Goal: Task Accomplishment & Management: Manage account settings

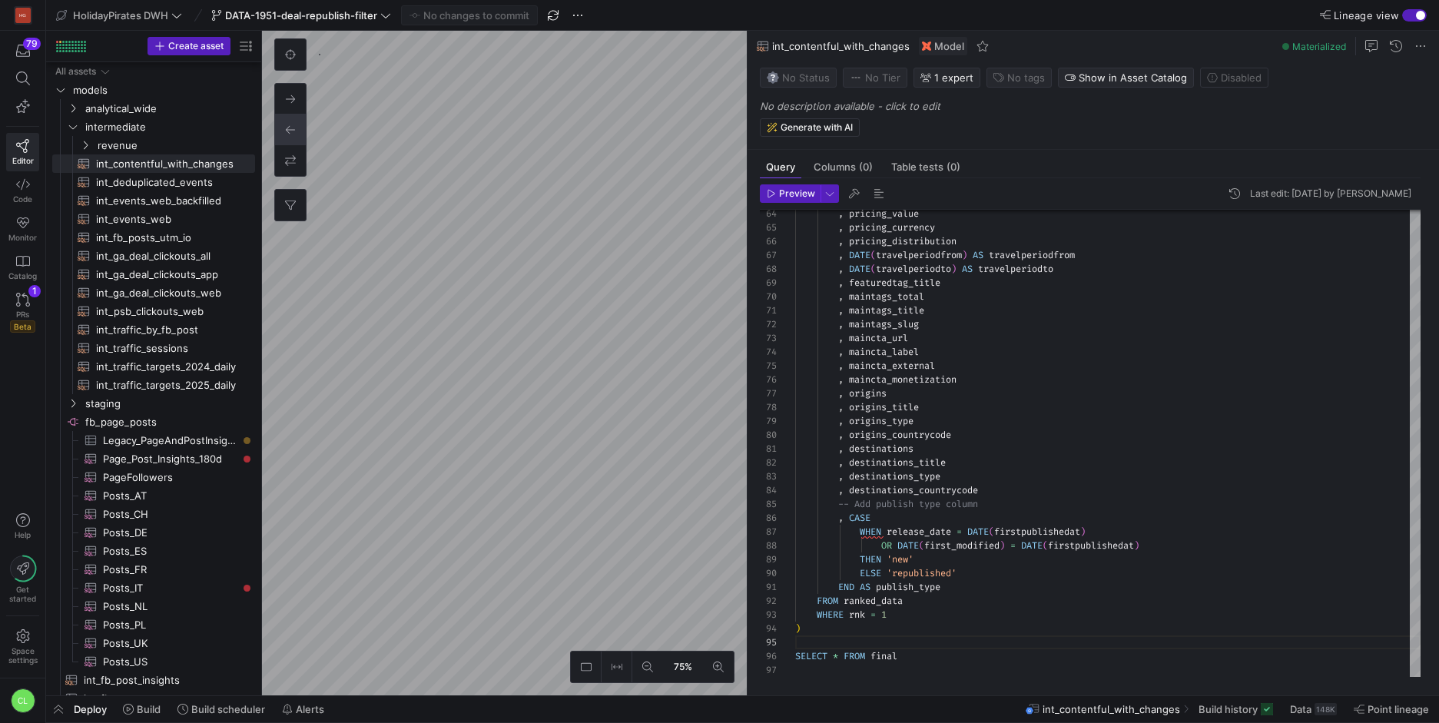
scroll to position [55, 0]
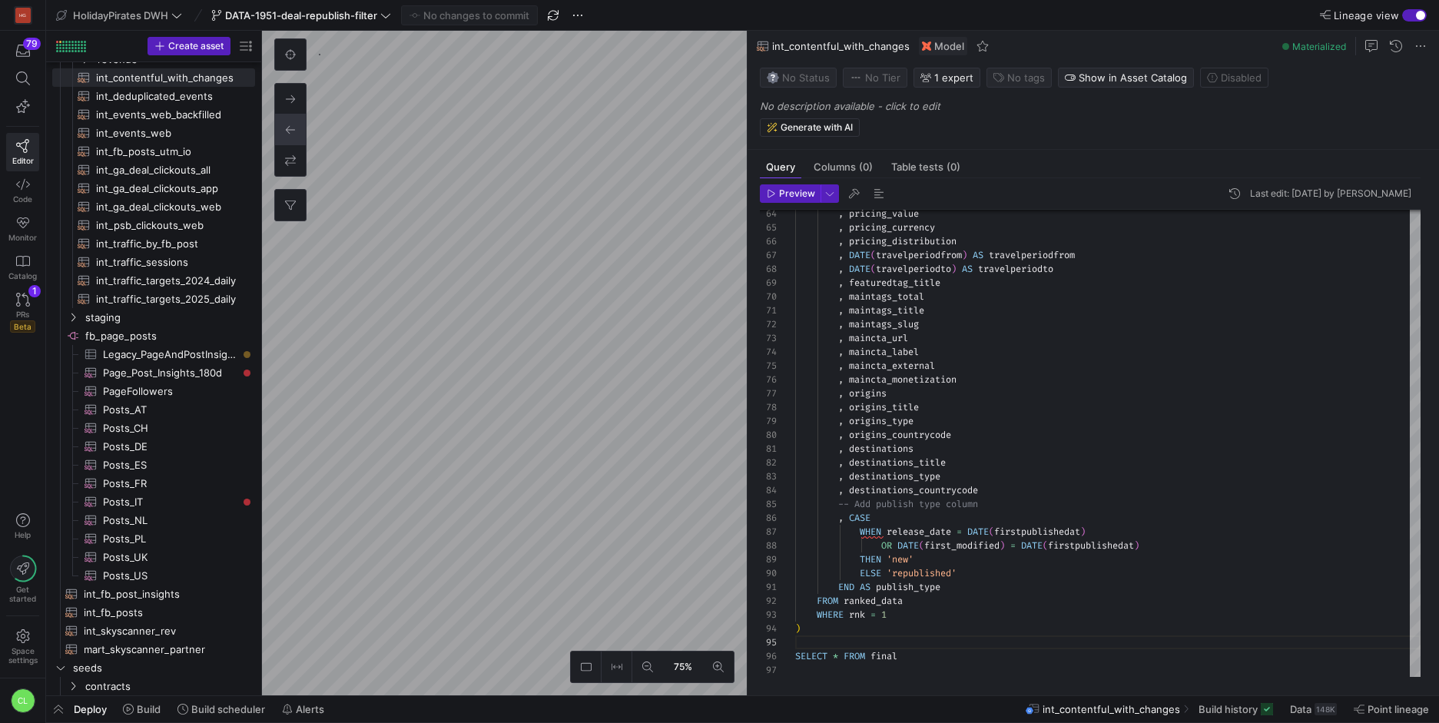
click at [298, 25] on y42-top-nav "HolidayPirates DWH DATA-1951-deal-republish-filter No changes to commit Lineage…" at bounding box center [742, 15] width 1393 height 31
click at [302, 23] on span at bounding box center [301, 15] width 186 height 18
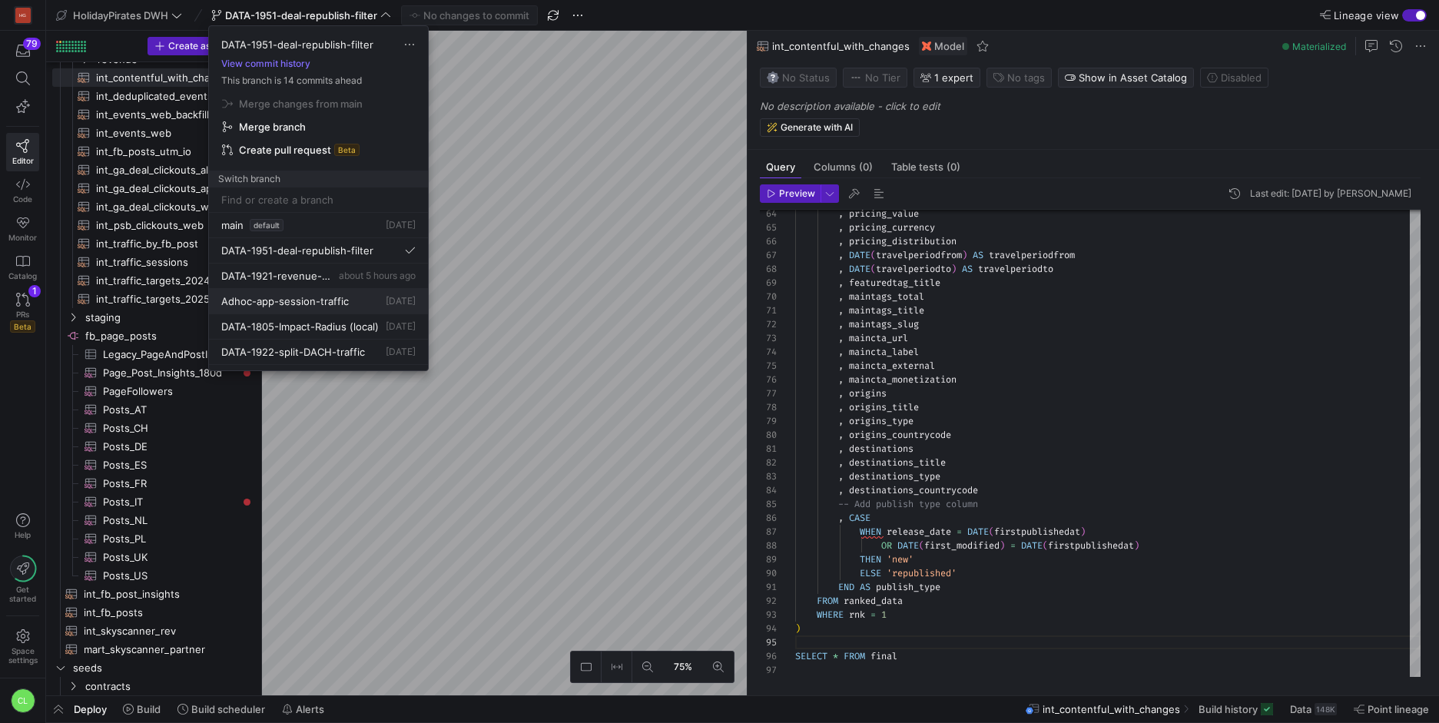
scroll to position [30, 0]
click at [386, 316] on span "[DATE]" at bounding box center [401, 322] width 30 height 12
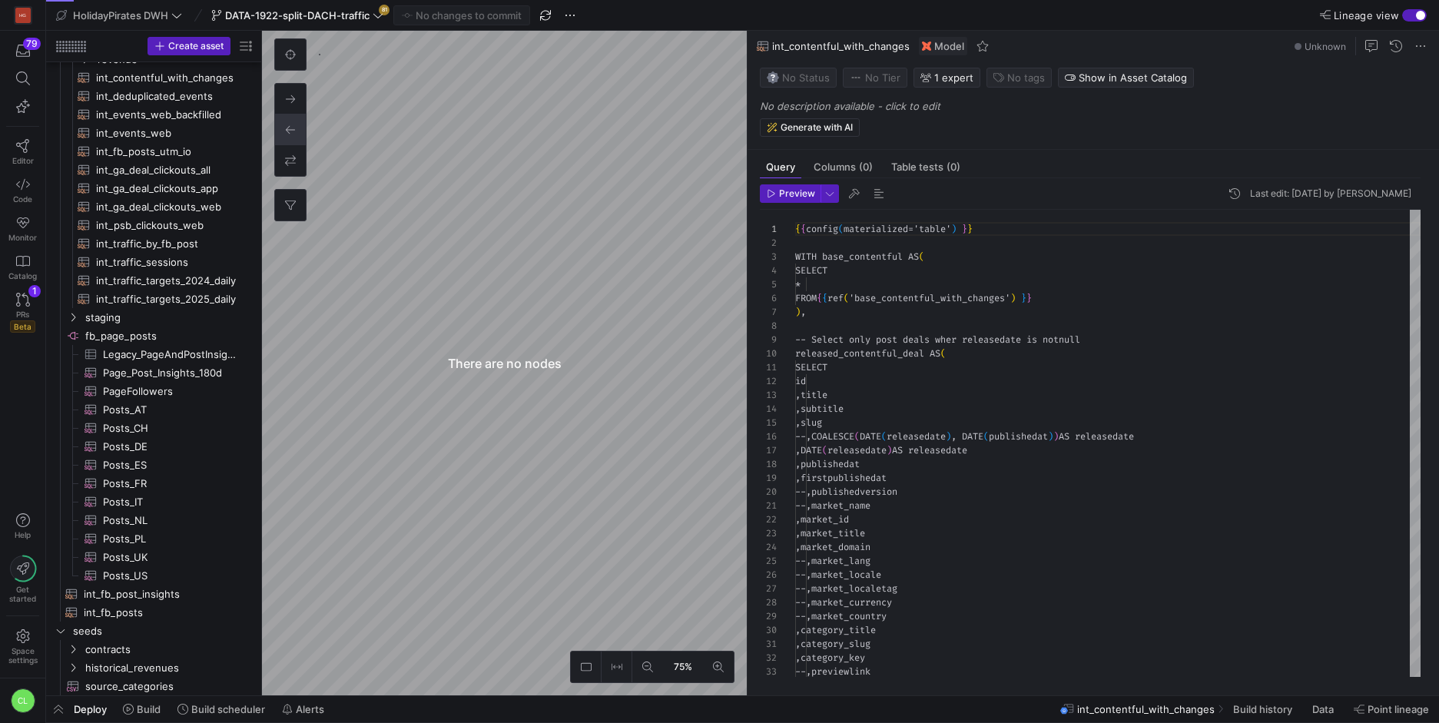
scroll to position [138, 0]
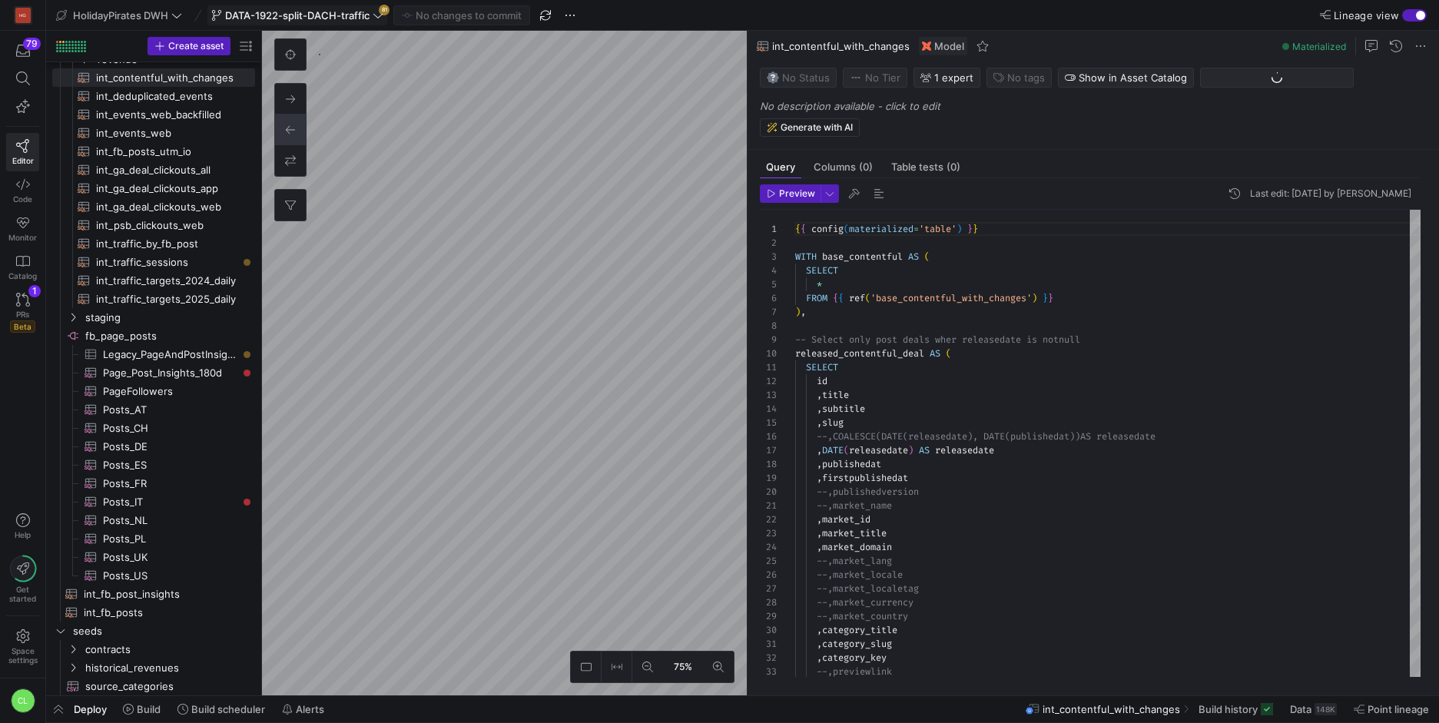
click at [366, 18] on span "DATA-1922-split-DACH-traffic" at bounding box center [297, 15] width 144 height 12
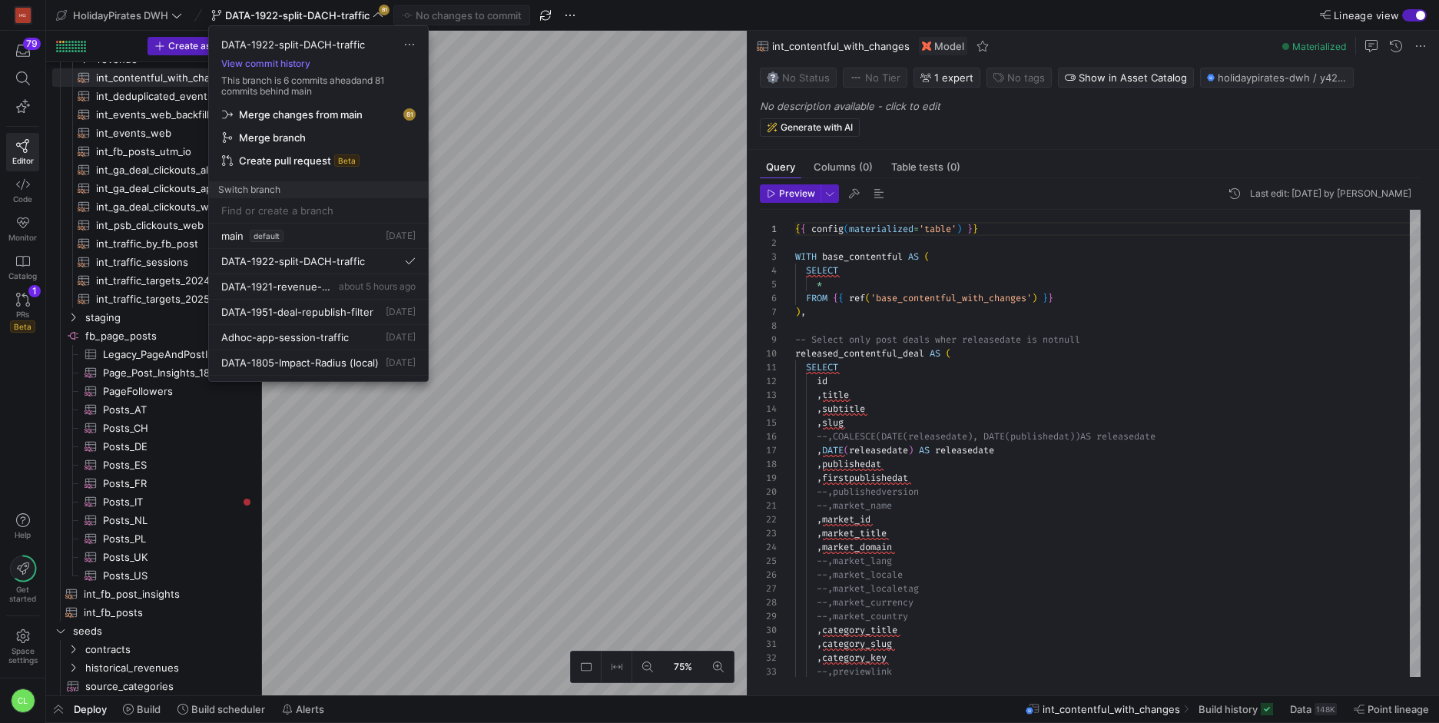
click at [348, 117] on span "Merge changes from main" at bounding box center [301, 114] width 124 height 12
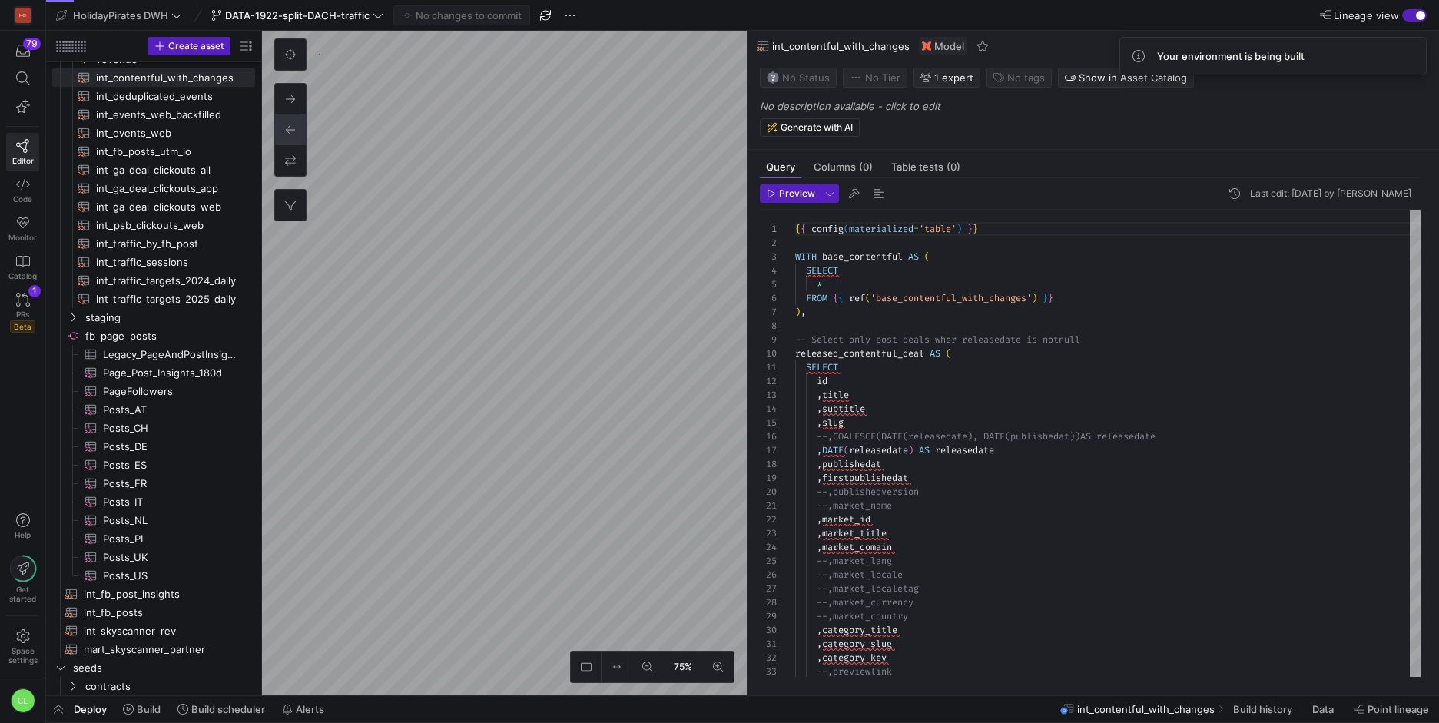
type textarea "-- load the seeded csv file from google that associates different sources with …"
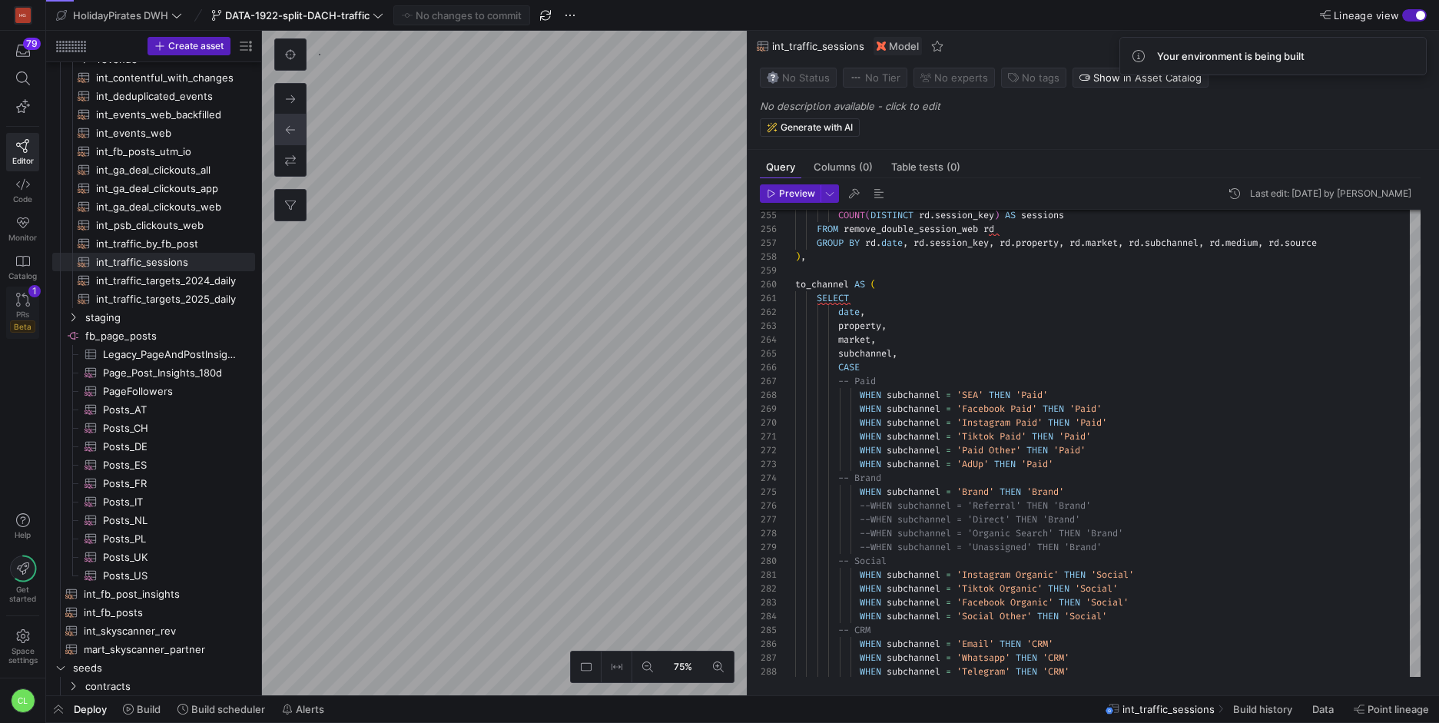
click at [25, 296] on icon at bounding box center [23, 300] width 14 height 14
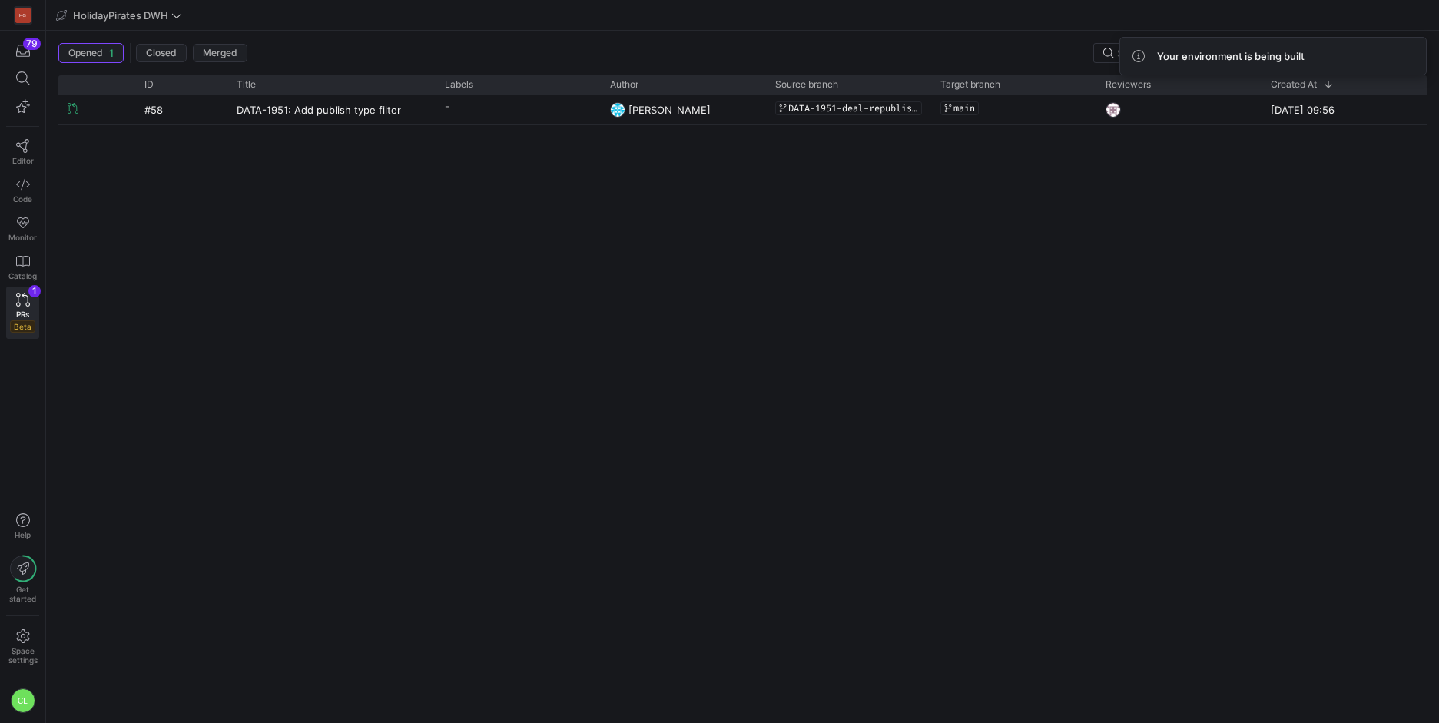
click at [1354, 60] on div "Your environment is being built" at bounding box center [1273, 56] width 281 height 12
drag, startPoint x: 1342, startPoint y: 54, endPoint x: 1273, endPoint y: 85, distance: 75.0
click at [1284, 82] on body "HG 79 Editor Code Monitor Catalog PRs Beta 1 Help Get started Space settings CL…" at bounding box center [719, 361] width 1439 height 723
drag, startPoint x: 1174, startPoint y: 54, endPoint x: 1304, endPoint y: 55, distance: 129.9
click at [1306, 53] on div "Your environment is being built" at bounding box center [1243, 56] width 172 height 12
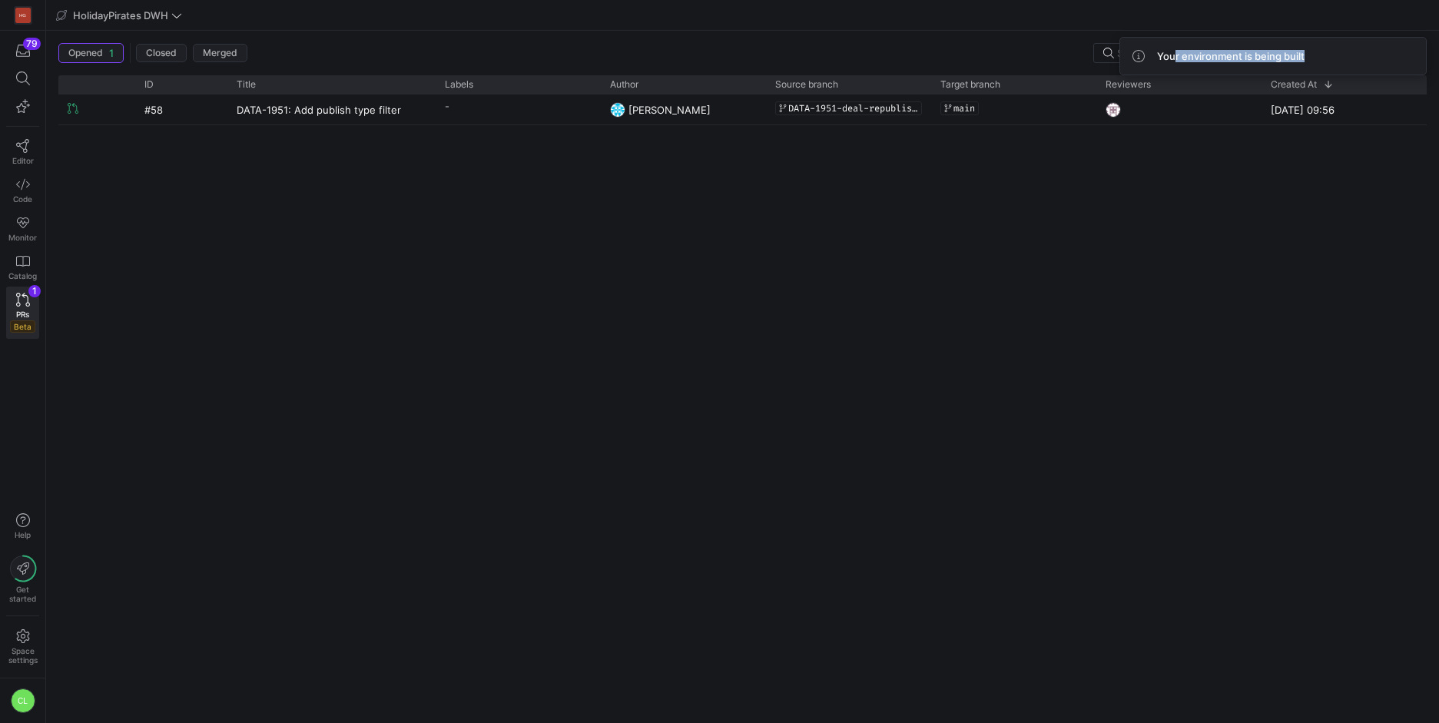
click at [1176, 172] on div "#58 DATA-1951: Add publish type filter - Chayanon Laowiwat DATA-1951-deal-repub…" at bounding box center [742, 403] width 1368 height 616
click at [1136, 55] on icon at bounding box center [1139, 56] width 12 height 12
click at [1023, 126] on div "#58 DATA-1951: Add publish type filter - Chayanon Laowiwat DATA-1951-deal-repub…" at bounding box center [742, 403] width 1368 height 616
click at [27, 157] on span "Editor" at bounding box center [23, 160] width 22 height 9
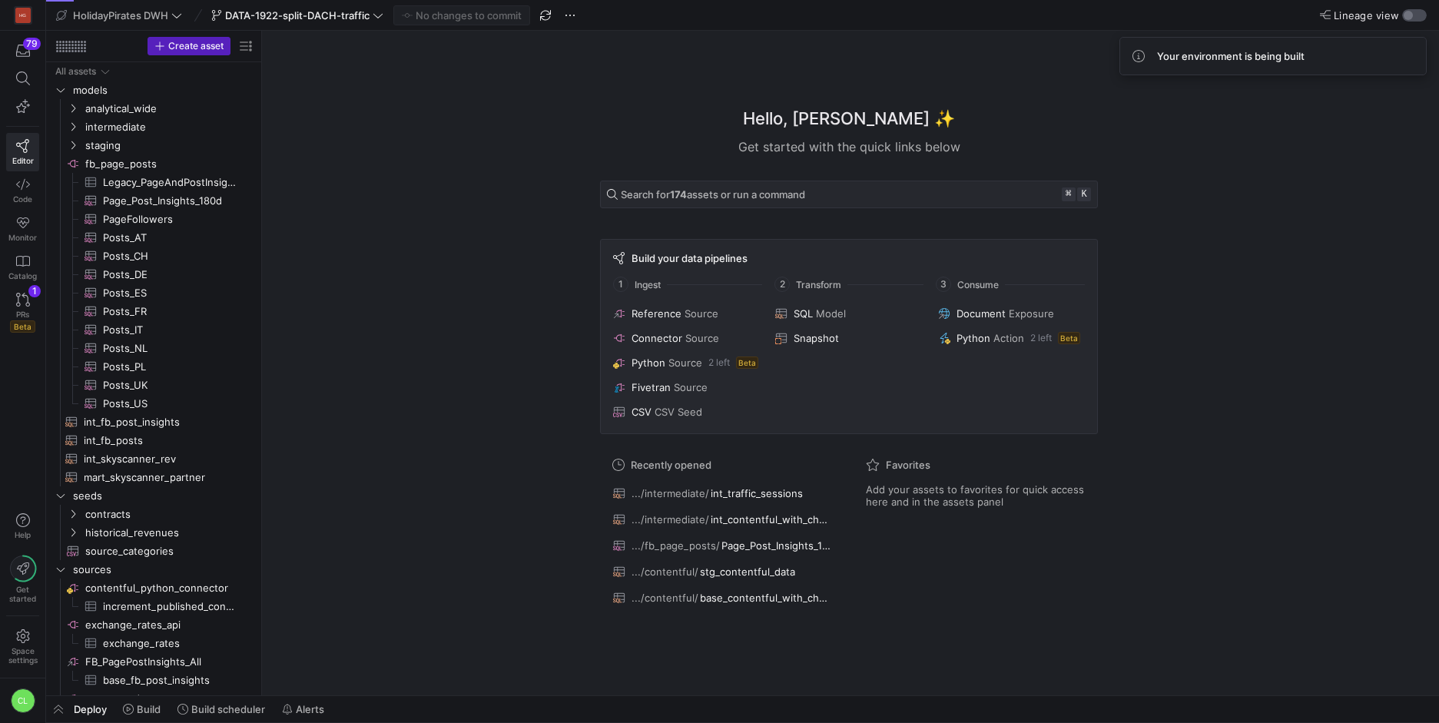
click at [1421, 15] on div "button" at bounding box center [1414, 15] width 25 height 12
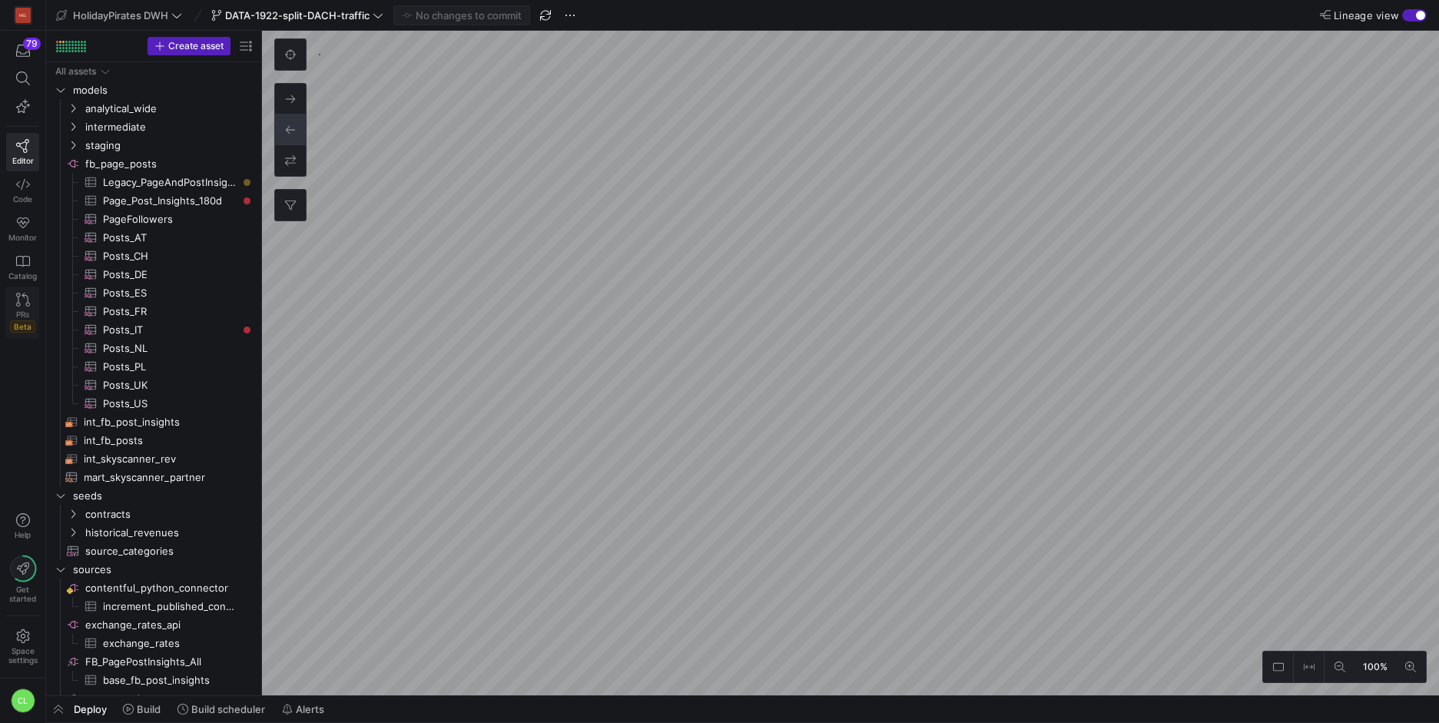
click at [33, 300] on link "PRs Beta" at bounding box center [22, 313] width 33 height 52
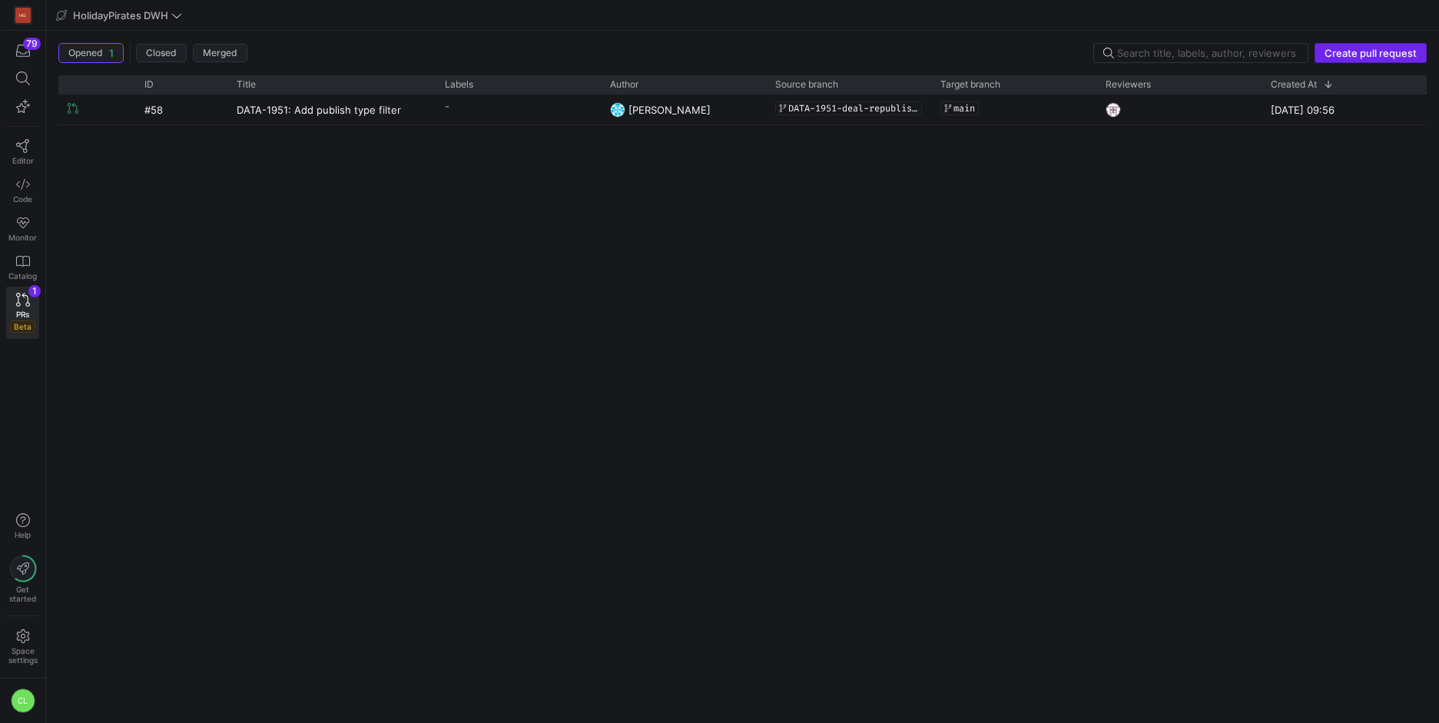
click at [1382, 47] on span "Create pull request" at bounding box center [1371, 53] width 92 height 12
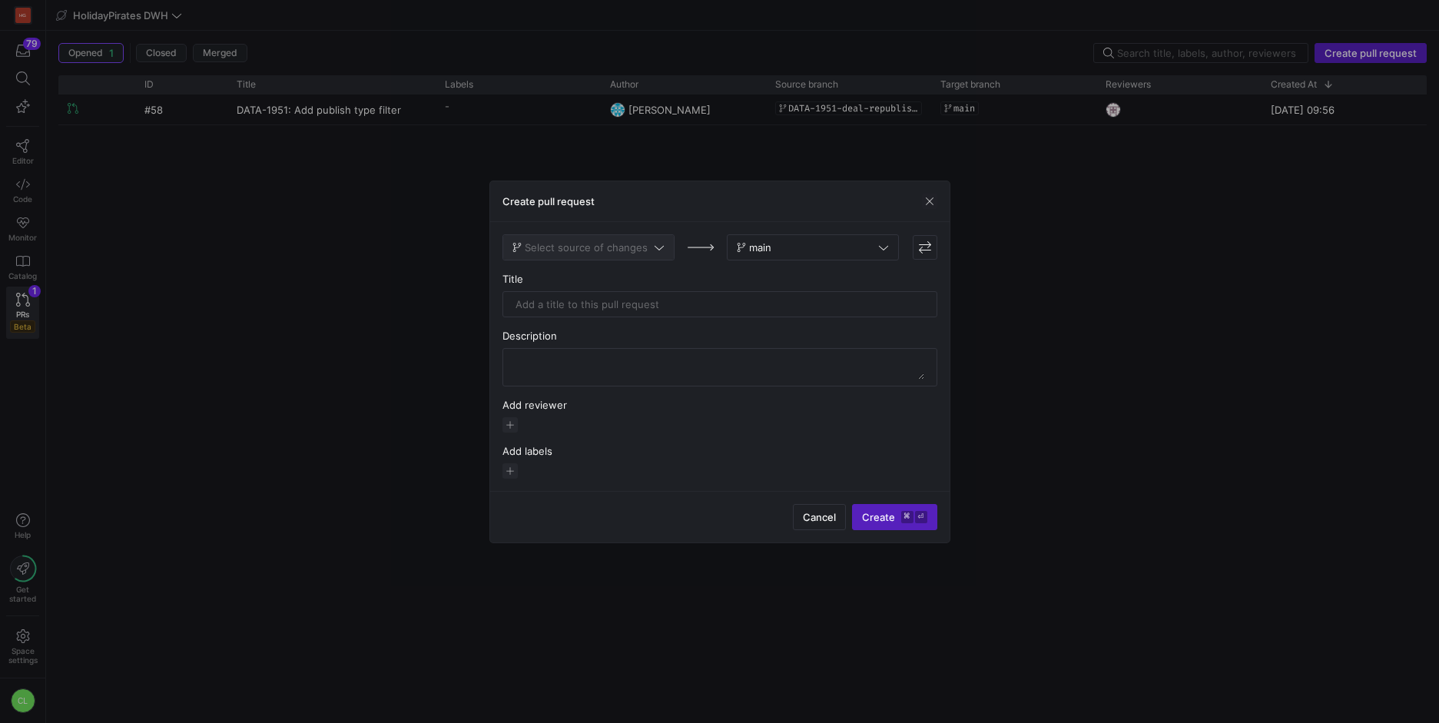
click at [568, 248] on span "Select source of changes" at bounding box center [586, 247] width 123 height 12
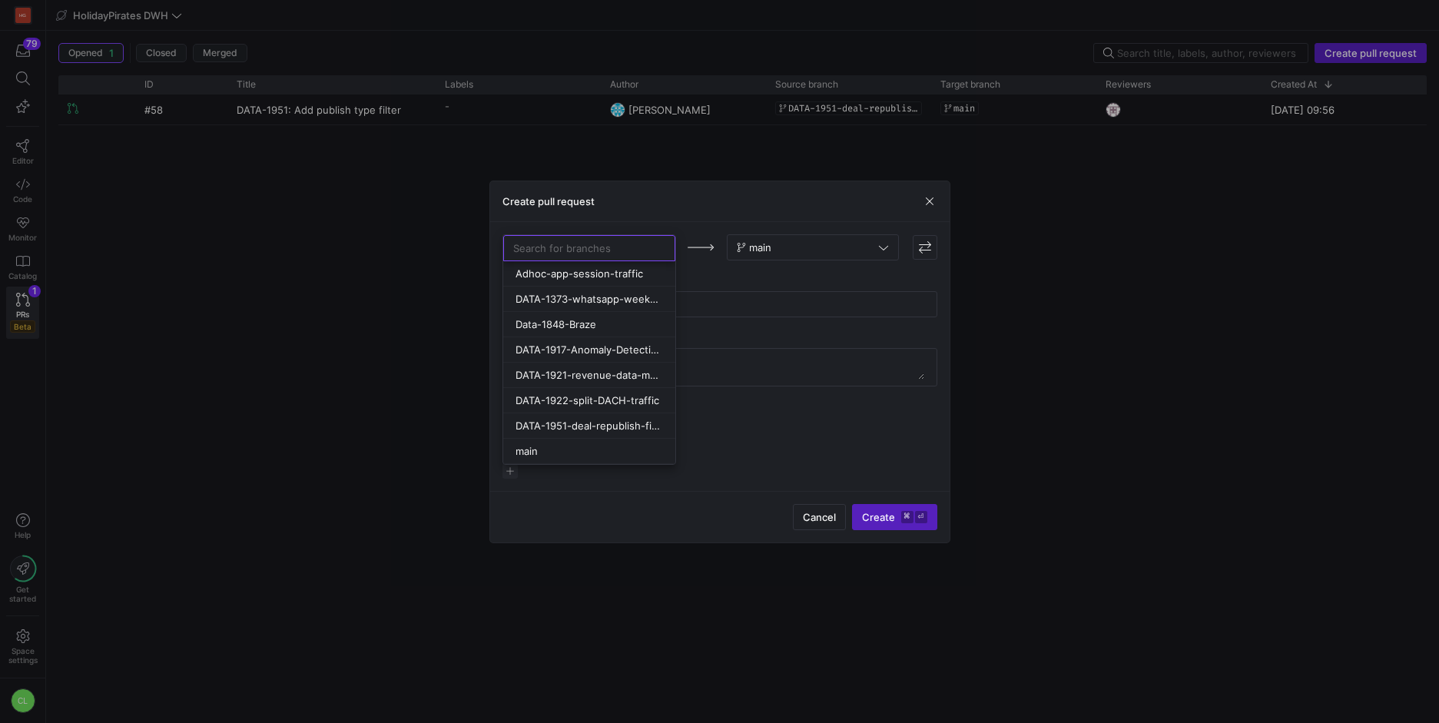
scroll to position [2, 0]
click at [594, 406] on button "DATA-1922-split-DACH-traffic" at bounding box center [589, 398] width 172 height 25
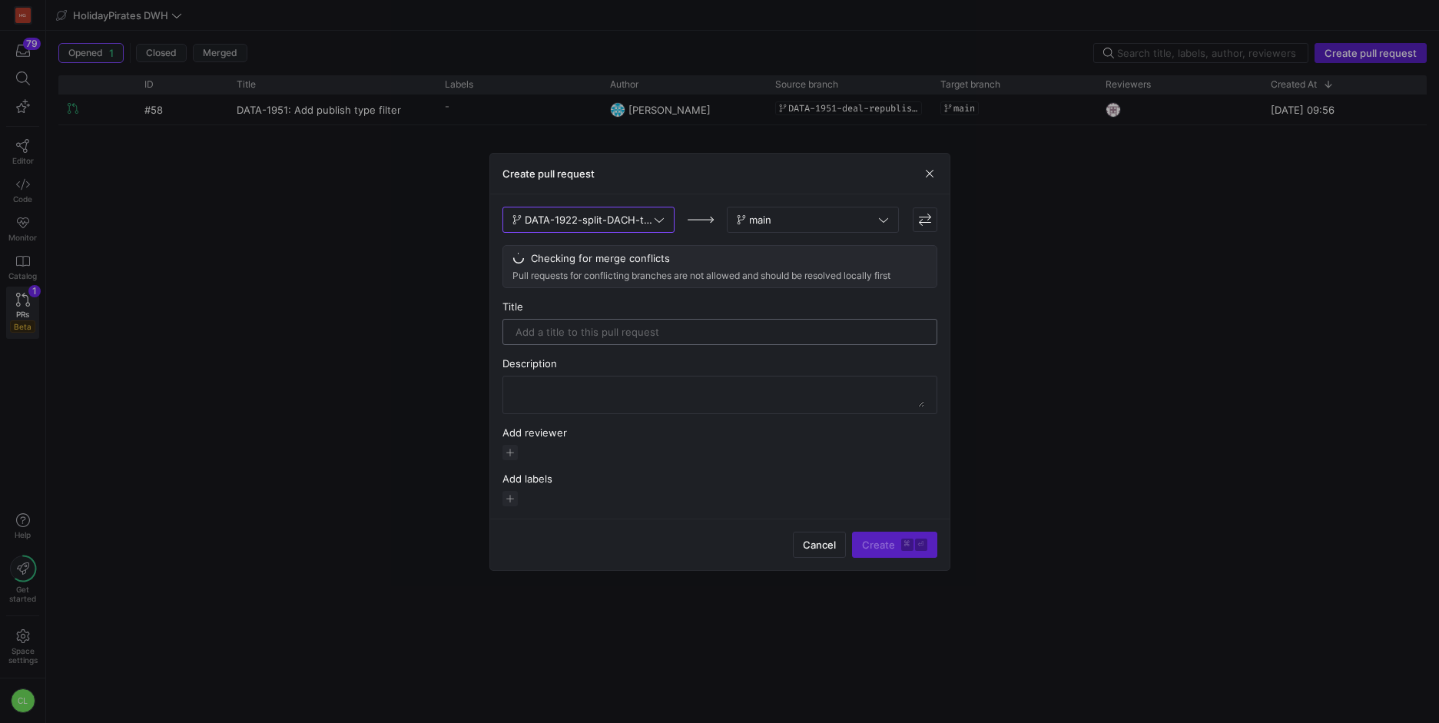
click at [668, 330] on input "text" at bounding box center [720, 332] width 409 height 12
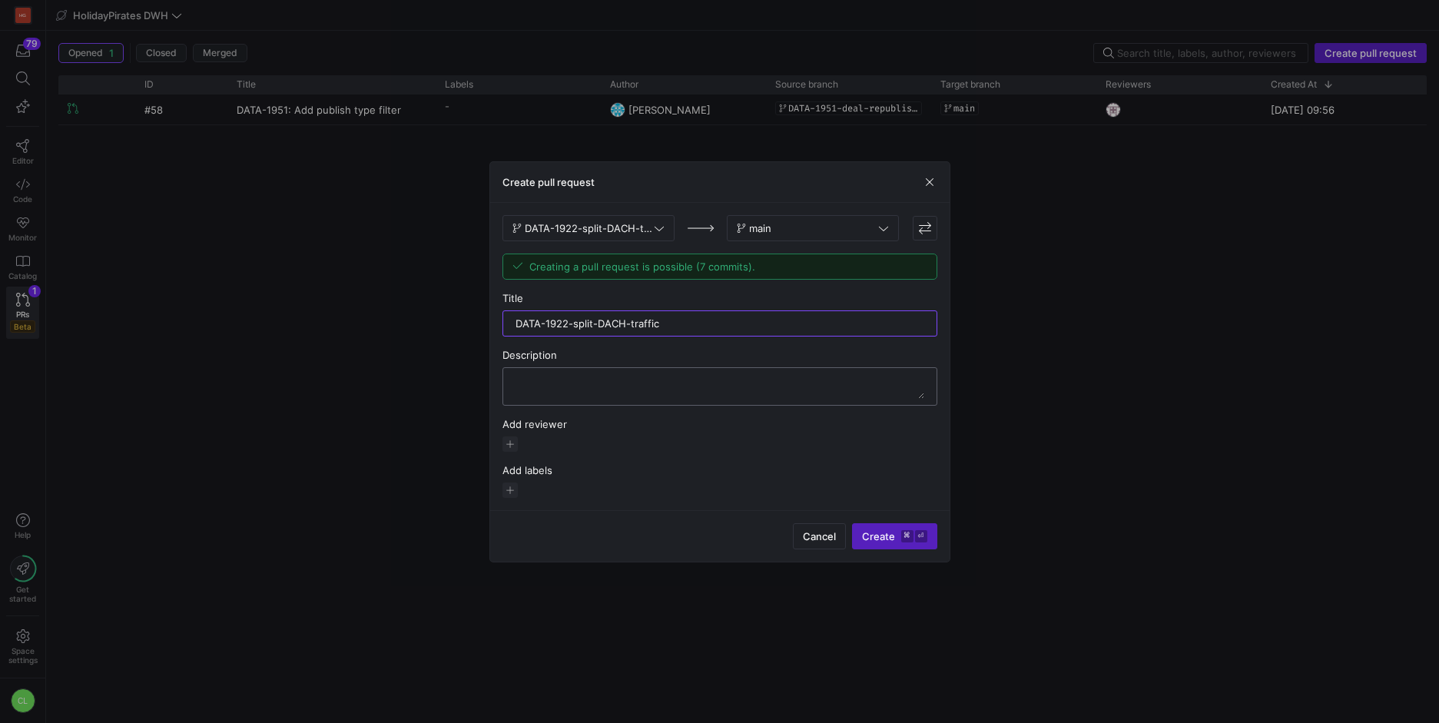
type input "DATA-1922-split-DACH-traffic"
click at [703, 381] on textarea at bounding box center [720, 386] width 409 height 25
type textarea "M"
click at [710, 380] on textarea at bounding box center [720, 386] width 409 height 25
click at [774, 385] on textarea at bounding box center [720, 386] width 409 height 25
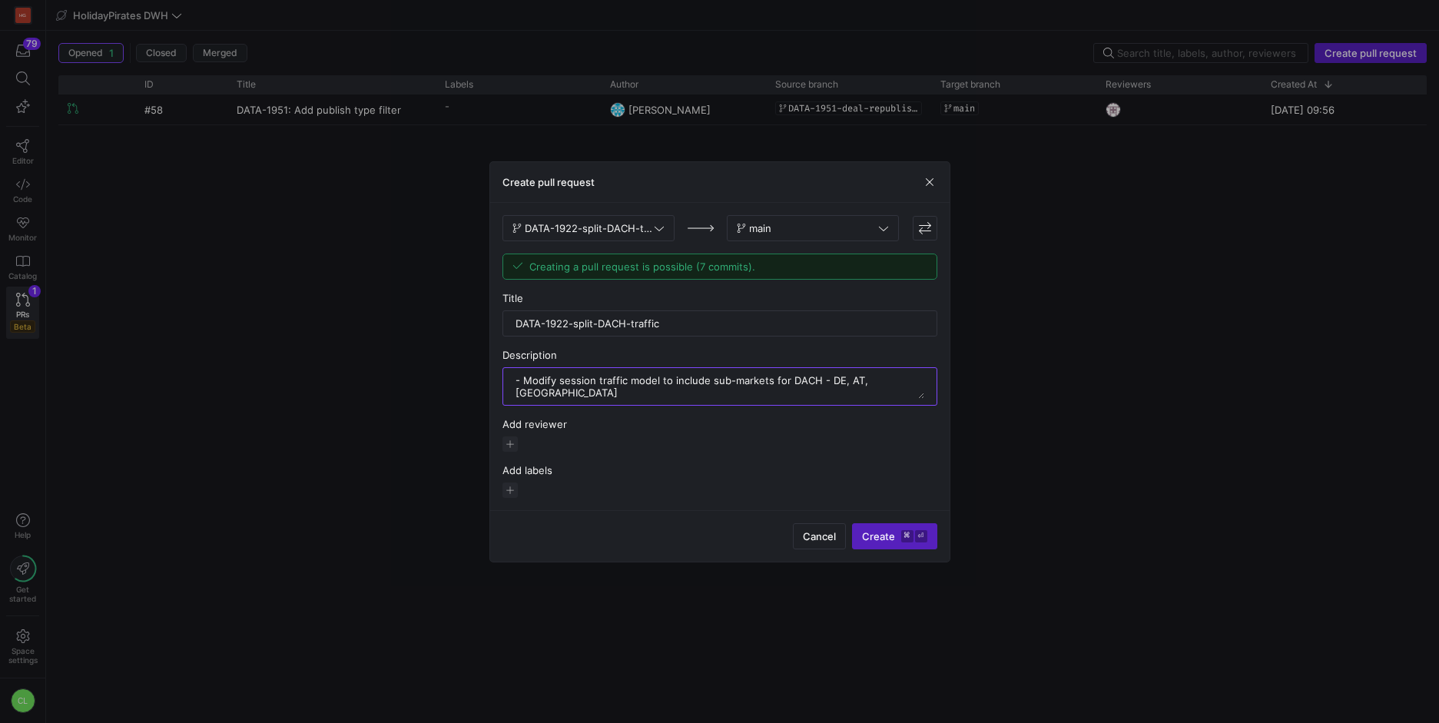
drag, startPoint x: 523, startPoint y: 376, endPoint x: 491, endPoint y: 376, distance: 32.3
click at [491, 376] on div "DATA-1922-split-DACH-traffic main Creating a pull request is possible (7 commit…" at bounding box center [719, 356] width 459 height 307
click at [650, 380] on textarea at bounding box center [720, 386] width 409 height 25
click at [552, 378] on textarea at bounding box center [720, 386] width 409 height 25
type textarea "Modify our session traffic models to include sub-markets for DACH - DE, AT, [GE…"
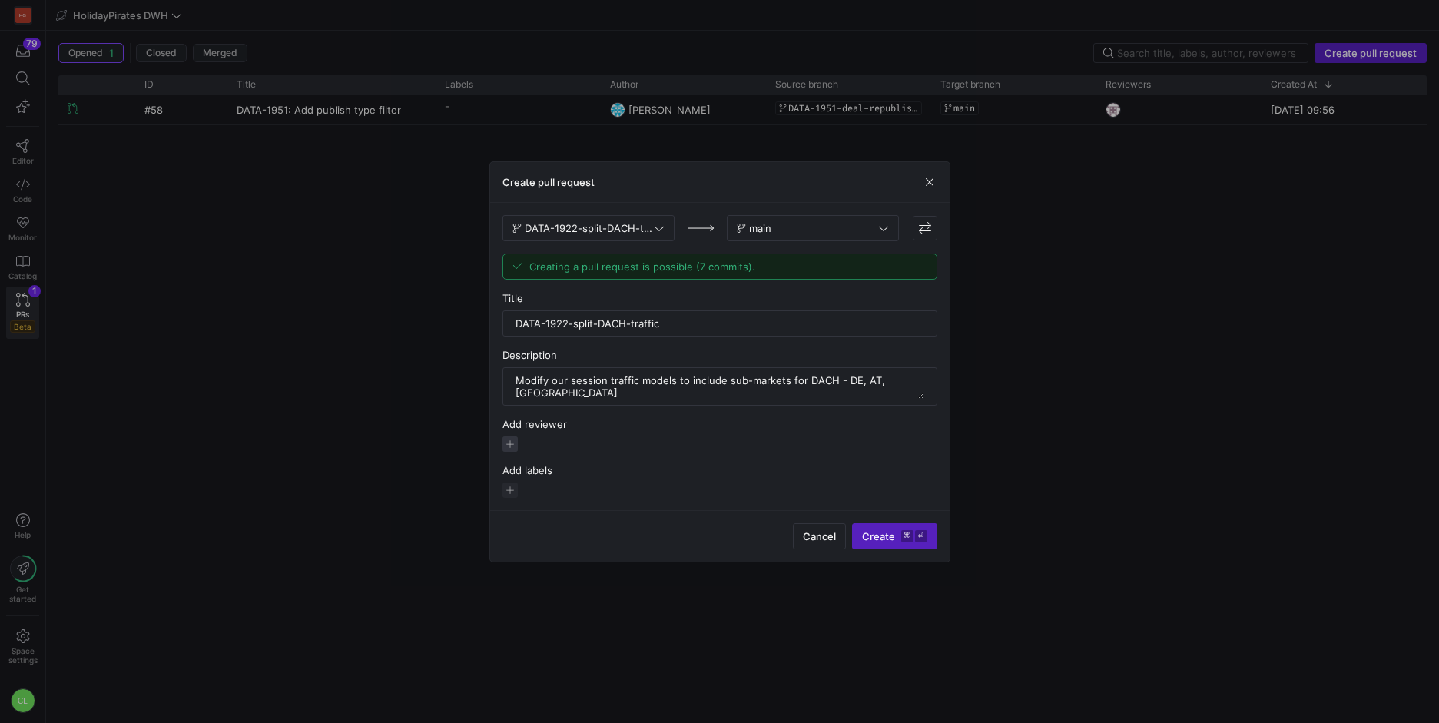
click at [516, 441] on span "button" at bounding box center [509, 443] width 15 height 15
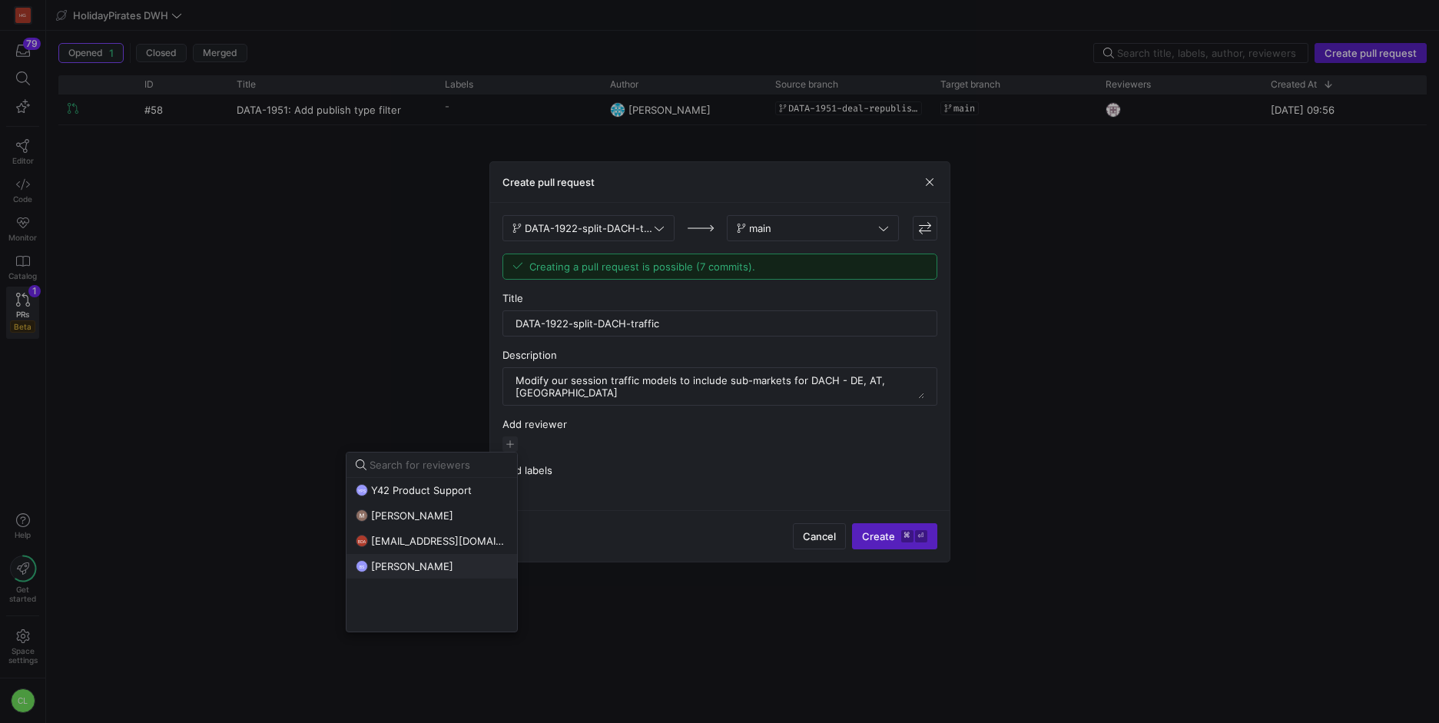
click at [456, 561] on div "BS [PERSON_NAME]" at bounding box center [432, 566] width 152 height 12
click at [743, 528] on div at bounding box center [719, 361] width 1439 height 723
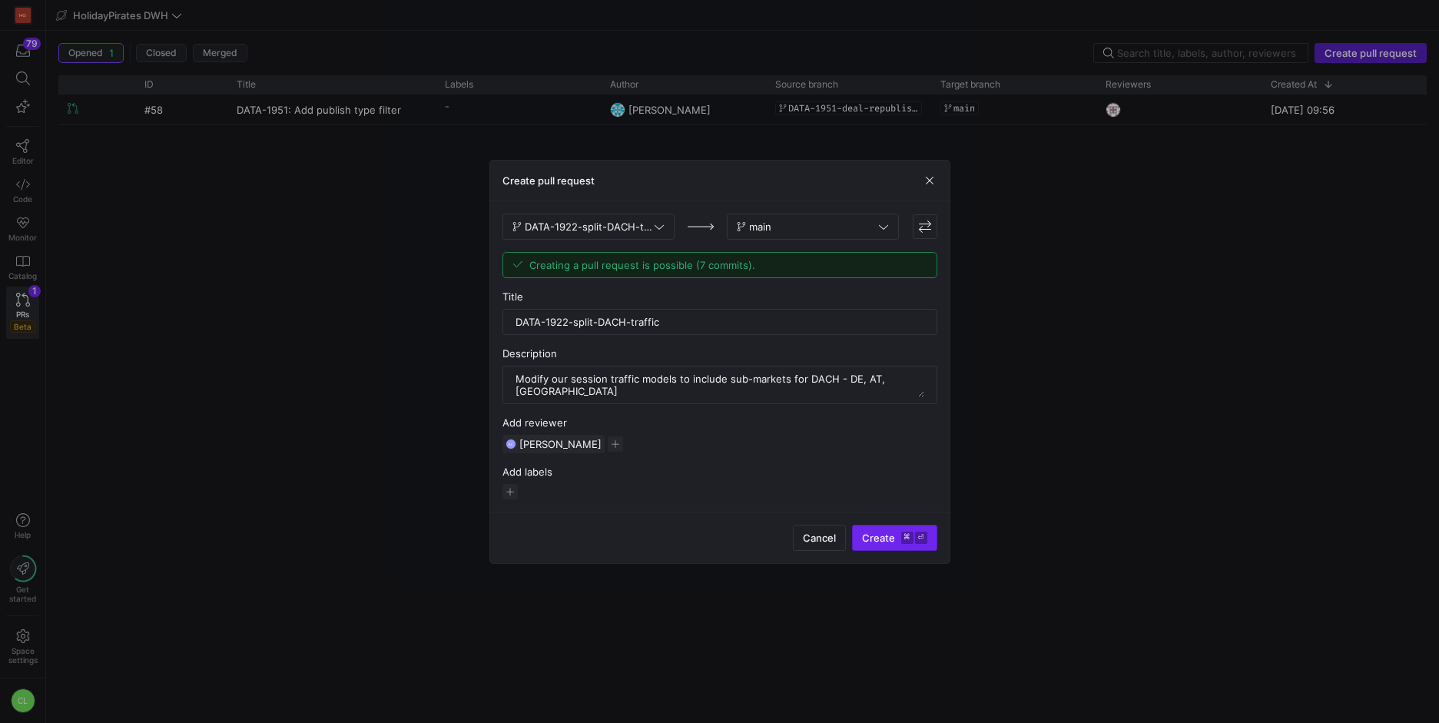
click at [879, 532] on span "Create ⌘ ⏎" at bounding box center [894, 538] width 65 height 12
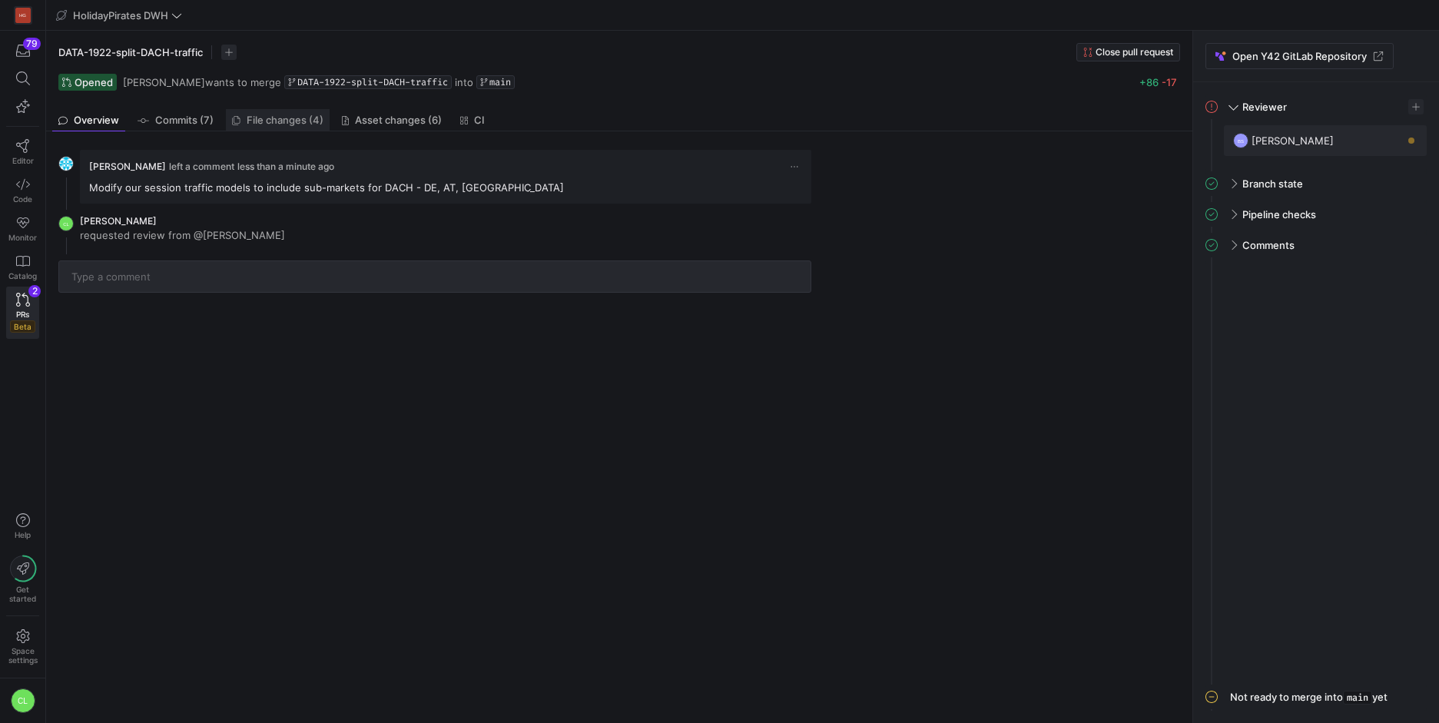
click at [302, 120] on span "File changes (4)" at bounding box center [285, 120] width 77 height 10
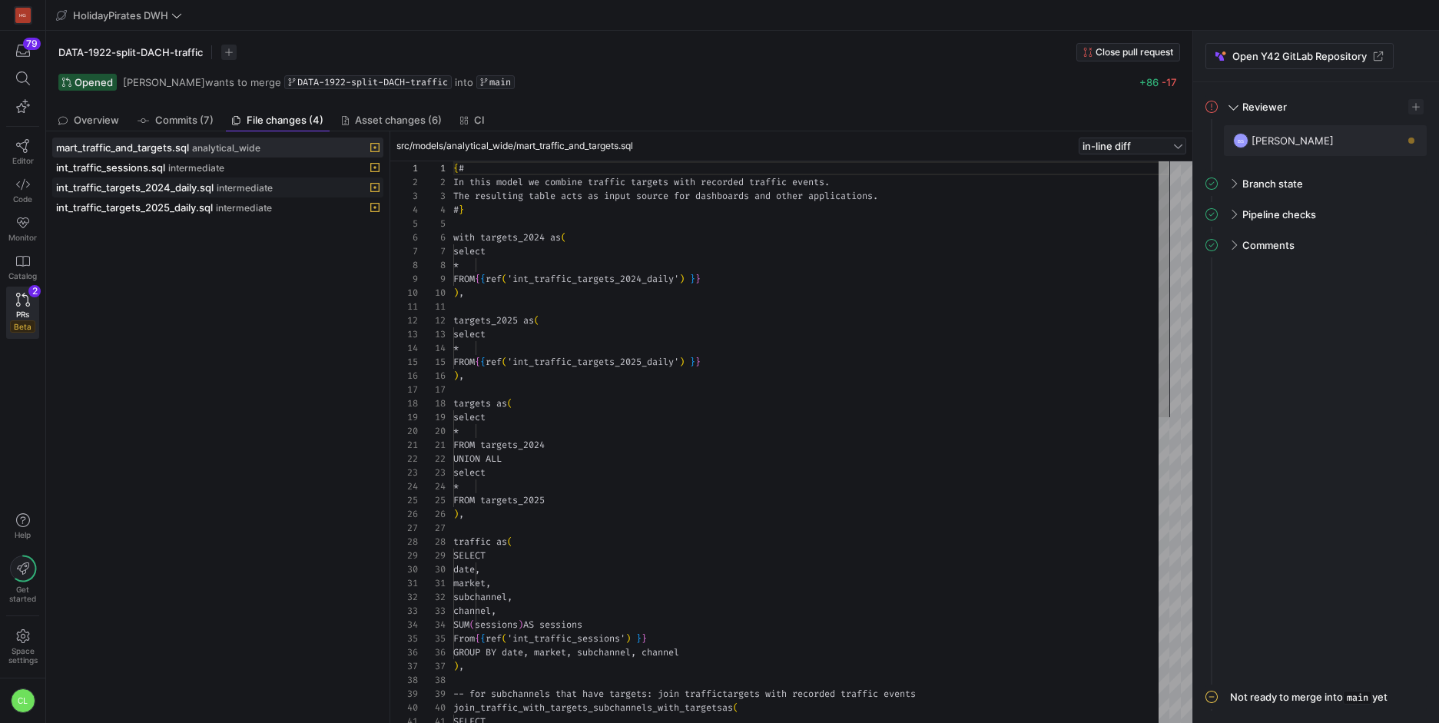
scroll to position [138, 0]
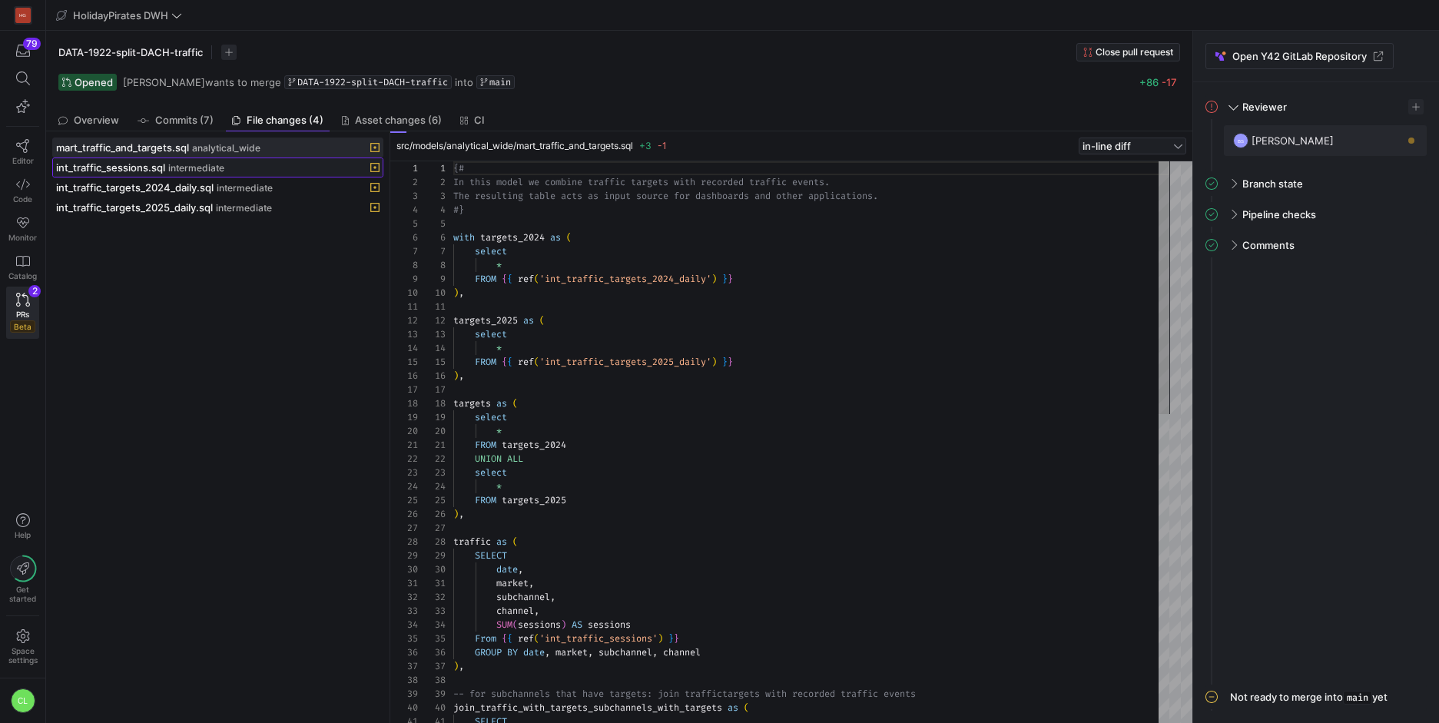
click at [269, 171] on div "int_traffic_sessions.sql intermediate" at bounding box center [201, 167] width 290 height 12
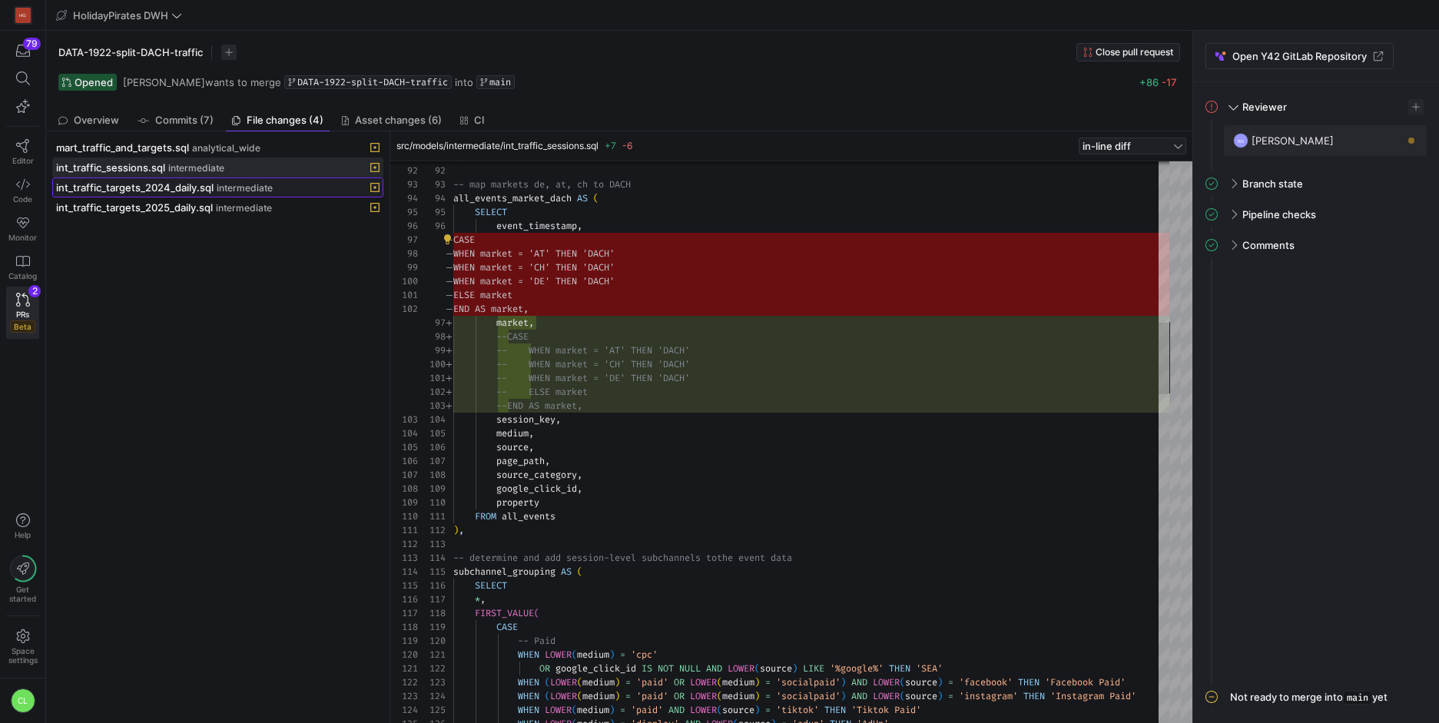
click at [142, 196] on span at bounding box center [218, 187] width 330 height 18
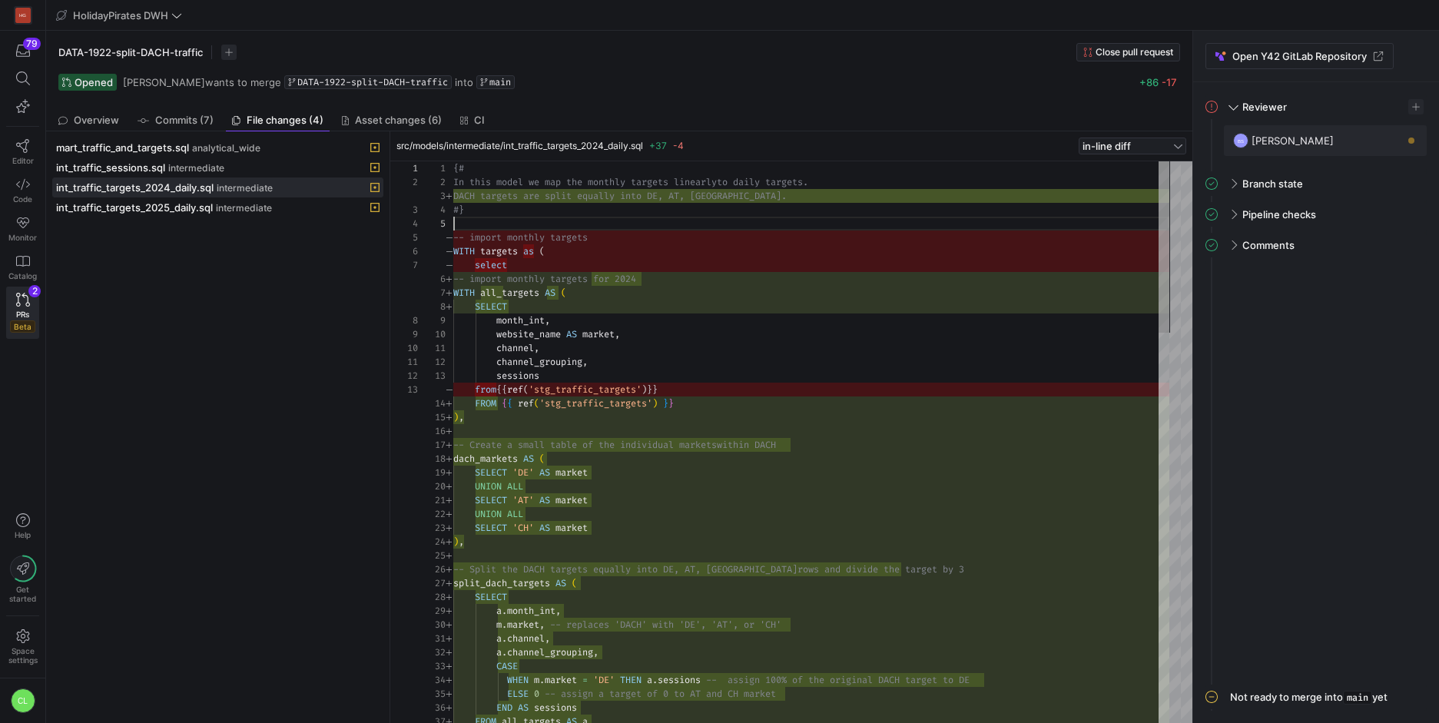
scroll to position [55, 0]
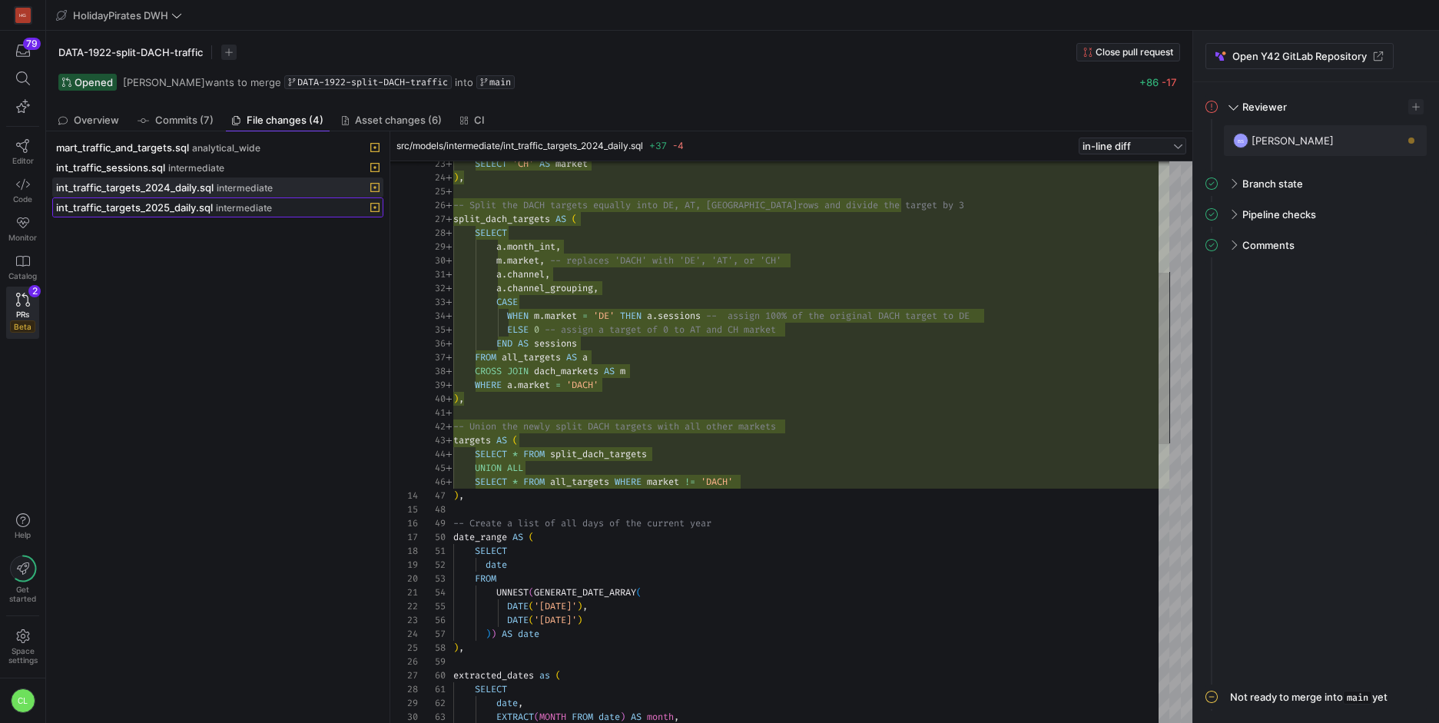
click at [244, 207] on span "intermediate" at bounding box center [244, 208] width 56 height 11
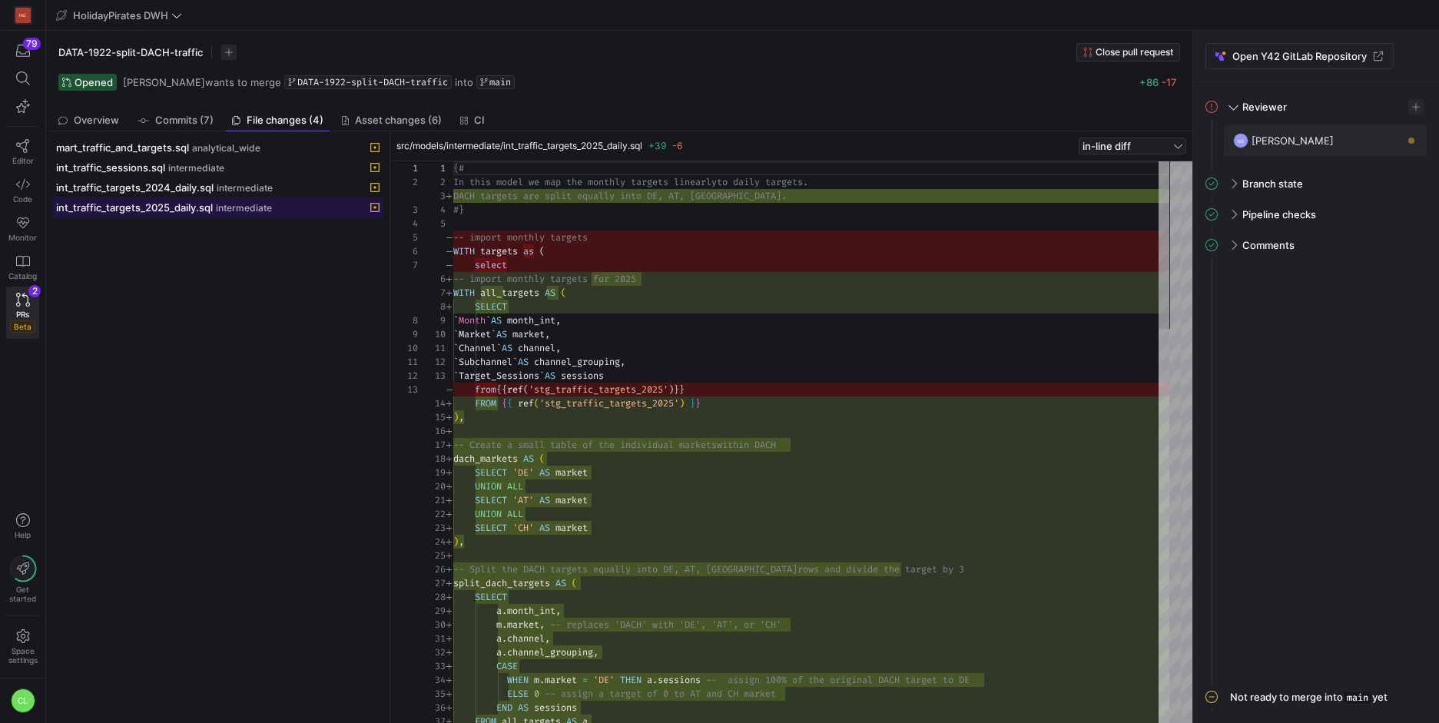
scroll to position [138, 0]
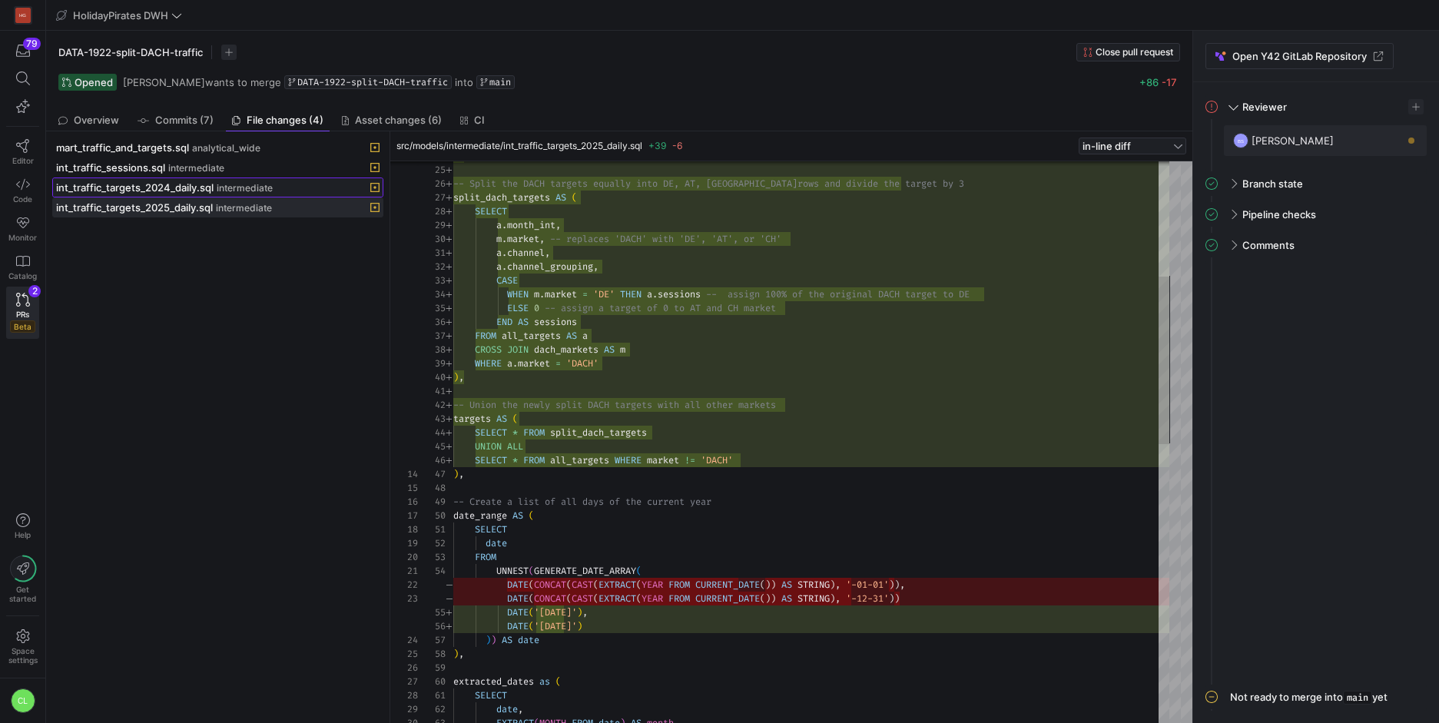
click at [290, 190] on div "int_traffic_targets_2024_daily.sql intermediate" at bounding box center [201, 187] width 290 height 12
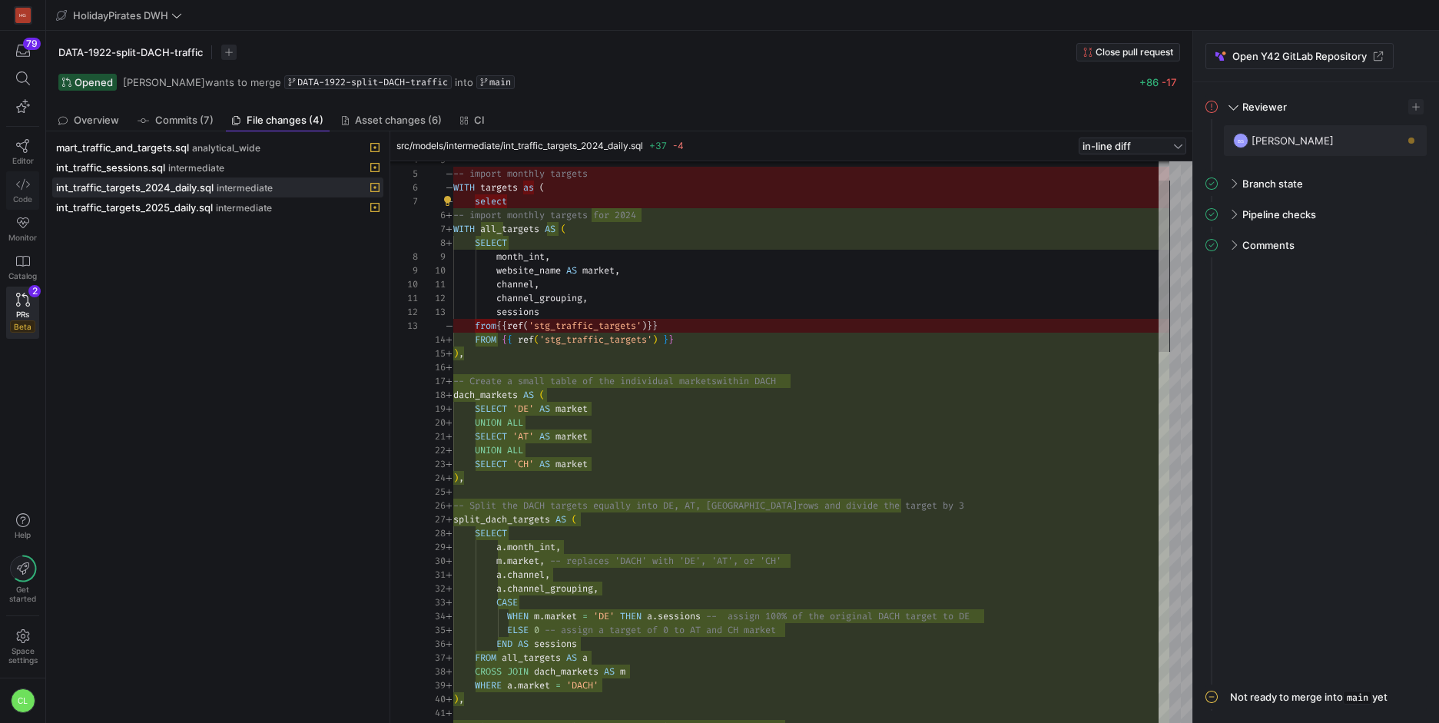
click at [18, 192] on link "Code" at bounding box center [22, 190] width 33 height 38
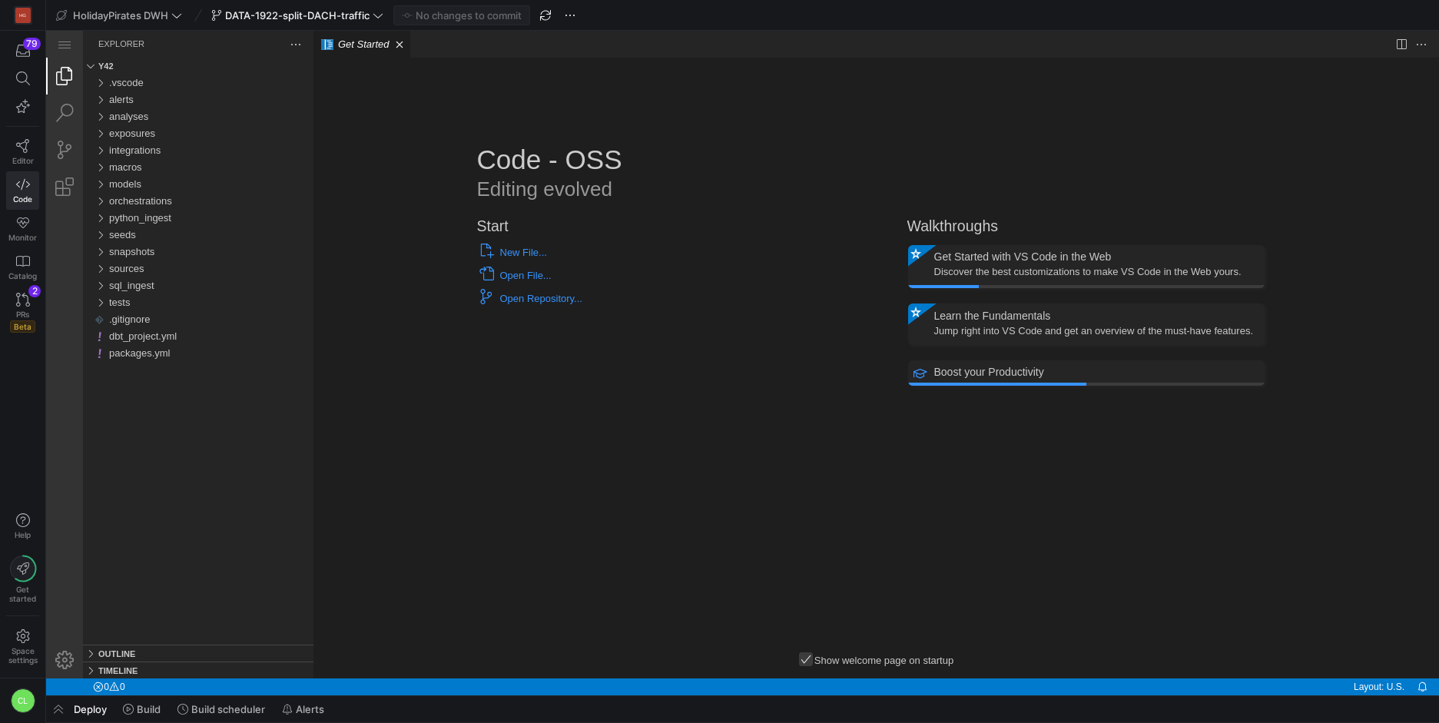
click at [5, 150] on div "79 Editor Code Monitor Catalog PRs Beta 2" at bounding box center [22, 188] width 45 height 314
click at [15, 145] on link "Editor" at bounding box center [22, 152] width 33 height 38
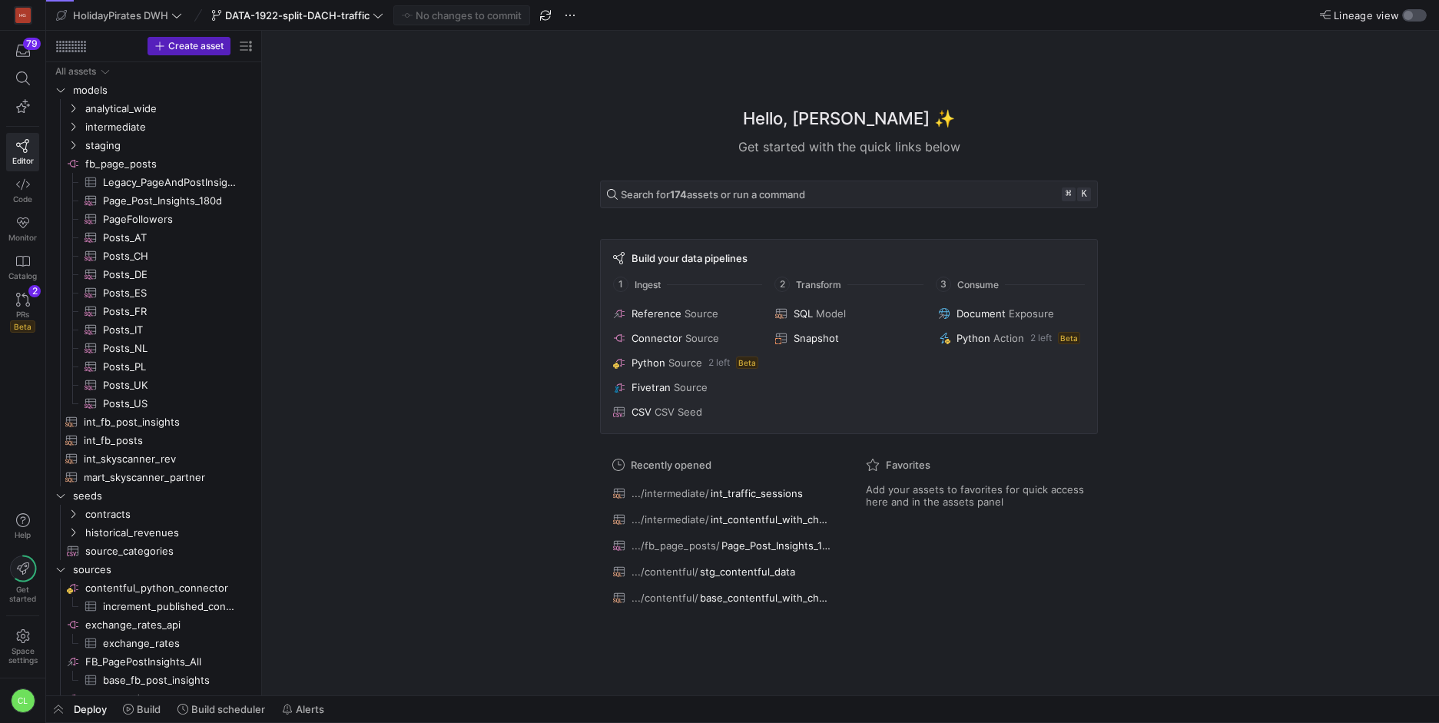
click at [1413, 19] on div "button" at bounding box center [1414, 15] width 25 height 12
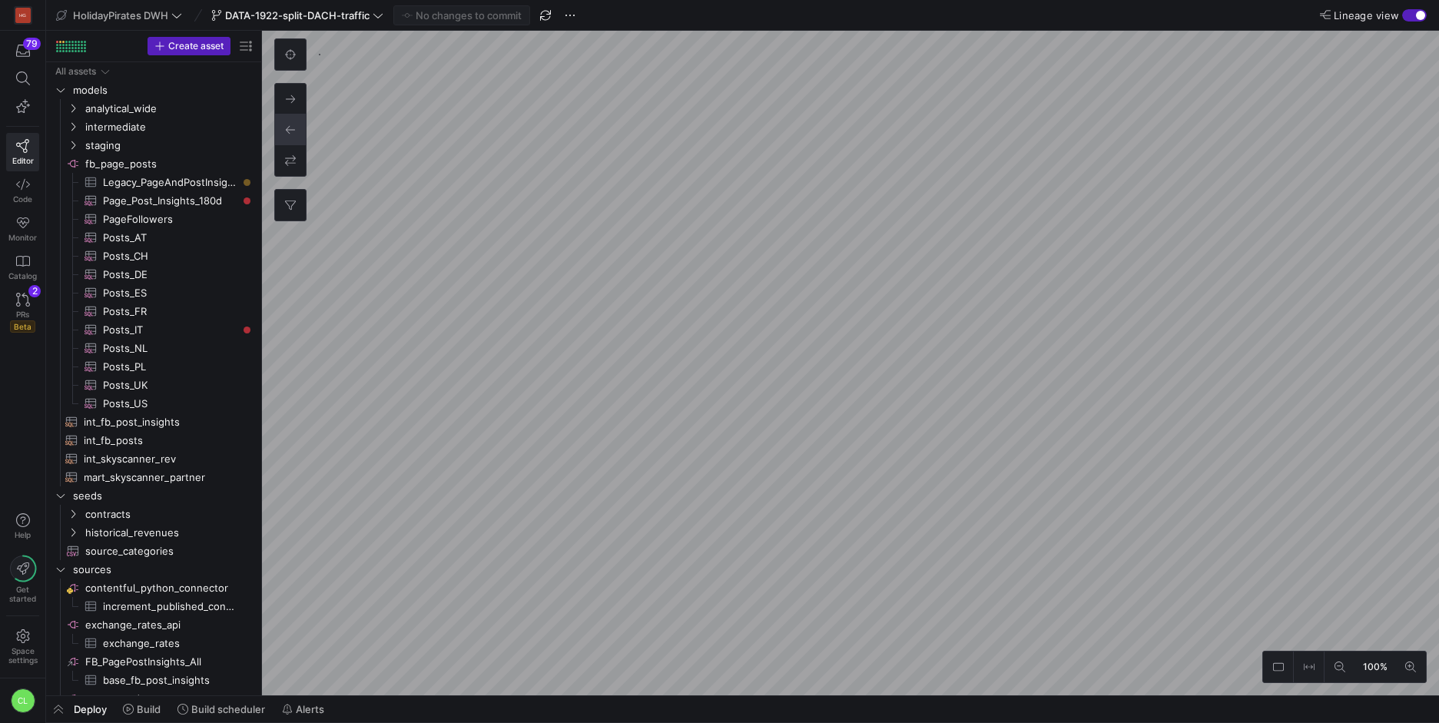
click at [924, 307] on as-split "100% 0" at bounding box center [850, 363] width 1177 height 665
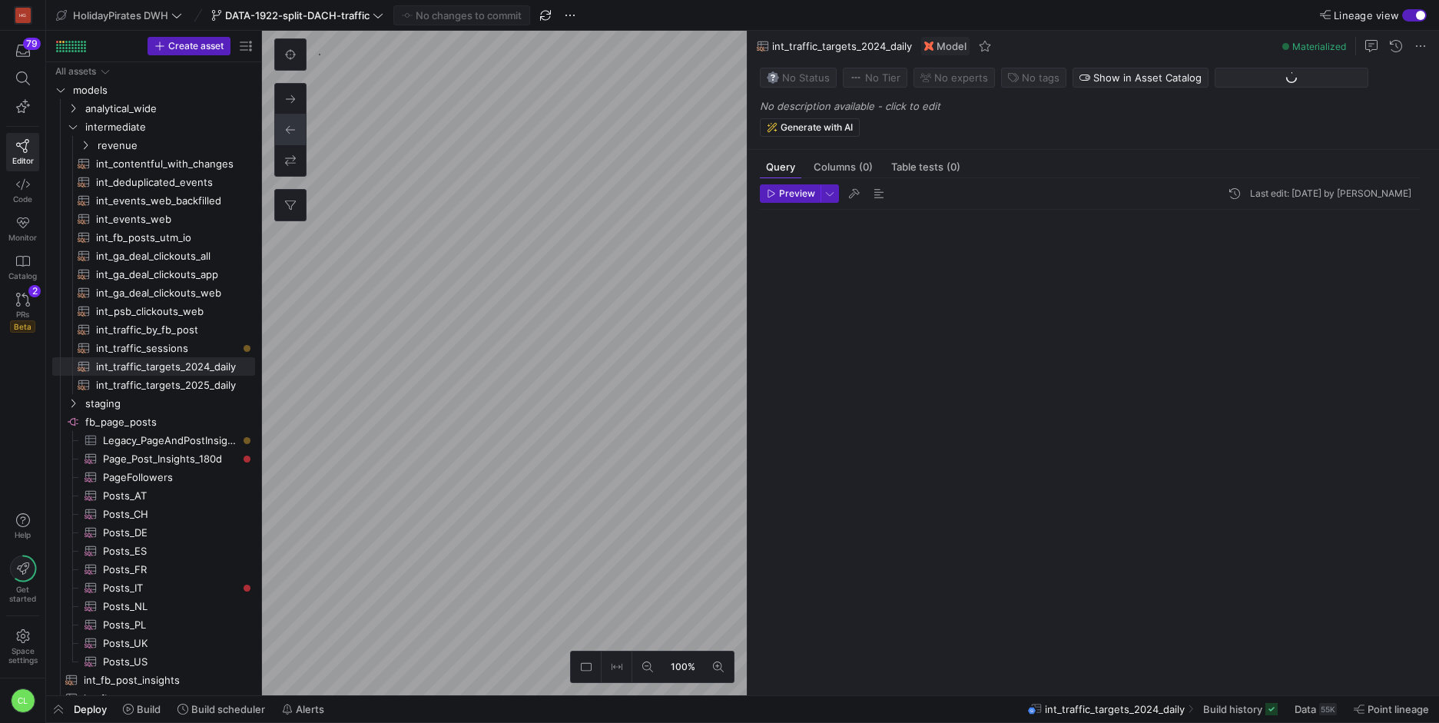
scroll to position [138, 0]
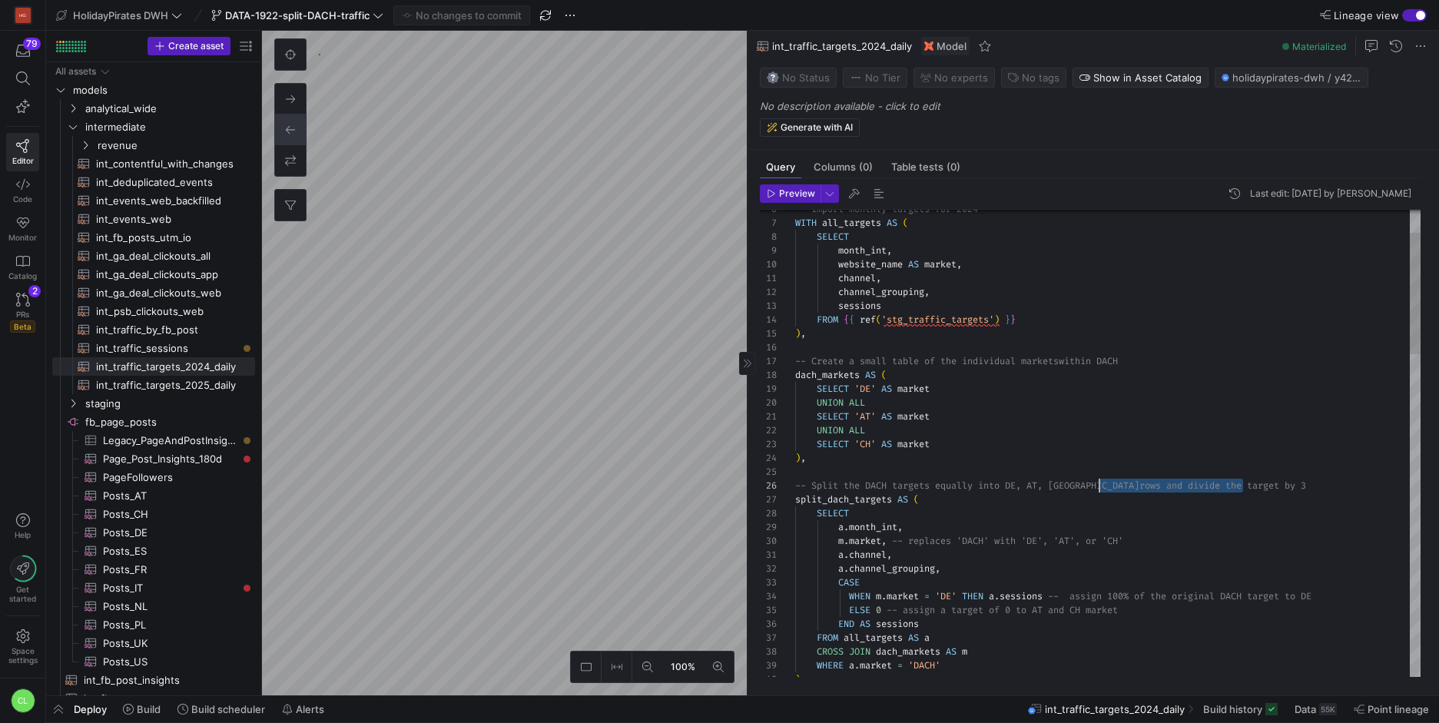
drag, startPoint x: 1282, startPoint y: 483, endPoint x: 1098, endPoint y: 490, distance: 183.8
drag, startPoint x: 977, startPoint y: 483, endPoint x: 940, endPoint y: 486, distance: 37.0
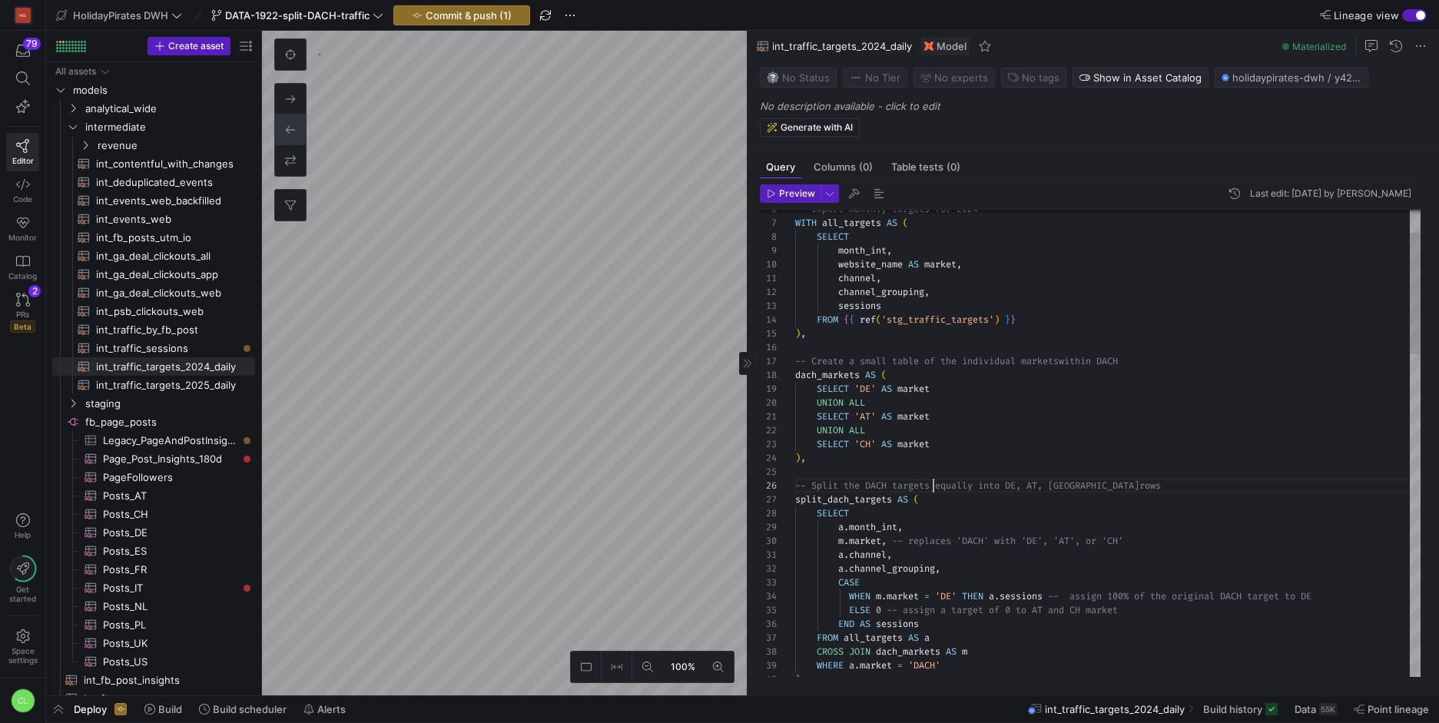
drag, startPoint x: 894, startPoint y: 487, endPoint x: 933, endPoint y: 489, distance: 39.3
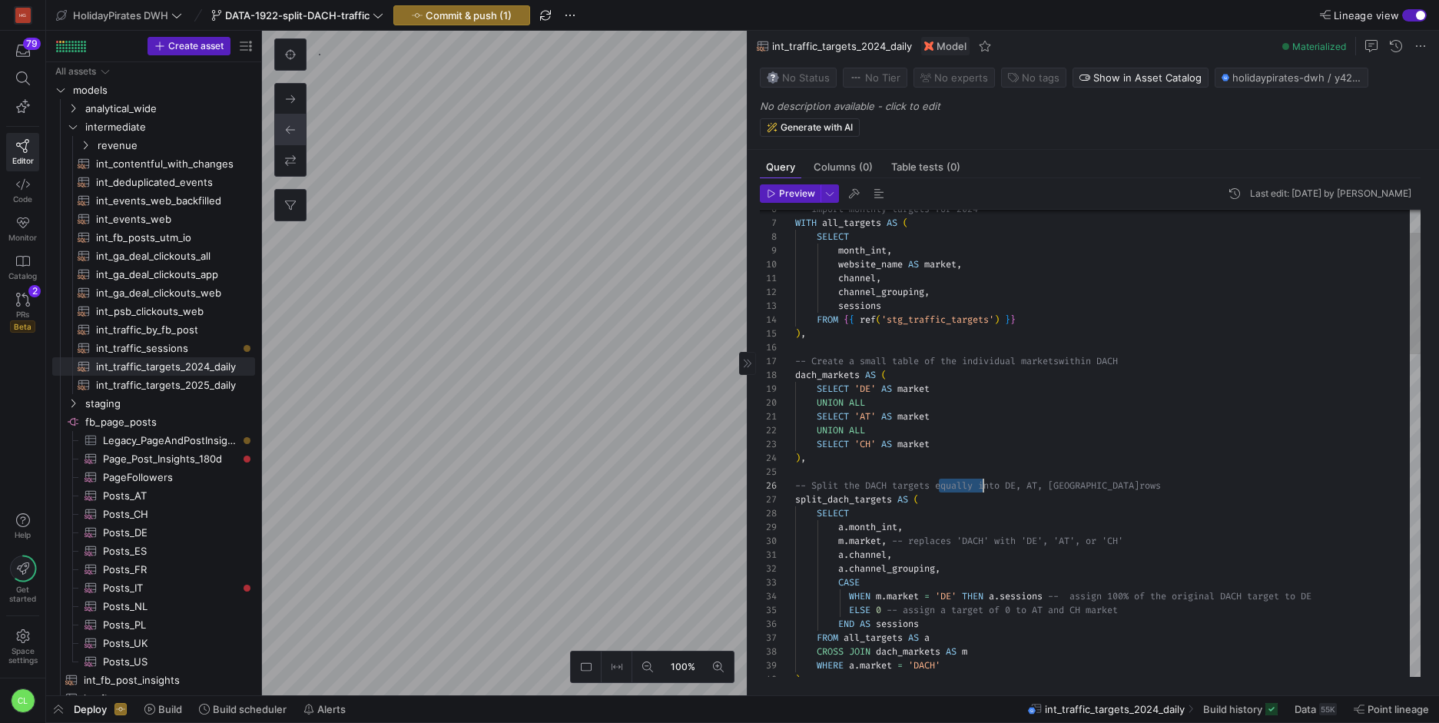
drag, startPoint x: 939, startPoint y: 487, endPoint x: 983, endPoint y: 487, distance: 43.8
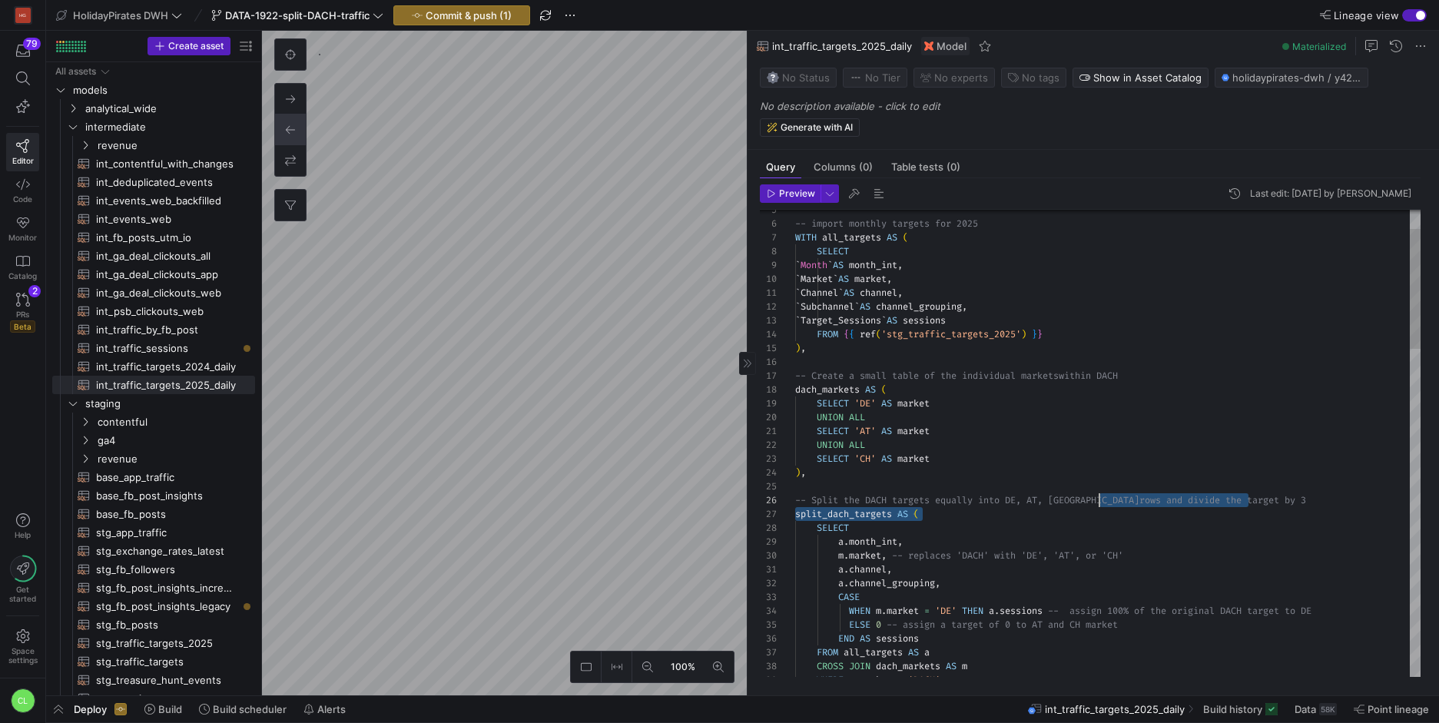
drag, startPoint x: 1269, startPoint y: 508, endPoint x: 1102, endPoint y: 499, distance: 167.0
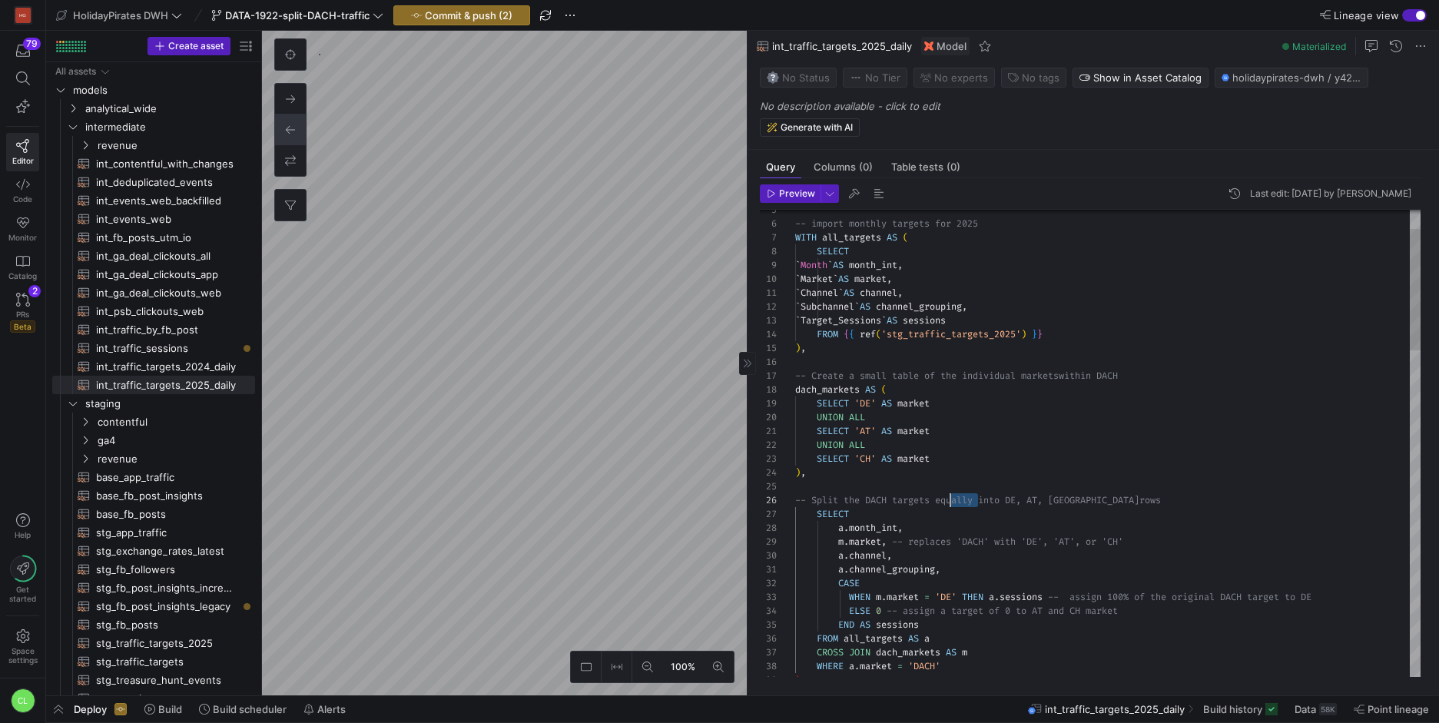
drag, startPoint x: 978, startPoint y: 496, endPoint x: 939, endPoint y: 500, distance: 39.4
type textarea "SELECT 'AT' AS market UNION ALL SELECT 'CH' AS market ), -- Split the DACH targ…"
click at [463, 10] on span "Commit & push (2)" at bounding box center [469, 15] width 88 height 12
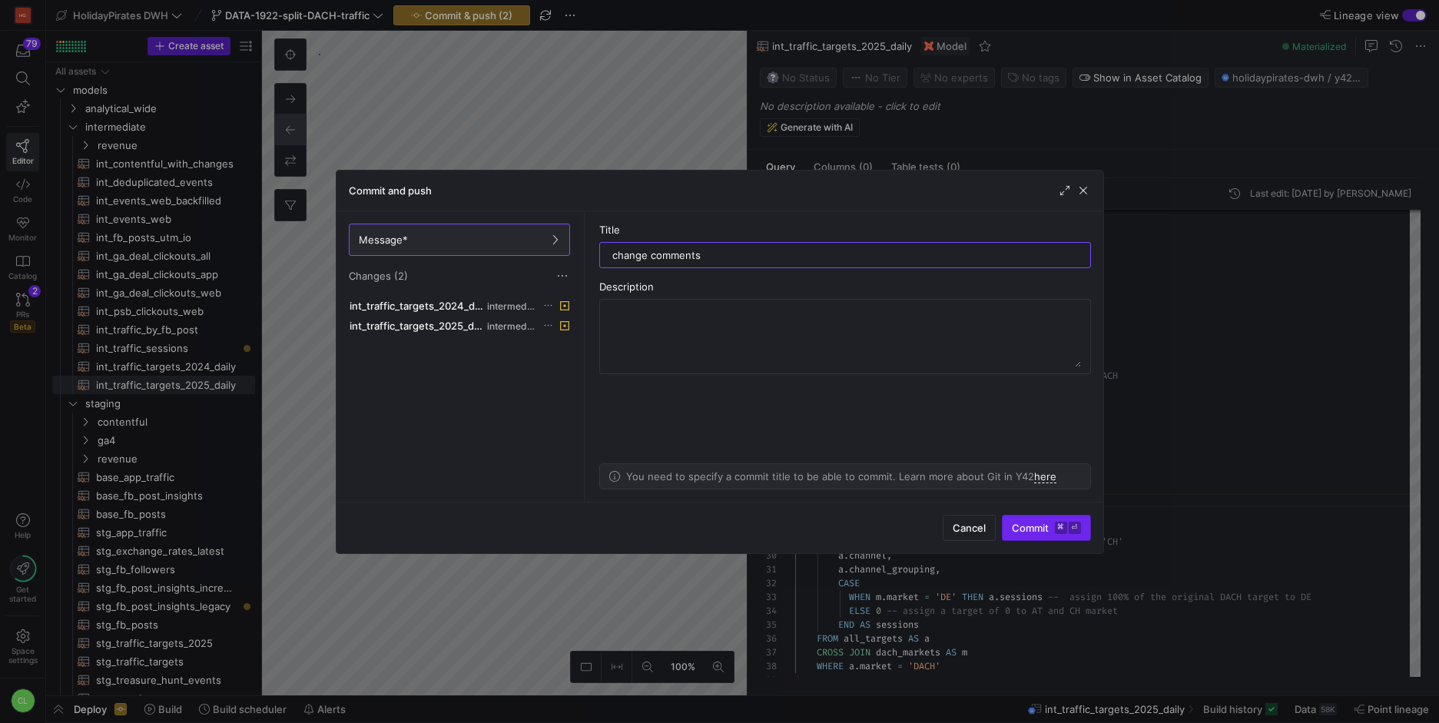
type input "change comments"
click at [1018, 531] on span "Commit ⌘ ⏎" at bounding box center [1046, 528] width 69 height 12
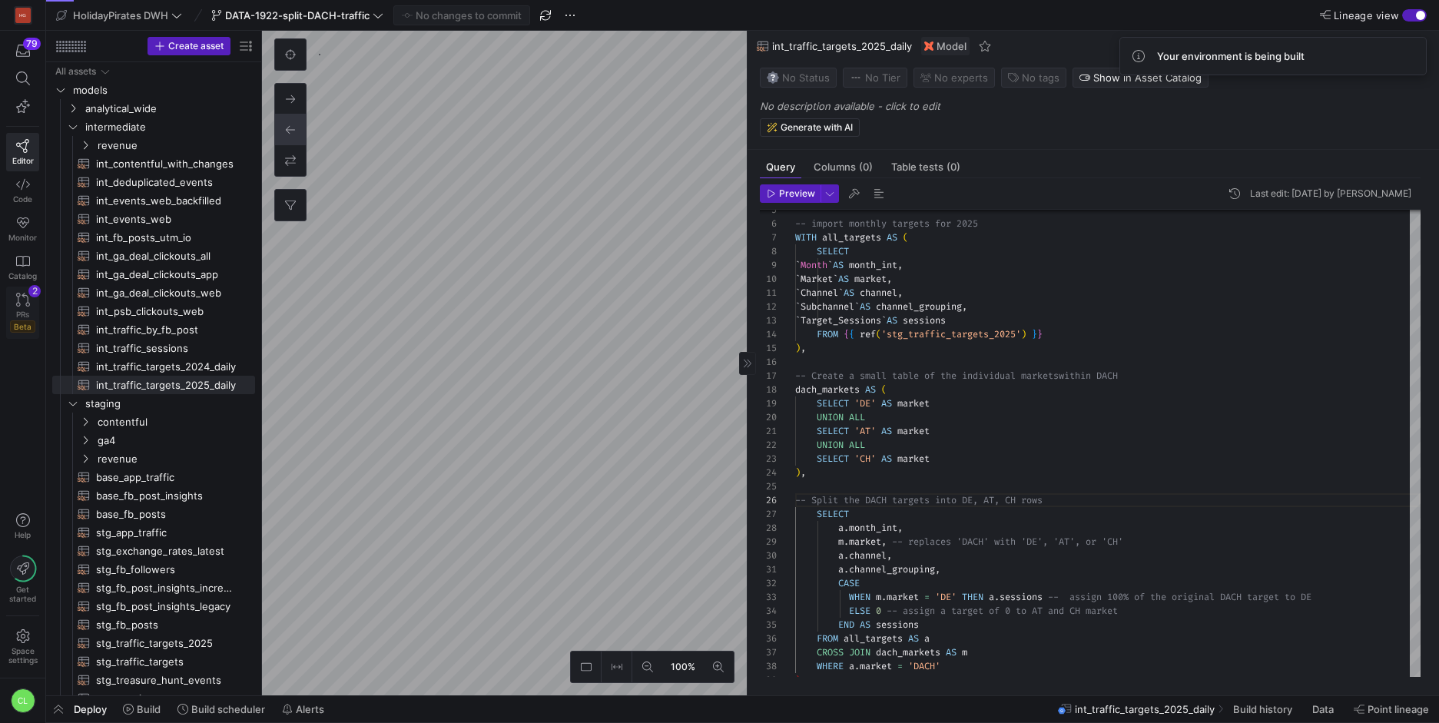
click at [28, 299] on icon at bounding box center [23, 300] width 14 height 14
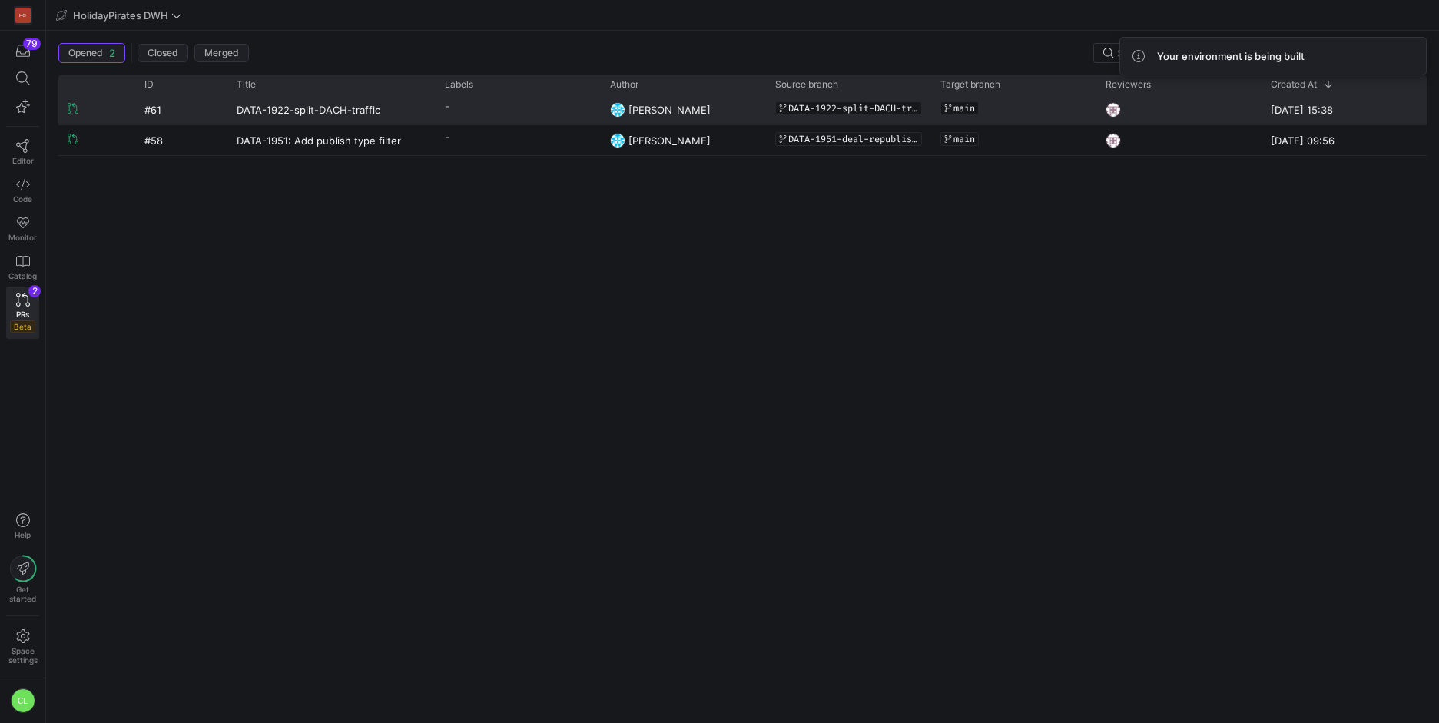
click at [891, 104] on span "DATA-1922-split-DACH-traffic" at bounding box center [853, 108] width 130 height 11
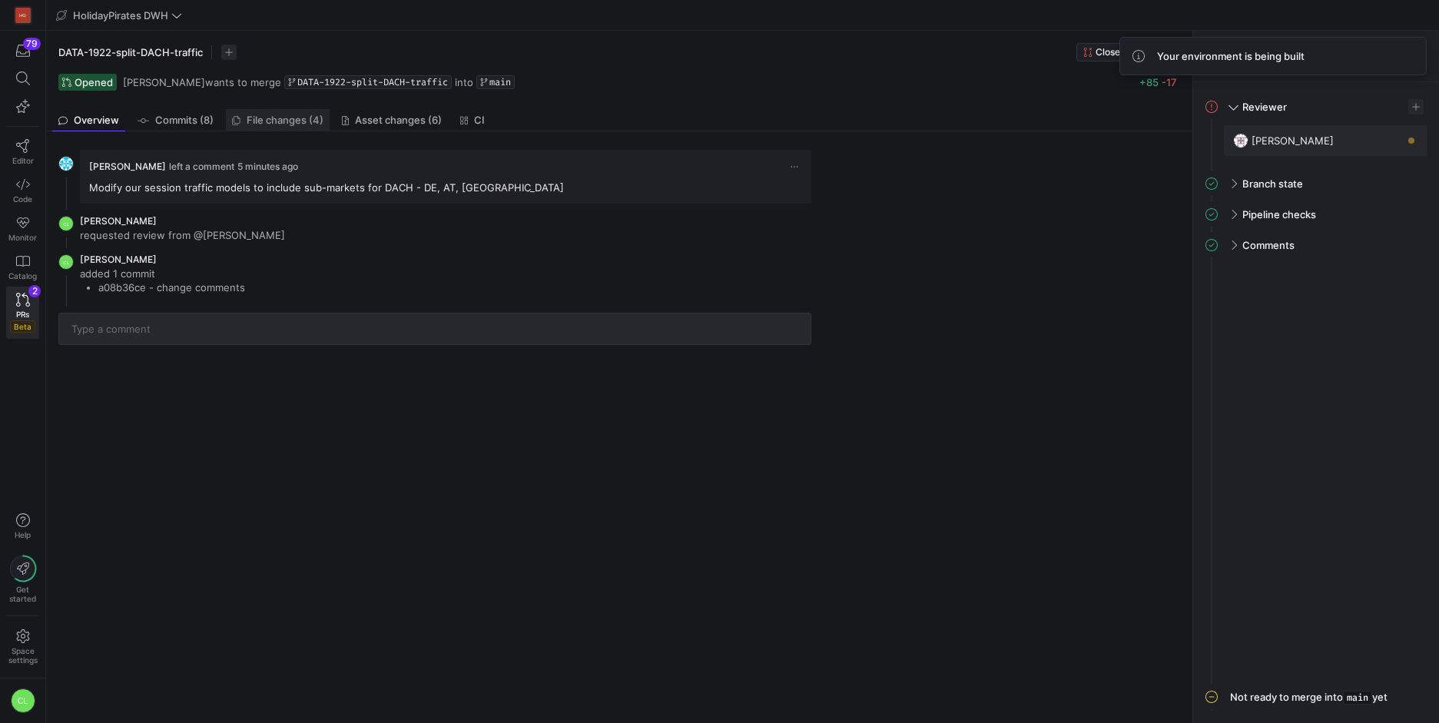
click at [310, 123] on span "File changes (4)" at bounding box center [285, 120] width 77 height 10
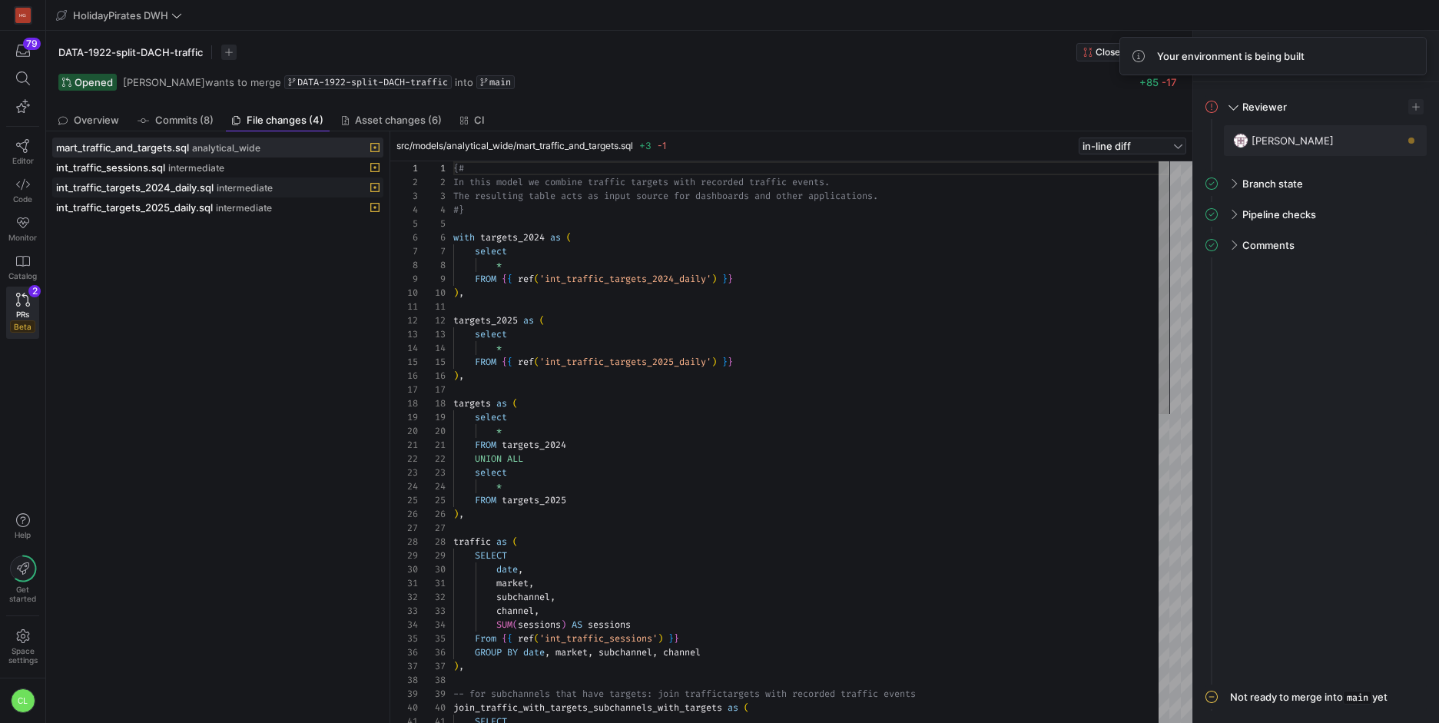
scroll to position [138, 0]
click at [230, 189] on span "intermediate" at bounding box center [245, 188] width 56 height 11
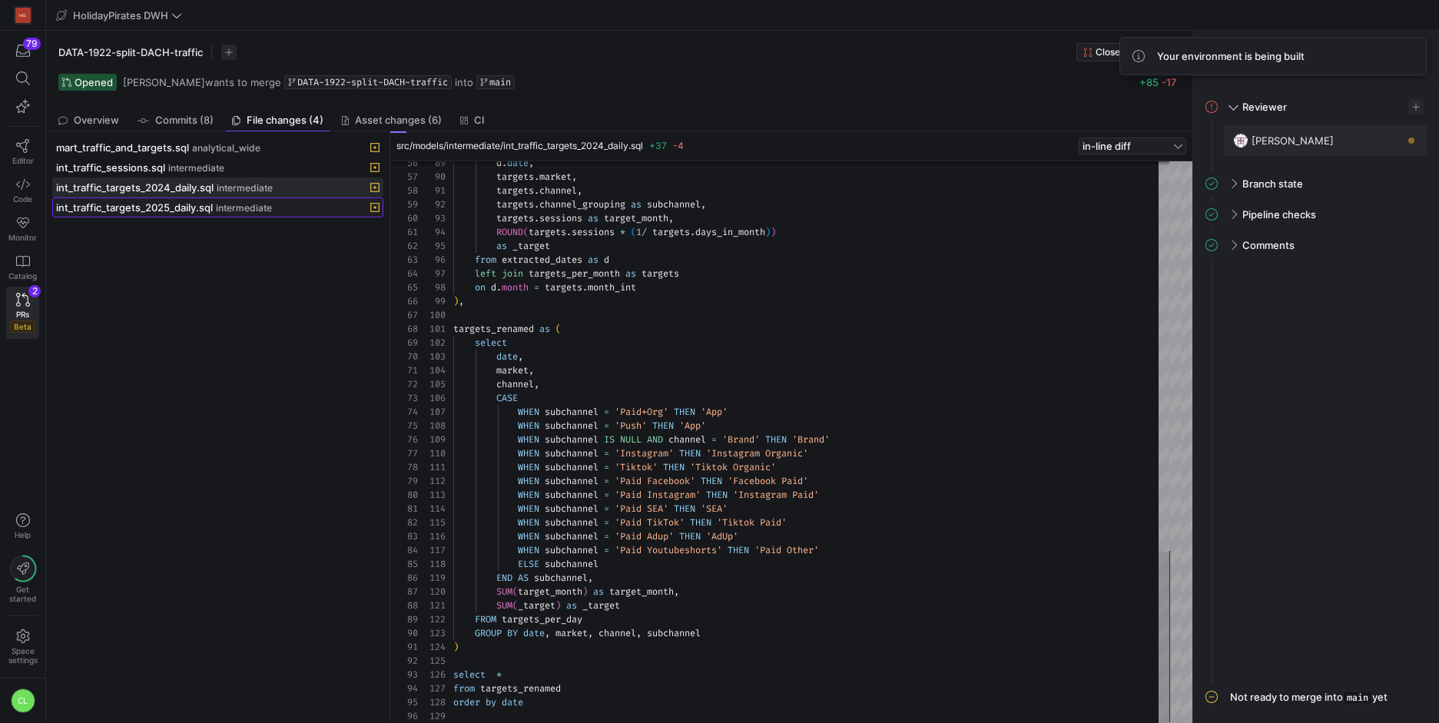
click at [315, 213] on div "int_traffic_targets_2025_daily.sql intermediate" at bounding box center [201, 207] width 290 height 12
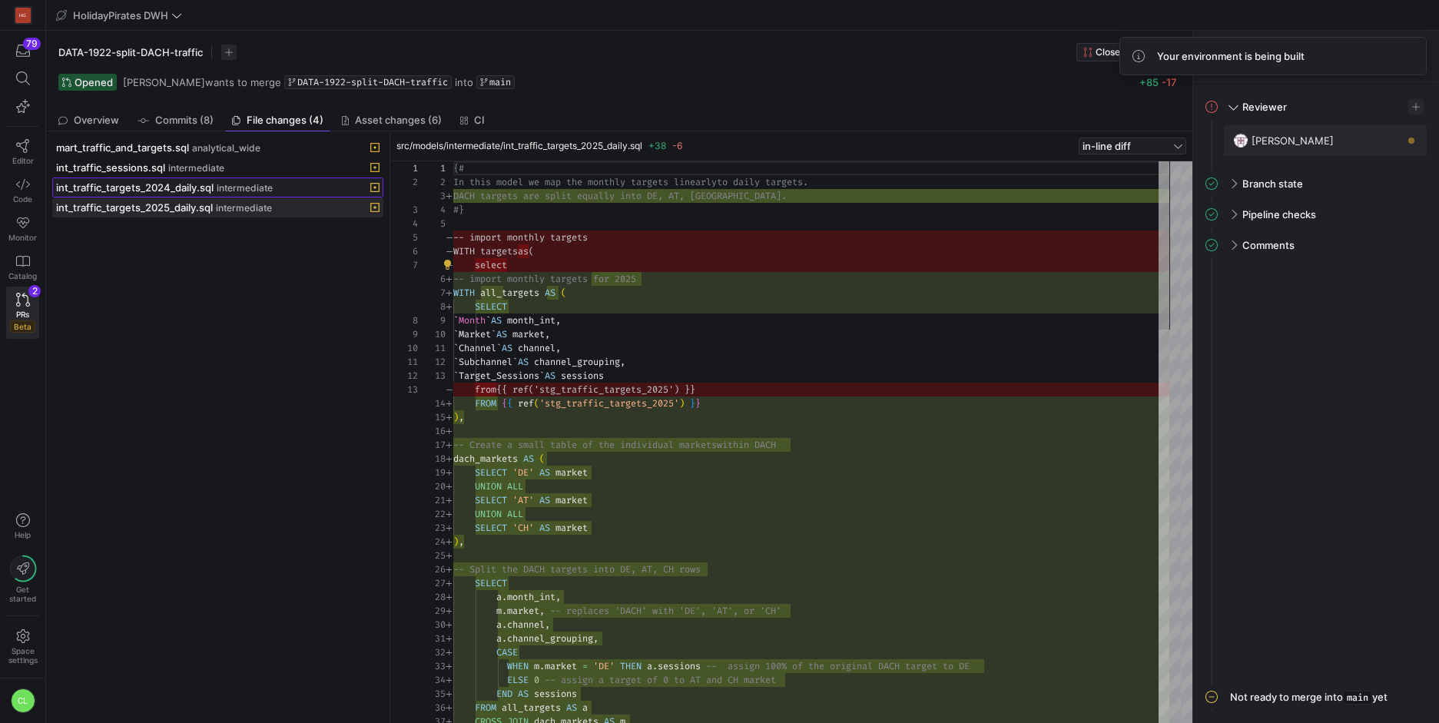
click at [283, 189] on div "int_traffic_targets_2024_daily.sql intermediate" at bounding box center [201, 187] width 290 height 12
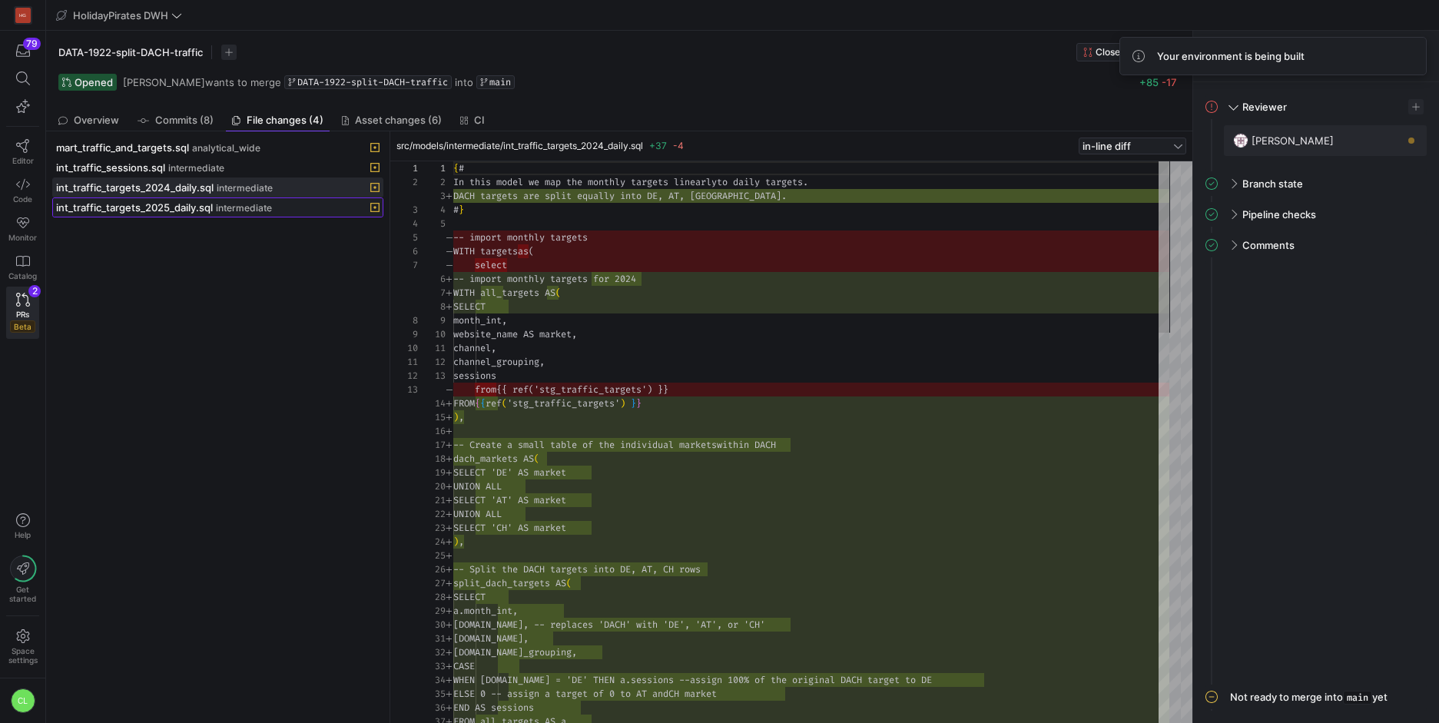
click at [279, 207] on div "int_traffic_targets_2025_daily.sql intermediate" at bounding box center [201, 207] width 290 height 12
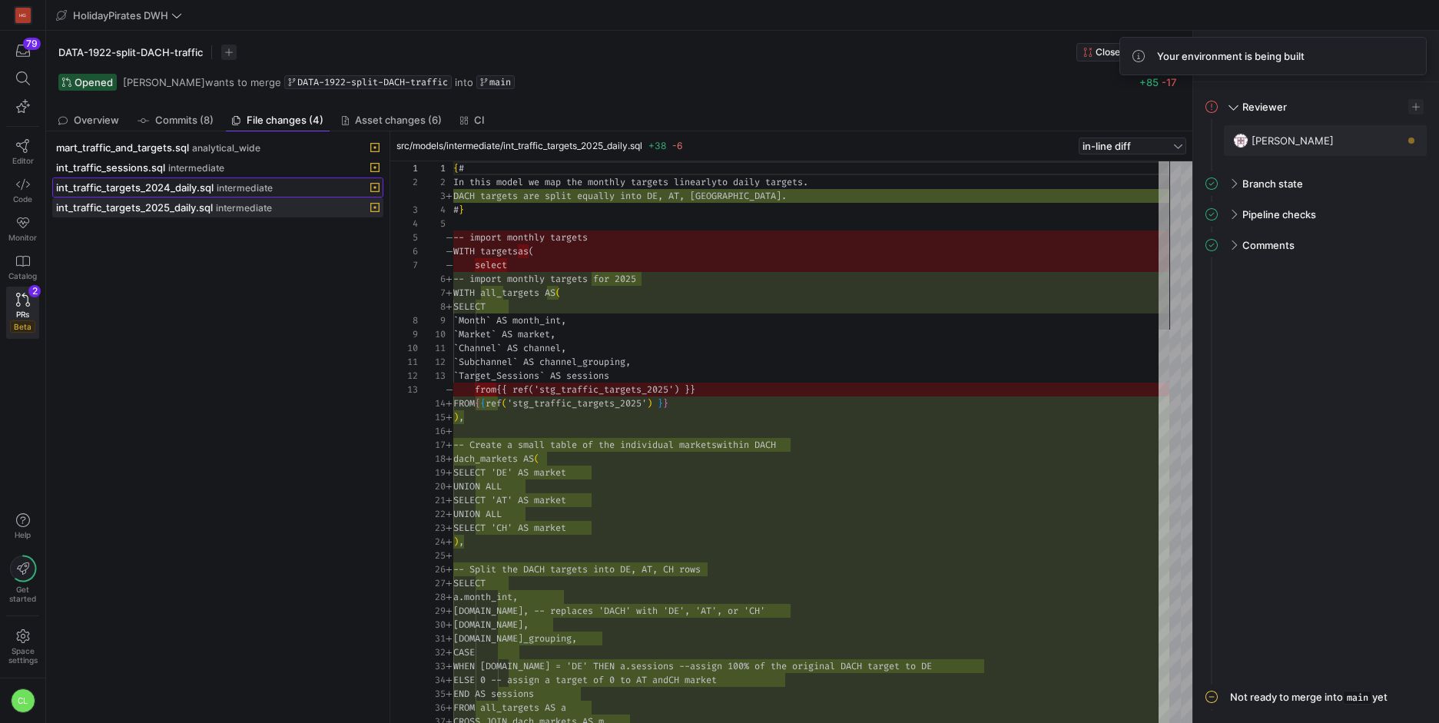
click at [295, 189] on div "int_traffic_targets_2024_daily.sql intermediate" at bounding box center [201, 187] width 290 height 12
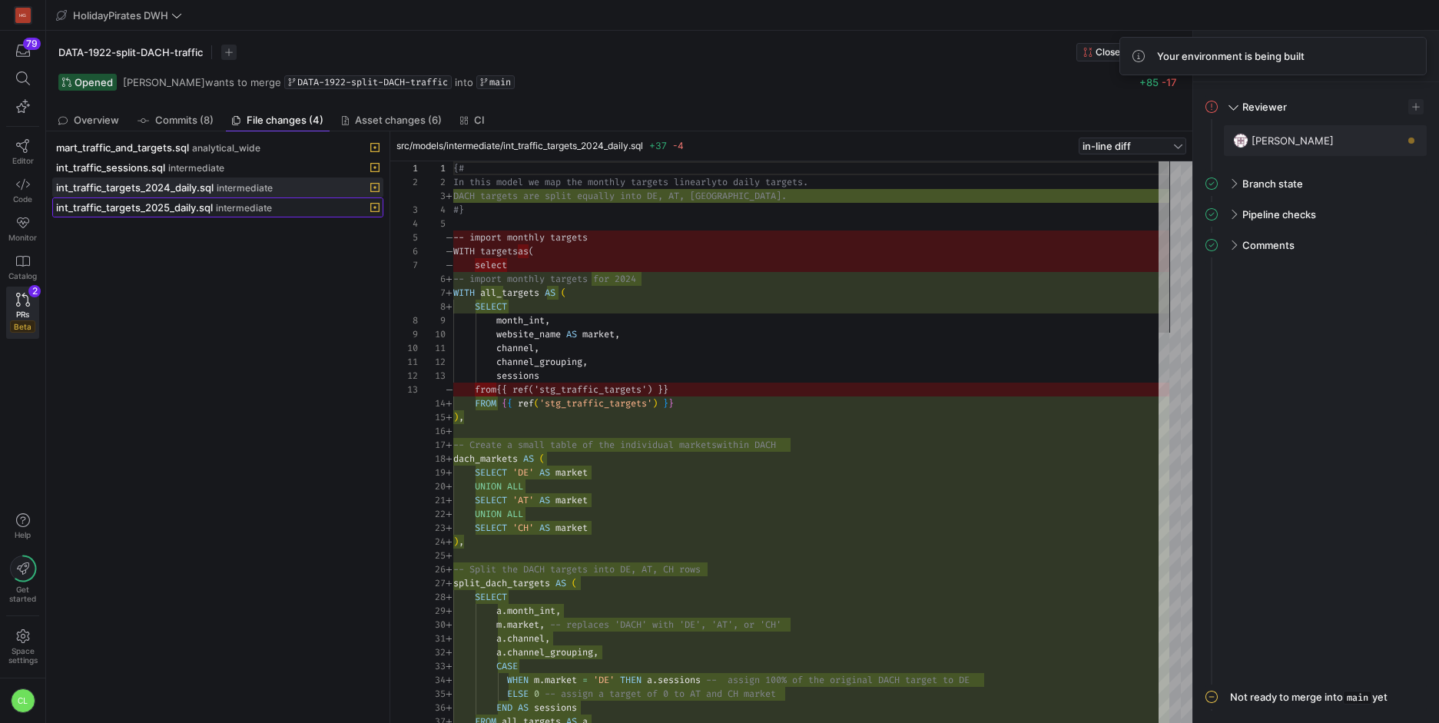
click at [281, 206] on div "int_traffic_targets_2025_daily.sql intermediate" at bounding box center [201, 207] width 290 height 12
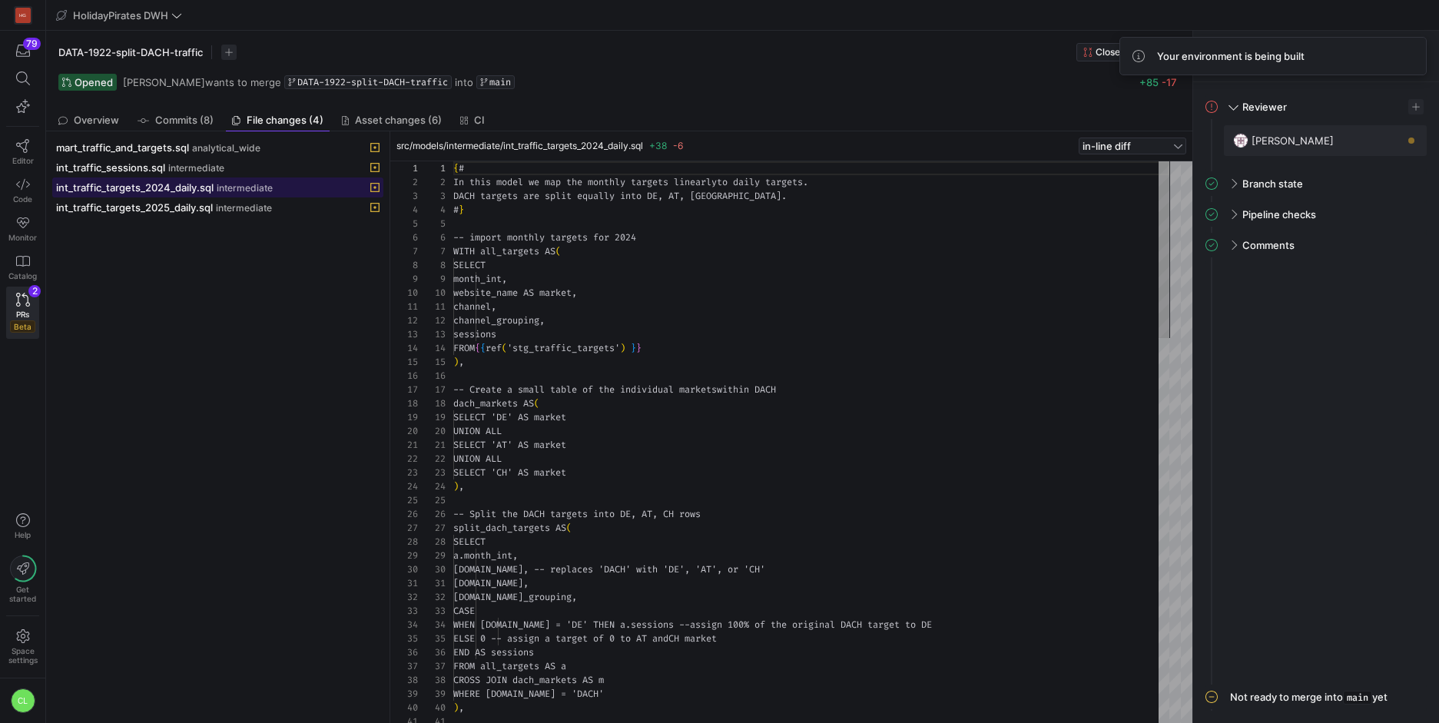
click at [291, 194] on span at bounding box center [218, 187] width 330 height 18
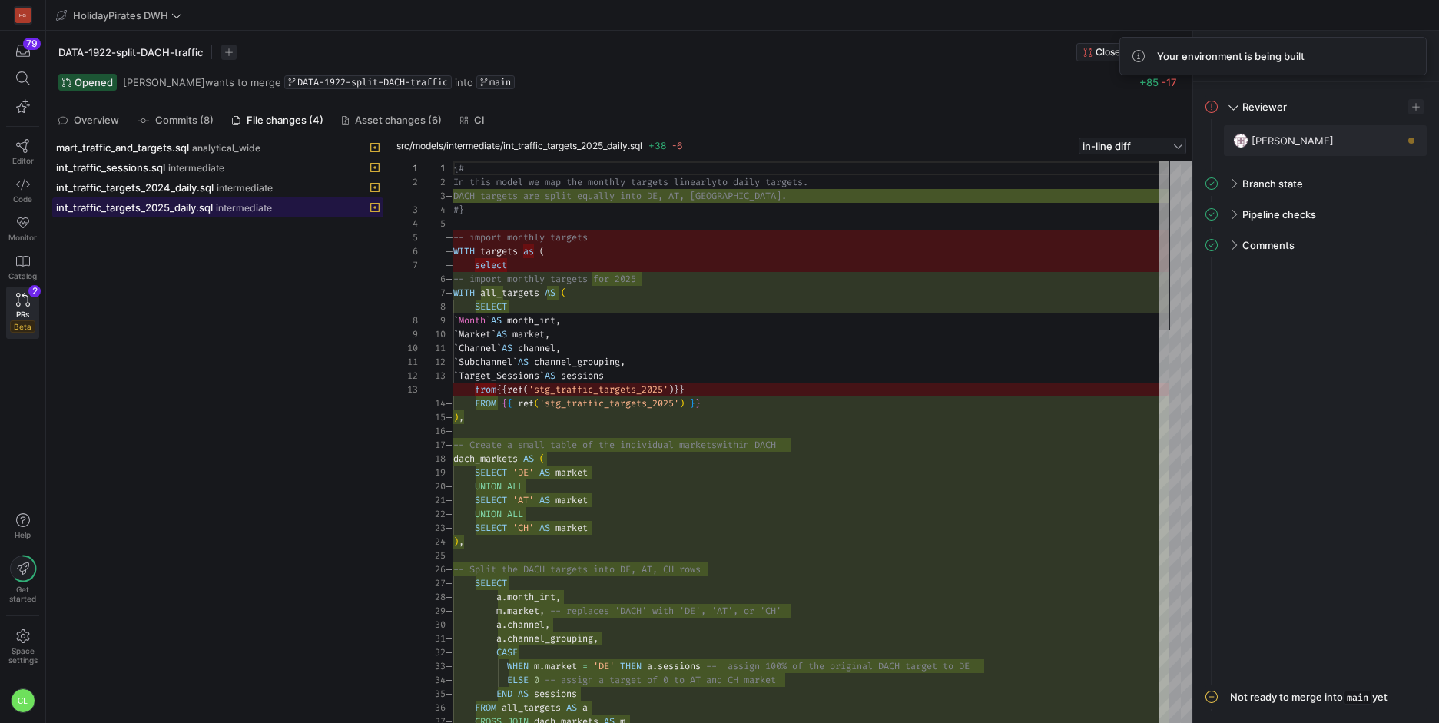
click at [283, 211] on div "int_traffic_targets_2025_daily.sql intermediate" at bounding box center [201, 207] width 290 height 12
click at [289, 199] on span at bounding box center [218, 207] width 330 height 18
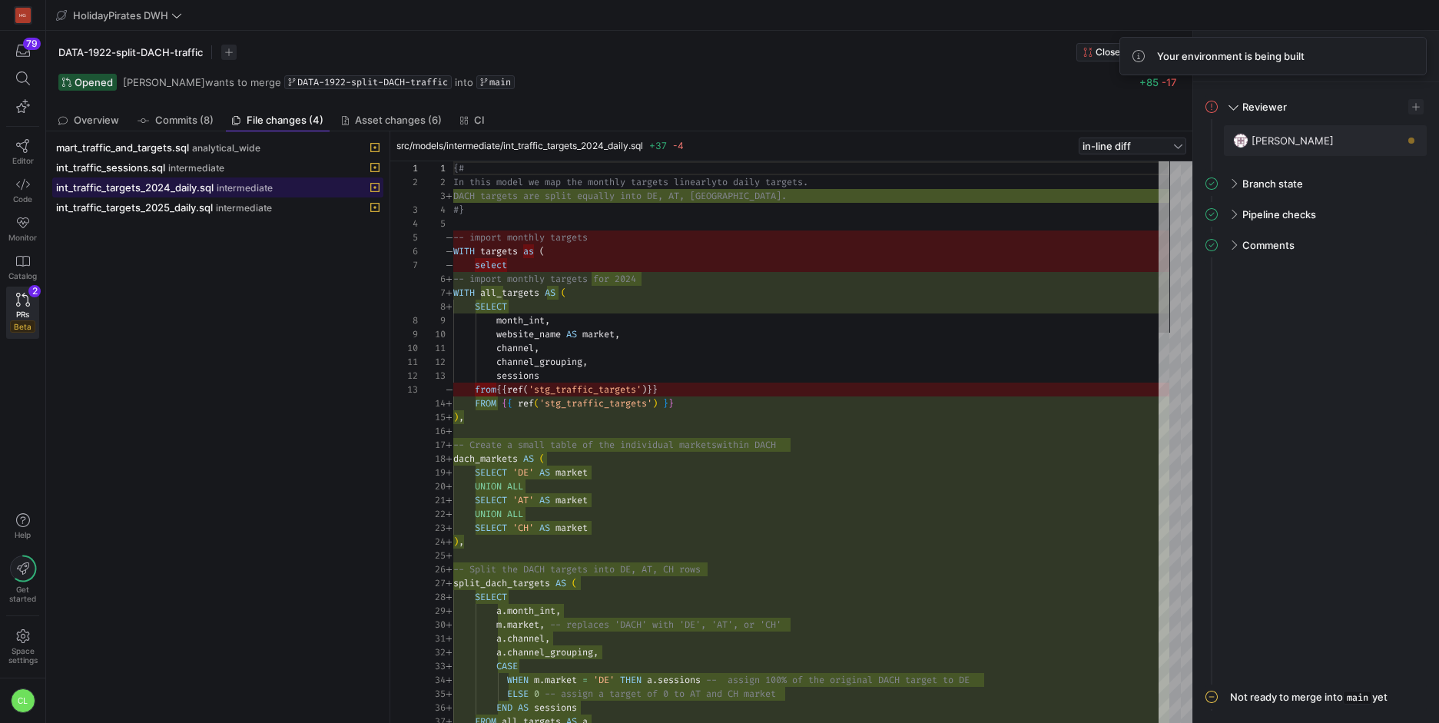
click at [297, 188] on div "int_traffic_targets_2024_daily.sql intermediate" at bounding box center [201, 187] width 290 height 12
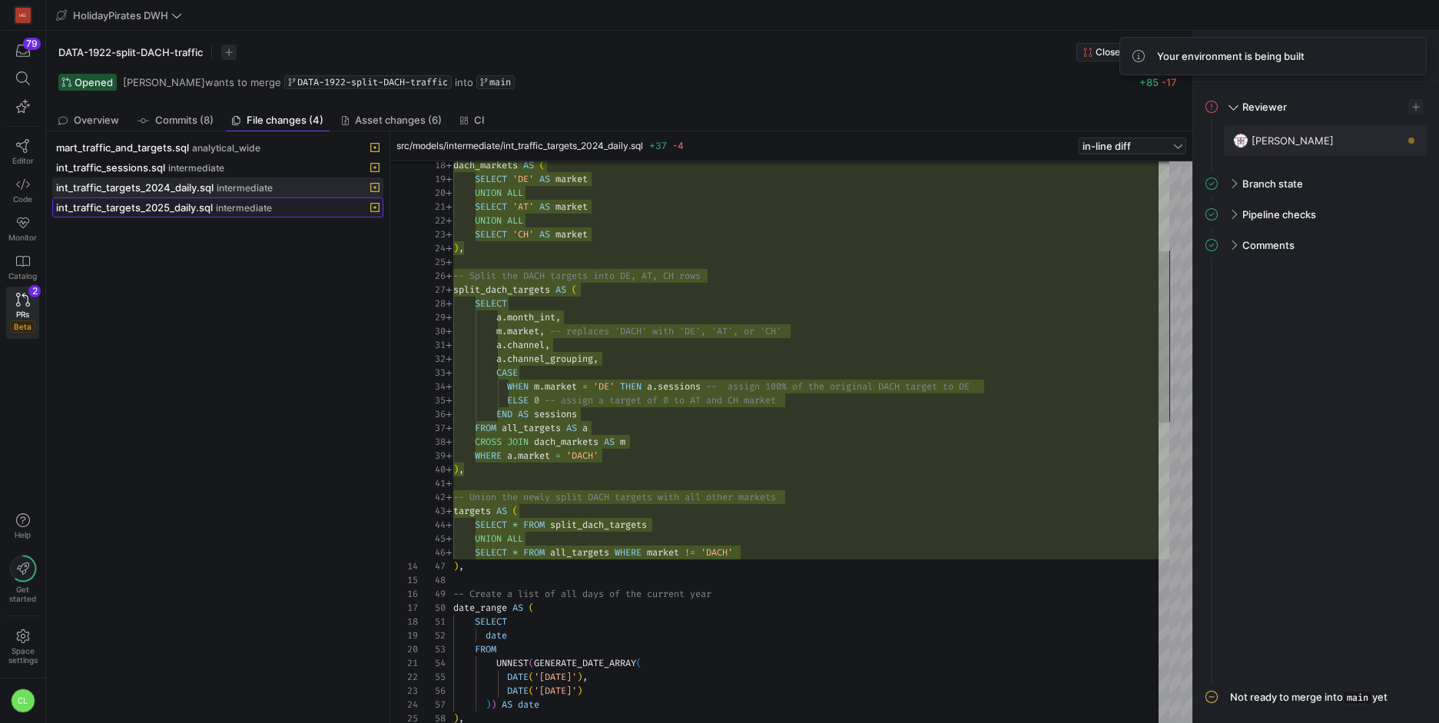
click at [294, 213] on div "int_traffic_targets_2025_daily.sql intermediate" at bounding box center [201, 207] width 290 height 12
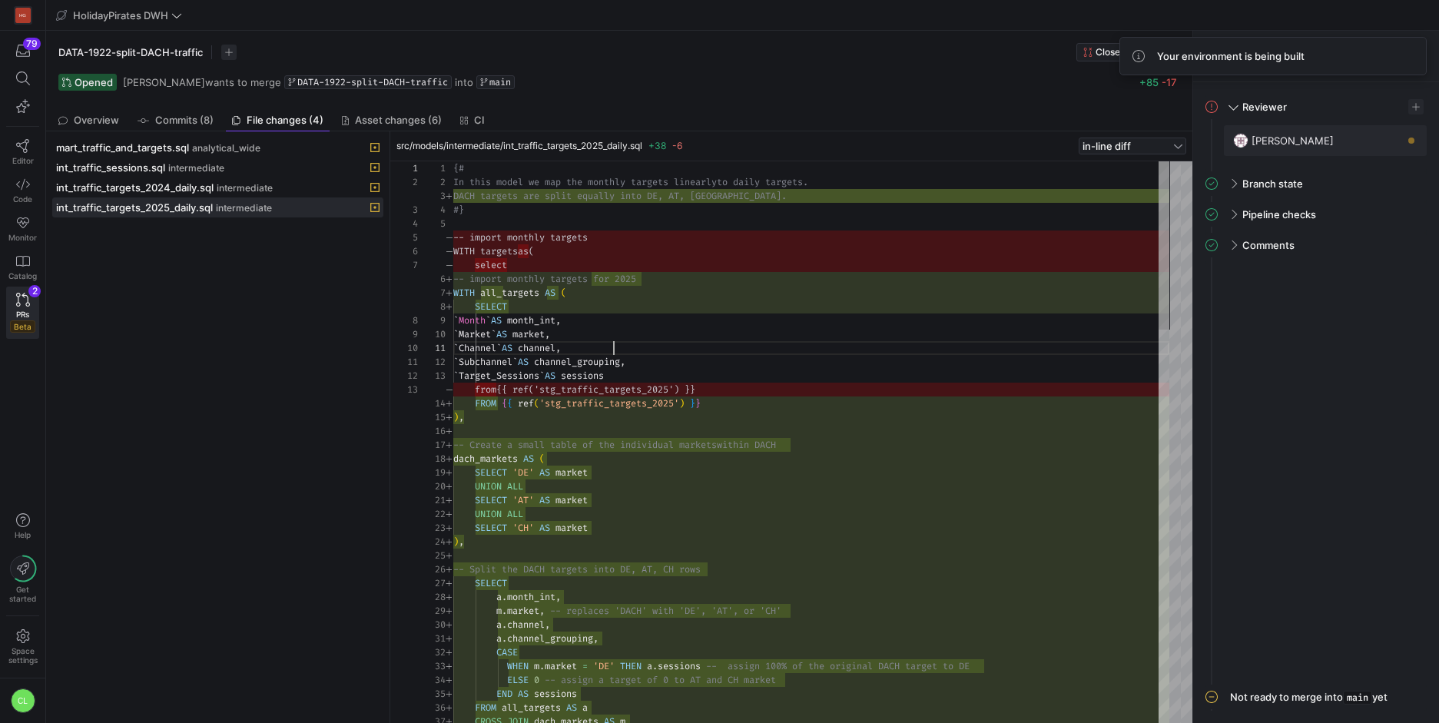
scroll to position [0, 161]
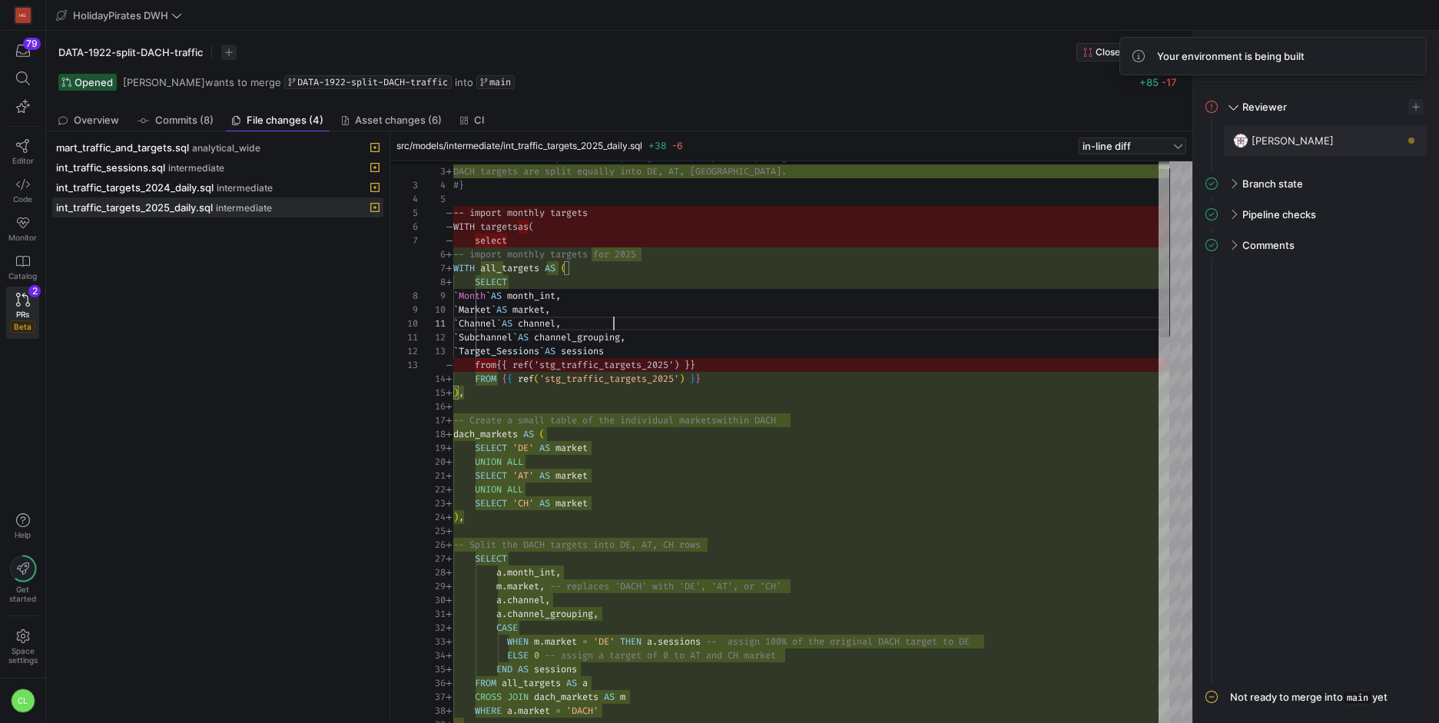
type textarea "SELECT 'AT' AS market UNION ALL SELECT 'CH' AS market ), -- Split the DACH targ…"
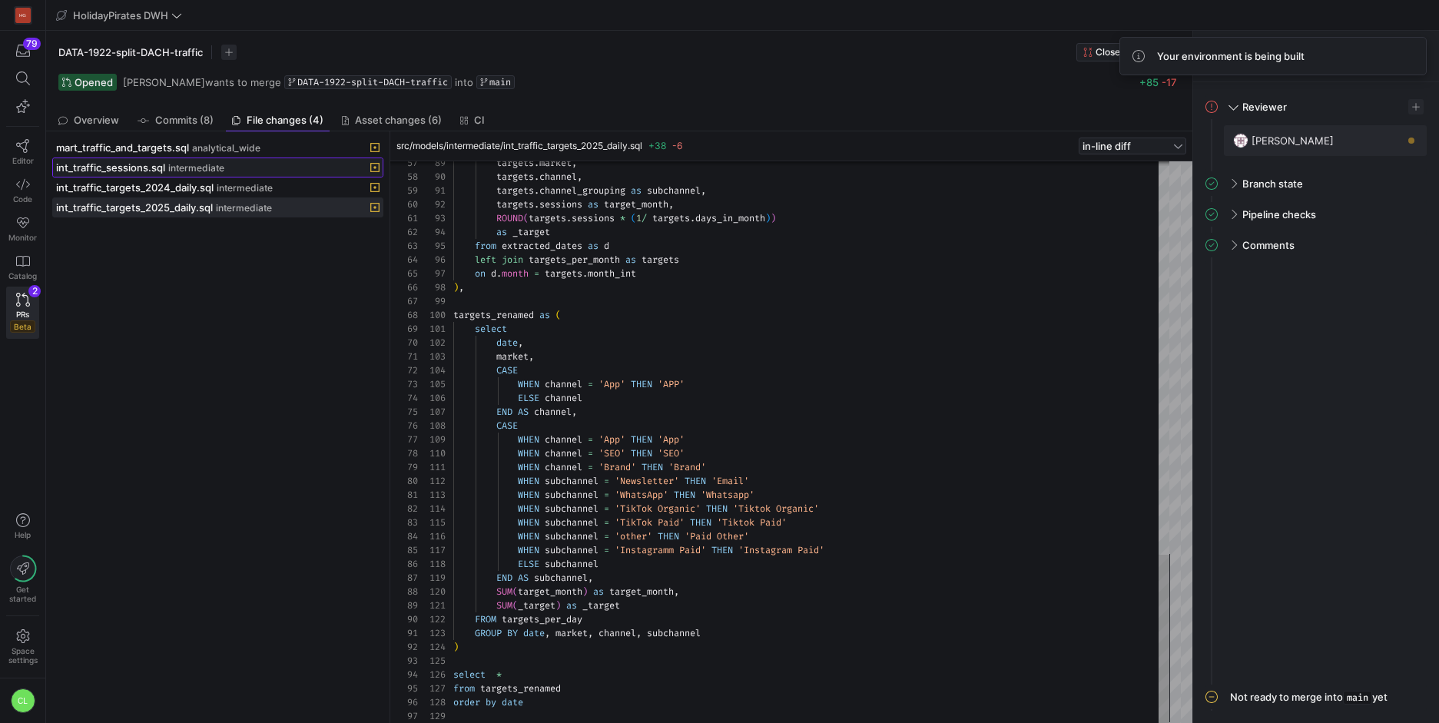
click at [191, 170] on span "intermediate" at bounding box center [196, 168] width 56 height 11
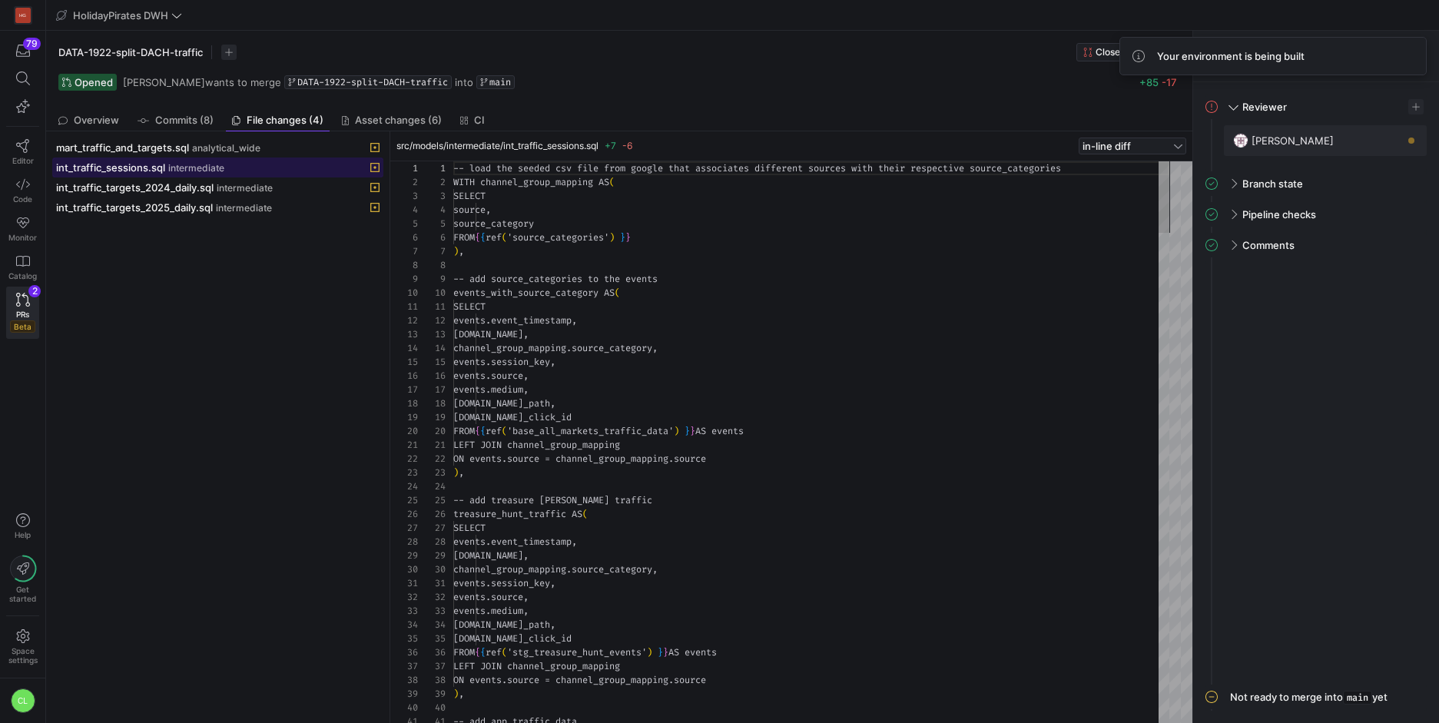
scroll to position [138, 0]
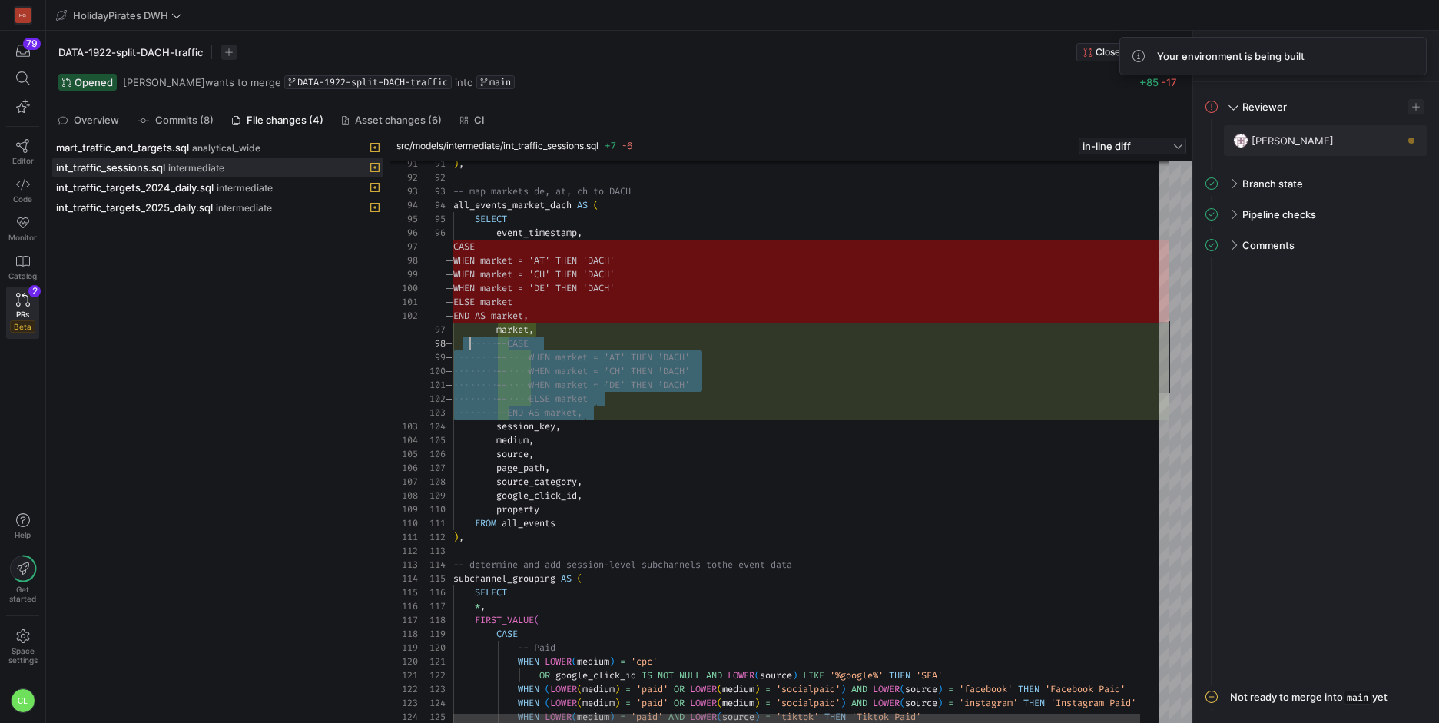
drag, startPoint x: 692, startPoint y: 408, endPoint x: 471, endPoint y: 347, distance: 229.7
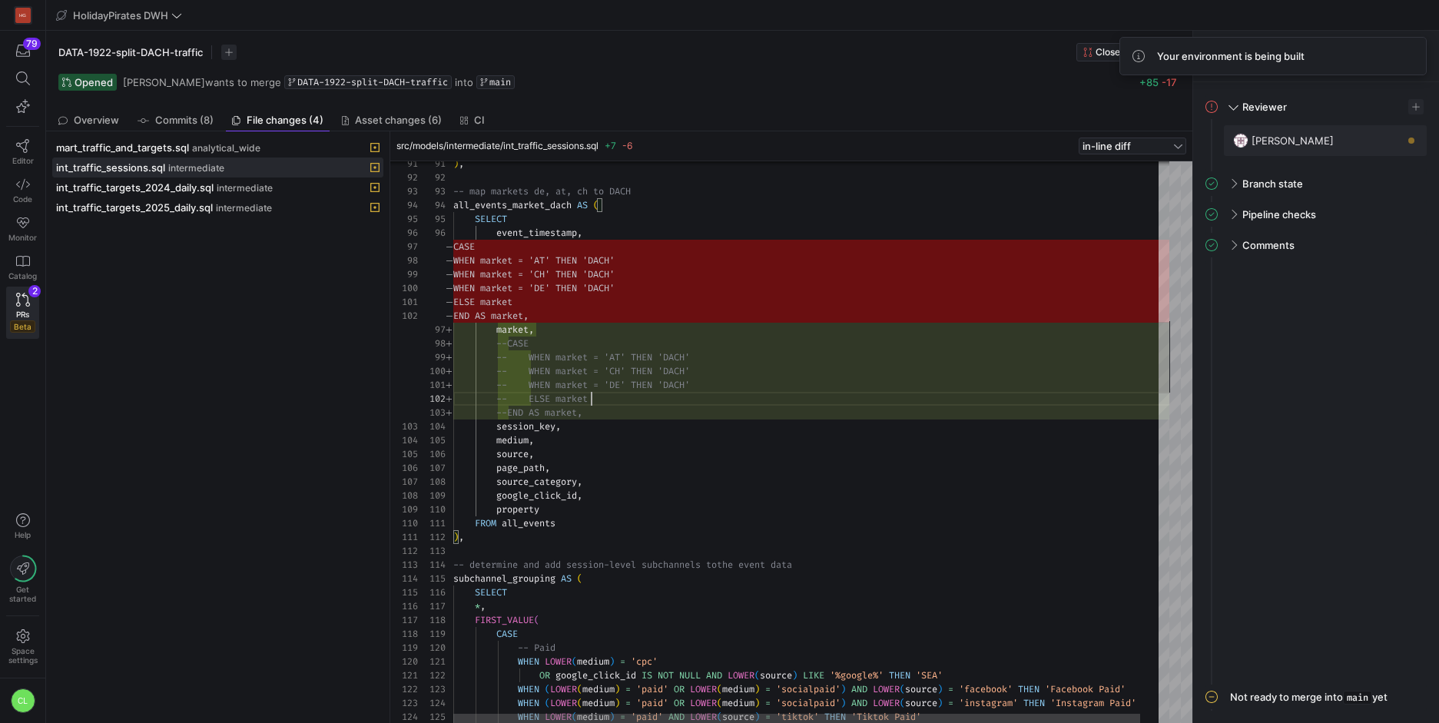
scroll to position [14, 138]
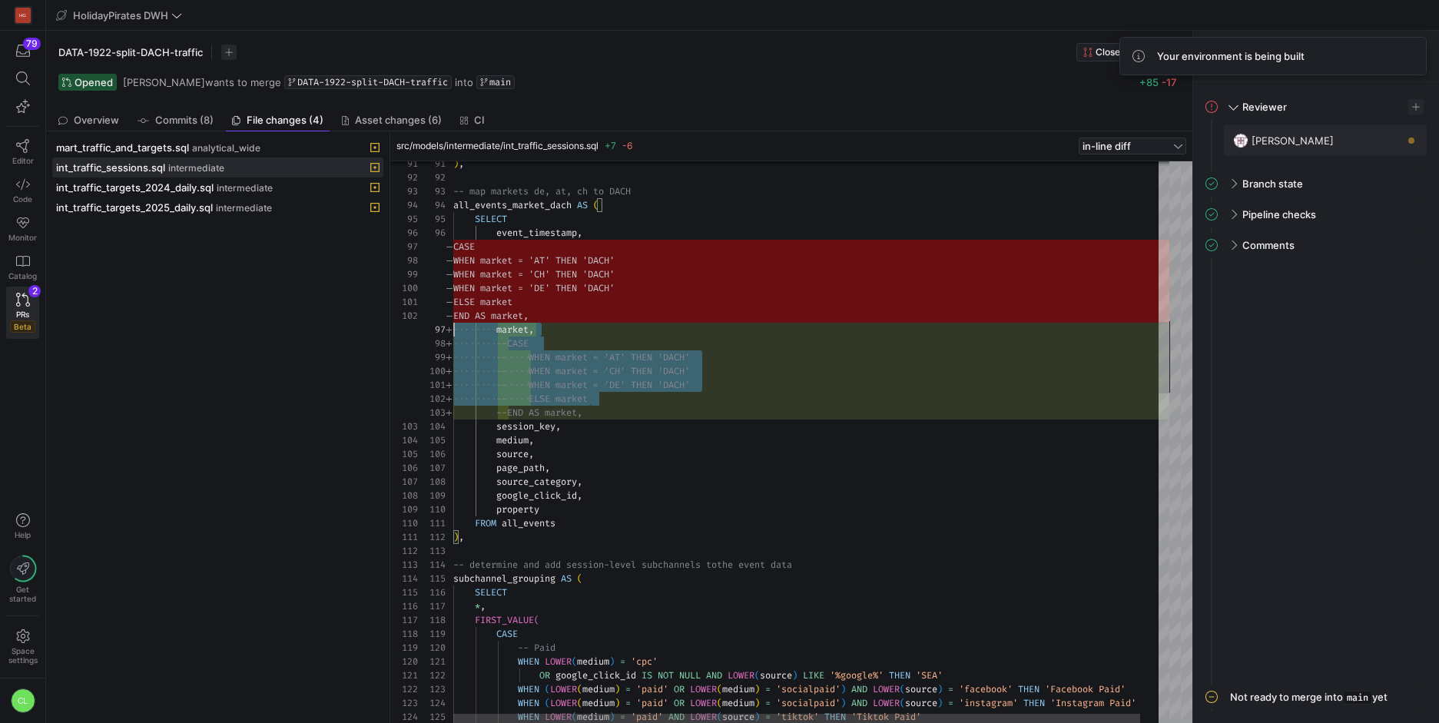
drag, startPoint x: 786, startPoint y: 408, endPoint x: 455, endPoint y: 329, distance: 340.5
drag, startPoint x: 703, startPoint y: 410, endPoint x: 439, endPoint y: 335, distance: 273.9
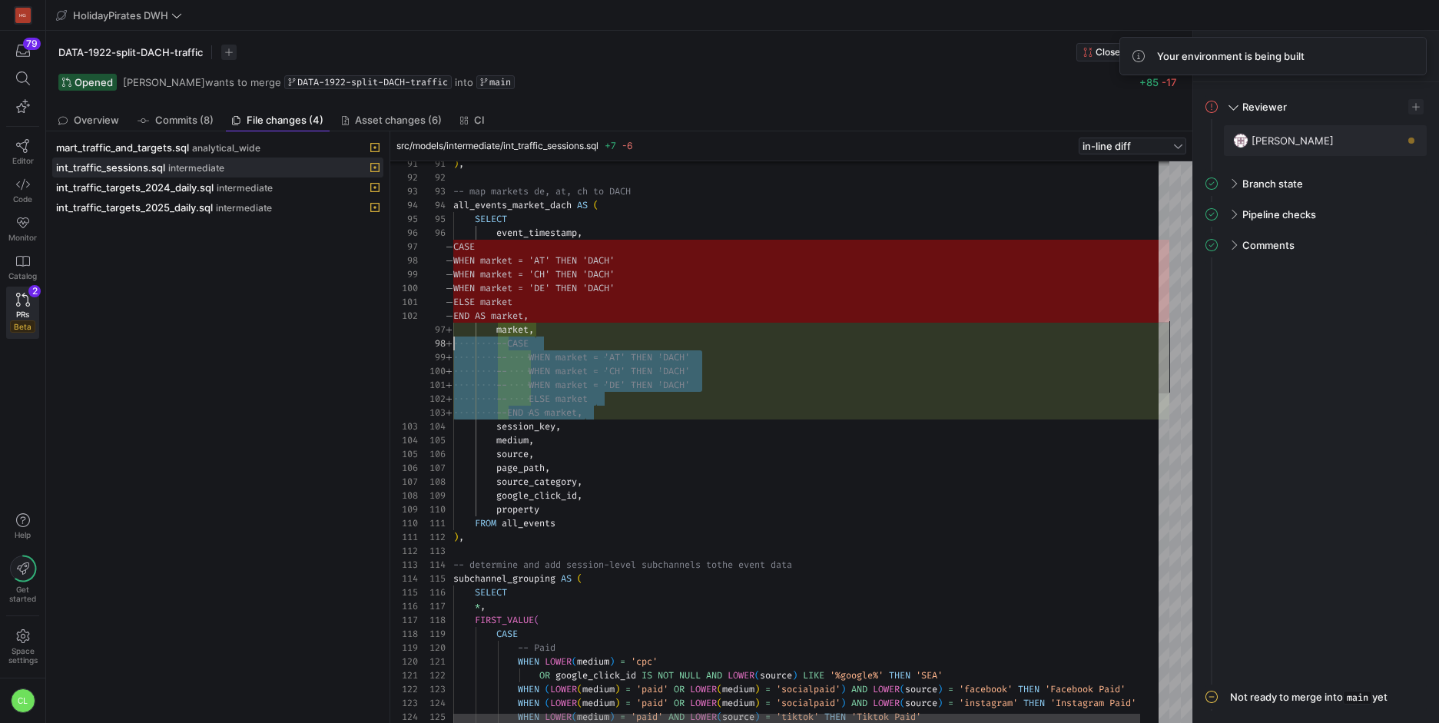
drag, startPoint x: 701, startPoint y: 411, endPoint x: 453, endPoint y: 347, distance: 256.2
type textarea "-- WHEN market = 'DE' THEN 'DACH' -- ELSE market --END AS market, session_key, …"
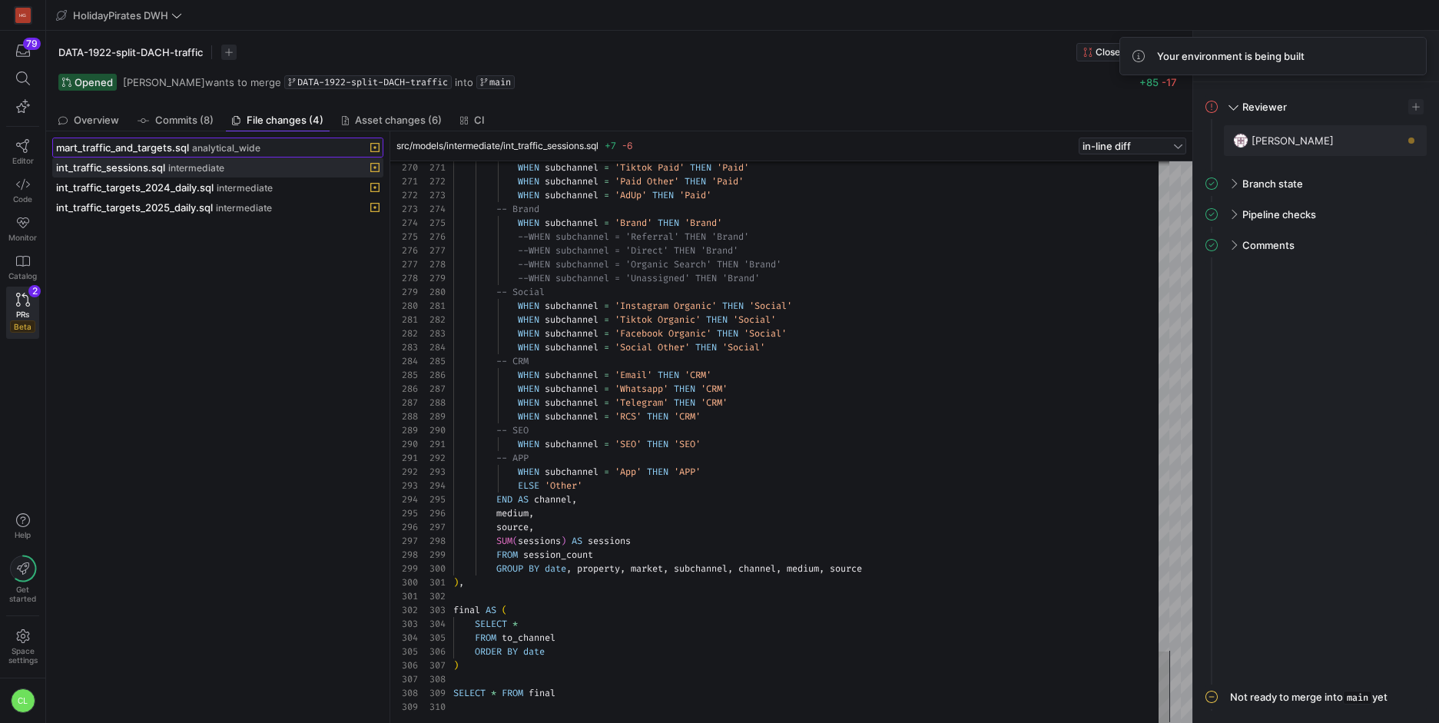
click at [191, 142] on div "mart_traffic_and_targets.sql analytical_wide" at bounding box center [201, 147] width 290 height 12
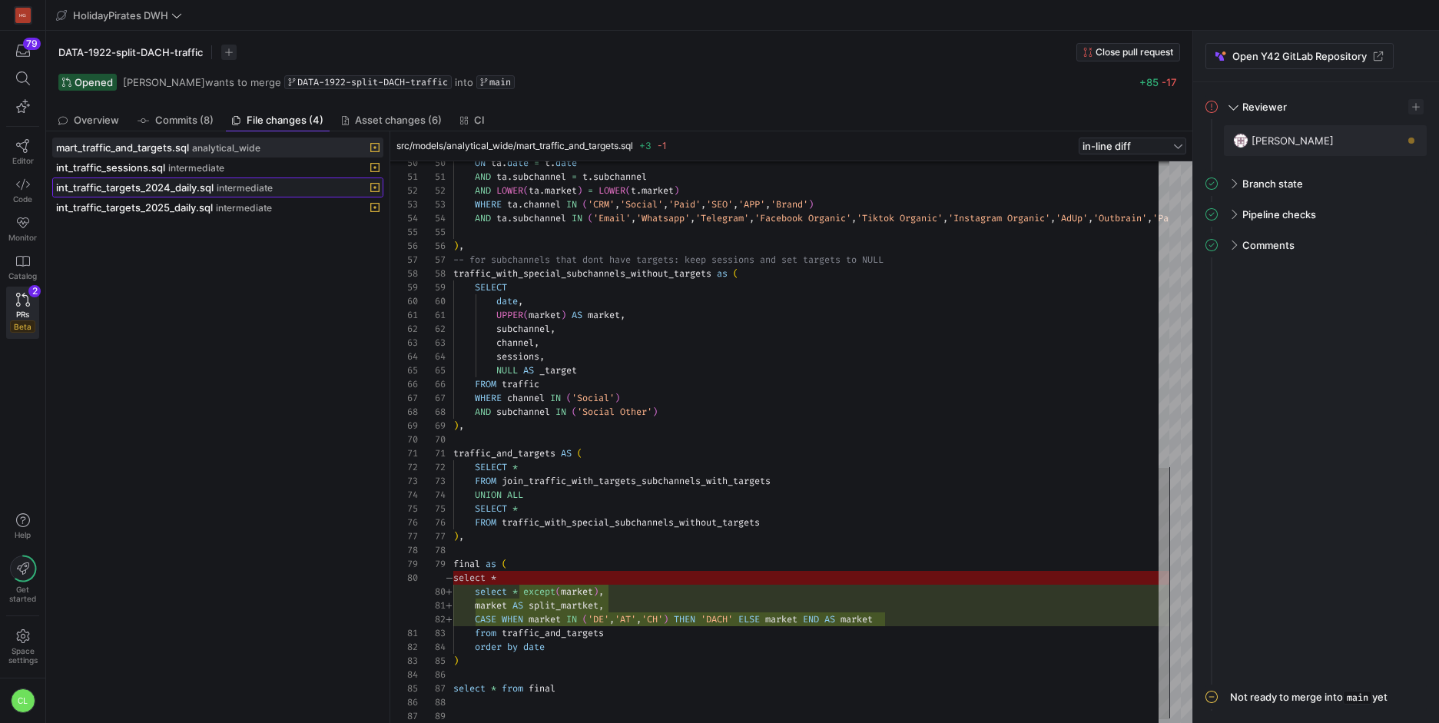
click at [261, 189] on span "intermediate" at bounding box center [245, 188] width 56 height 11
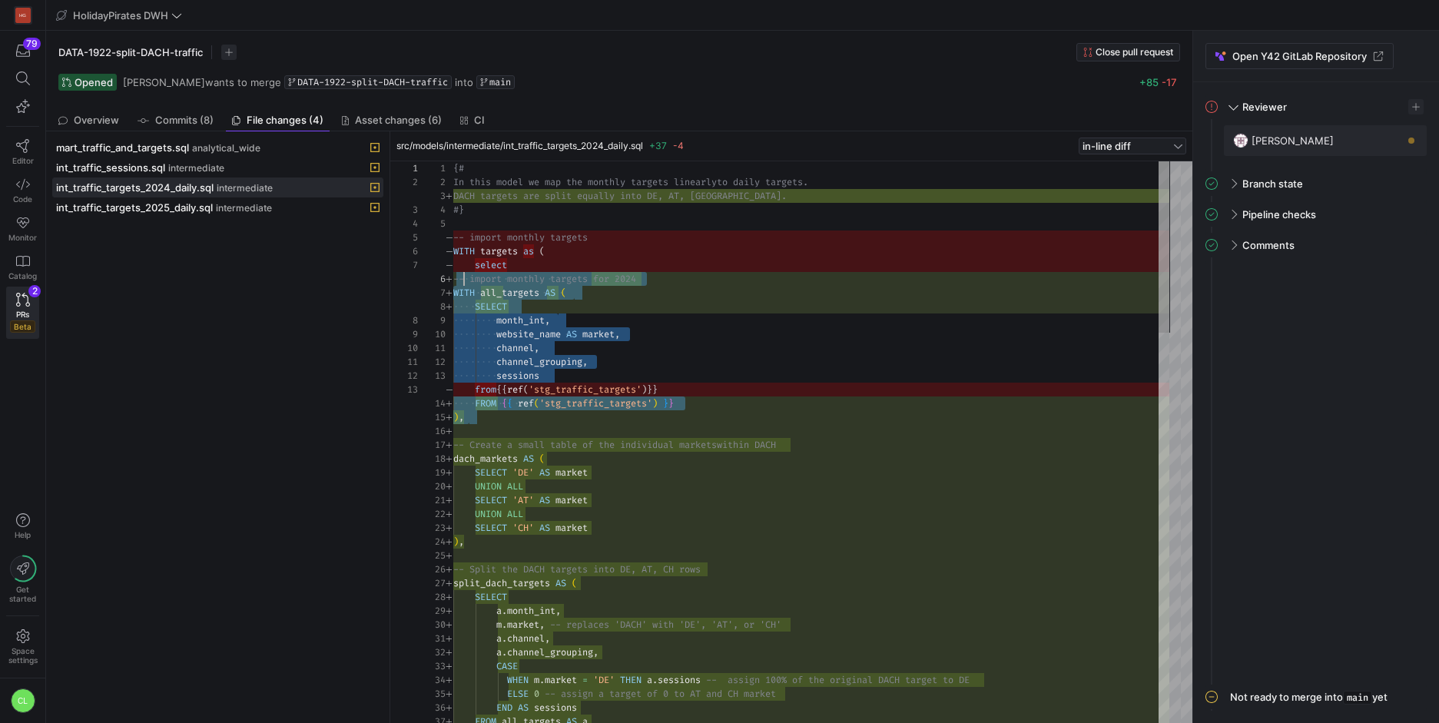
scroll to position [69, 5]
drag, startPoint x: 680, startPoint y: 426, endPoint x: 459, endPoint y: 284, distance: 262.8
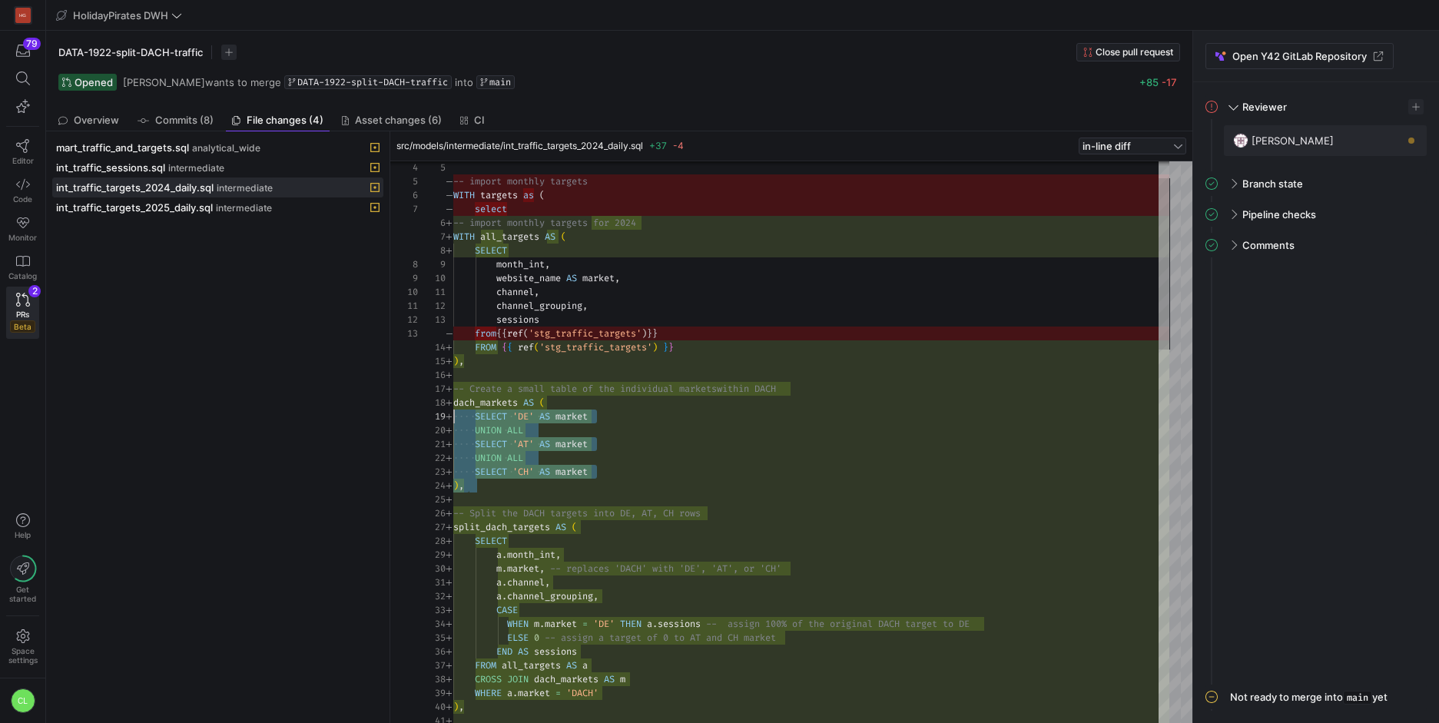
scroll to position [97, 0]
drag, startPoint x: 542, startPoint y: 505, endPoint x: 453, endPoint y: 403, distance: 135.6
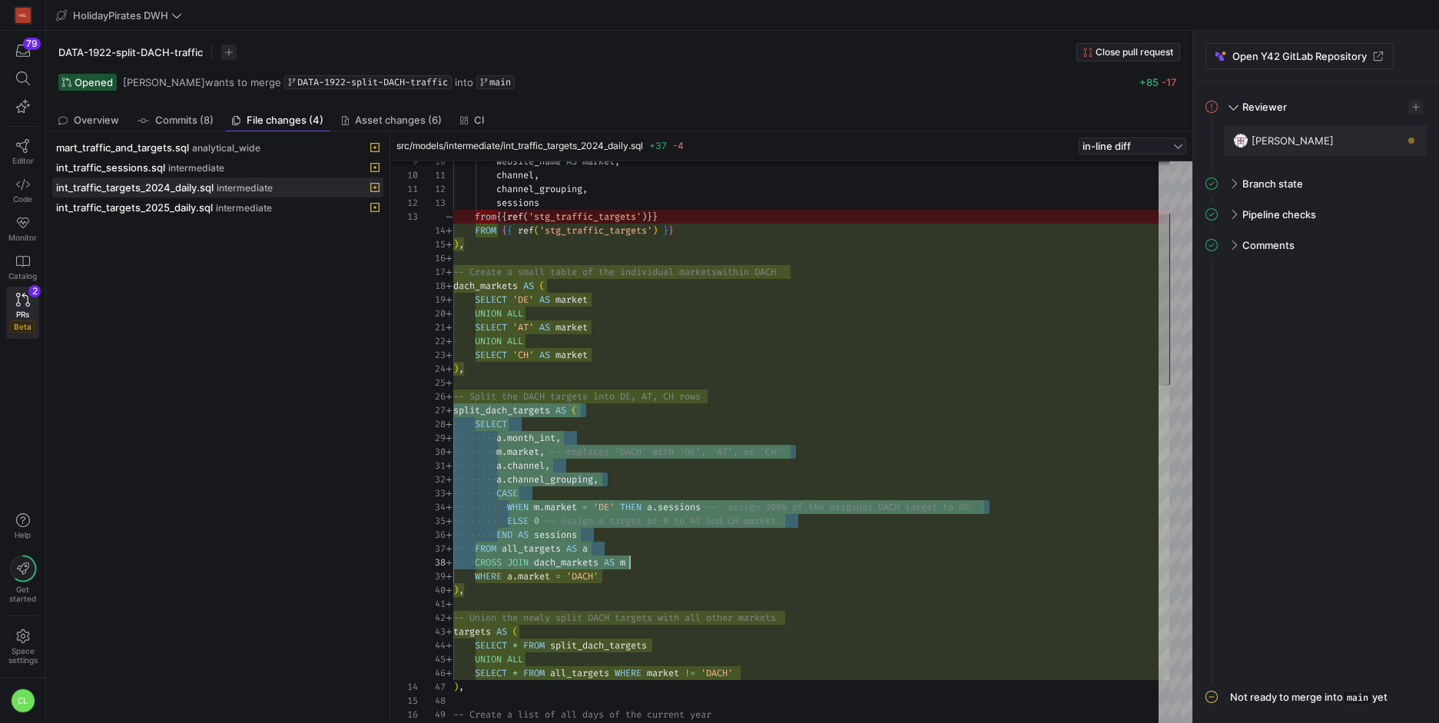
scroll to position [83, 149]
drag, startPoint x: 455, startPoint y: 403, endPoint x: 745, endPoint y: 573, distance: 336.4
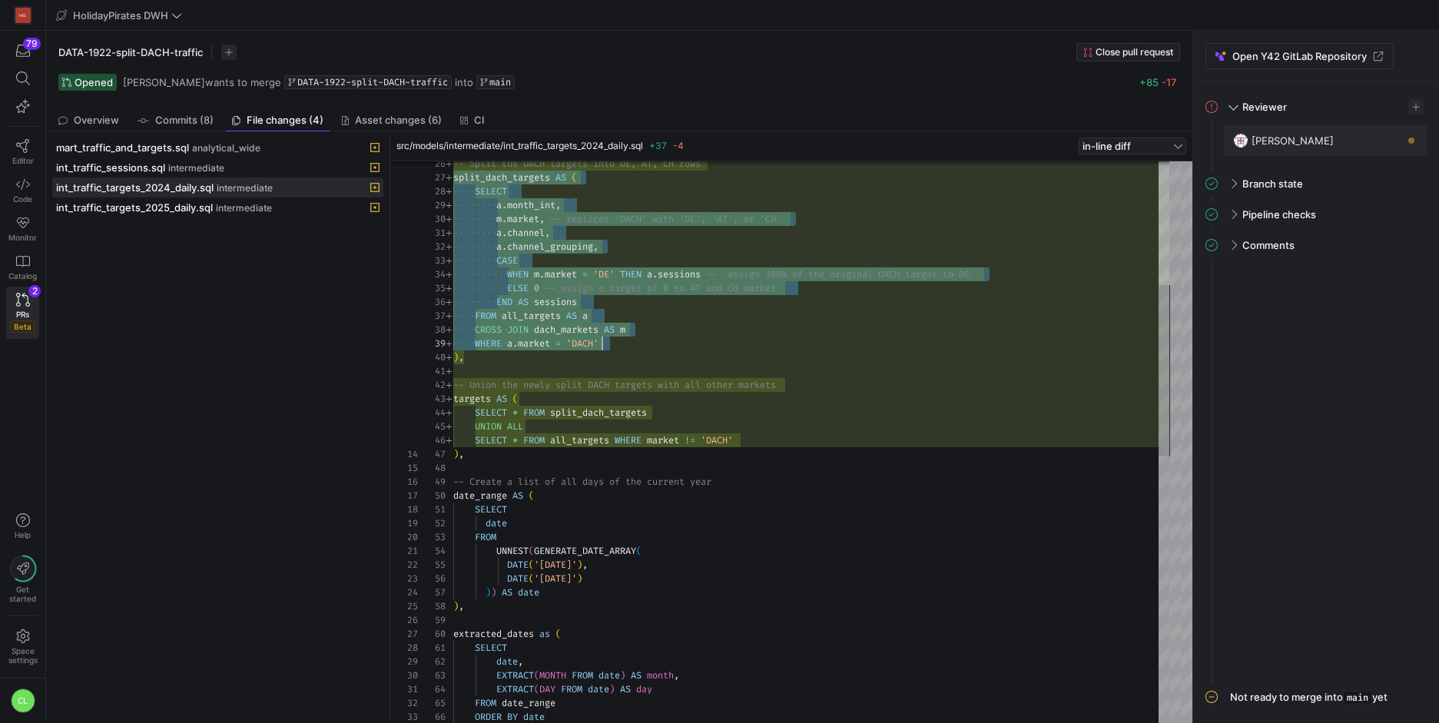
type textarea "-- Union the newly split DACH targets with all other markets targets AS ( SELEC…"
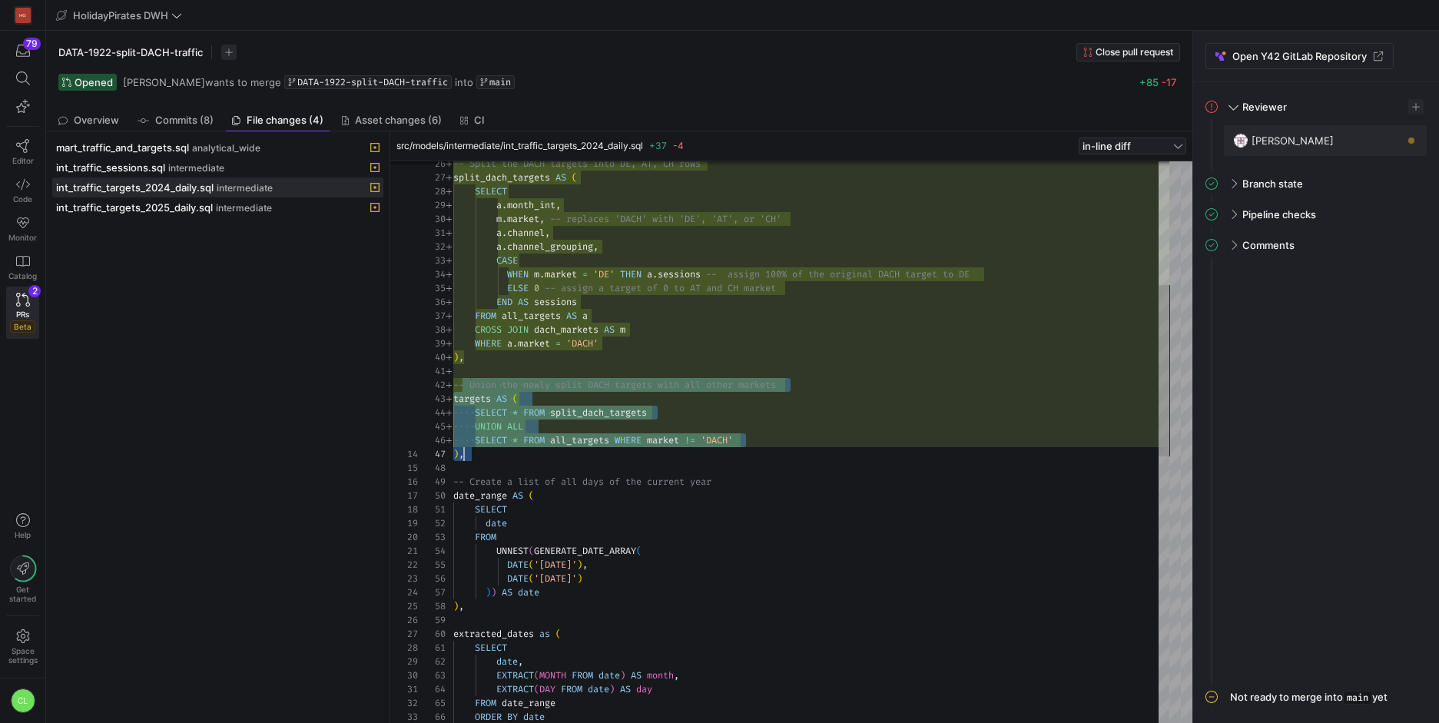
drag, startPoint x: 469, startPoint y: 386, endPoint x: 826, endPoint y: 455, distance: 363.8
click at [754, 456] on div "-- Split the DACH targets into DE, AT, CH rows split_dach_targets AS ( SELECT a…" at bounding box center [811, 675] width 716 height 1839
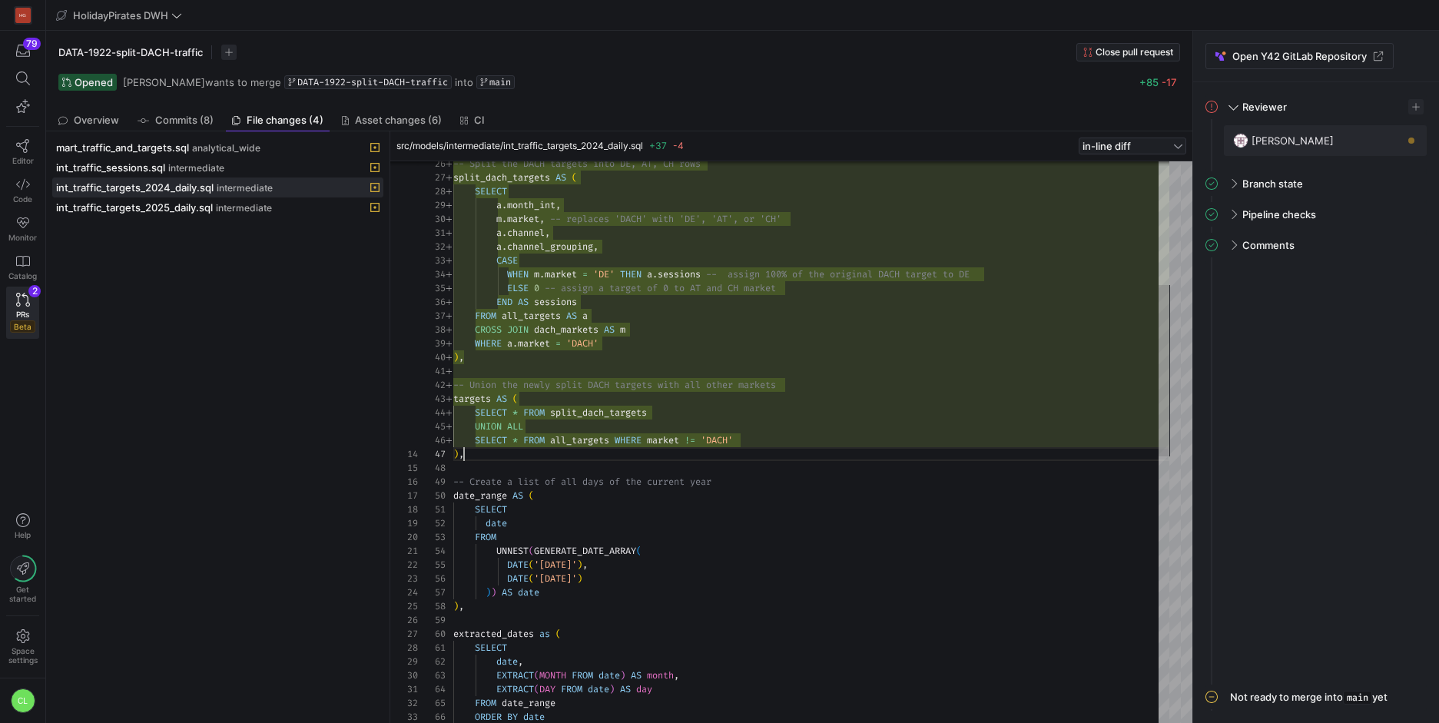
scroll to position [83, 11]
click at [826, 455] on div "-- Split the DACH targets into DE, AT, CH rows split_dach_targets AS ( SELECT a…" at bounding box center [811, 675] width 716 height 1839
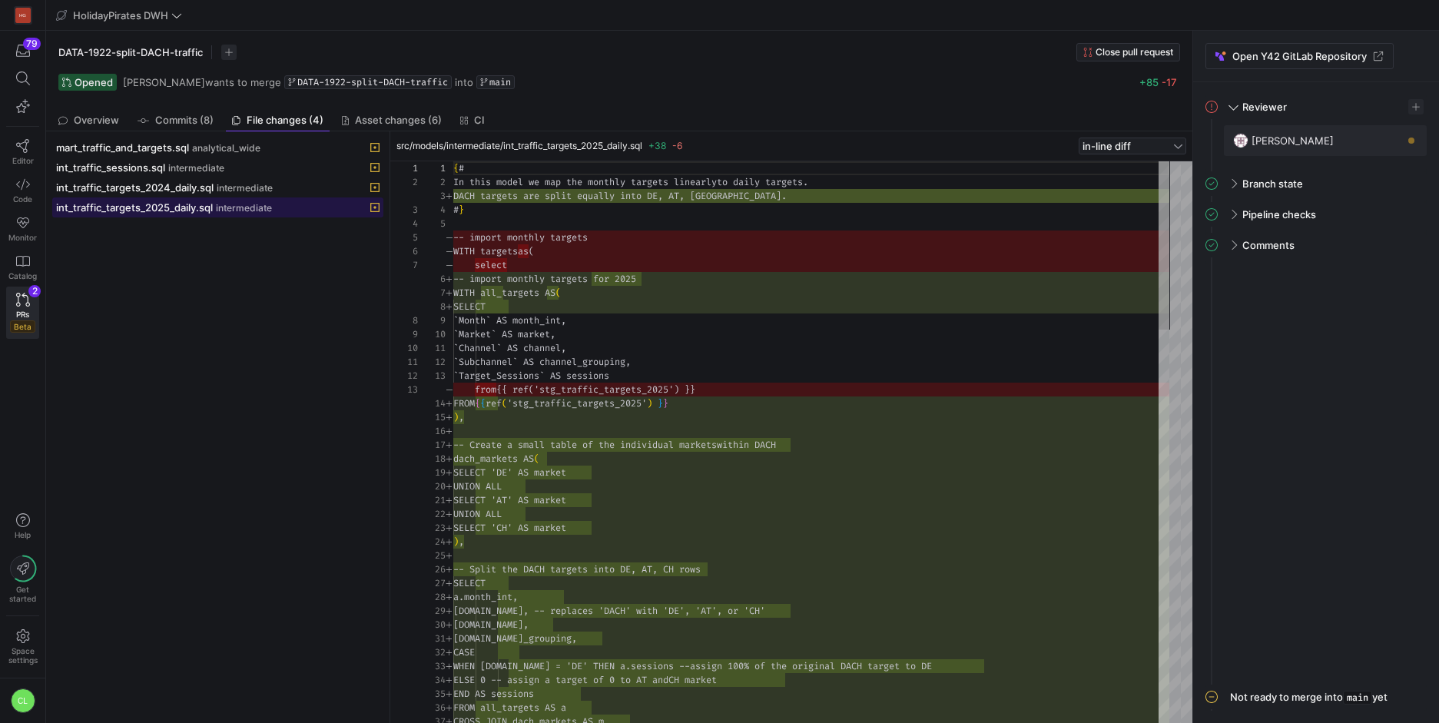
click at [263, 211] on span "intermediate" at bounding box center [244, 208] width 56 height 11
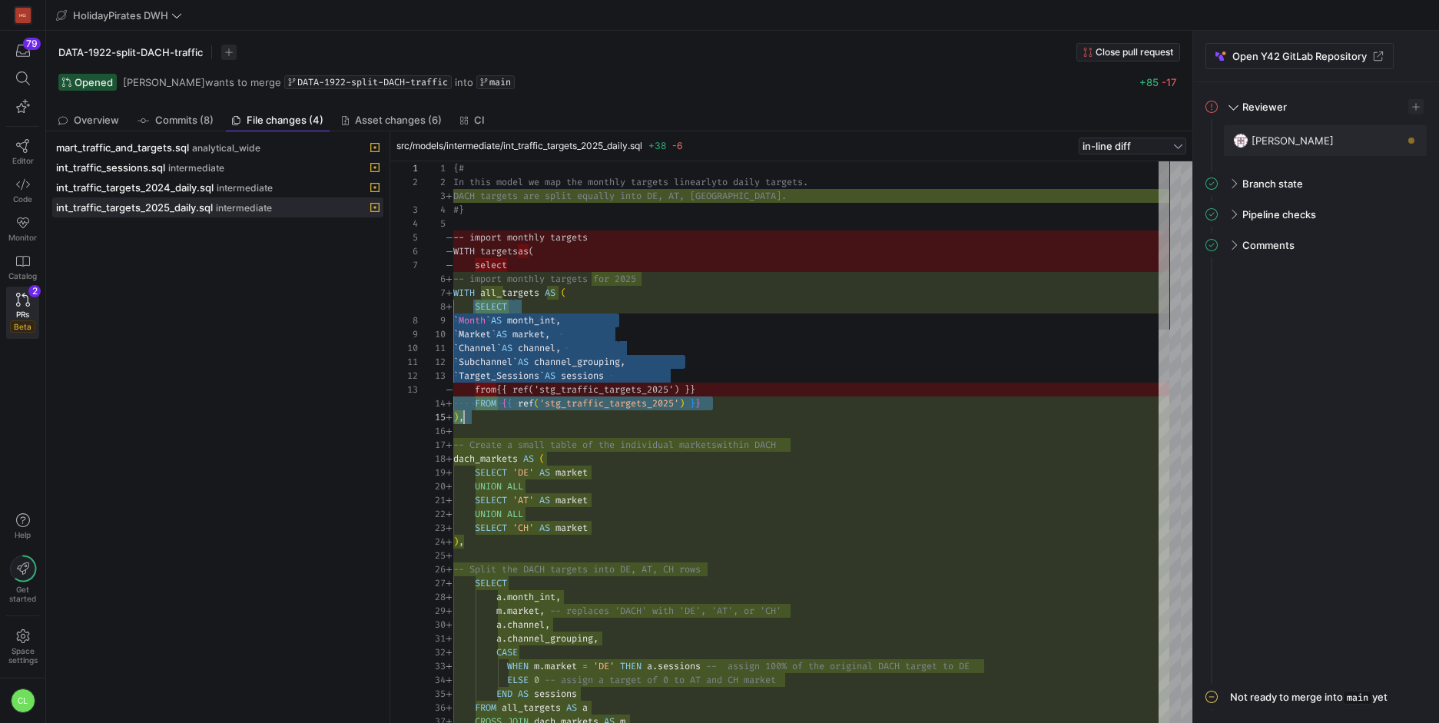
drag, startPoint x: 501, startPoint y: 345, endPoint x: 633, endPoint y: 426, distance: 154.8
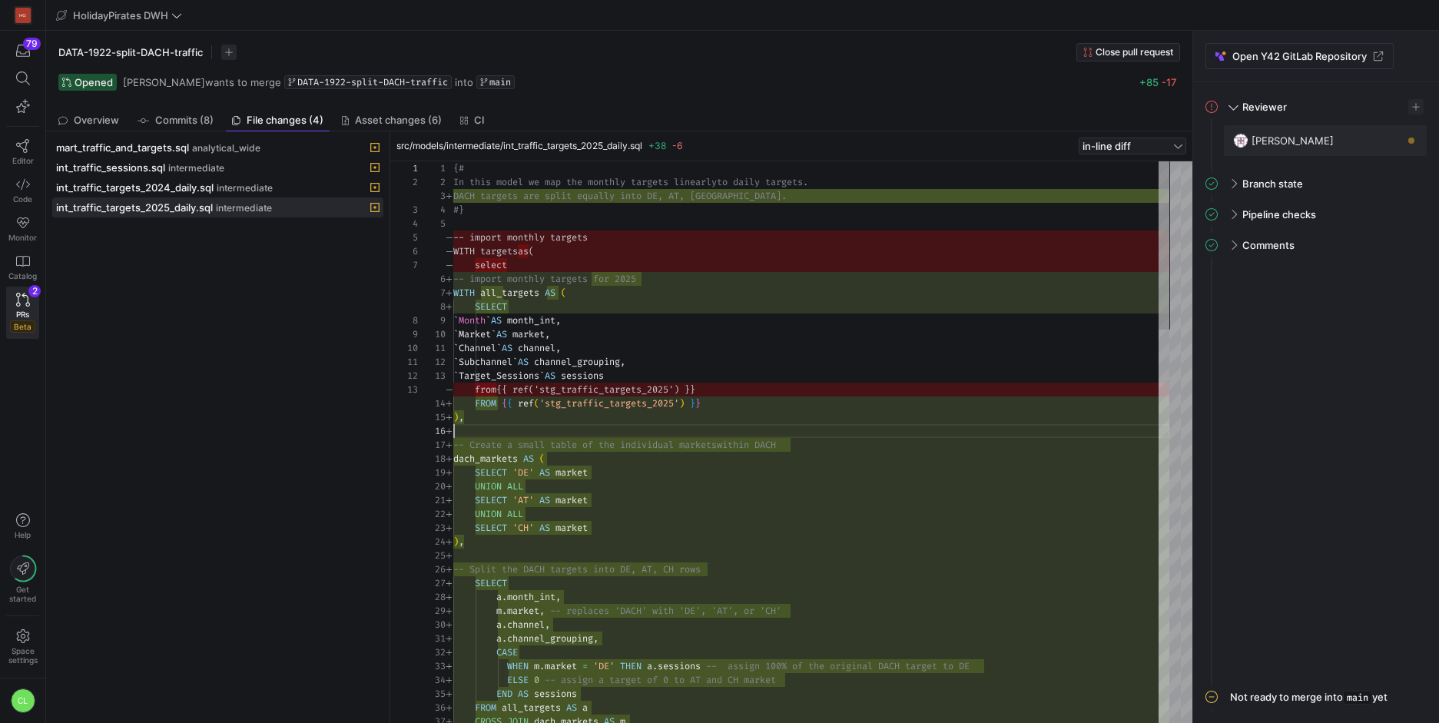
scroll to position [69, 0]
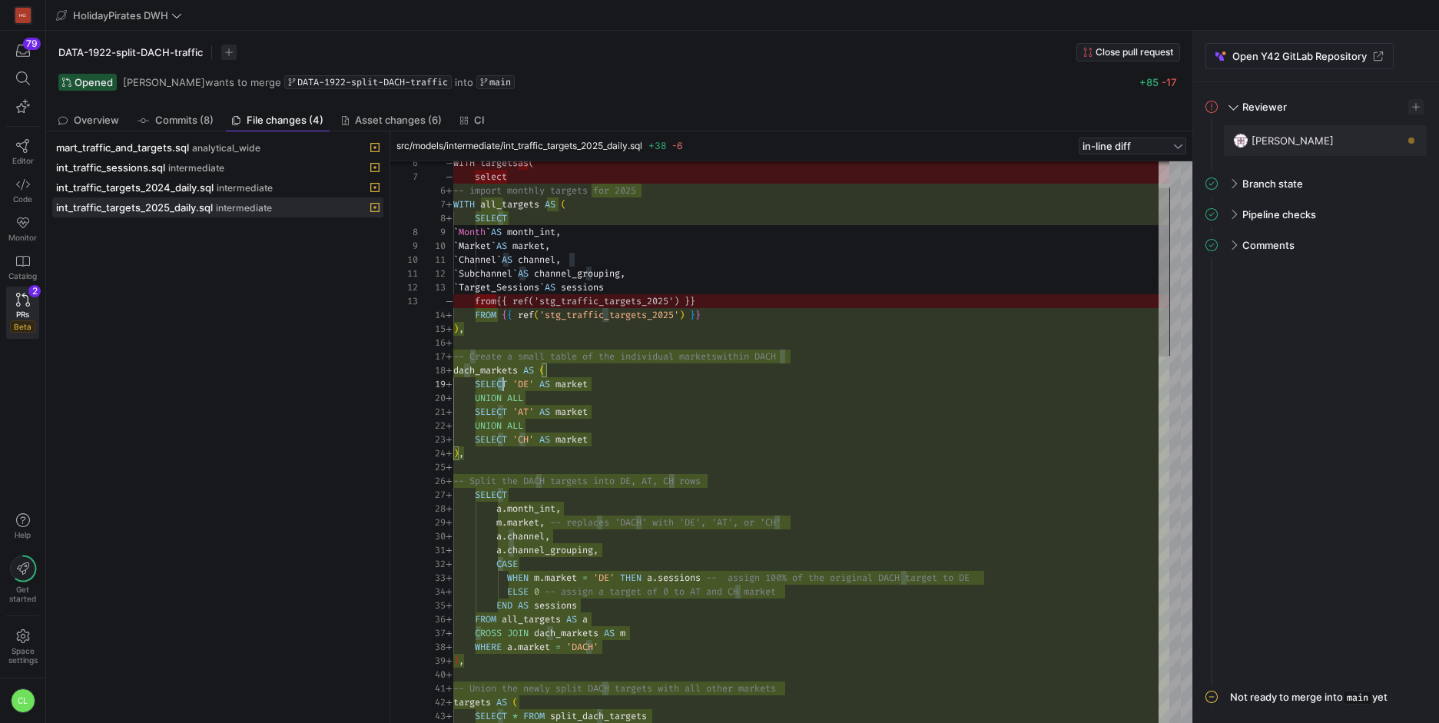
scroll to position [111, 0]
drag, startPoint x: 500, startPoint y: 381, endPoint x: 614, endPoint y: 465, distance: 141.2
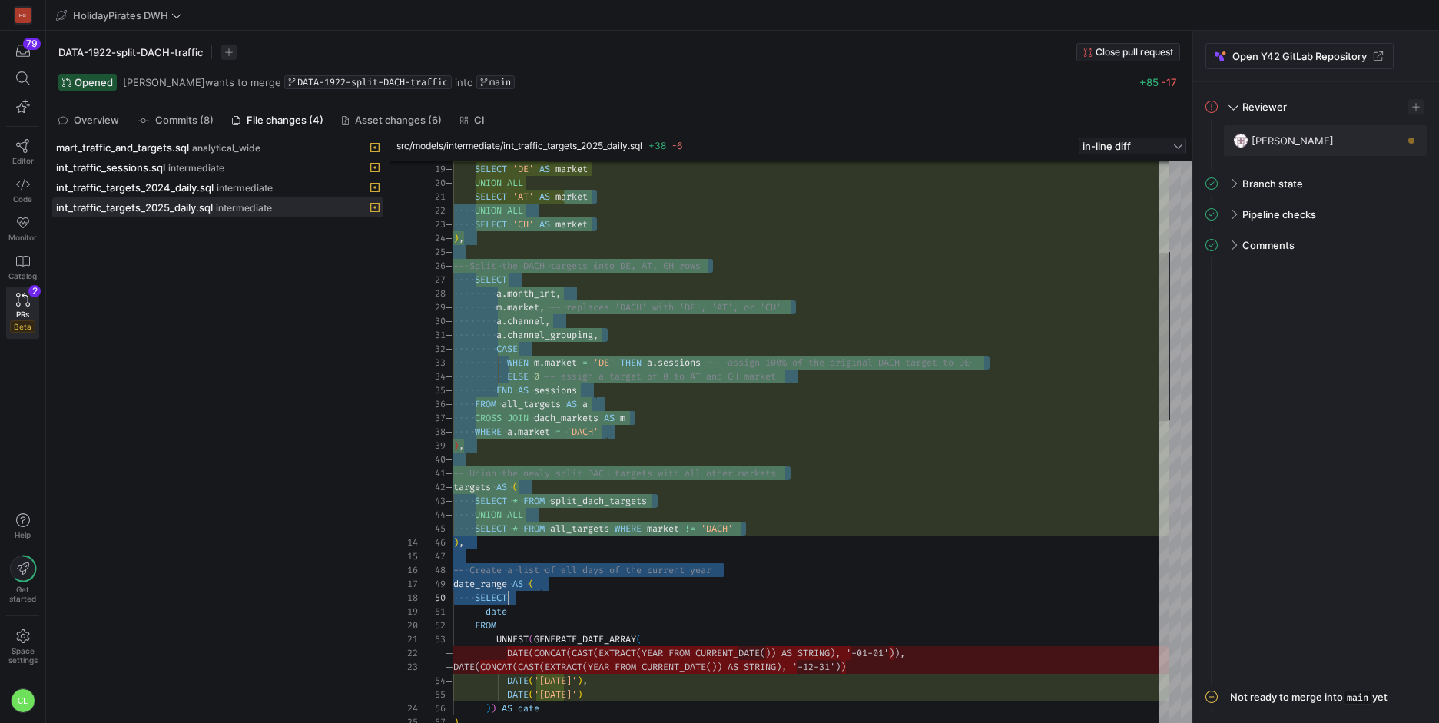
scroll to position [0, 55]
drag, startPoint x: 608, startPoint y: 256, endPoint x: 834, endPoint y: 606, distance: 416.9
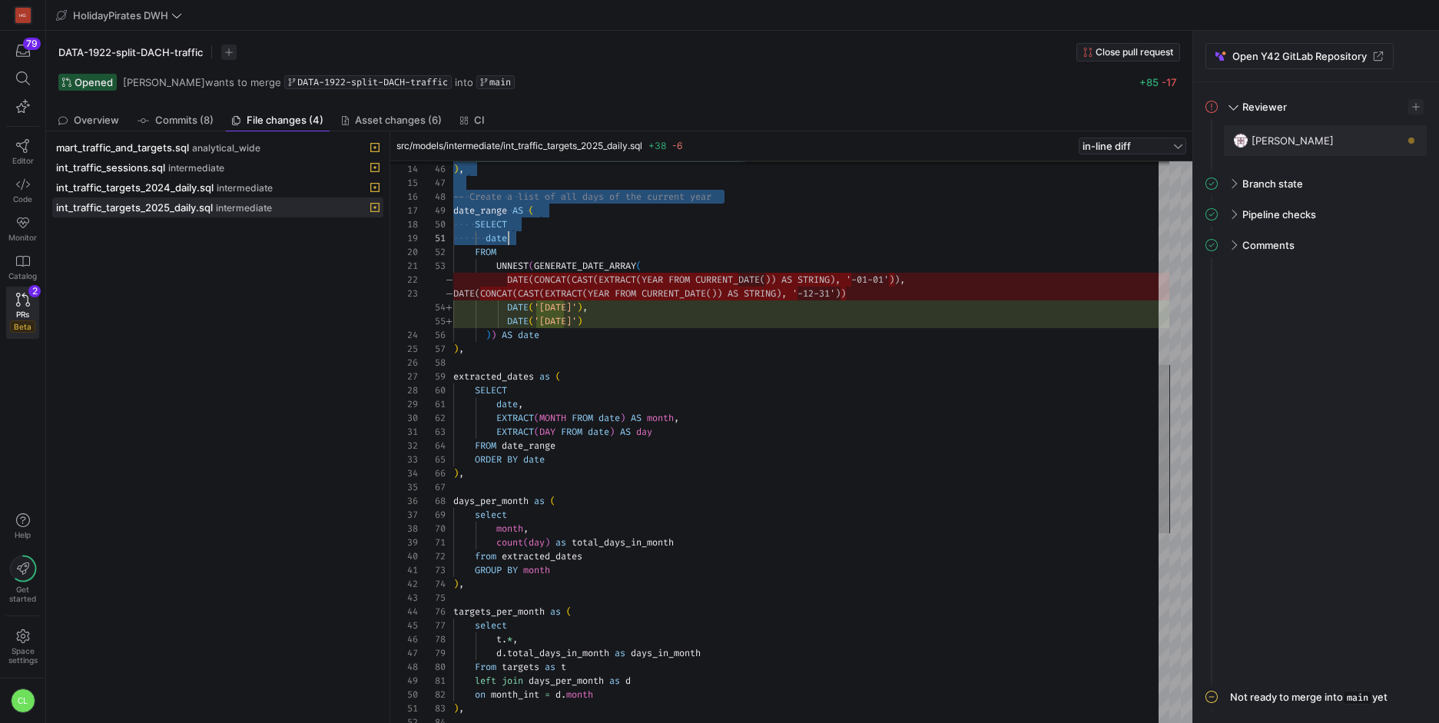
type textarea "date FROM UNNEST(GENERATE_DATE_ARRAY( DATE('[DATE]'), DATE('[DATE]') )) AS date…"
click at [645, 366] on div "SELECT * FROM all_targets WHERE market != 'DACH' ) , -- Create a list of all da…" at bounding box center [811, 417] width 716 height 1867
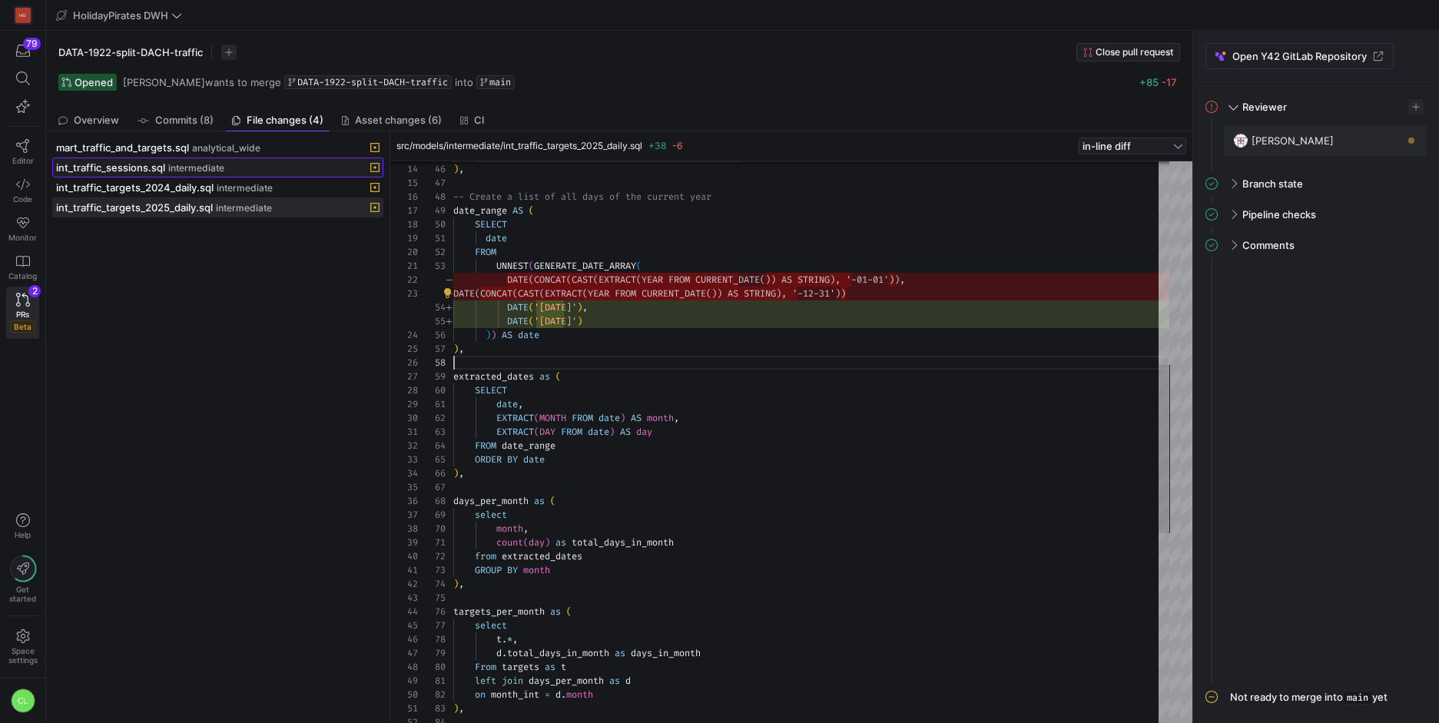
click at [232, 164] on div "int_traffic_sessions.sql intermediate" at bounding box center [201, 167] width 290 height 12
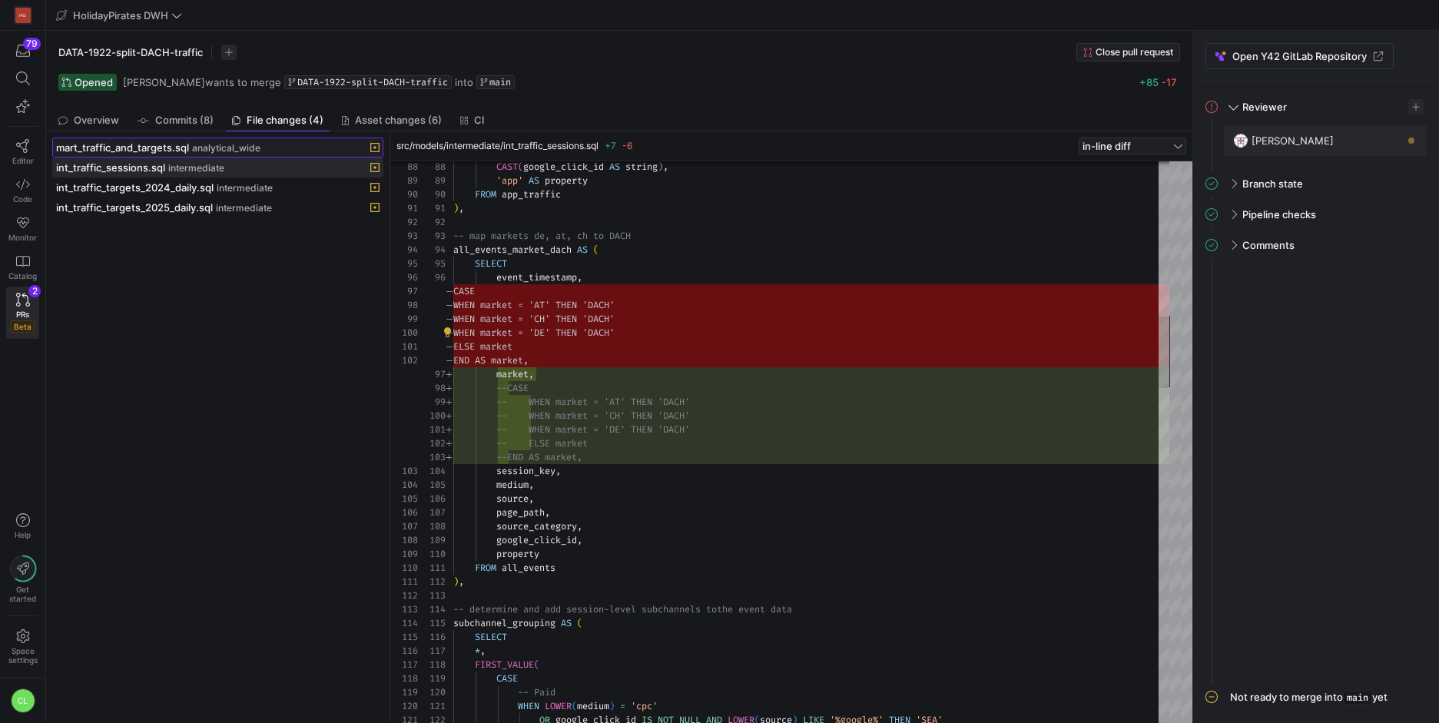
click at [240, 151] on span "analytical_wide" at bounding box center [226, 148] width 68 height 11
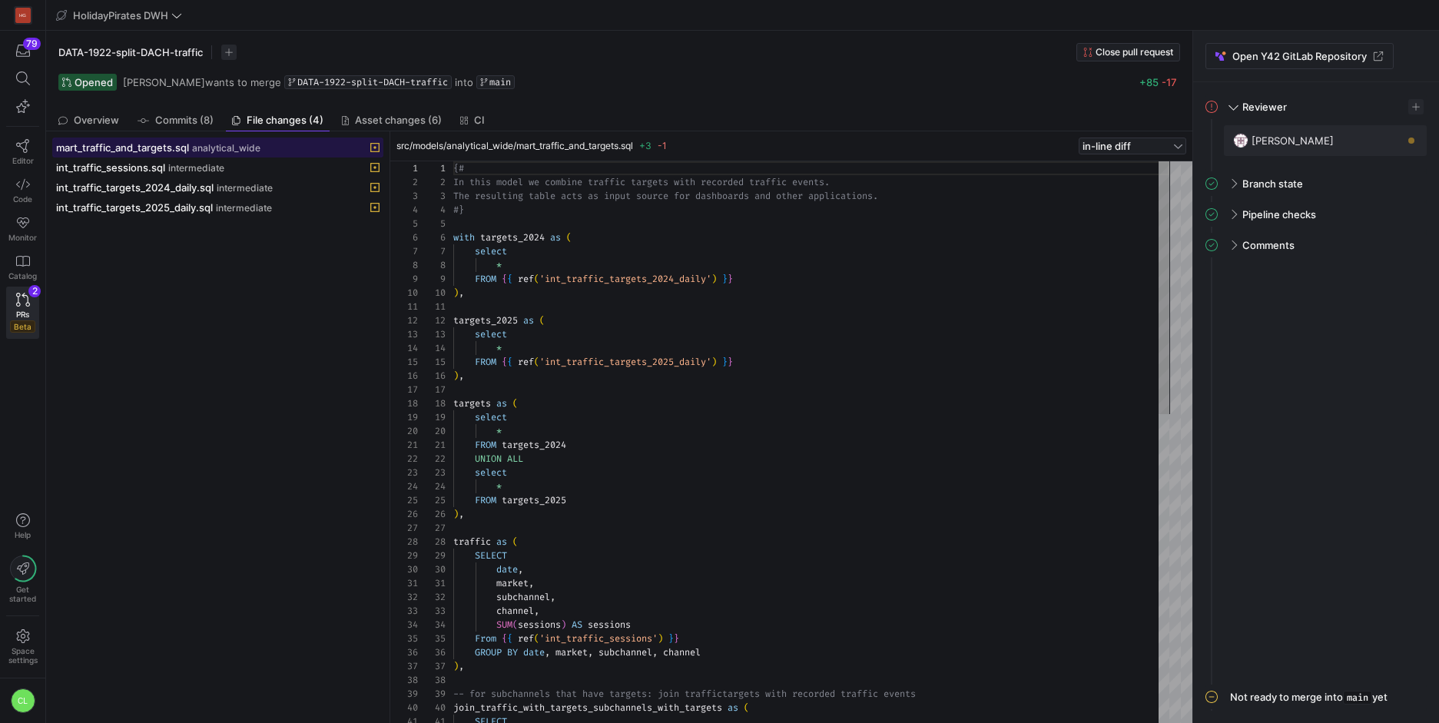
scroll to position [138, 0]
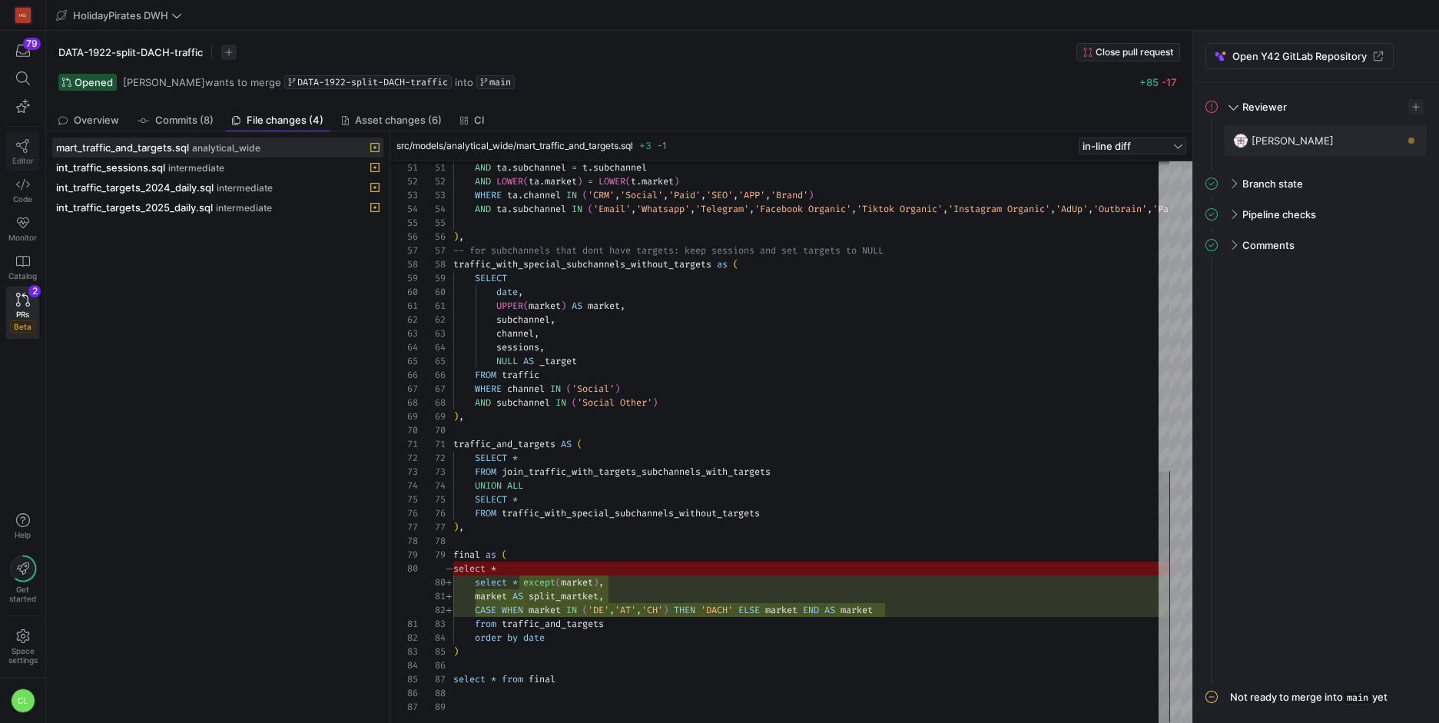
click at [24, 162] on span "Editor" at bounding box center [23, 160] width 22 height 9
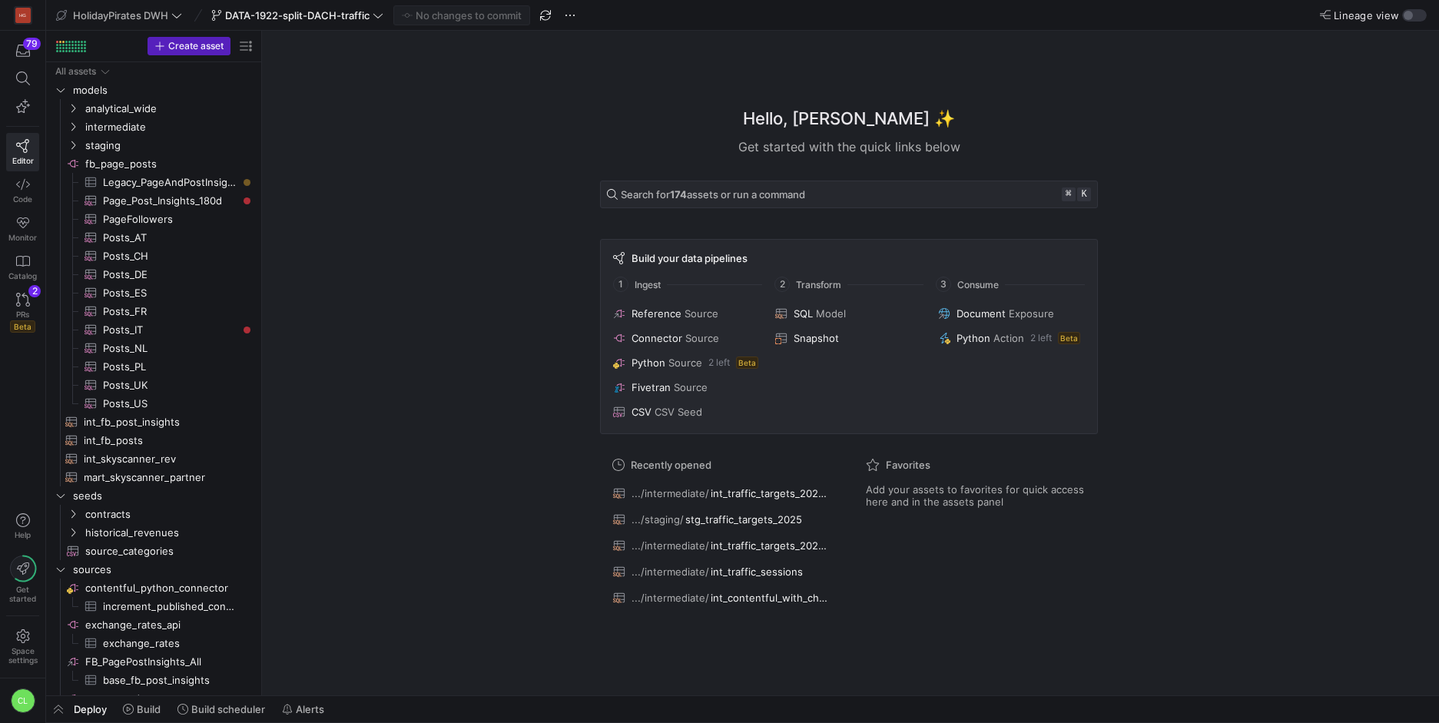
click at [1416, 22] on y42-top-nav "HolidayPirates DWH DATA-1922-split-DACH-traffic No changes to commit Lineage vi…" at bounding box center [742, 15] width 1393 height 31
click at [1417, 15] on div "button" at bounding box center [1414, 15] width 25 height 12
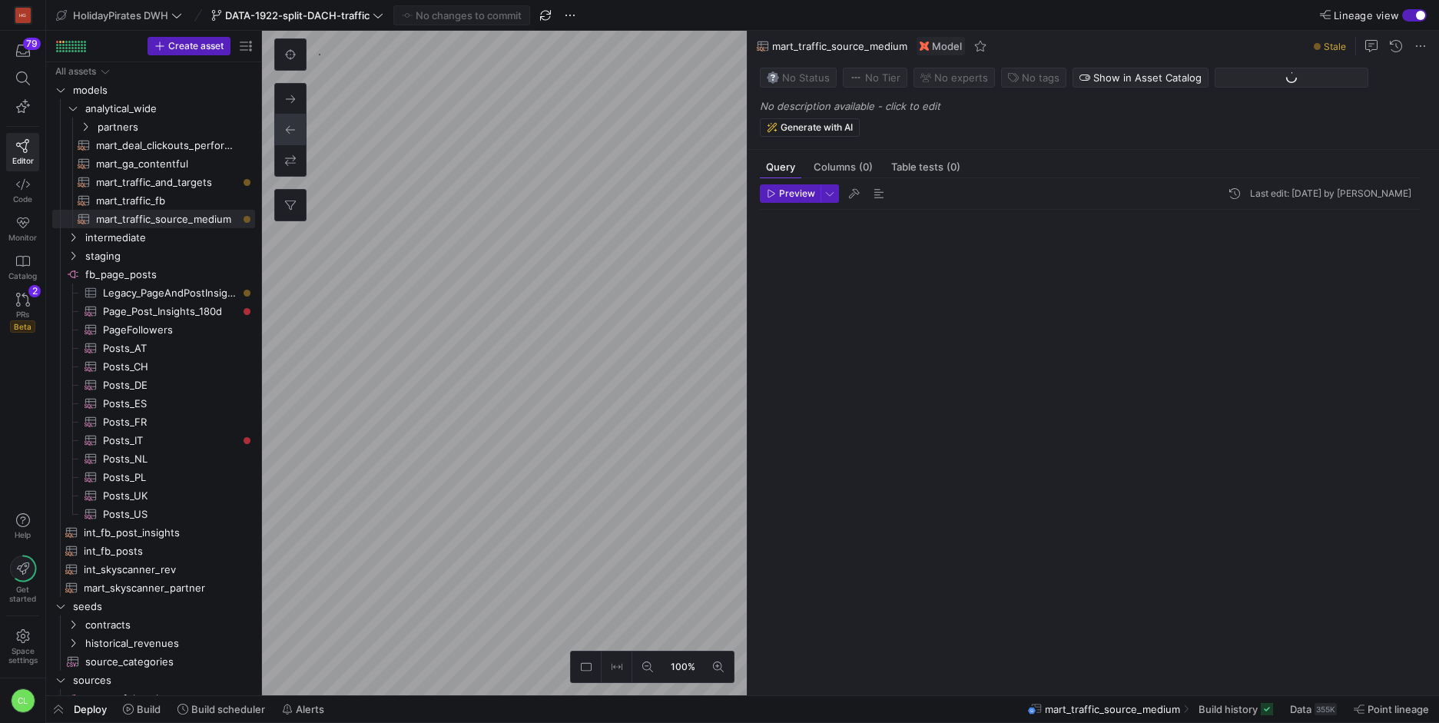
scroll to position [138, 0]
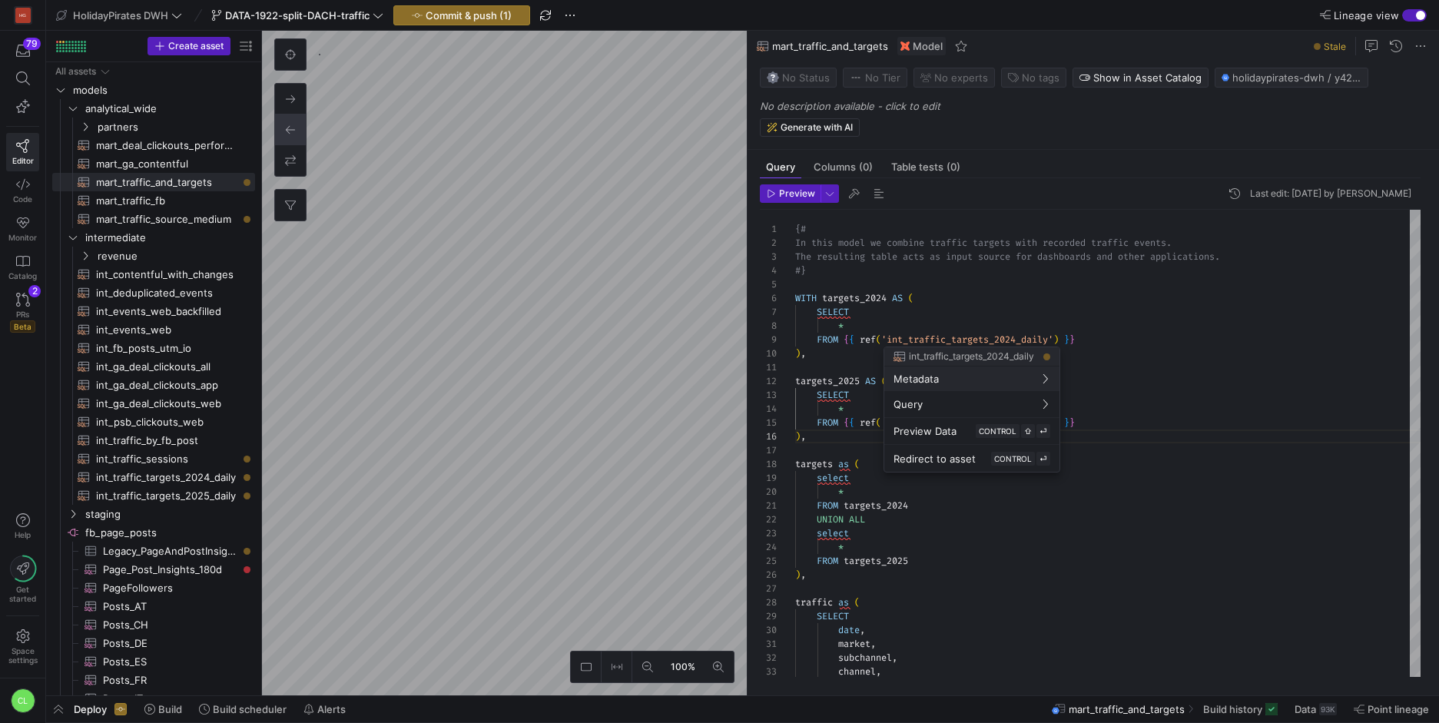
click at [855, 453] on div at bounding box center [719, 361] width 1439 height 723
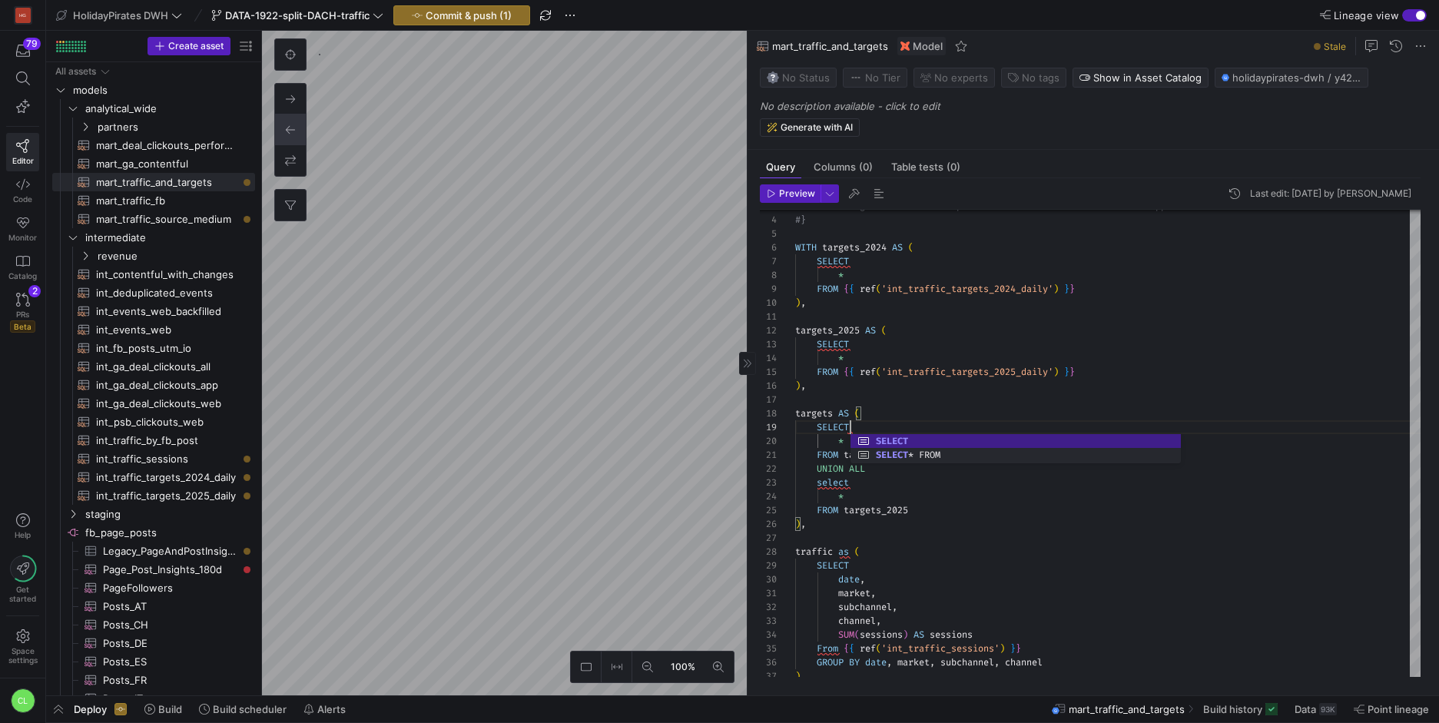
scroll to position [111, 55]
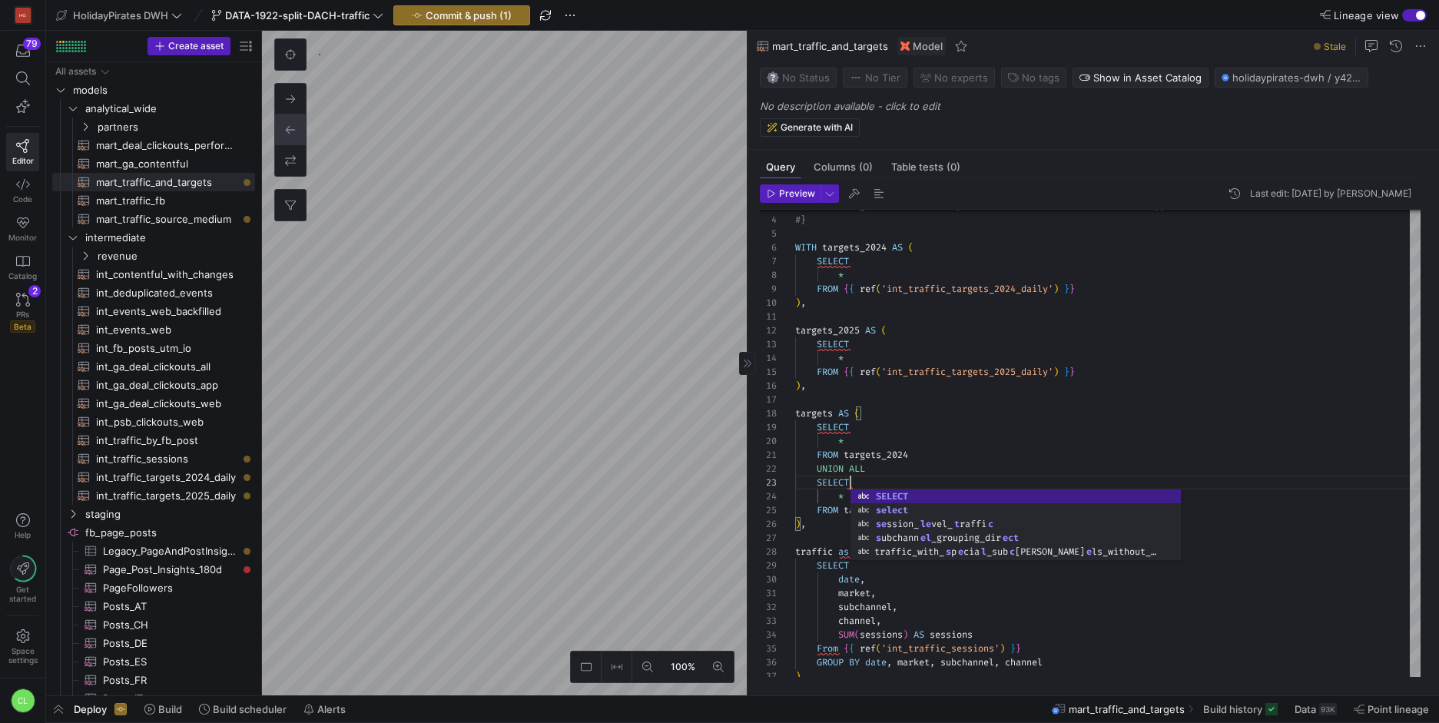
scroll to position [28, 55]
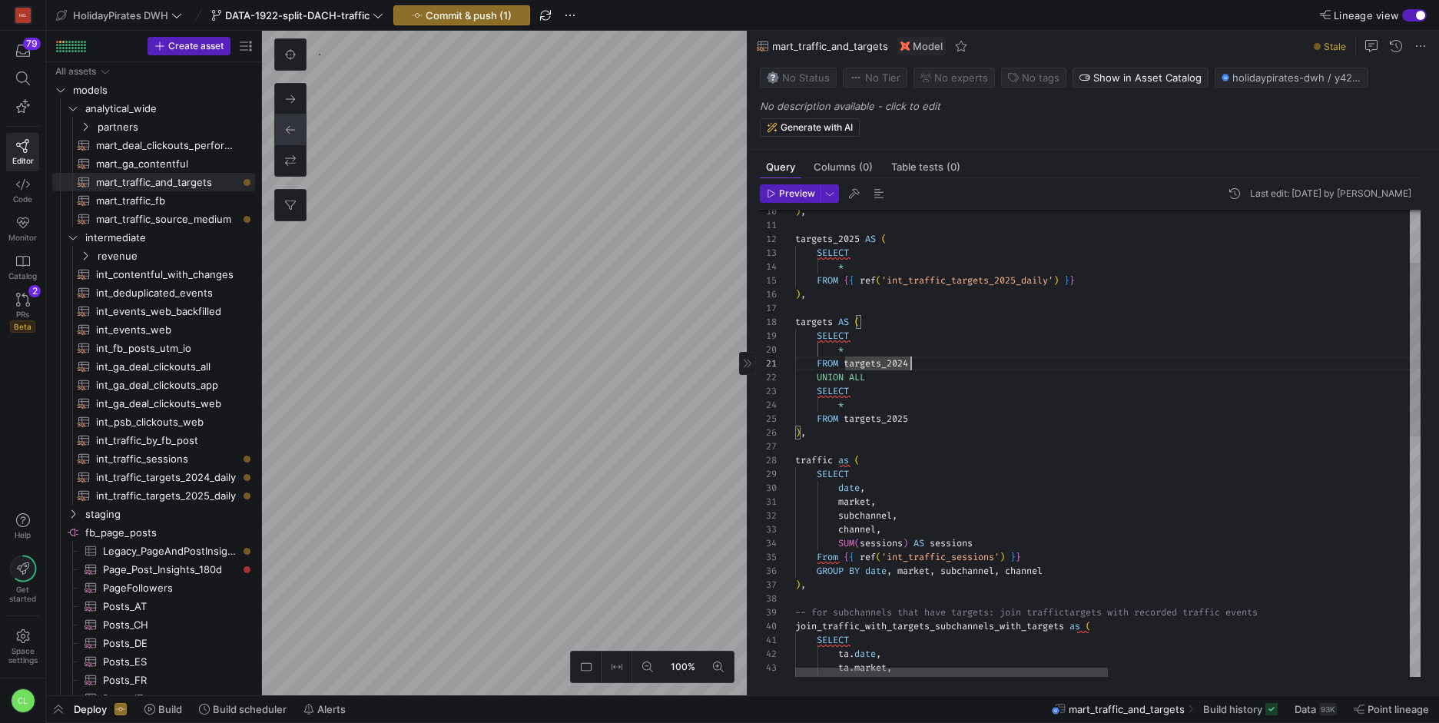
click at [970, 454] on div "channel , subchannel , market , SELECT date , UNION ALL SELECT * FROM targets_2…" at bounding box center [1408, 694] width 1227 height 1252
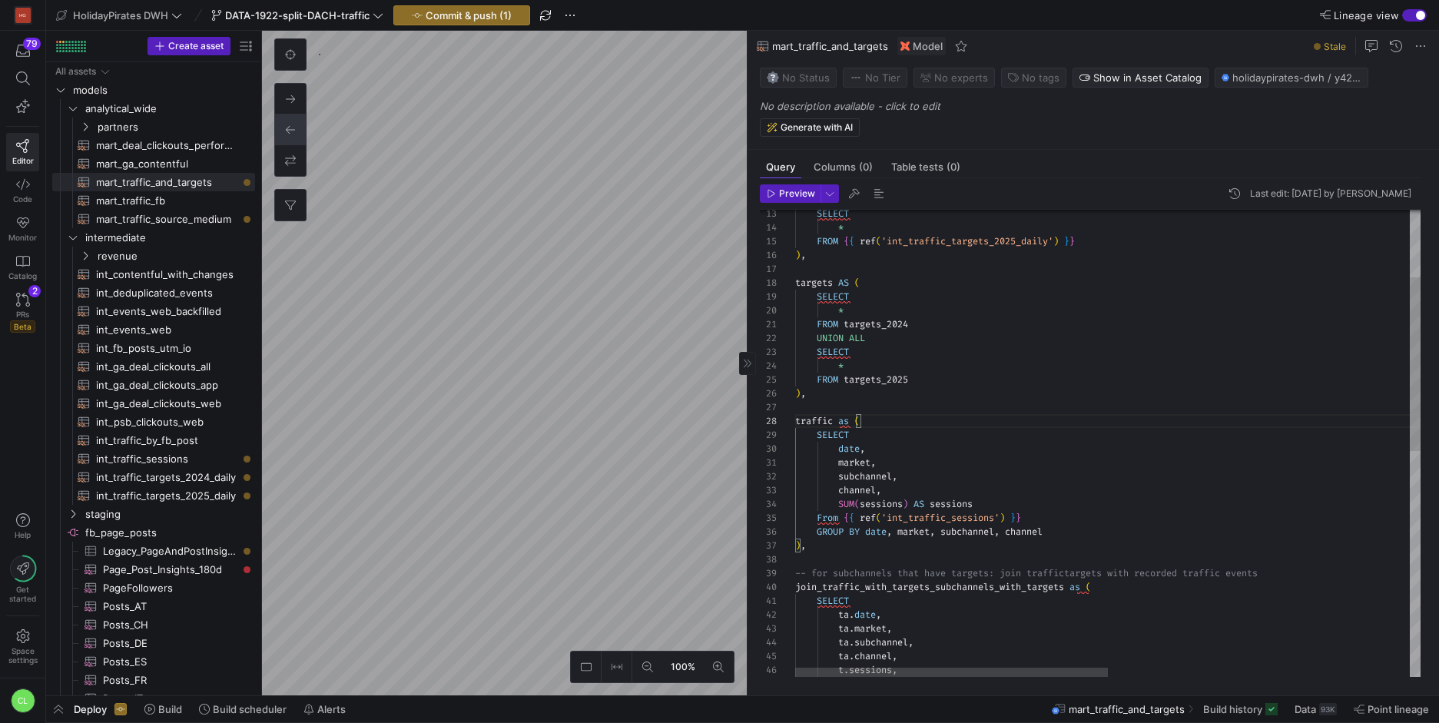
click at [848, 424] on div "channel , subchannel , market , SELECT date , UNION ALL SELECT * FROM targets_2…" at bounding box center [1408, 654] width 1227 height 1252
click at [865, 499] on div "channel , subchannel , market , SELECT date , UNION ALL SELECT * FROM targets_2…" at bounding box center [1408, 654] width 1227 height 1252
click at [940, 459] on div "channel , subchannel , market , SELECT date , UNION ALL SELECT * FROM targets_2…" at bounding box center [1408, 654] width 1227 height 1252
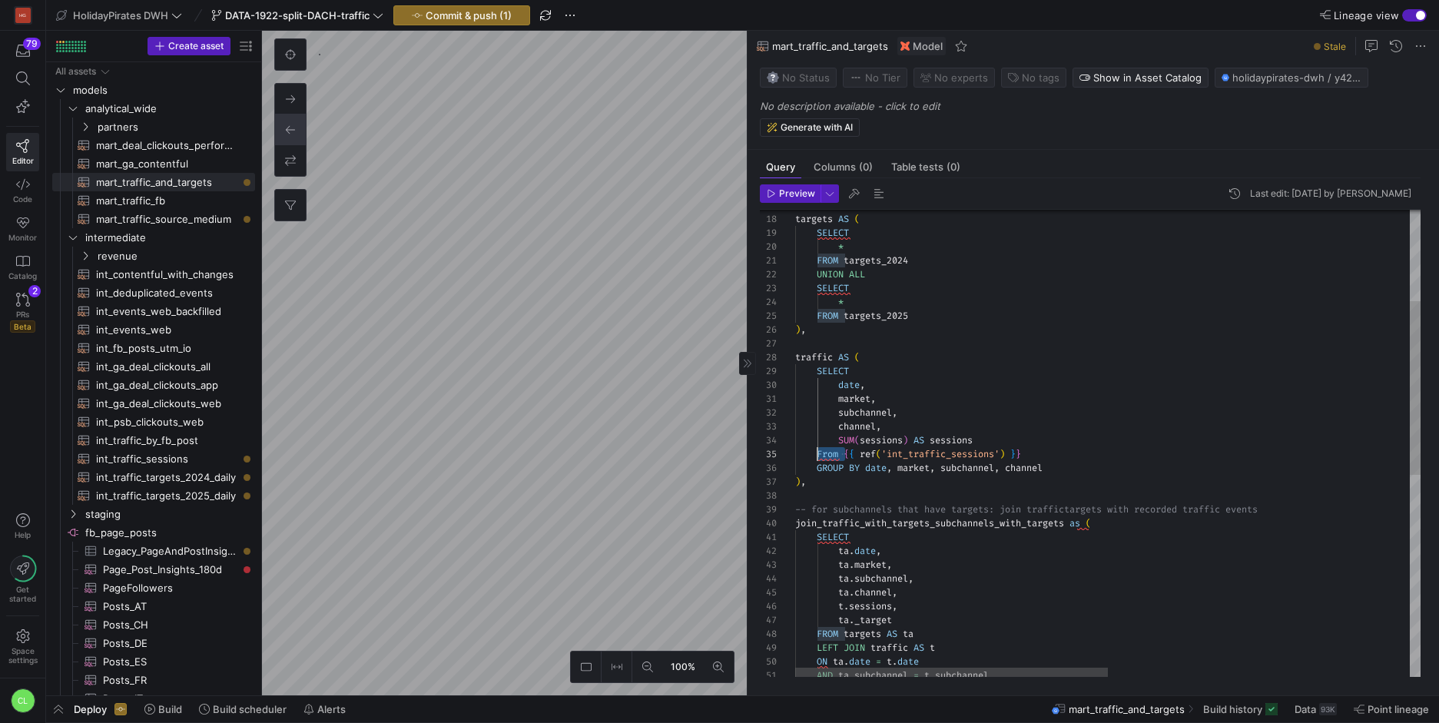
scroll to position [55, 28]
drag, startPoint x: 843, startPoint y: 453, endPoint x: 823, endPoint y: 453, distance: 20.0
click at [823, 453] on div "channel , subchannel , market , SELECT date , UNION ALL SELECT * FROM targets_2…" at bounding box center [1408, 591] width 1227 height 1252
type textarea "market, subchannel, channel, SUM(sessions) AS sessions From {{ ref('int_traffic…"
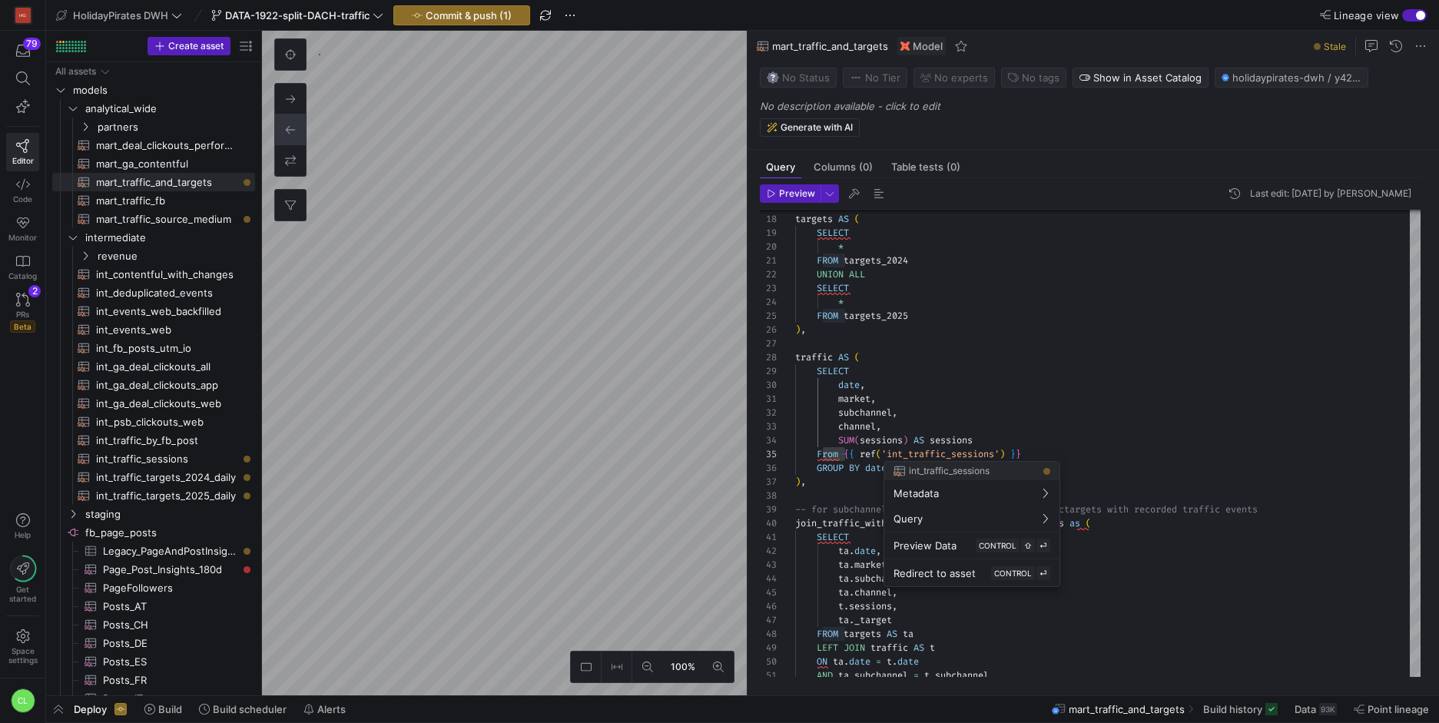
click at [845, 455] on div at bounding box center [719, 361] width 1439 height 723
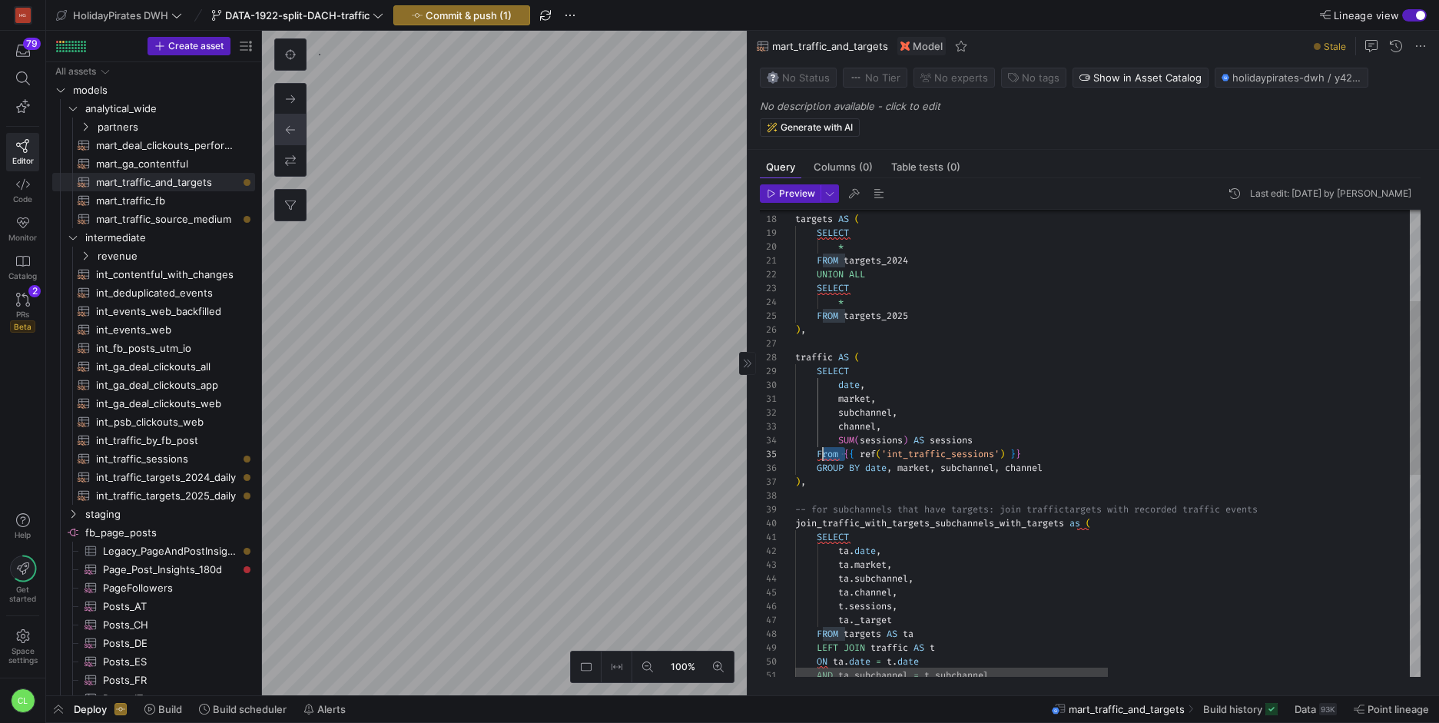
click at [840, 456] on div "channel , subchannel , market , SELECT date , UNION ALL SELECT * FROM targets_2…" at bounding box center [1408, 591] width 1227 height 1252
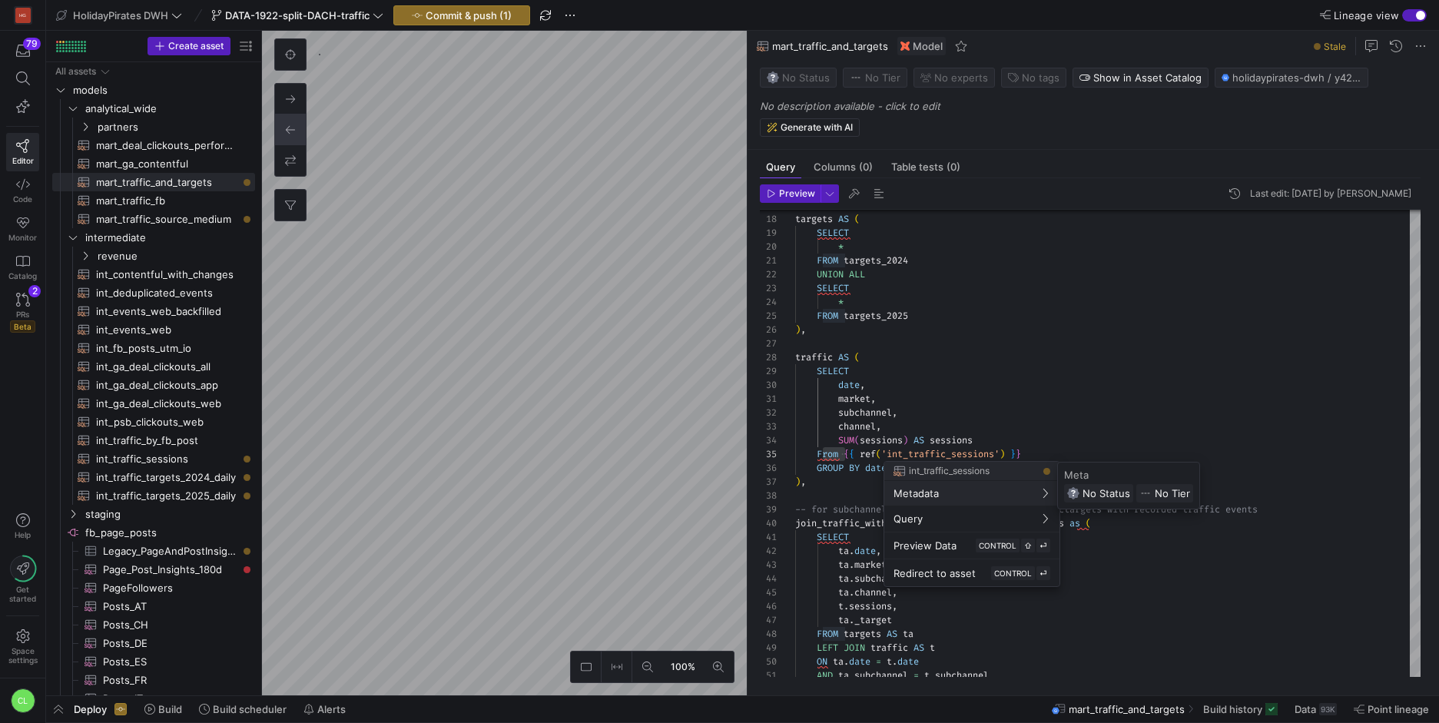
click at [854, 452] on div at bounding box center [719, 361] width 1439 height 723
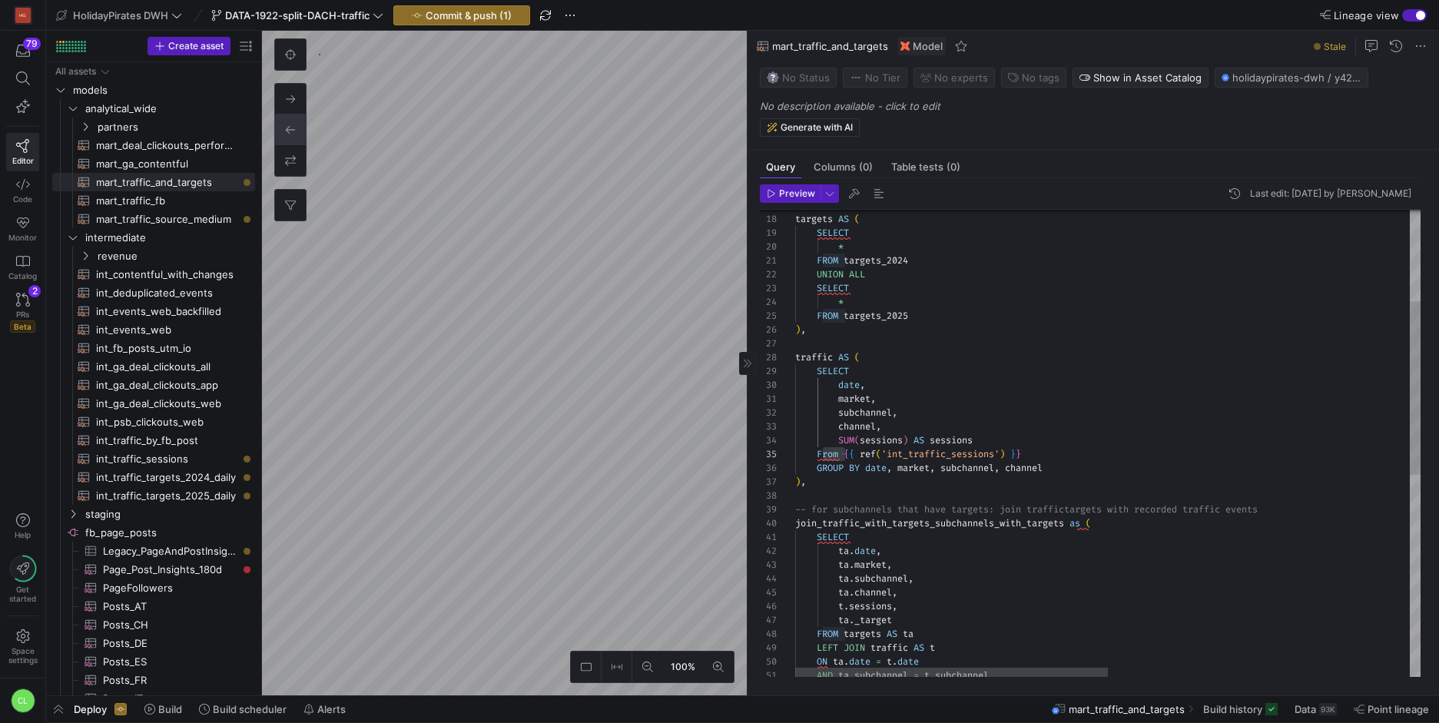
click at [849, 453] on div "channel , subchannel , market , SELECT date , UNION ALL SELECT * FROM targets_2…" at bounding box center [1408, 591] width 1227 height 1252
click at [839, 457] on div "channel , subchannel , market , SELECT date , UNION ALL SELECT * FROM targets_2…" at bounding box center [1408, 591] width 1227 height 1252
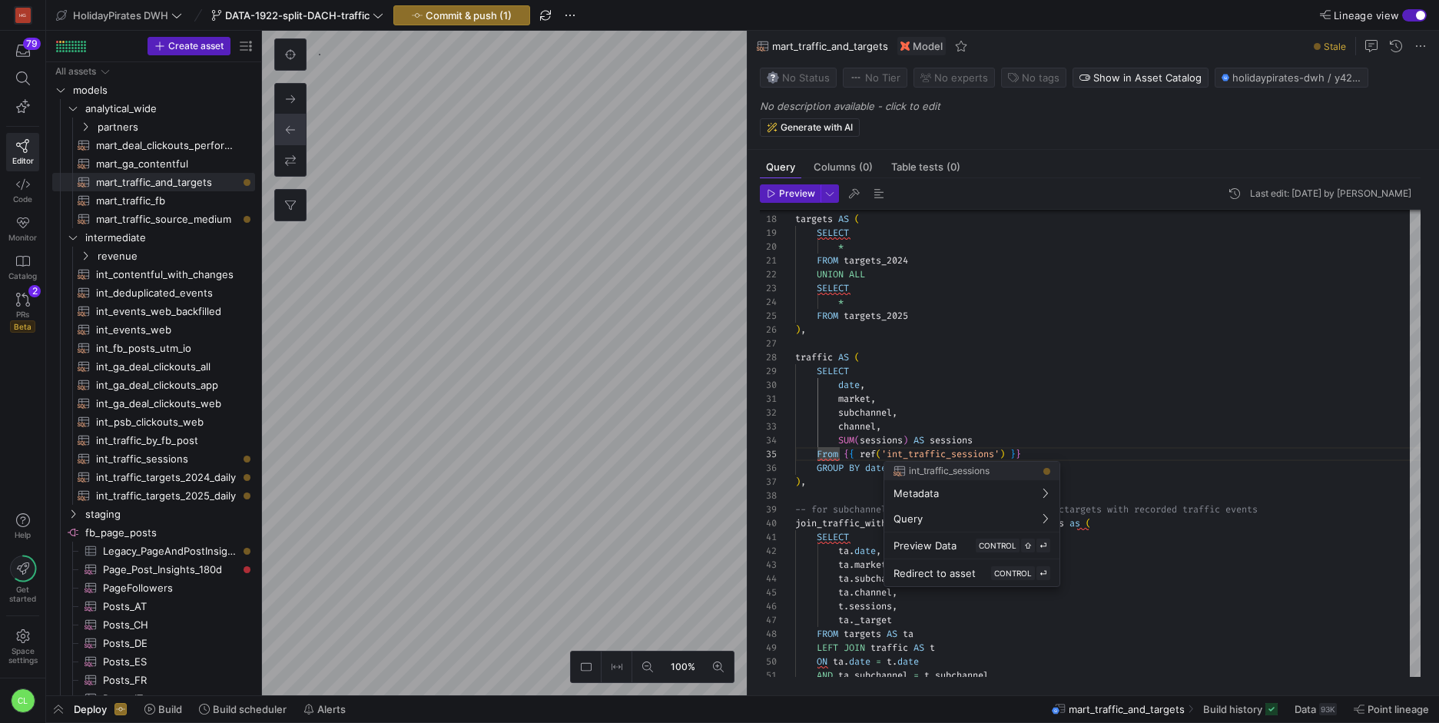
click at [837, 457] on div at bounding box center [719, 361] width 1439 height 723
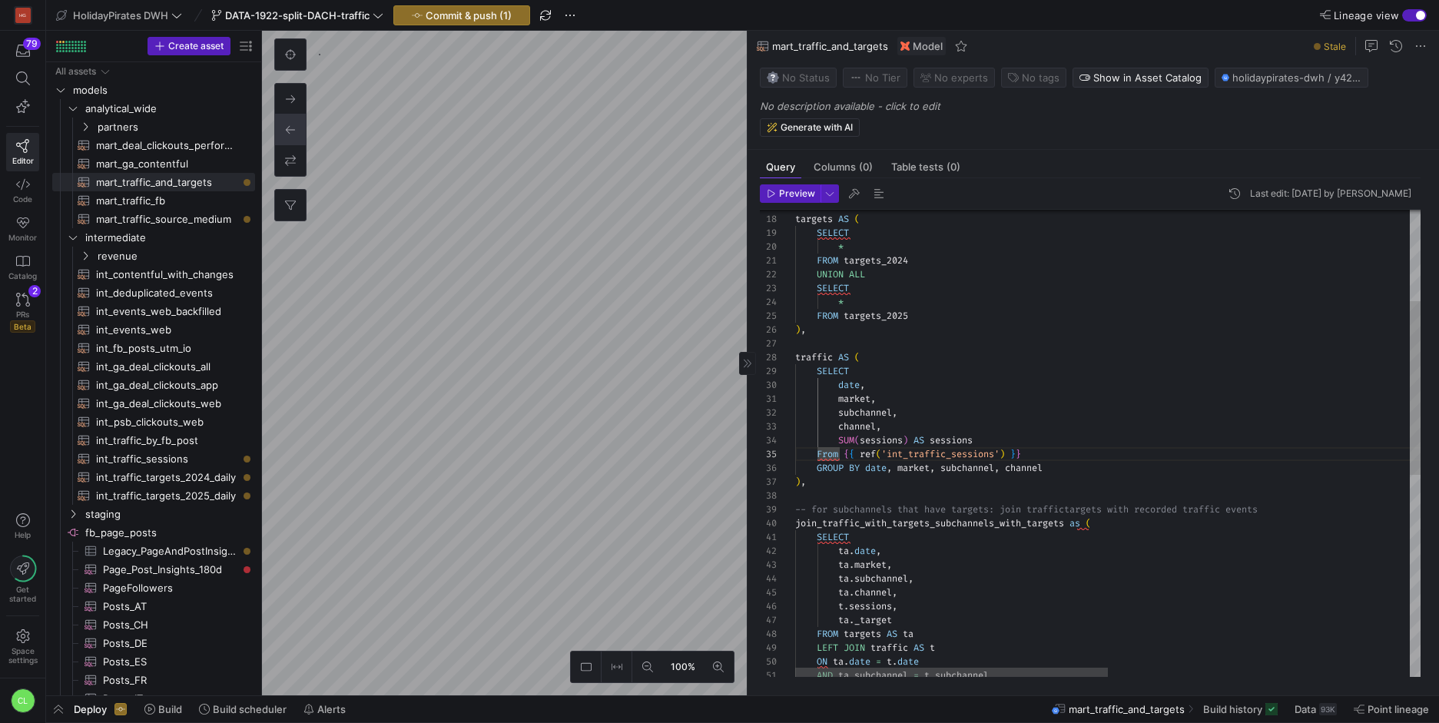
click at [837, 455] on div "channel , subchannel , market , SELECT date , UNION ALL SELECT * FROM targets_2…" at bounding box center [1408, 591] width 1227 height 1252
click at [1010, 554] on div "channel , subchannel , market , SELECT date , UNION ALL SELECT * FROM targets_2…" at bounding box center [1408, 591] width 1227 height 1252
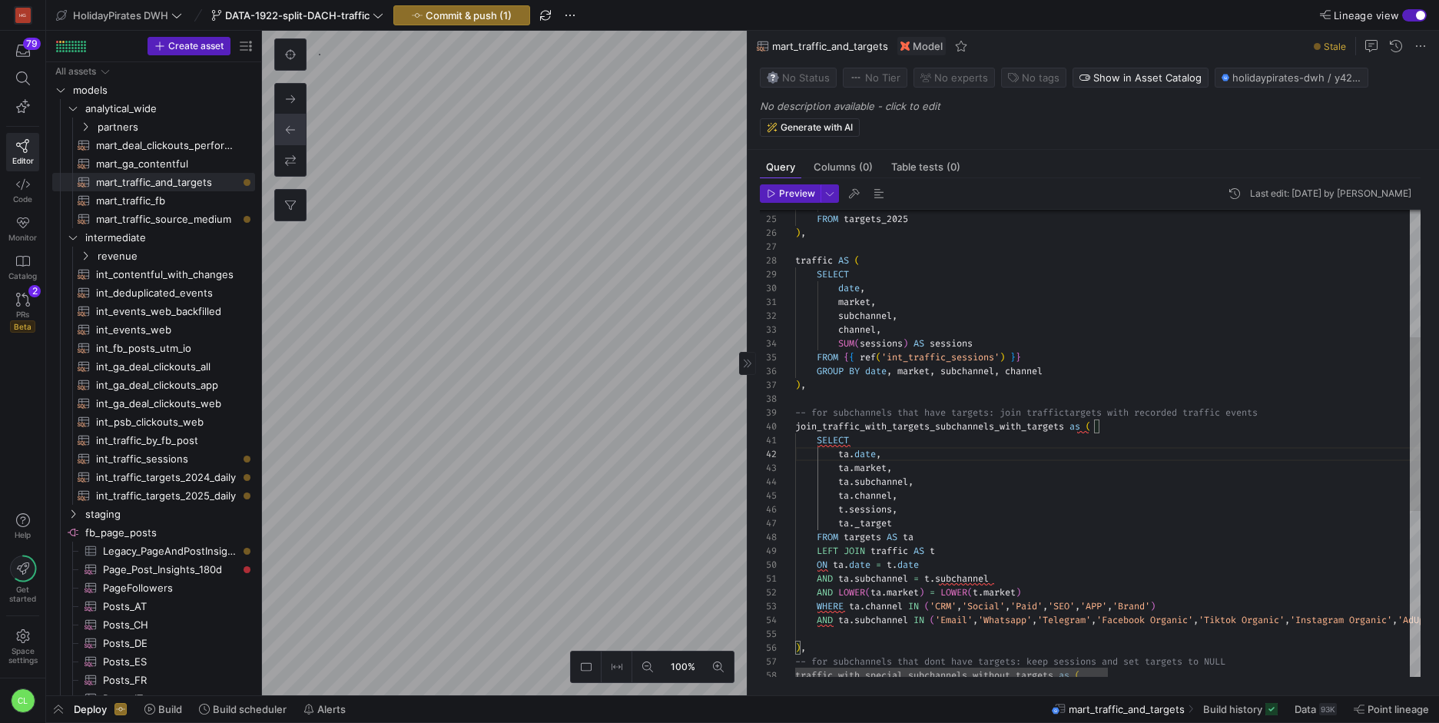
click at [1089, 432] on div "channel , subchannel , market , SELECT date , * FROM targets_2025 ) , traffic A…" at bounding box center [1408, 494] width 1227 height 1252
click at [890, 489] on div "channel , subchannel , market , SELECT date , * FROM targets_2025 ) , traffic A…" at bounding box center [1408, 494] width 1227 height 1252
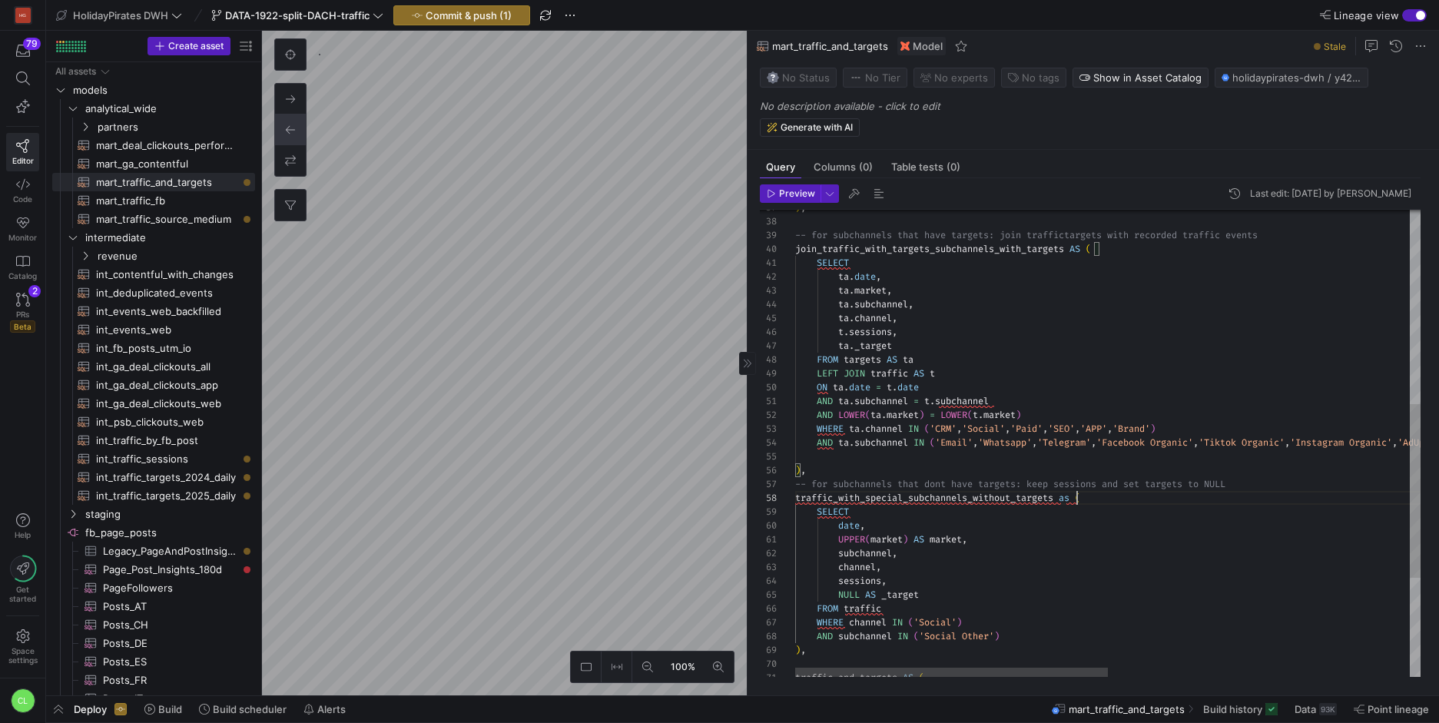
click at [1078, 497] on div ") , -- for subchannels that have targets: join traffic targets with recorded tr…" at bounding box center [1408, 316] width 1227 height 1252
click at [907, 519] on div ") , -- for subchannels that have targets: join traffic targets with recorded tr…" at bounding box center [1408, 316] width 1227 height 1252
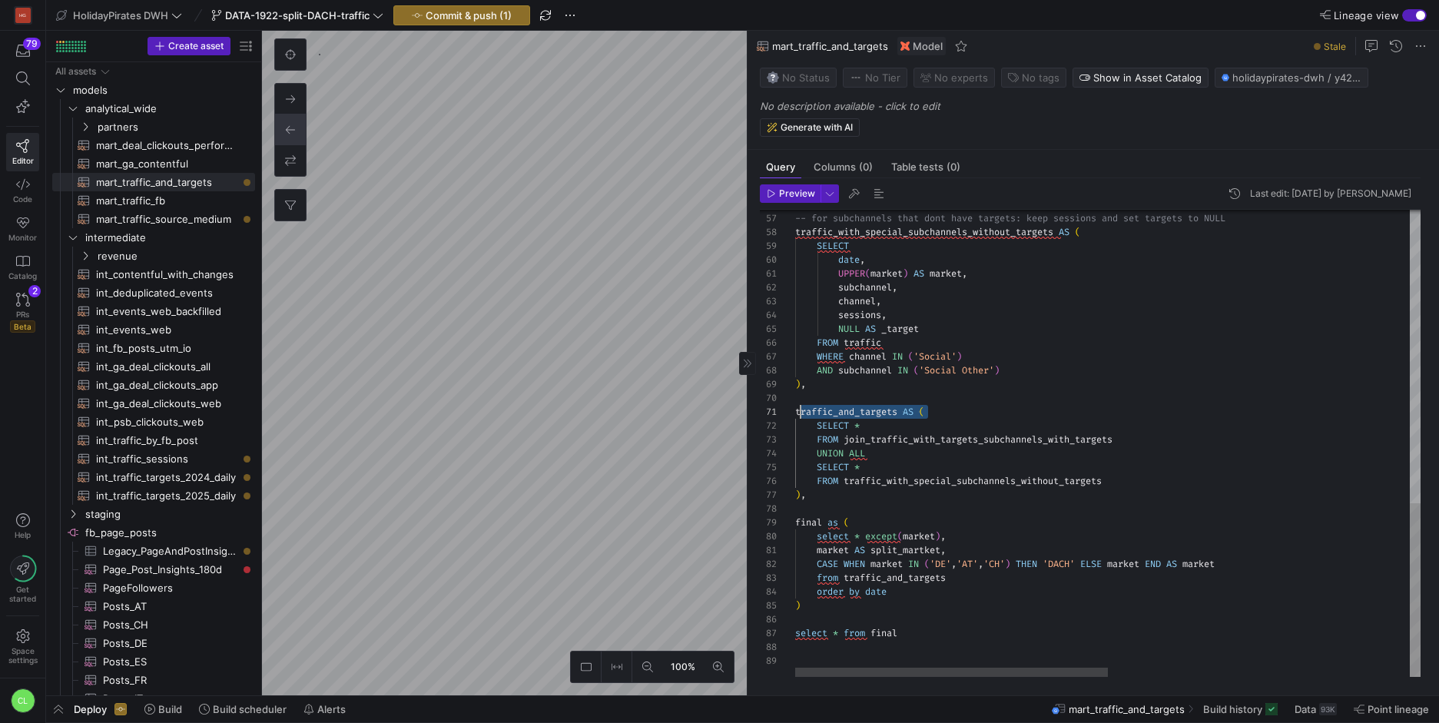
scroll to position [0, 5]
drag, startPoint x: 950, startPoint y: 414, endPoint x: 803, endPoint y: 410, distance: 146.8
click at [803, 410] on div ") , -- for subchannels that dont have targets: keep se ssions and set targets t…" at bounding box center [1408, 51] width 1227 height 1252
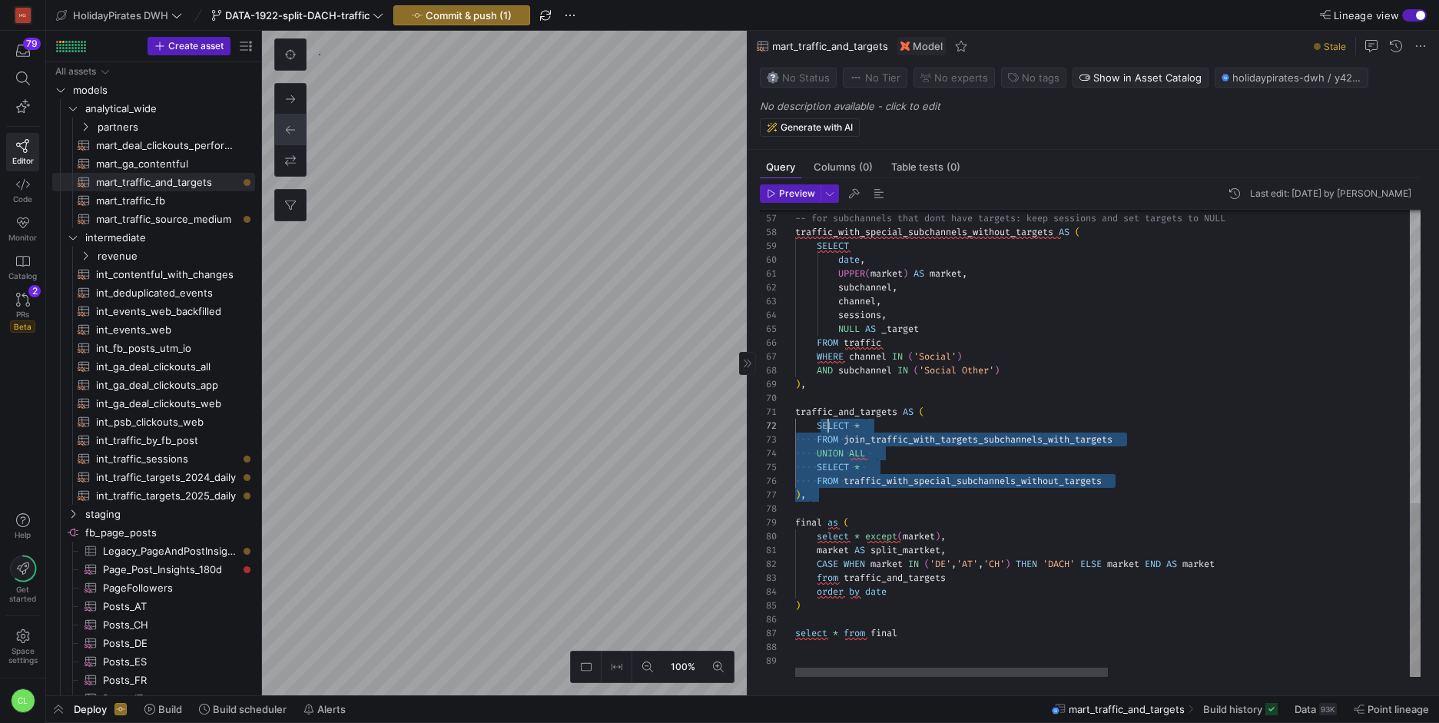
scroll to position [0, 17]
drag, startPoint x: 975, startPoint y: 507, endPoint x: 810, endPoint y: 411, distance: 191.1
click at [811, 411] on div ") , -- for subchannels that dont have targets: keep se ssions and set targets t…" at bounding box center [1408, 51] width 1227 height 1252
click at [937, 493] on div ") , -- for subchannels that dont have targets: keep se ssions and set targets t…" at bounding box center [1408, 51] width 1227 height 1252
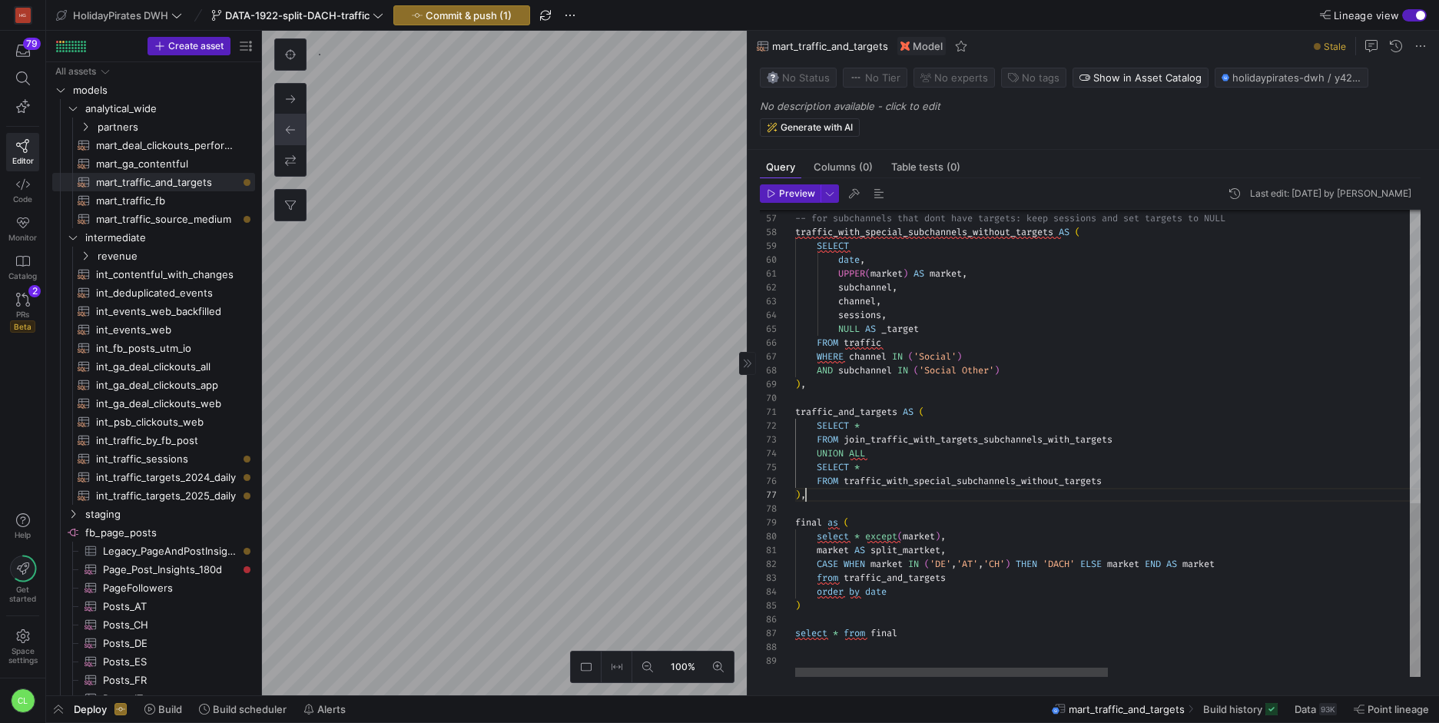
click at [841, 519] on div ") , -- for subchannels that dont have targets: keep se ssions and set targets t…" at bounding box center [1408, 51] width 1227 height 1252
click at [1107, 602] on div ") , -- for subchannels that dont have targets: keep se ssions and set targets t…" at bounding box center [1408, 51] width 1227 height 1252
click at [847, 539] on div ") , -- for subchannels that dont have targets: keep se ssions and set targets t…" at bounding box center [1408, 51] width 1227 height 1252
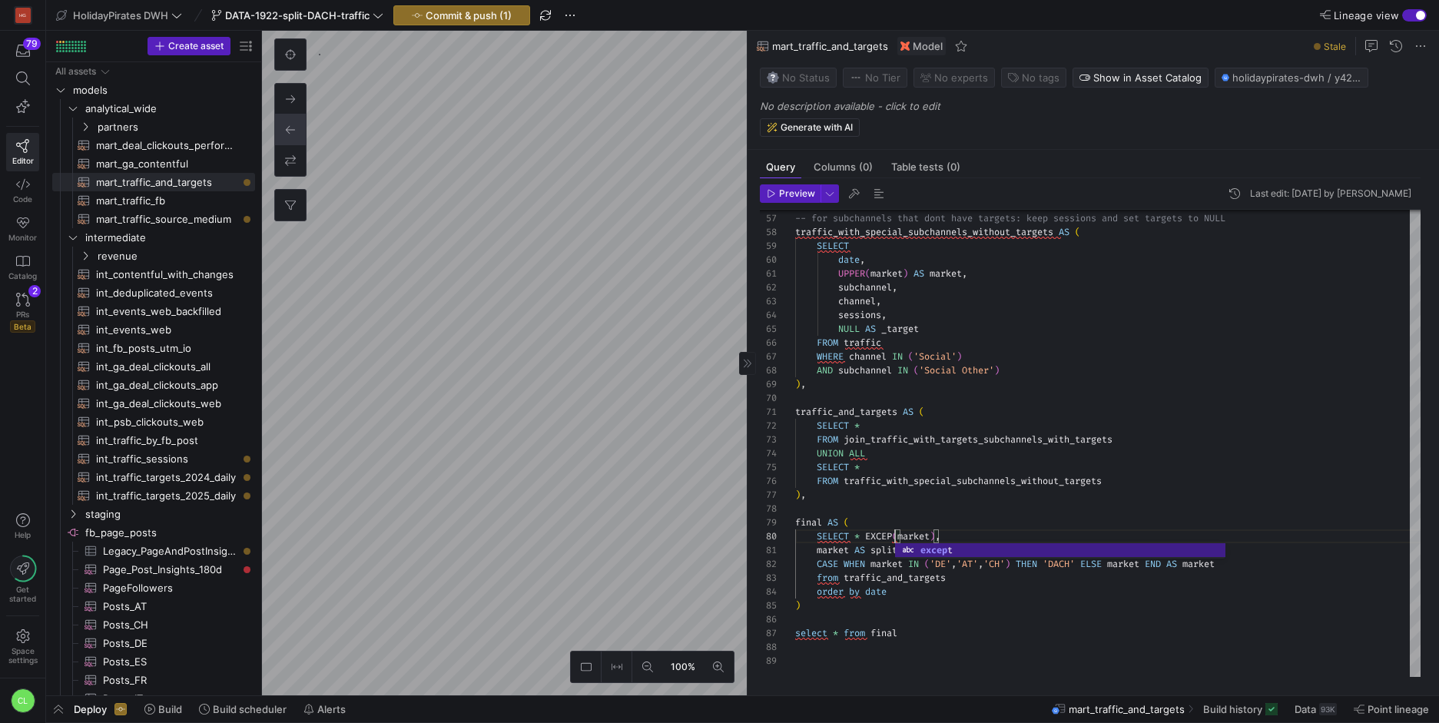
scroll to position [124, 105]
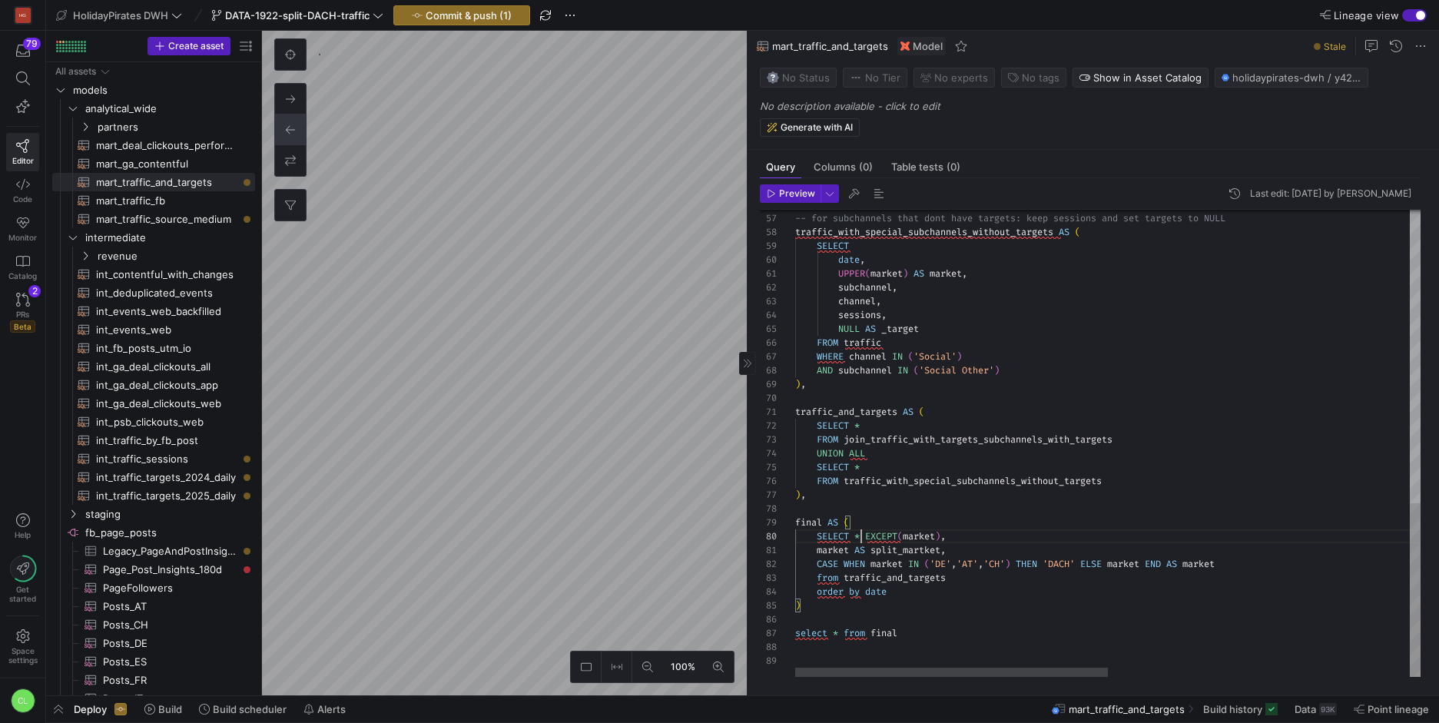
click at [860, 534] on div ") , -- for subchannels that dont have targets: keep se ssions and set targets t…" at bounding box center [1408, 51] width 1227 height 1252
click at [857, 536] on div ") , -- for subchannels that dont have targets: keep se ssions and set targets t…" at bounding box center [1408, 51] width 1227 height 1252
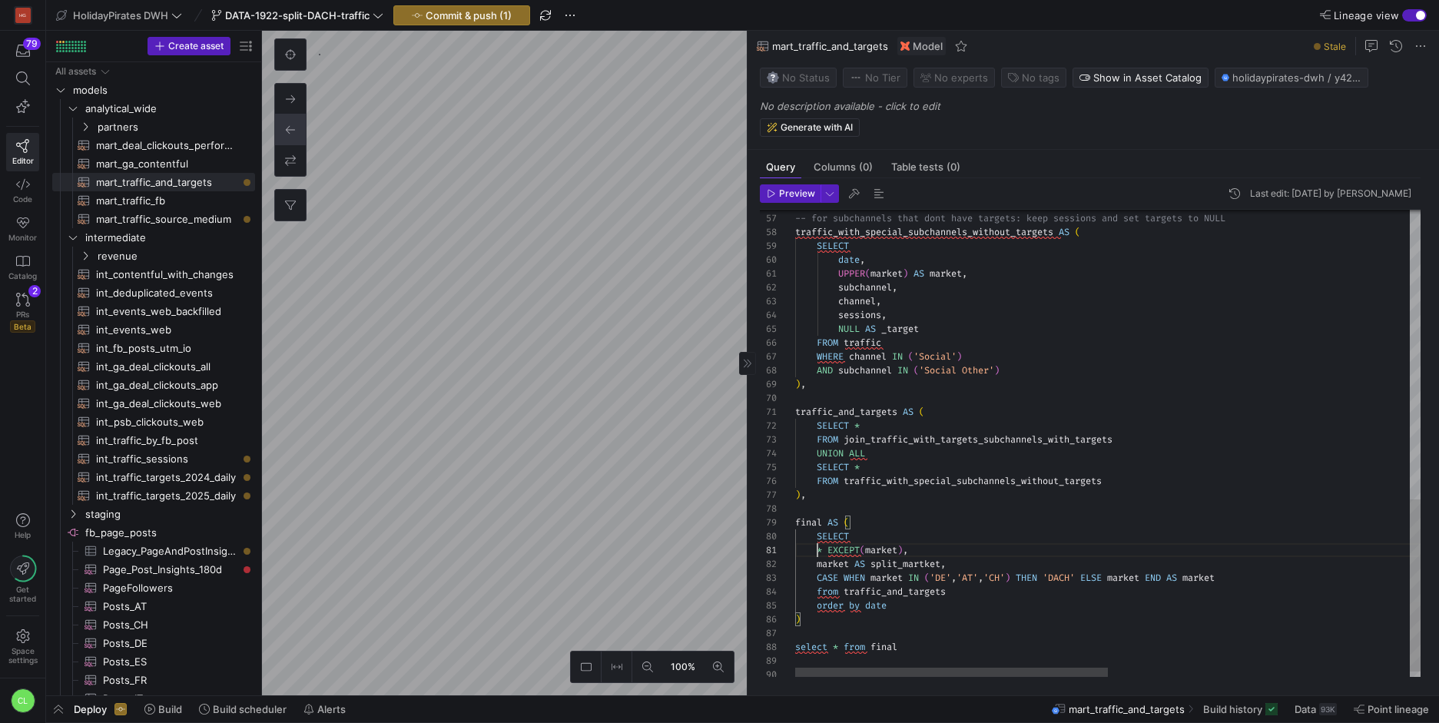
scroll to position [0, 45]
click at [967, 542] on div ") , -- for subchannels that dont have targets: keep se ssions and set targets t…" at bounding box center [1408, 58] width 1227 height 1266
click at [964, 546] on div ") , -- for subchannels that dont have targets: keep se ssions and set targets t…" at bounding box center [1408, 58] width 1227 height 1266
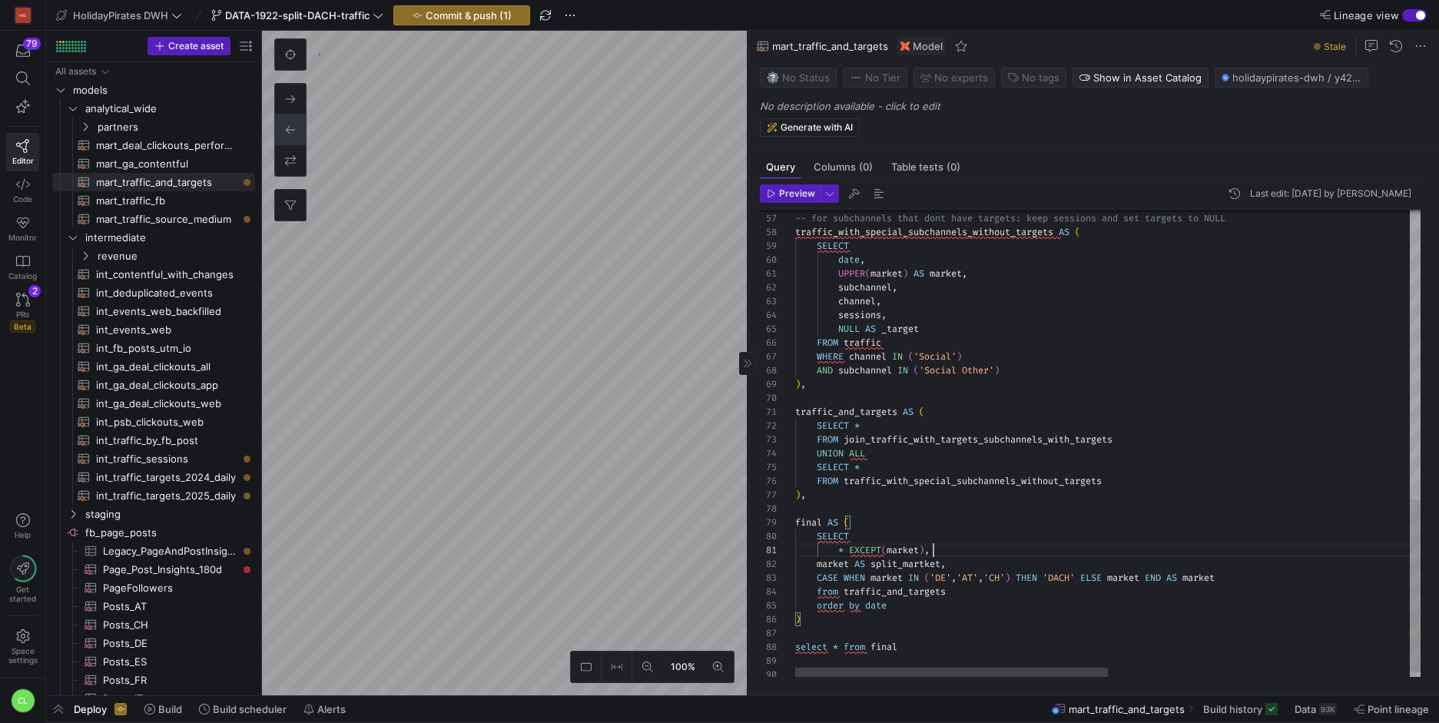
click at [818, 565] on div ") , -- for subchannels that dont have targets: keep se ssions and set targets t…" at bounding box center [1408, 58] width 1227 height 1266
click at [942, 558] on div ") , -- for subchannels that dont have targets: keep se ssions and set targets t…" at bounding box center [1408, 58] width 1227 height 1266
click at [948, 548] on div ") , -- for subchannels that dont have targets: keep se ssions and set targets t…" at bounding box center [1408, 58] width 1227 height 1266
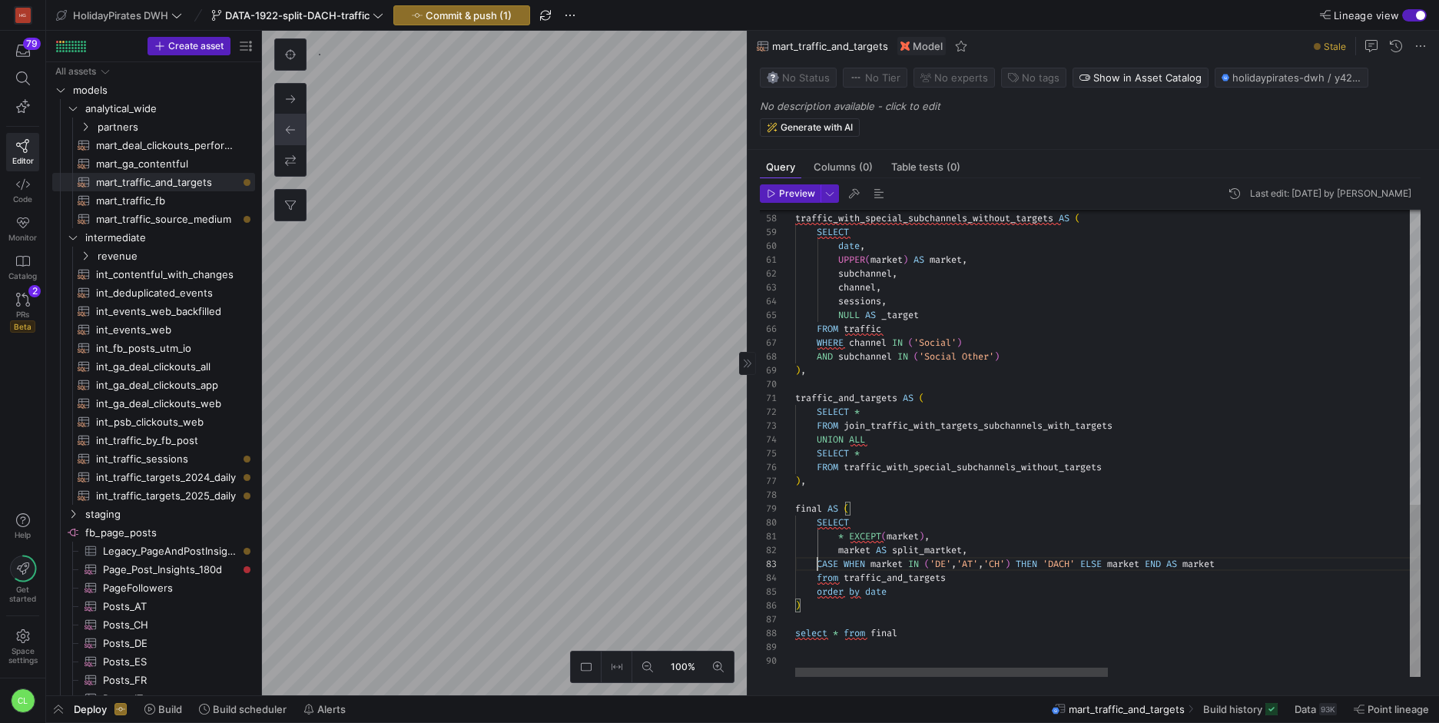
click at [818, 563] on div "-- for subchannels that dont have targets: keep se ssions and set targets to NU…" at bounding box center [1408, 44] width 1227 height 1266
click at [866, 565] on div "-- for subchannels that dont have targets: keep se ssions and set targets to NU…" at bounding box center [1408, 44] width 1227 height 1266
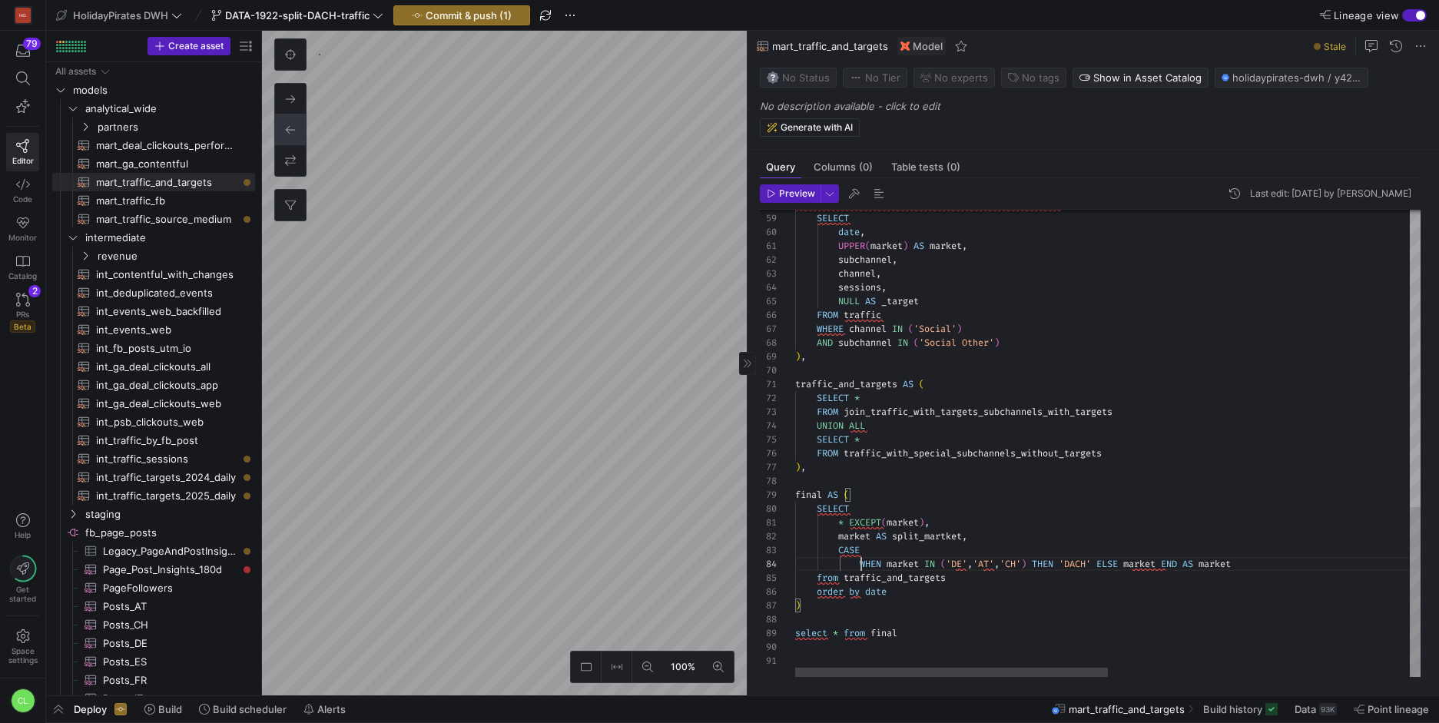
click at [1104, 563] on div "traffic_with_special_subchannels_without_targets AS ( SELECT date , UPPER ( mar…" at bounding box center [1408, 37] width 1227 height 1280
click at [929, 579] on div "traffic_with_special_subchannels_without_targets AS ( SELECT date , UPPER ( mar…" at bounding box center [1408, 44] width 1227 height 1294
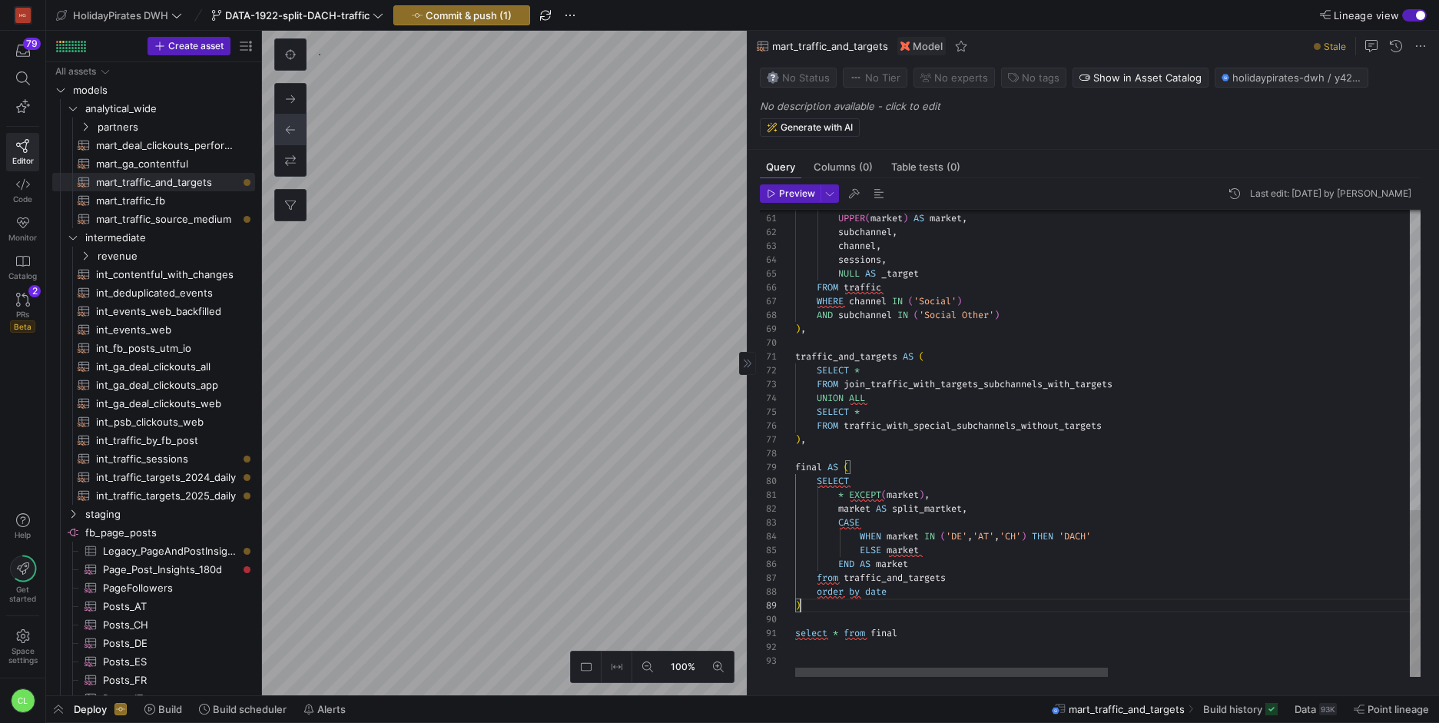
click at [941, 602] on div "date , UPPER ( market ) AS market , subchannel , channel , sessions , NULL AS _…" at bounding box center [1408, 23] width 1227 height 1308
drag, startPoint x: 828, startPoint y: 631, endPoint x: 790, endPoint y: 632, distance: 38.4
click at [795, 632] on div "date , UPPER ( market ) AS market , subchannel , channel , sessions , NULL AS _…" at bounding box center [1408, 23] width 1227 height 1308
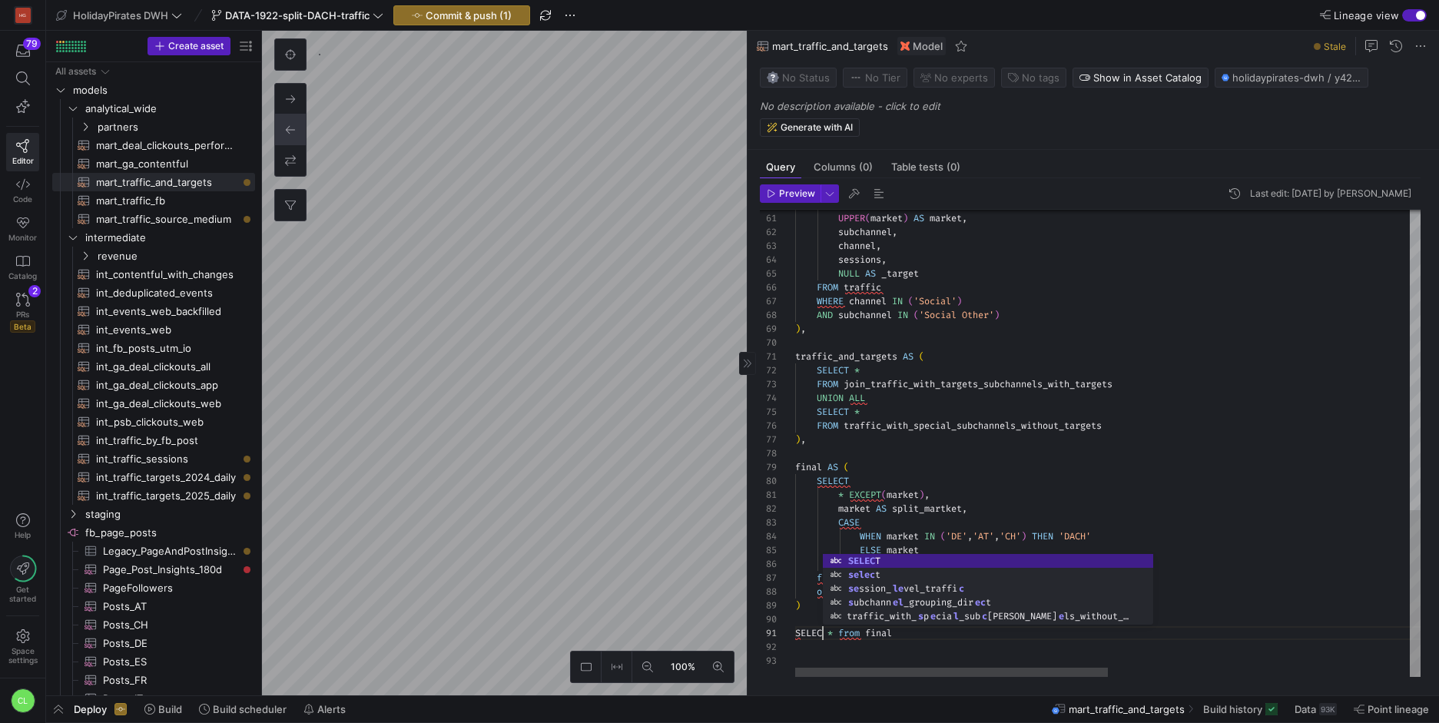
scroll to position [0, 33]
click at [849, 656] on div "date , UPPER ( market ) AS market , subchannel , channel , sessions , NULL AS _…" at bounding box center [1408, 23] width 1227 height 1308
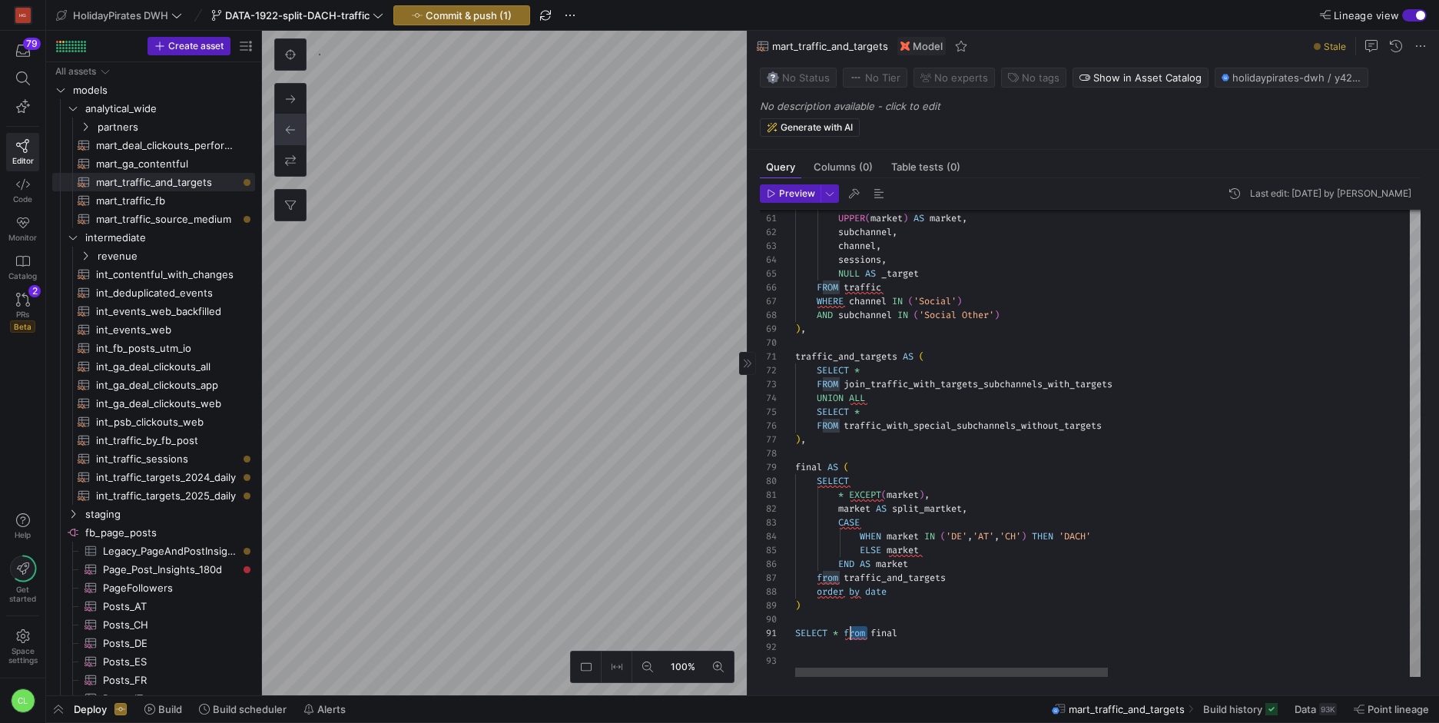
drag, startPoint x: 868, startPoint y: 636, endPoint x: 846, endPoint y: 636, distance: 22.3
click at [846, 636] on div "date , UPPER ( market ) AS market , subchannel , channel , sessions , NULL AS _…" at bounding box center [1408, 23] width 1227 height 1308
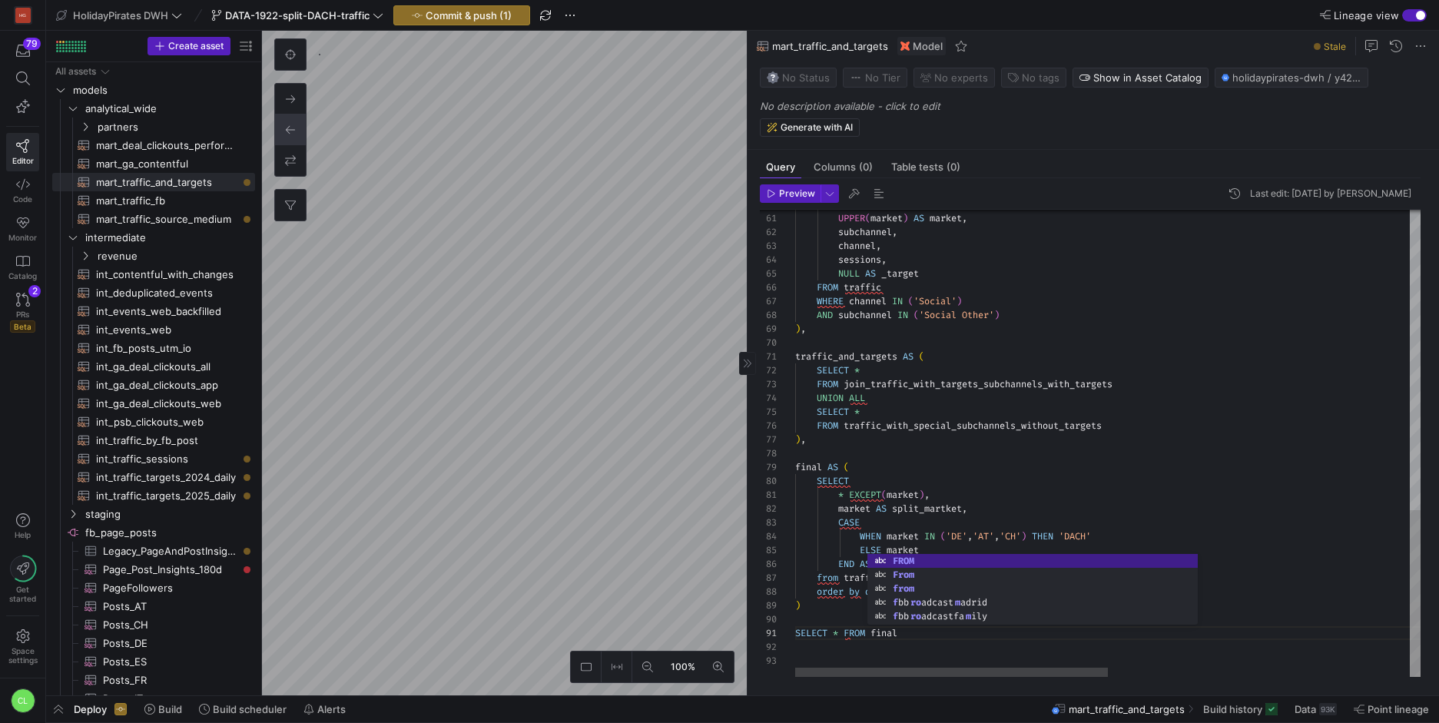
scroll to position [97, 55]
click at [848, 592] on div "date , UPPER ( market ) AS market , subchannel , channel , sessions , NULL AS _…" at bounding box center [1408, 23] width 1227 height 1308
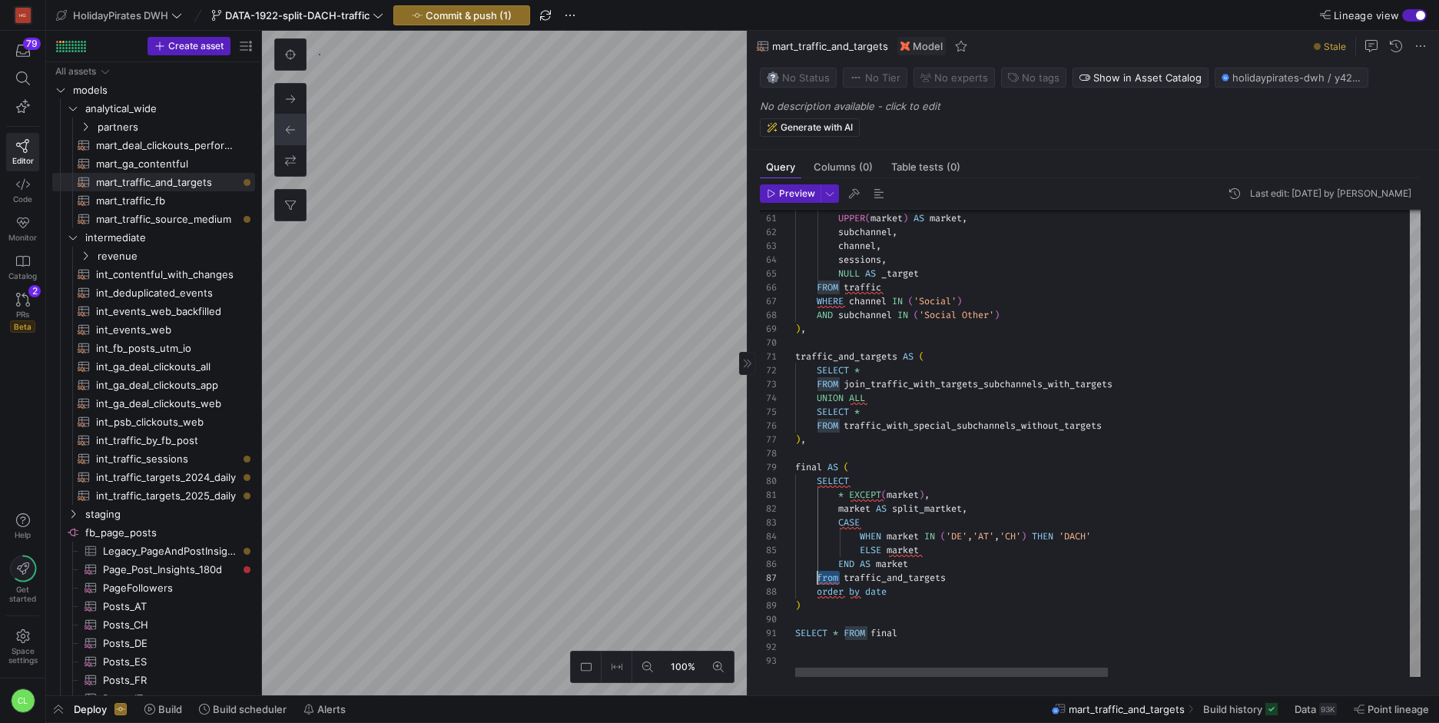
drag, startPoint x: 840, startPoint y: 578, endPoint x: 818, endPoint y: 580, distance: 22.4
click at [818, 580] on div "date , UPPER ( market ) AS market , subchannel , channel , sessions , NULL AS _…" at bounding box center [1408, 23] width 1227 height 1308
drag, startPoint x: 860, startPoint y: 595, endPoint x: 818, endPoint y: 593, distance: 42.3
click at [818, 593] on div "date , UPPER ( market ) AS market , subchannel , channel , sessions , NULL AS _…" at bounding box center [1408, 23] width 1227 height 1308
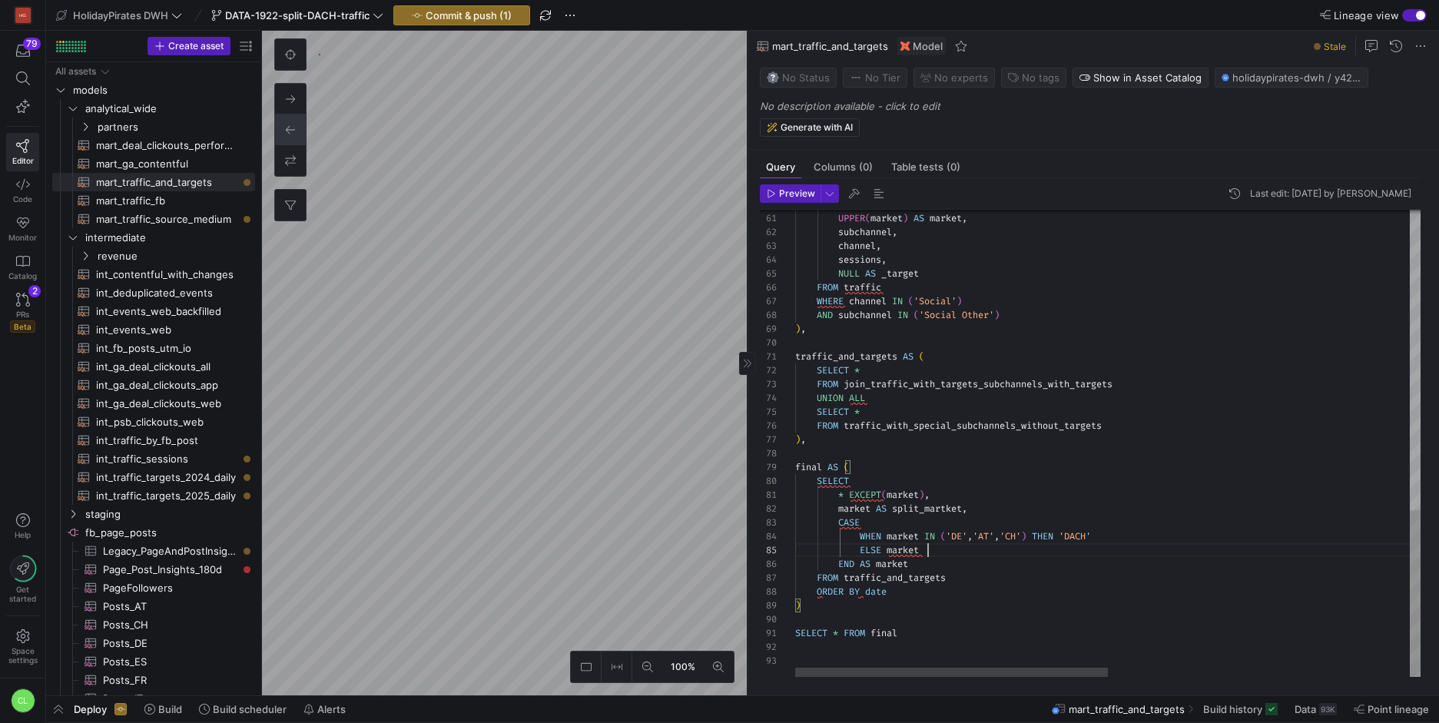
click at [1033, 549] on div "date , UPPER ( market ) AS market , subchannel , channel , sessions , NULL AS _…" at bounding box center [1408, 23] width 1227 height 1308
click at [997, 604] on div "date , UPPER ( market ) AS market , subchannel , channel , sessions , NULL AS _…" at bounding box center [1408, 23] width 1227 height 1308
click at [950, 563] on div "date , UPPER ( market ) AS market , subchannel , channel , sessions , NULL AS _…" at bounding box center [1408, 23] width 1227 height 1308
click at [963, 542] on div "date , UPPER ( market ) AS market , subchannel , channel , sessions , NULL AS _…" at bounding box center [1408, 23] width 1227 height 1308
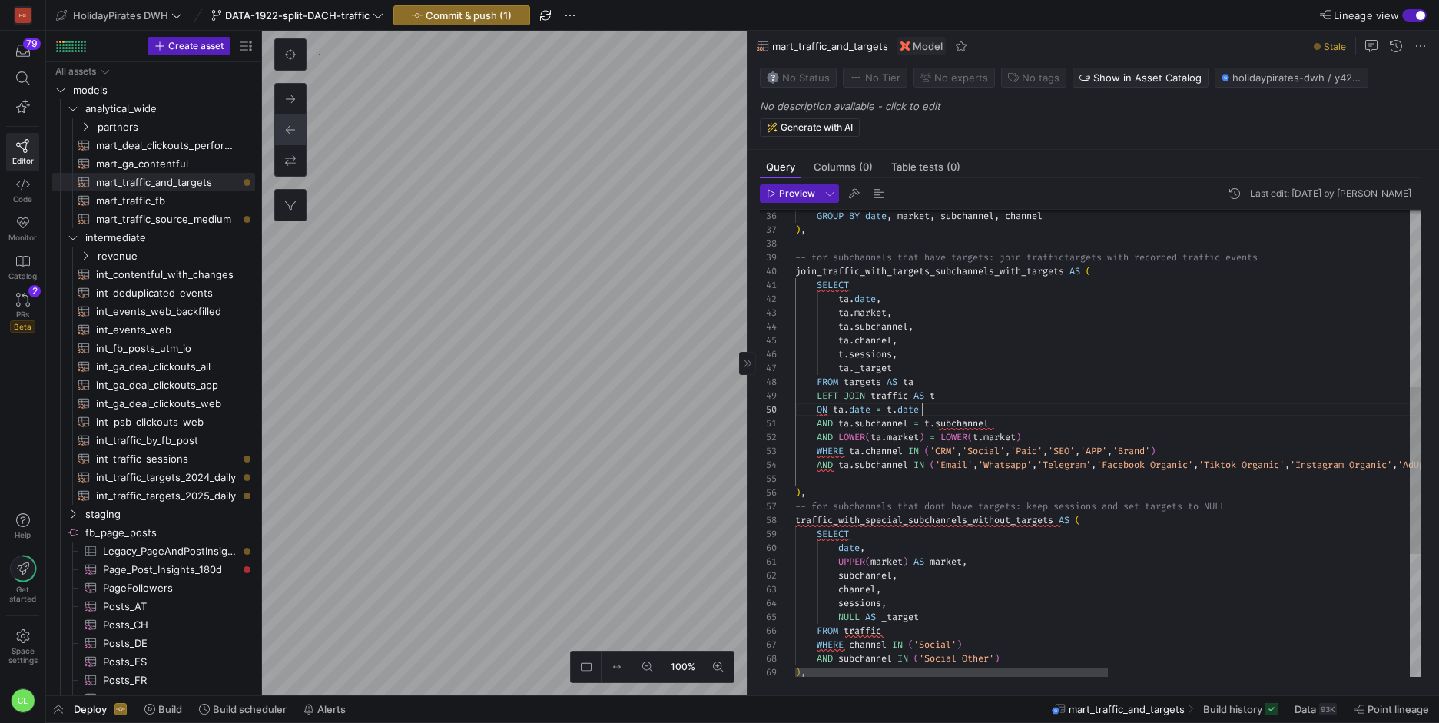
click at [973, 416] on div "GROUP BY date , market , subchannel , channel ) , -- for subchannels that have …" at bounding box center [1408, 367] width 1227 height 1308
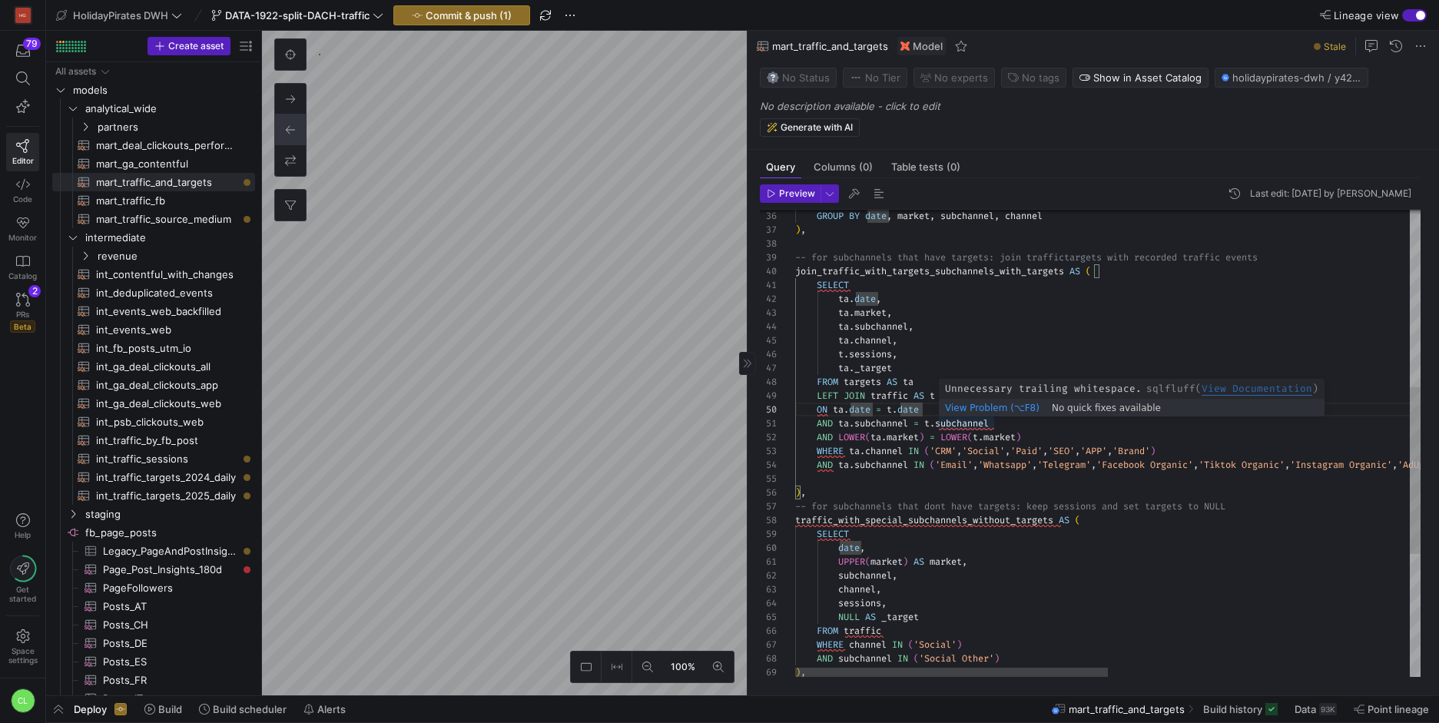
scroll to position [0, 171]
click at [968, 424] on div "GROUP BY date , market , subchannel , channel ) , -- for subchannels that have …" at bounding box center [1408, 367] width 1227 height 1308
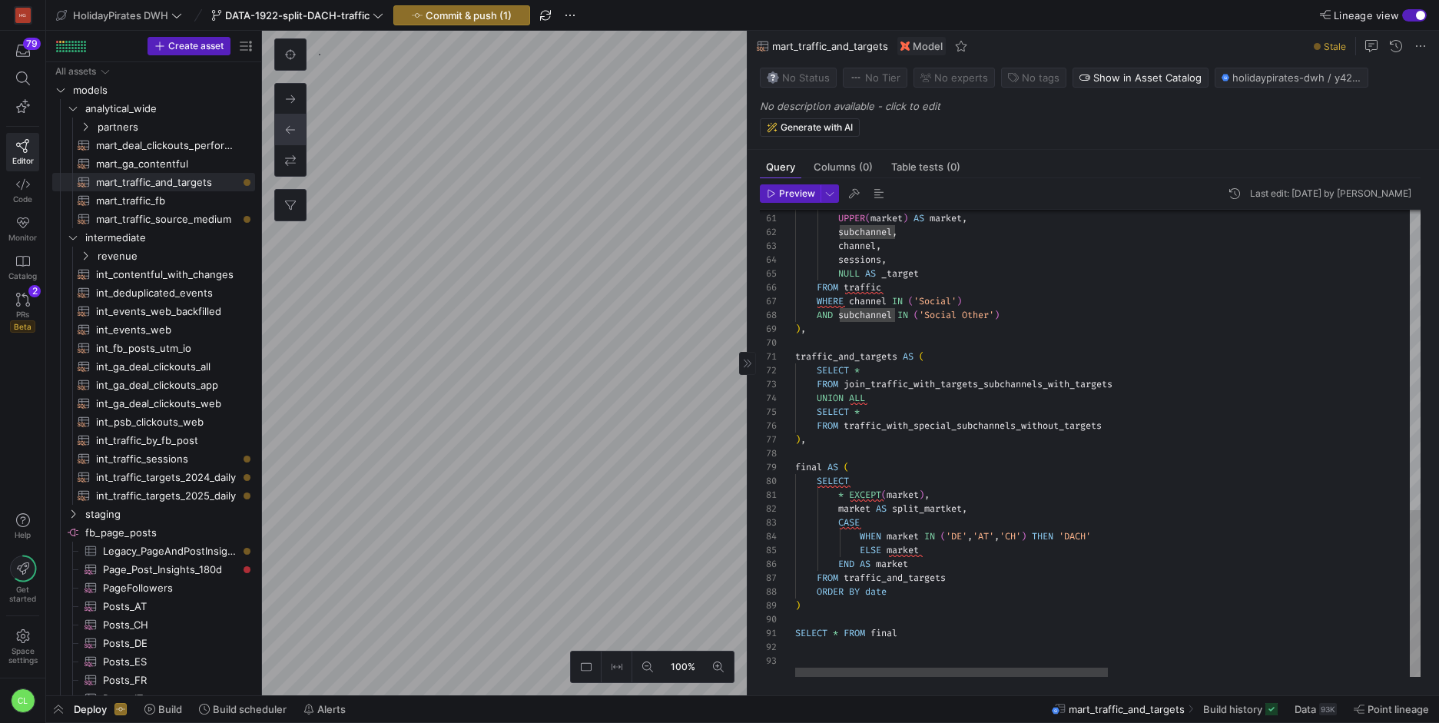
click at [1073, 564] on div "date , UPPER ( market ) AS market , subchannel , channel , sessions , NULL AS _…" at bounding box center [1408, 23] width 1227 height 1308
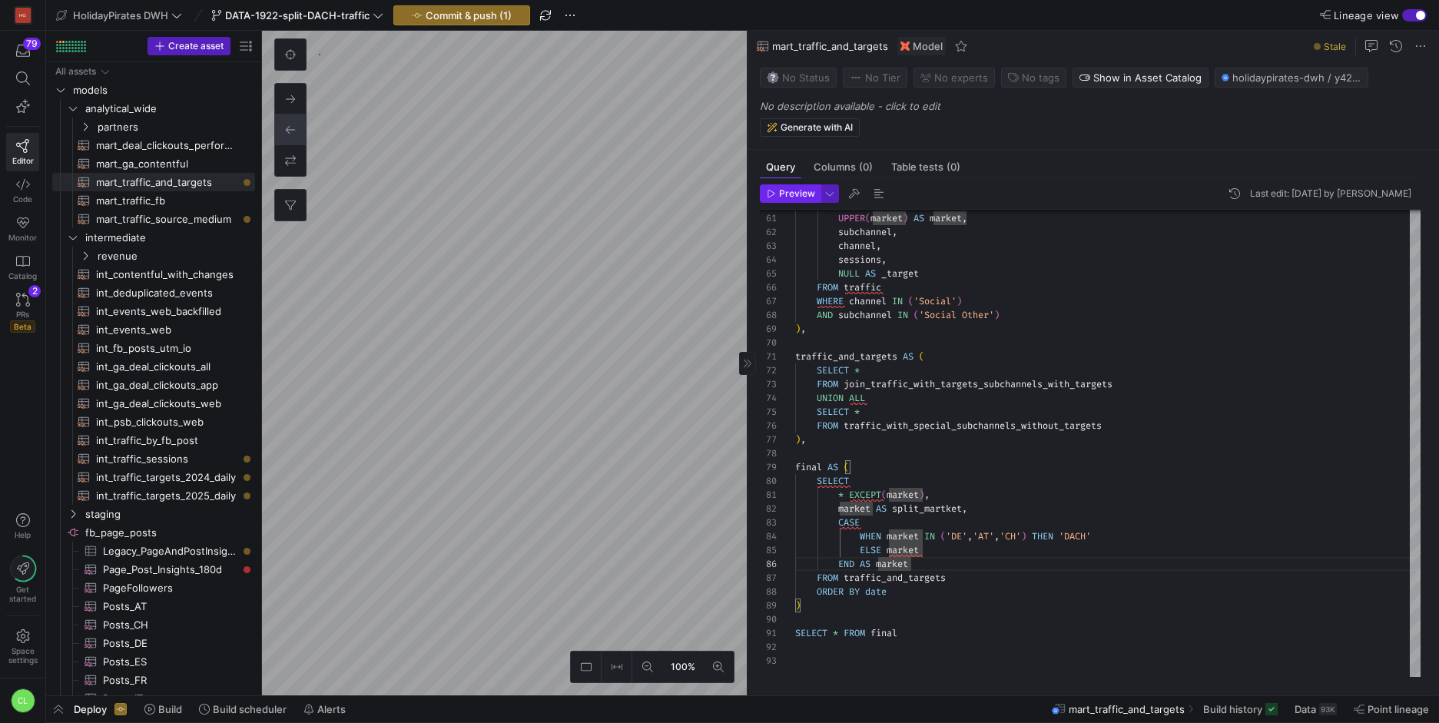
type textarea "* EXCEPT(market), market AS split_martket, CASE WHEN market IN ('DE','AT','CH')…"
click at [787, 195] on span "Preview" at bounding box center [797, 193] width 36 height 11
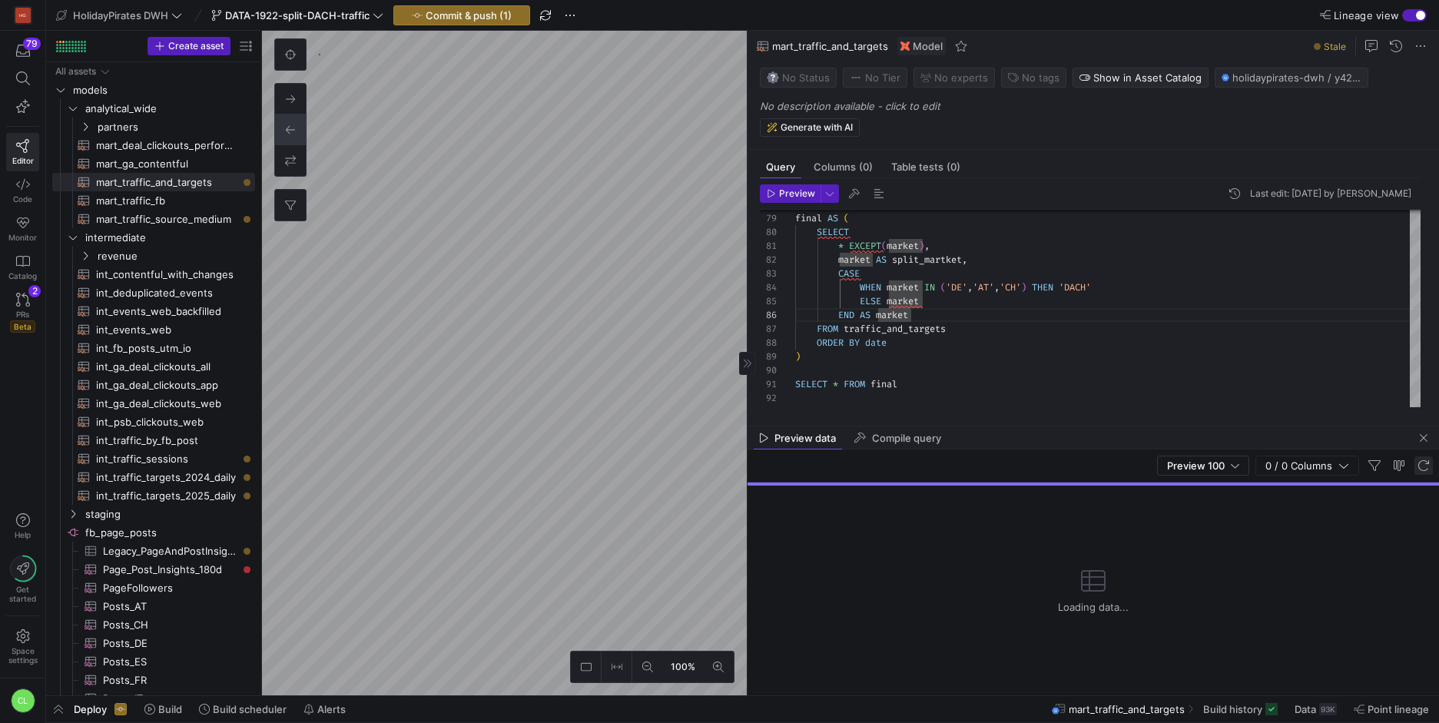
click at [1418, 465] on span "button" at bounding box center [1423, 465] width 18 height 18
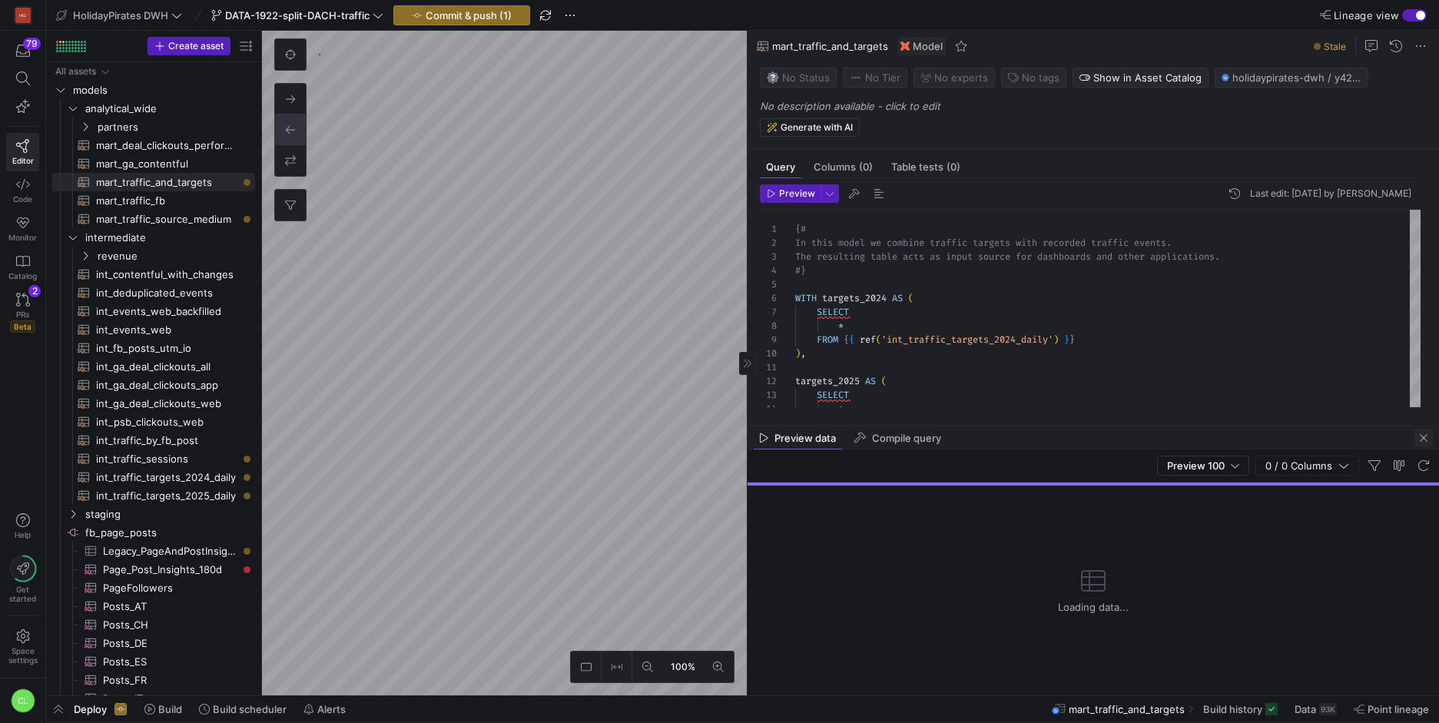
click at [1426, 440] on span "button" at bounding box center [1423, 438] width 18 height 18
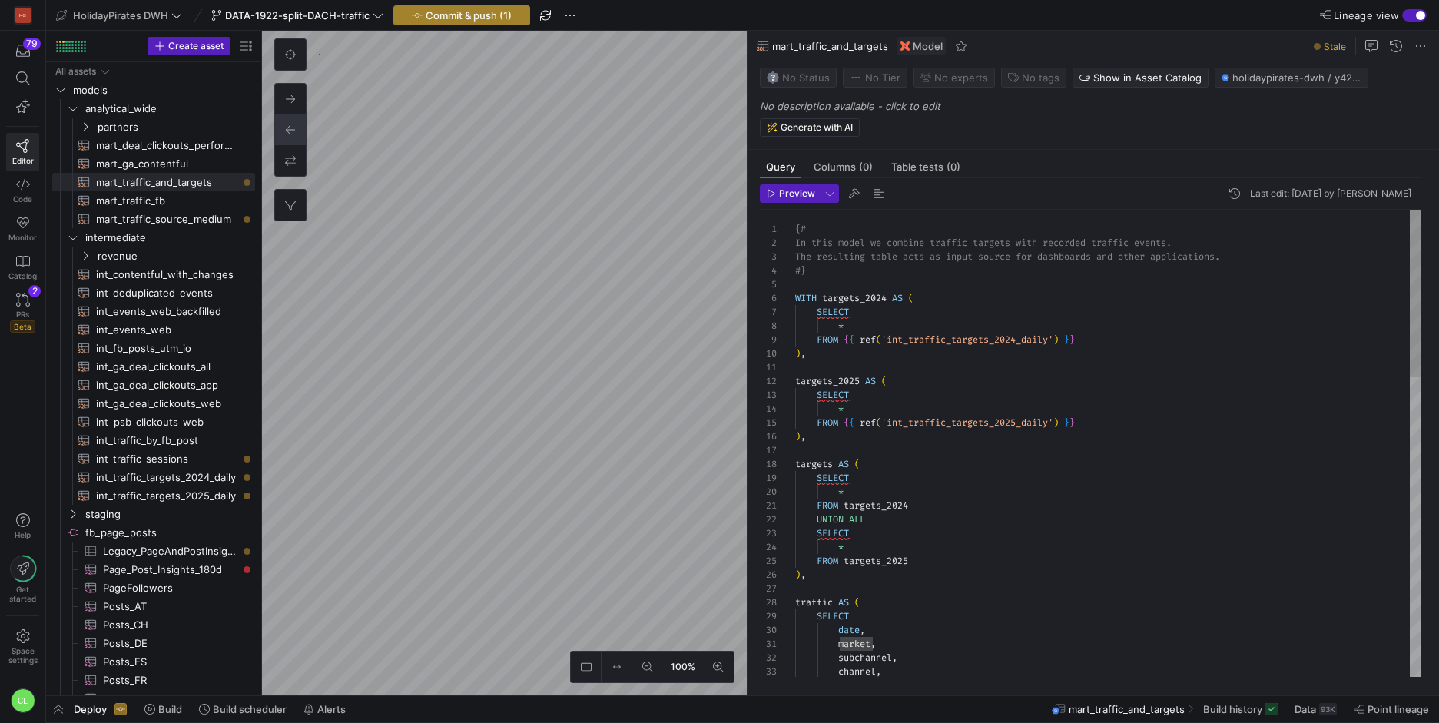
click at [493, 22] on span "button" at bounding box center [461, 15] width 135 height 18
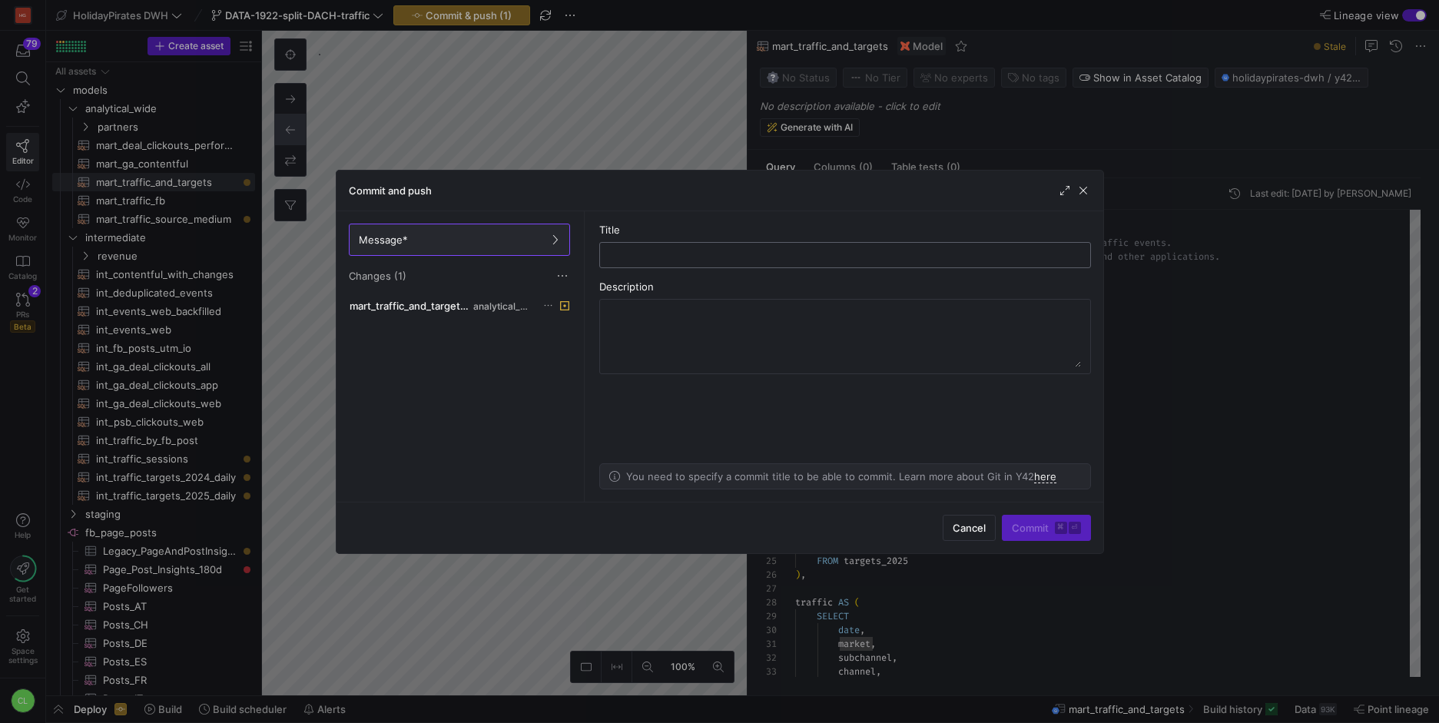
click at [701, 257] on input "text" at bounding box center [845, 255] width 466 height 12
type input "minor changes"
click at [1040, 525] on span "Commit ⌘ ⏎" at bounding box center [1046, 528] width 69 height 12
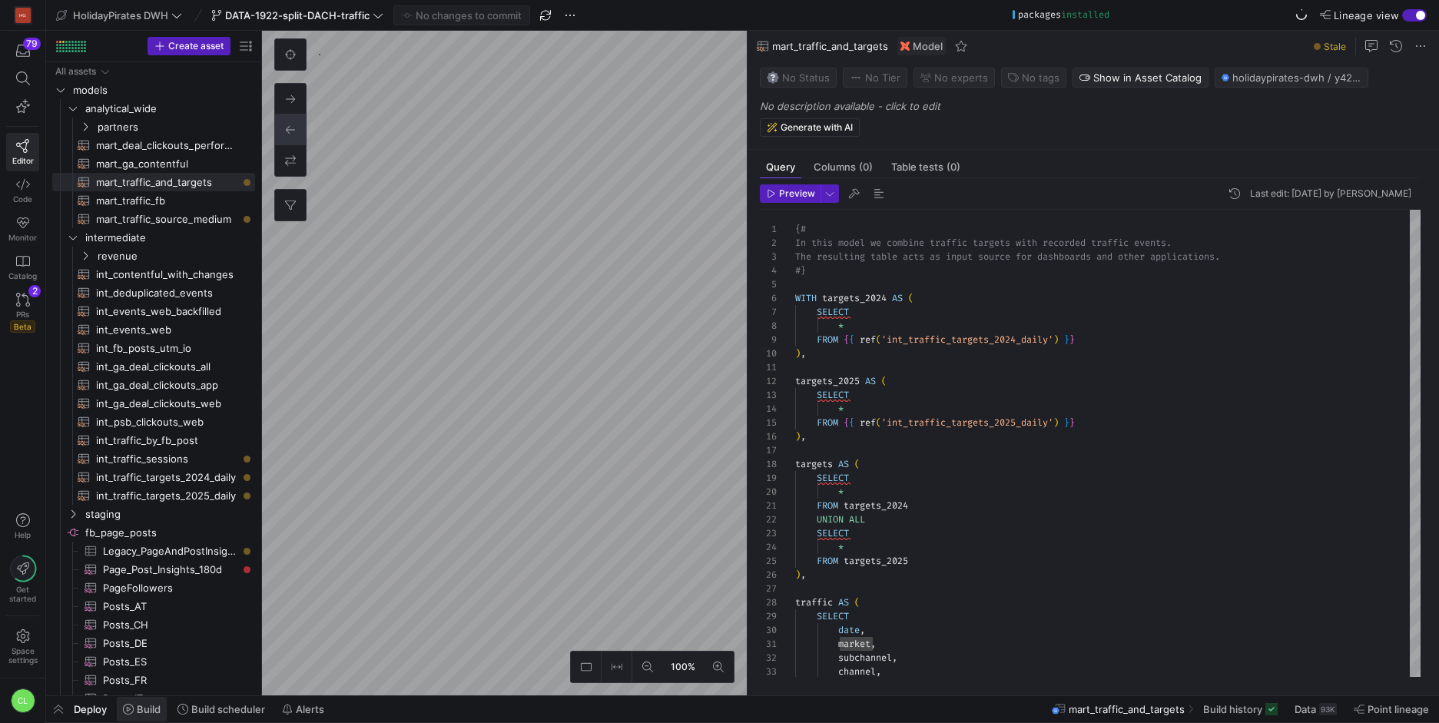
click at [144, 701] on span at bounding box center [142, 709] width 50 height 25
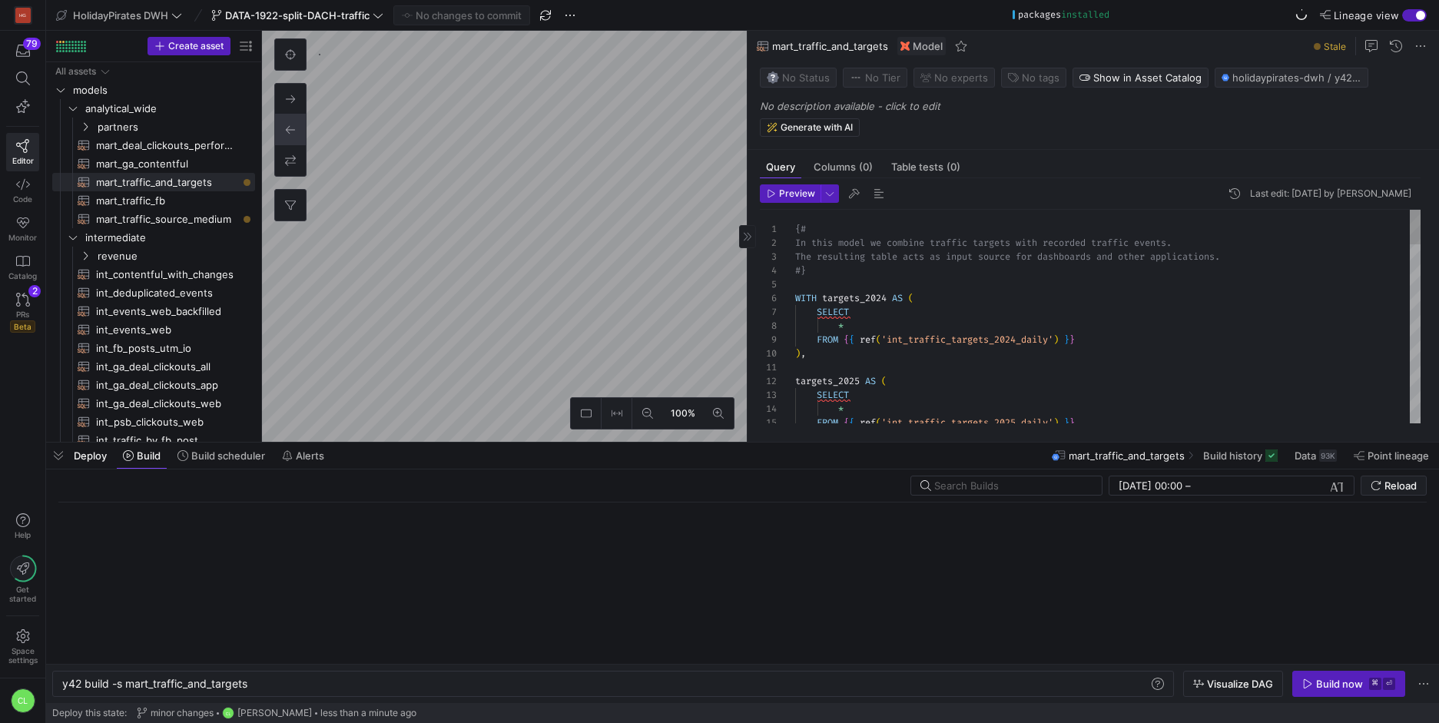
scroll to position [0, 187]
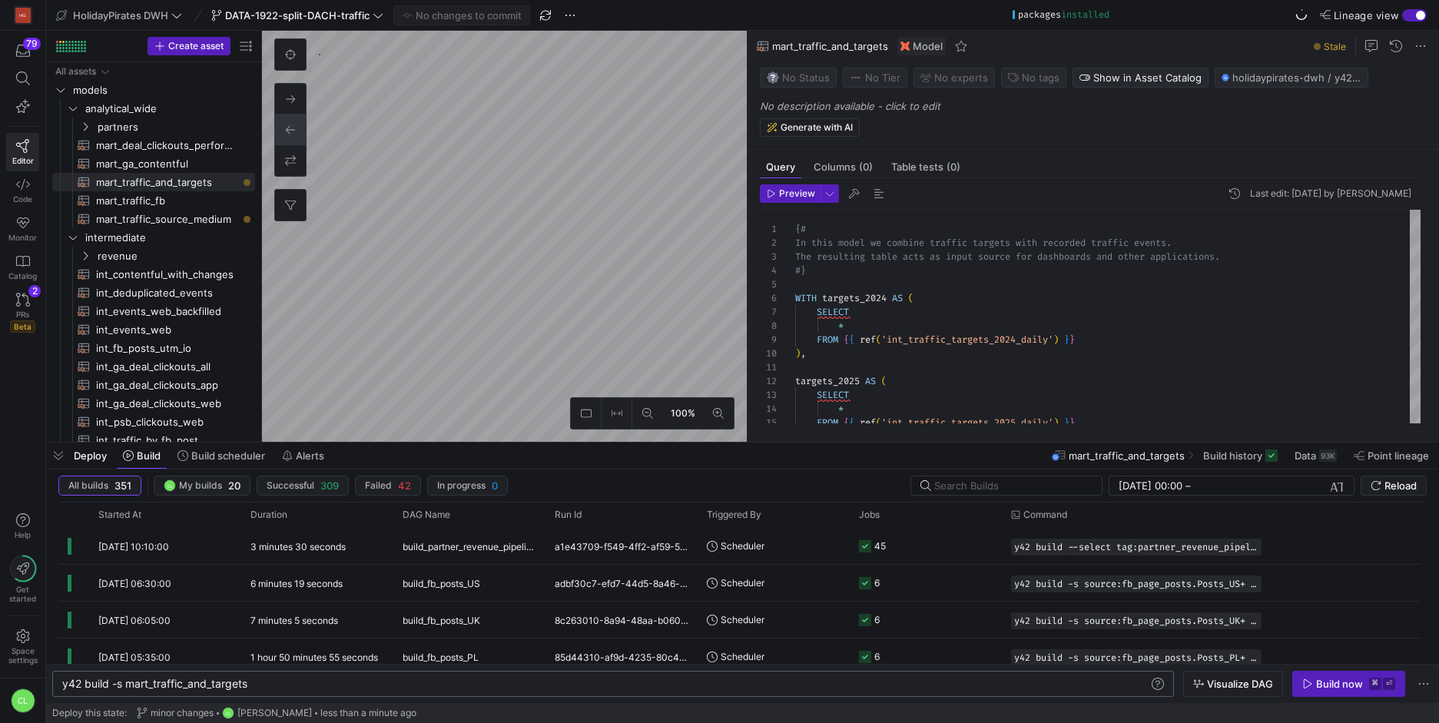
click at [126, 685] on div "y42 build -s mart_traffic_and_targets" at bounding box center [605, 684] width 1086 height 12
type textarea "y42 build -s +mart_traffic_and_targets"
click at [1342, 685] on div "Build now" at bounding box center [1339, 684] width 47 height 12
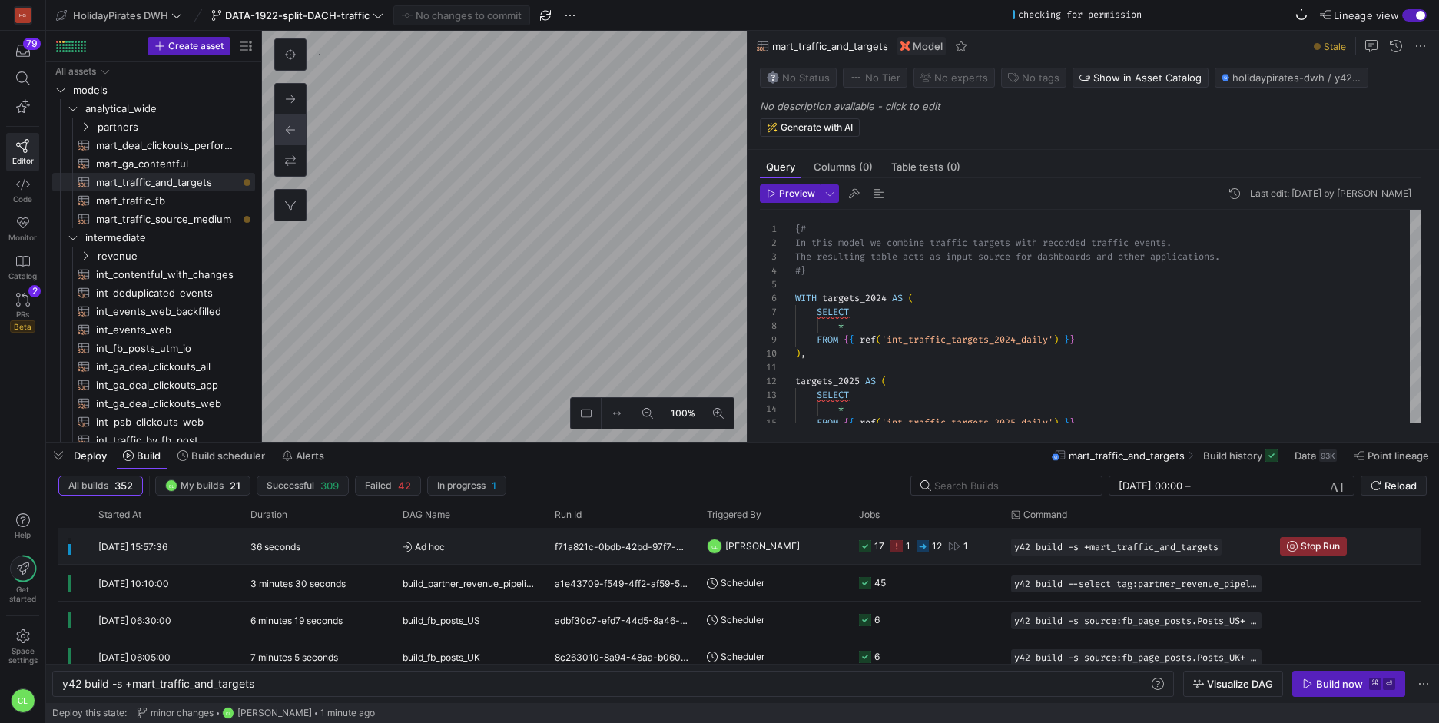
click at [952, 549] on icon "Press SPACE to select this row." at bounding box center [954, 546] width 12 height 12
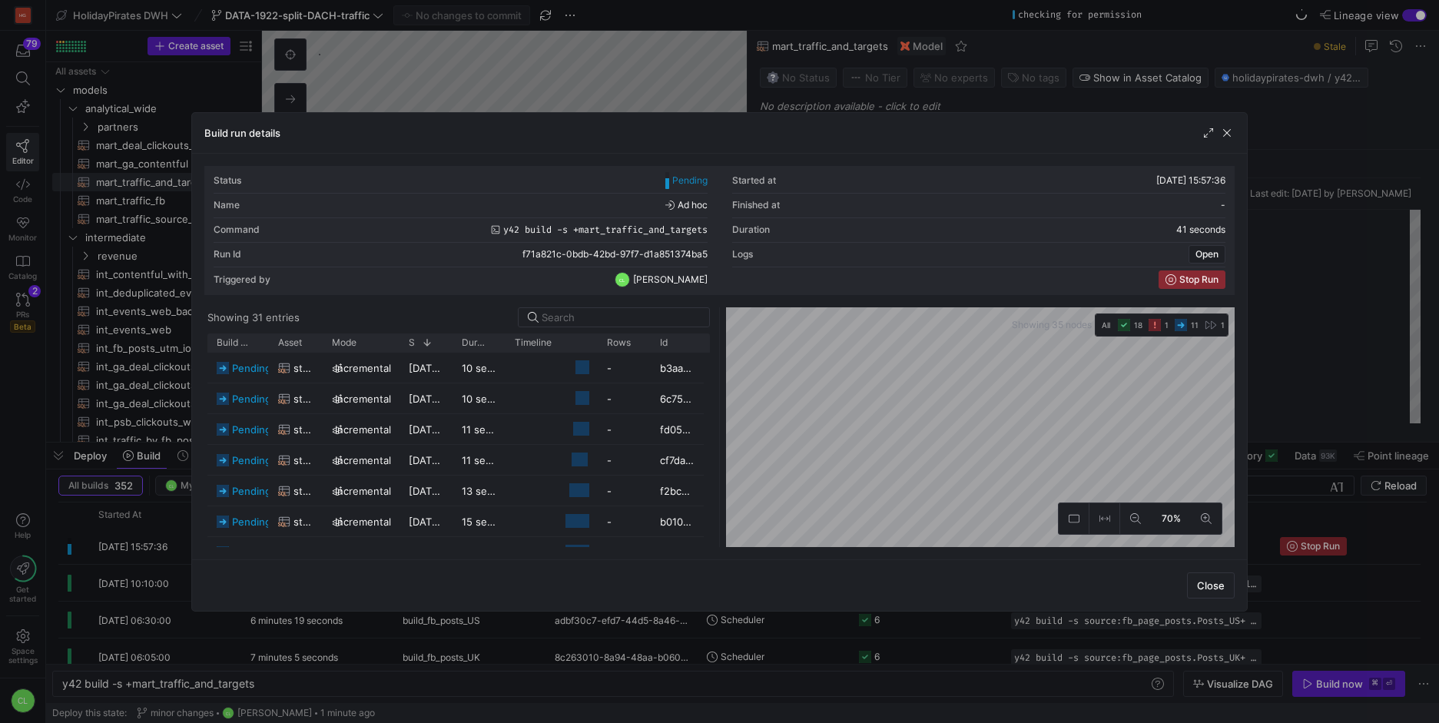
click at [706, 360] on as-split "Showing 31 entries Drag here to set row groups Drag here to set column labels B…" at bounding box center [719, 427] width 1030 height 240
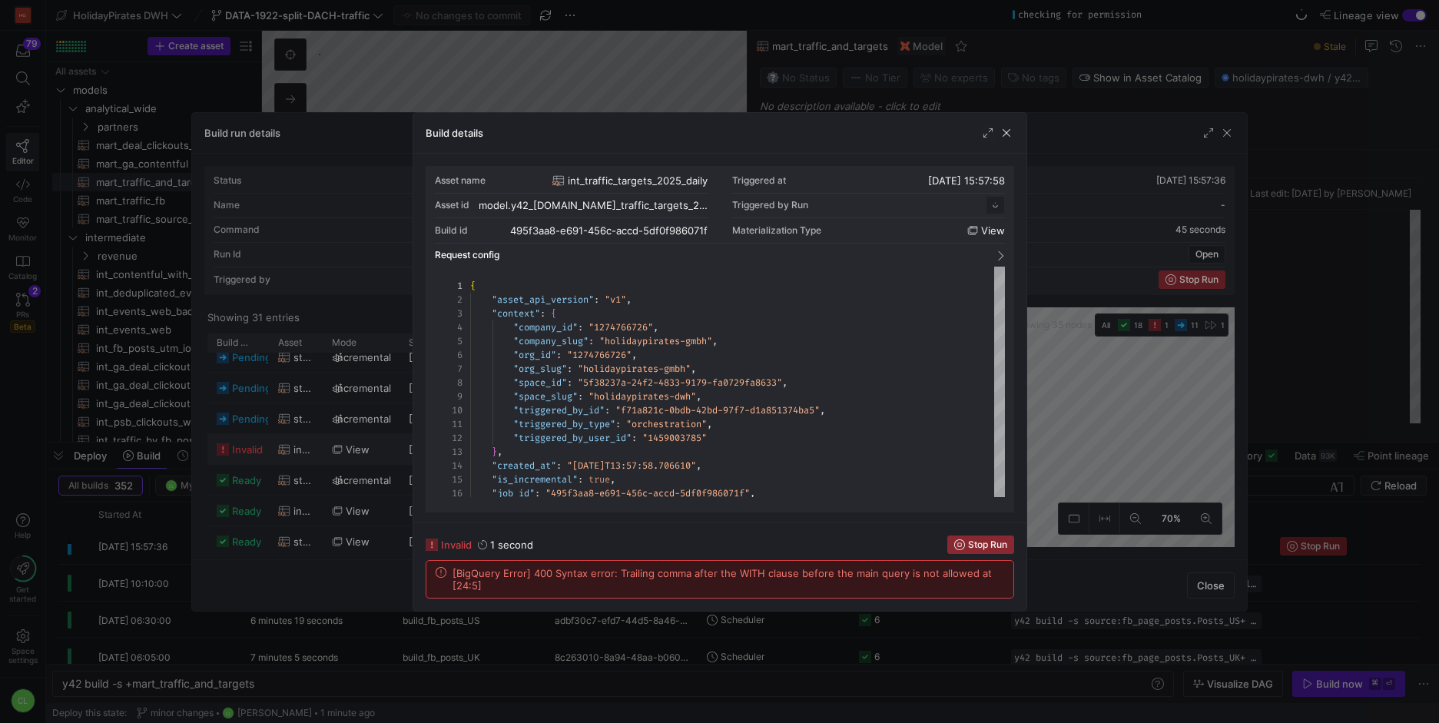
scroll to position [138, 0]
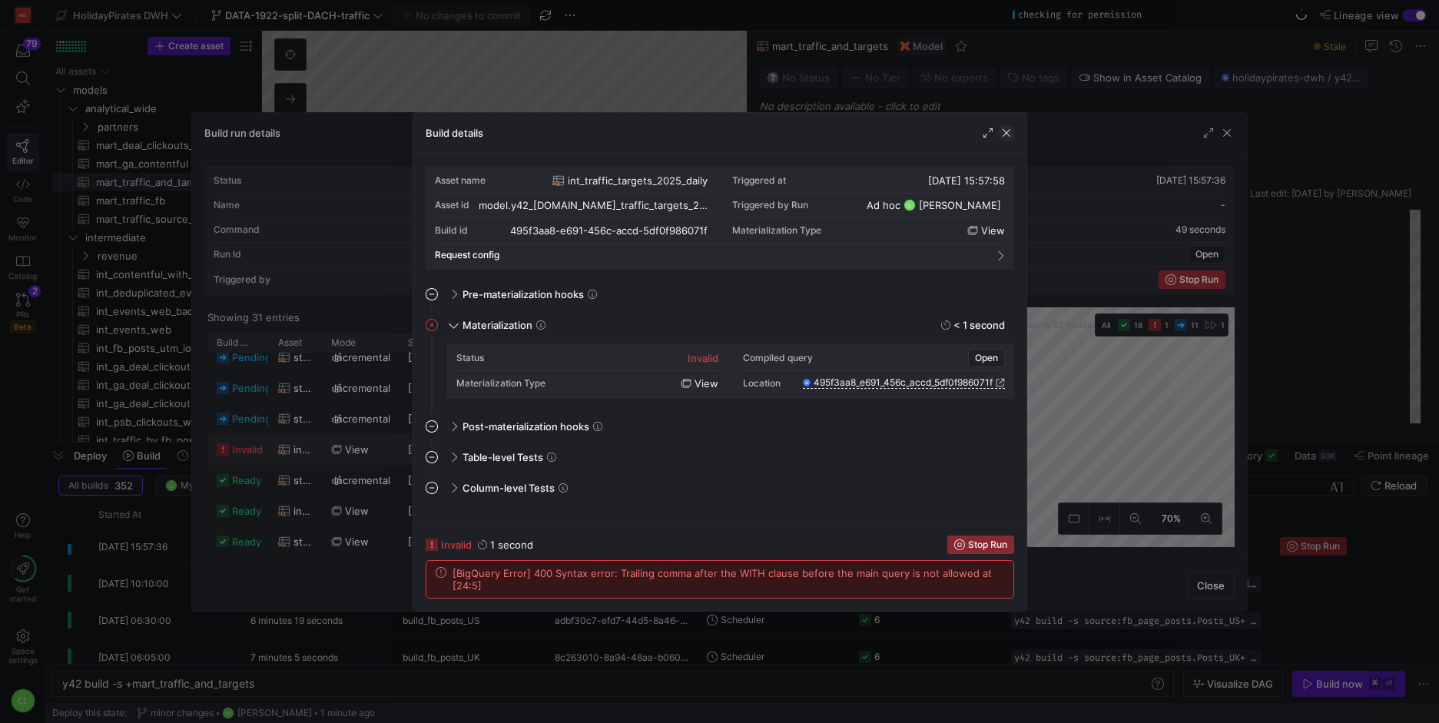
click at [1009, 125] on span "button" at bounding box center [1006, 132] width 15 height 15
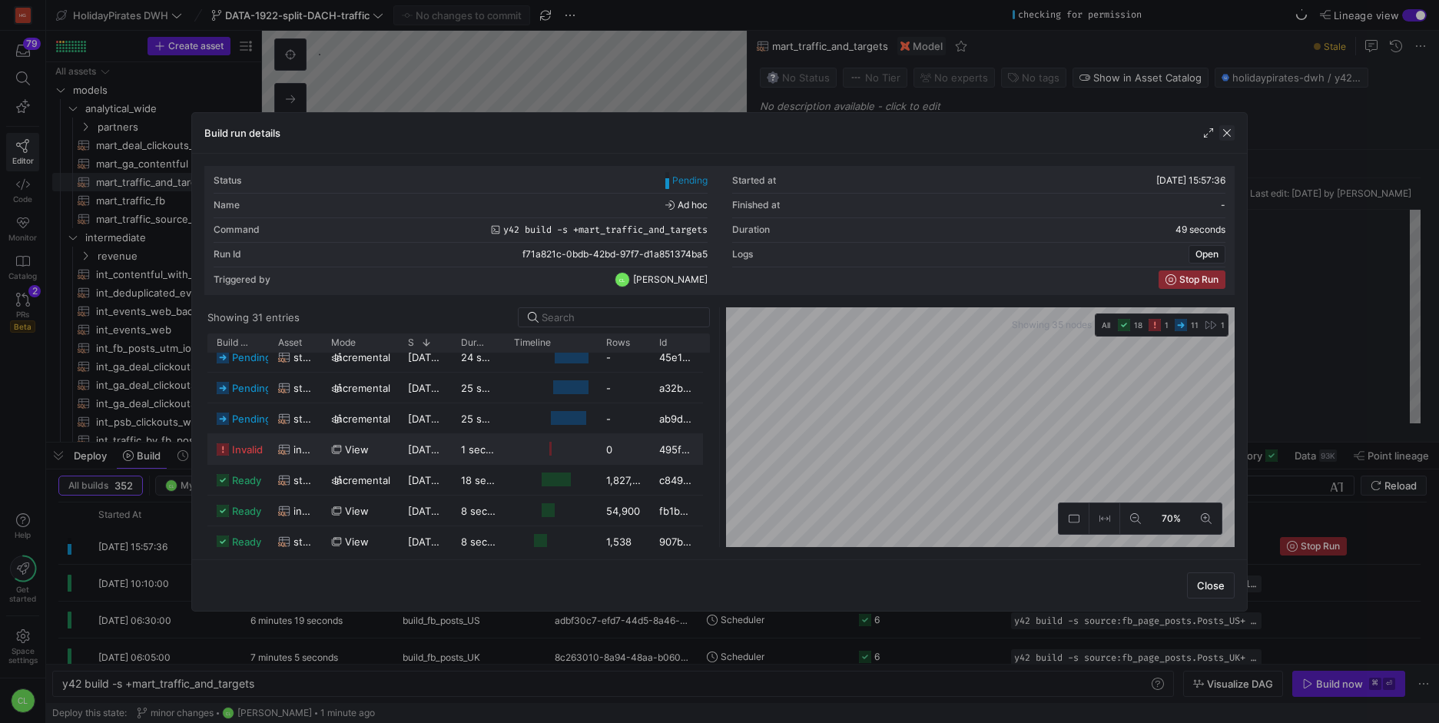
click at [1225, 132] on span "button" at bounding box center [1226, 132] width 15 height 15
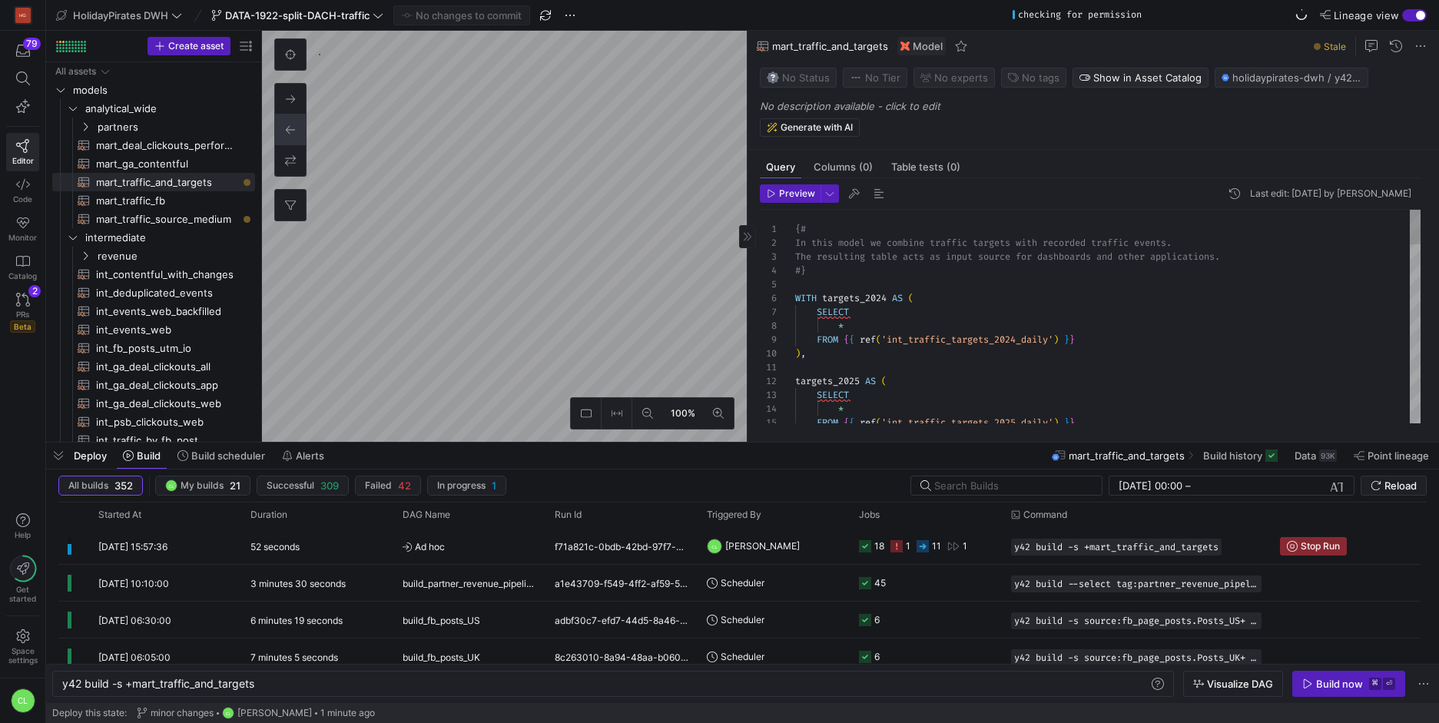
click at [776, 347] on as-split "100% 0 Query Columns (0) Table tests (0) Preview Last edit: [DATE] by Chayanon …" at bounding box center [850, 236] width 1177 height 411
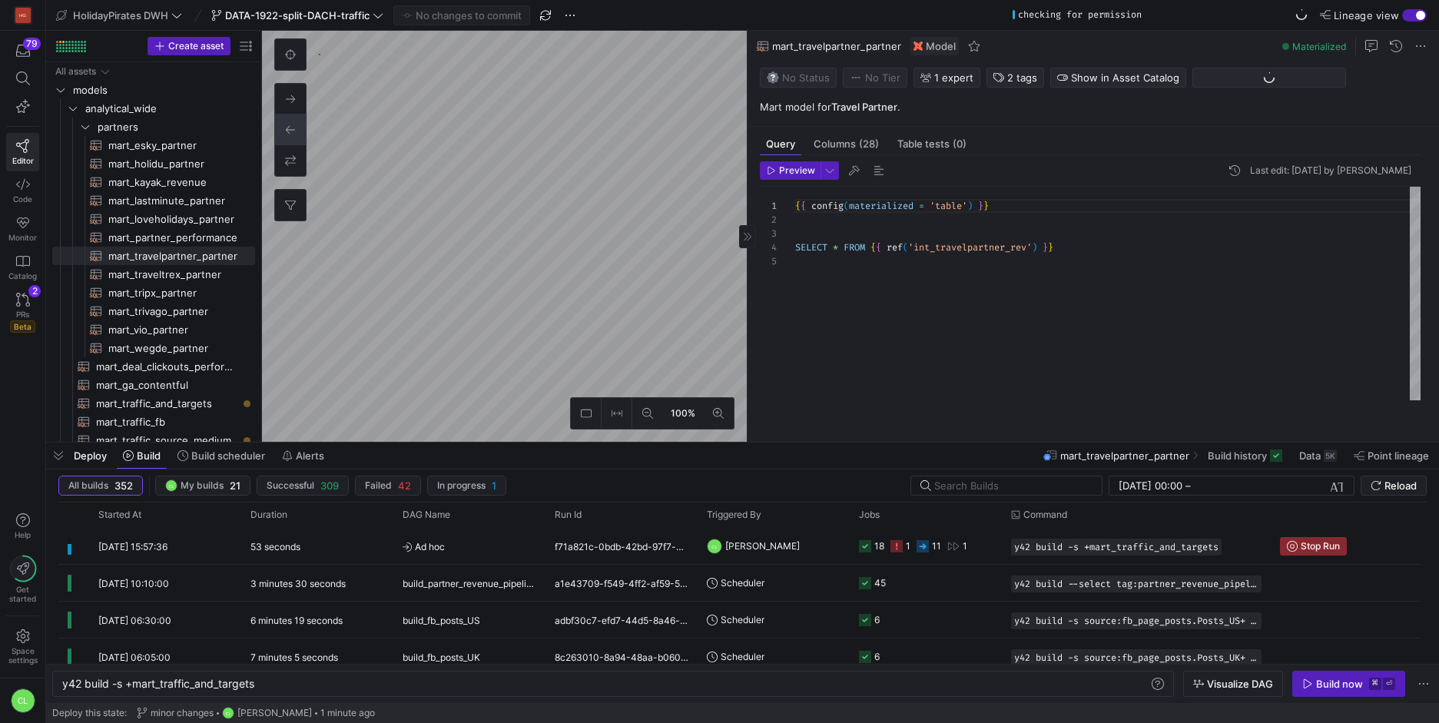
scroll to position [55, 0]
click at [679, 418] on div "100%" at bounding box center [504, 236] width 485 height 411
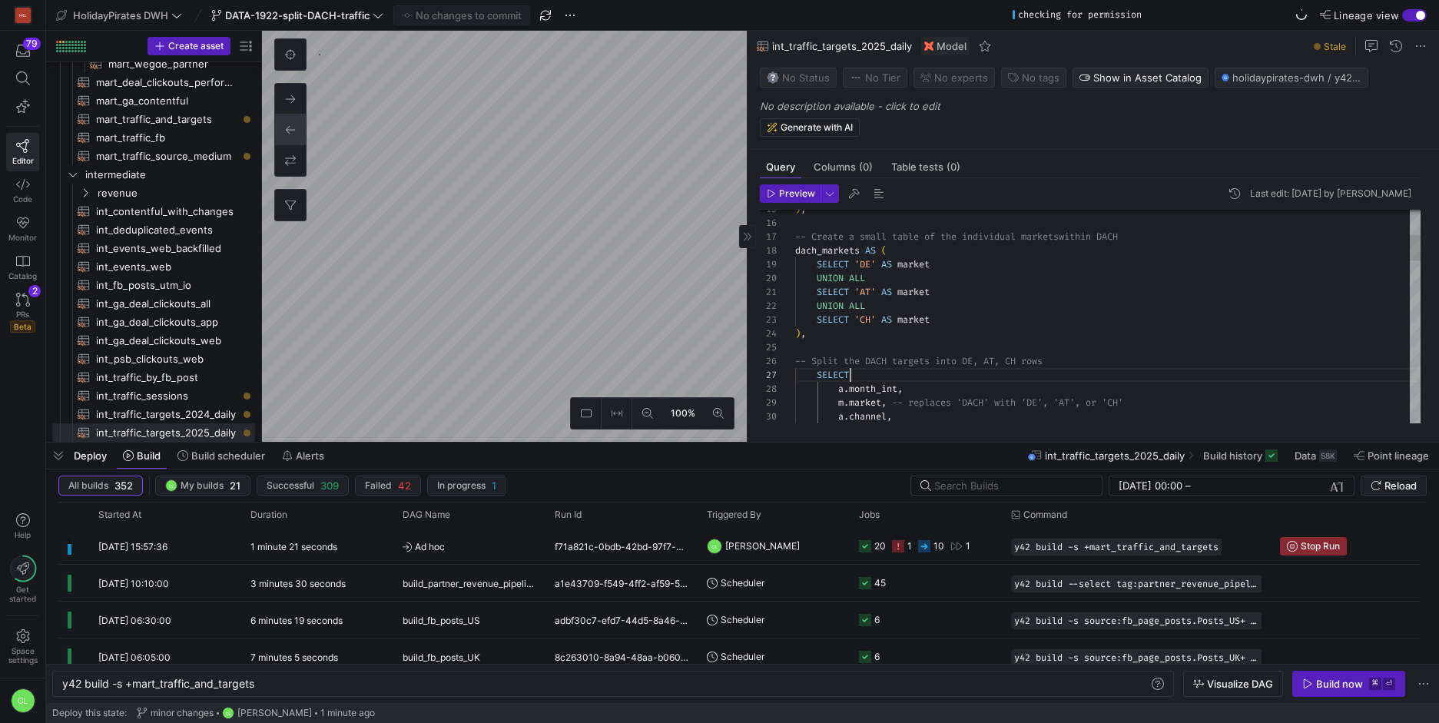
scroll to position [83, 55]
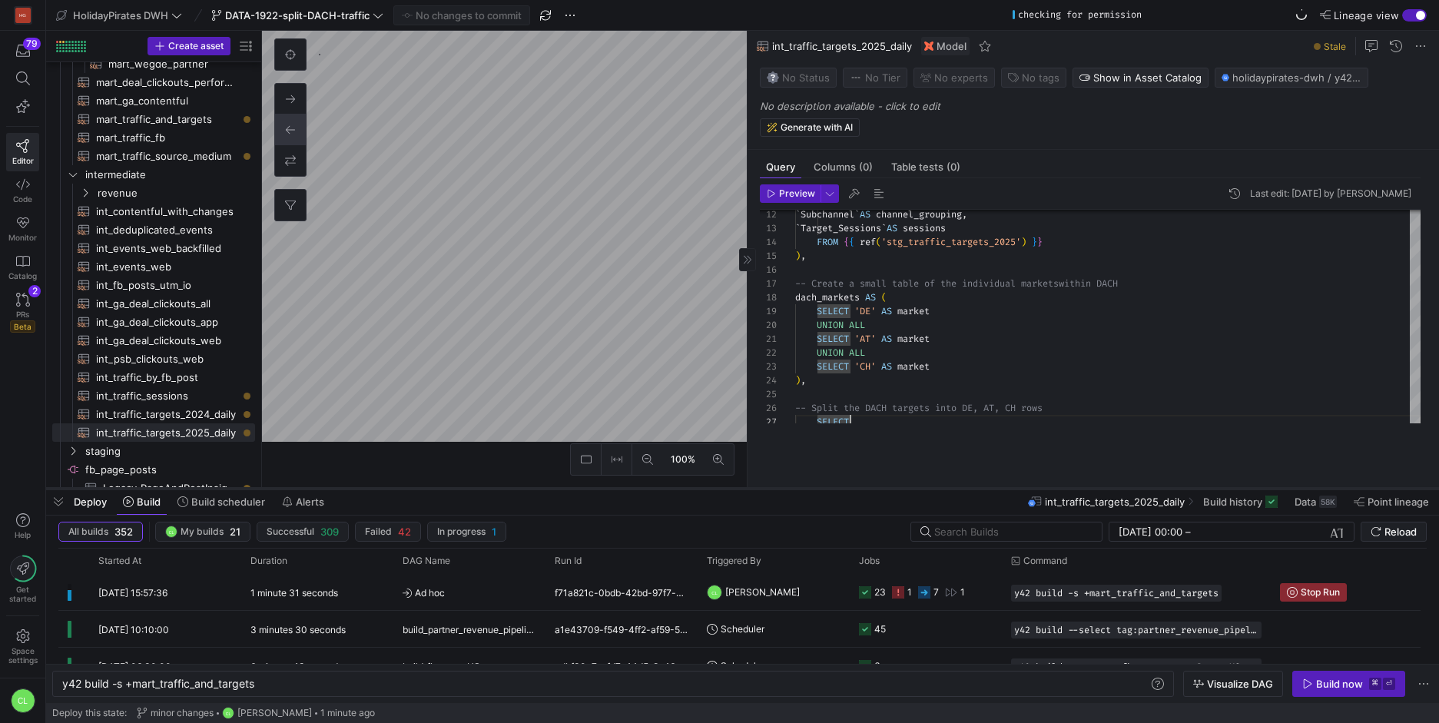
drag, startPoint x: 834, startPoint y: 440, endPoint x: 837, endPoint y: 489, distance: 48.6
click at [837, 489] on div at bounding box center [742, 489] width 1393 height 6
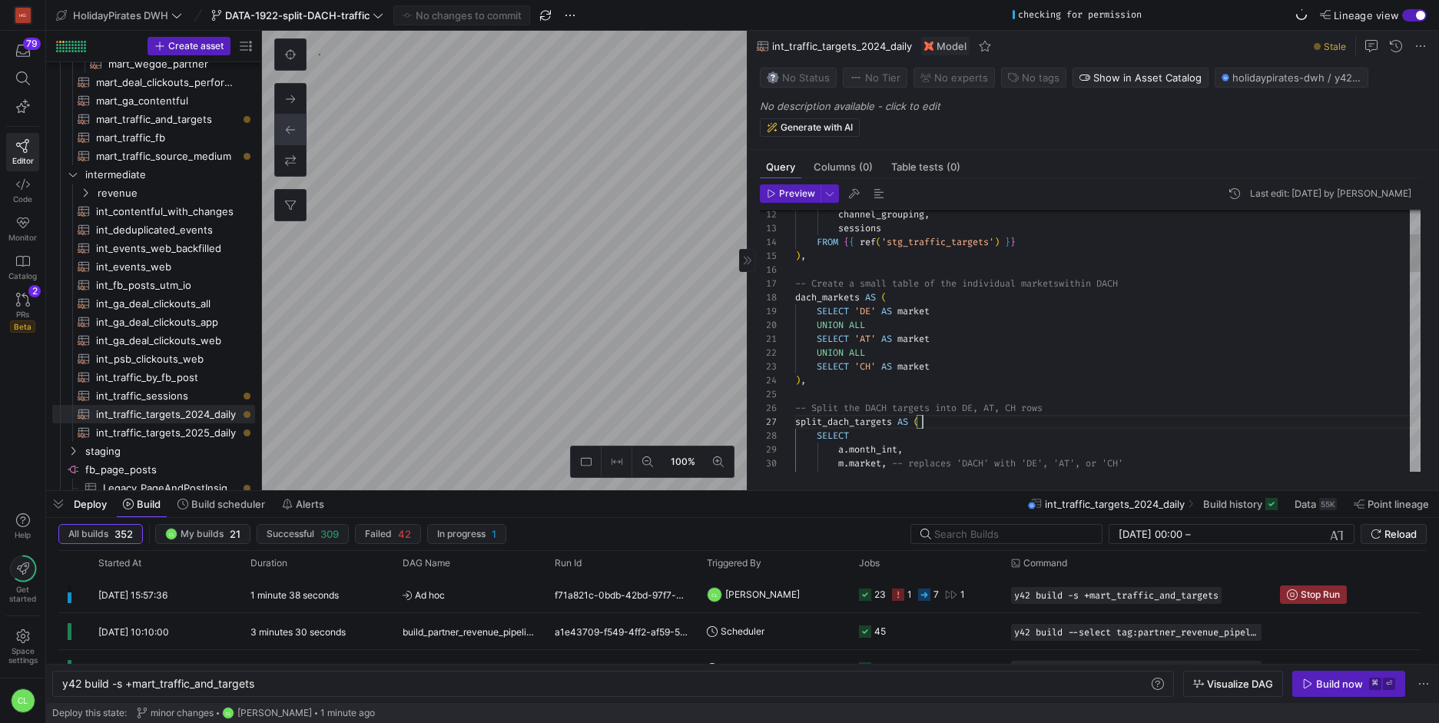
scroll to position [83, 0]
drag, startPoint x: 957, startPoint y: 424, endPoint x: 790, endPoint y: 423, distance: 167.5
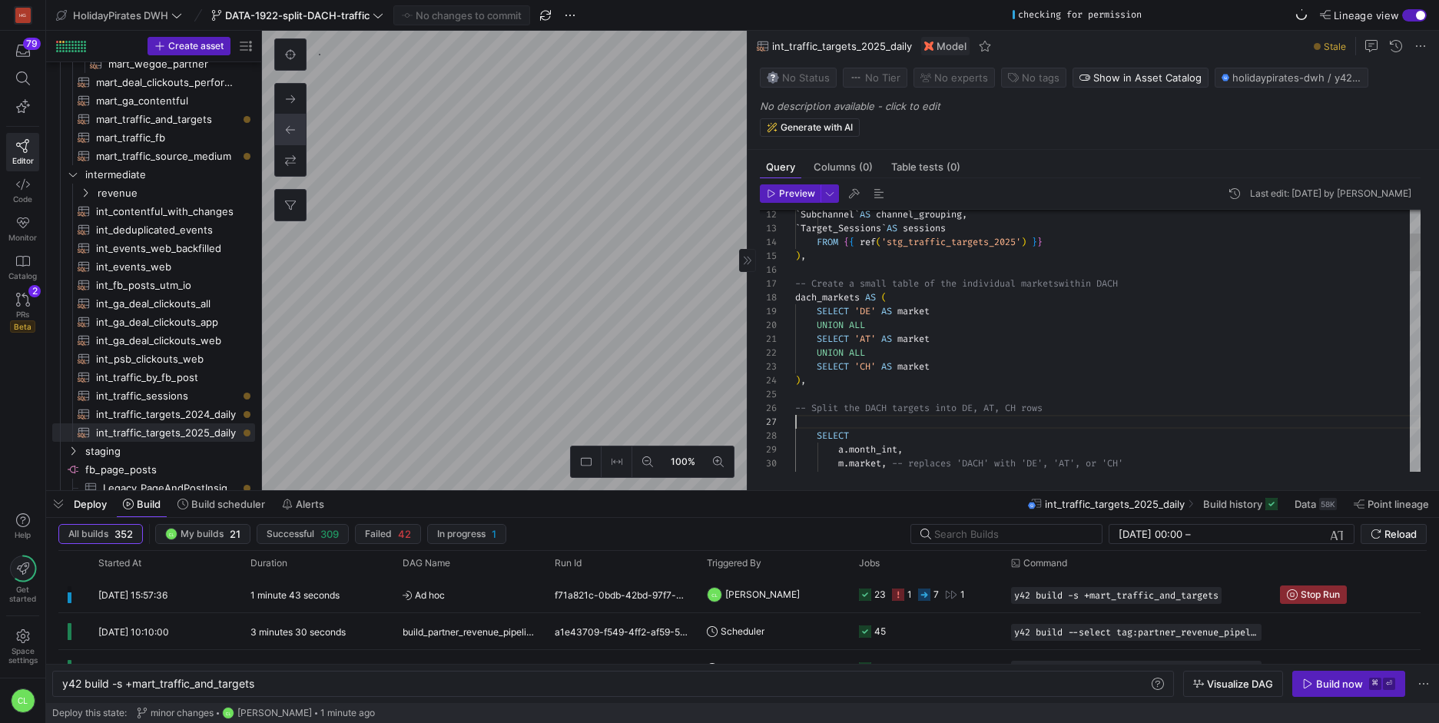
scroll to position [83, 128]
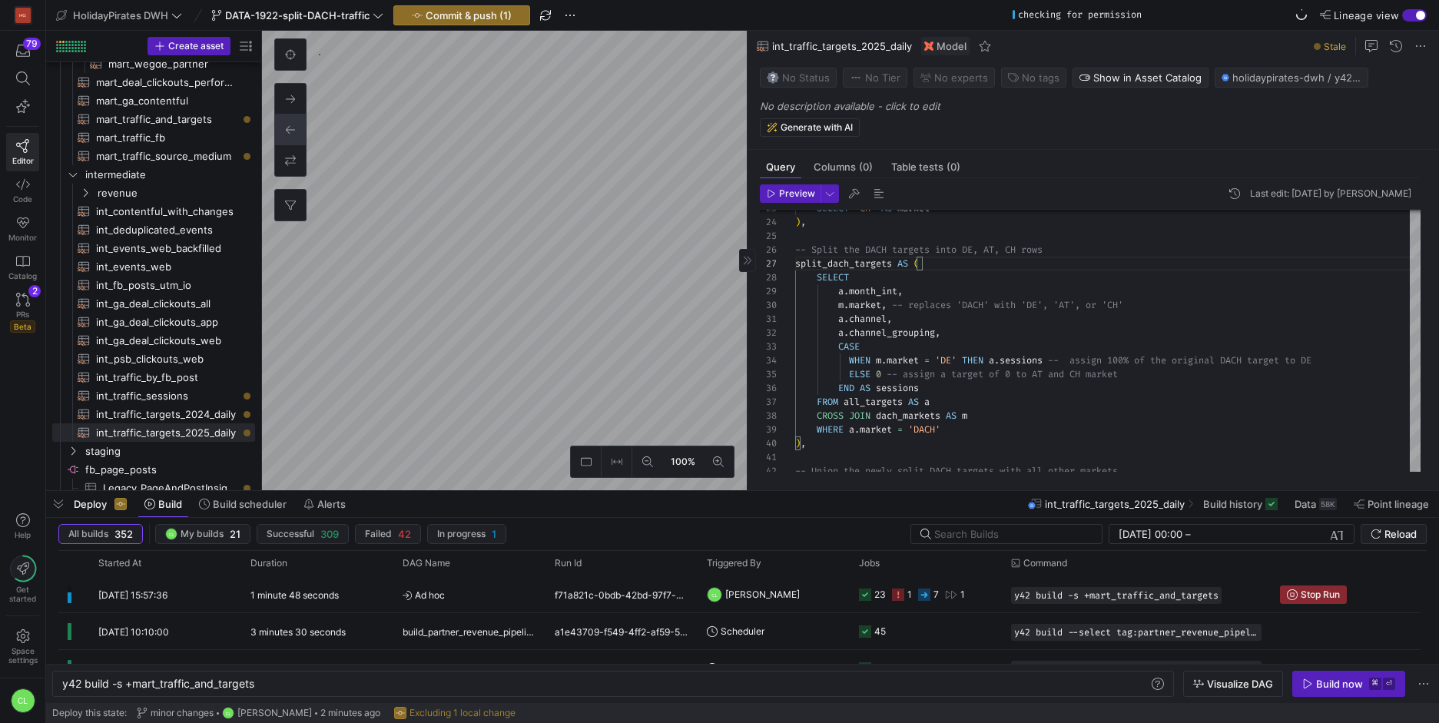
type textarea "{# In this model we map the monthly targets linearly to daily targets. DACH tar…"
click at [457, 11] on span "Commit & push (1)" at bounding box center [469, 15] width 86 height 12
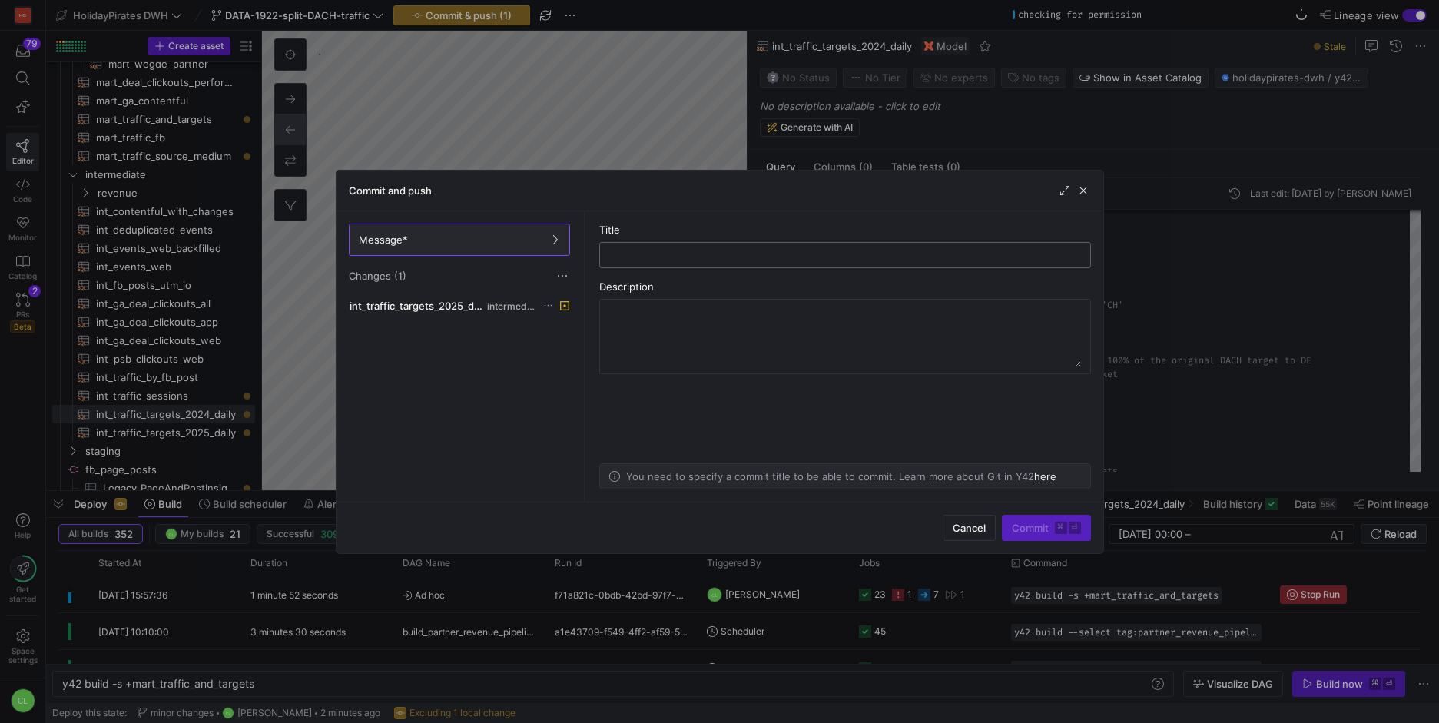
click at [772, 252] on input "text" at bounding box center [845, 255] width 466 height 12
click at [612, 260] on input "typos" at bounding box center [845, 255] width 466 height 12
type input "fix typos"
click at [1038, 532] on span "Commit ⌘ ⏎" at bounding box center [1046, 528] width 69 height 12
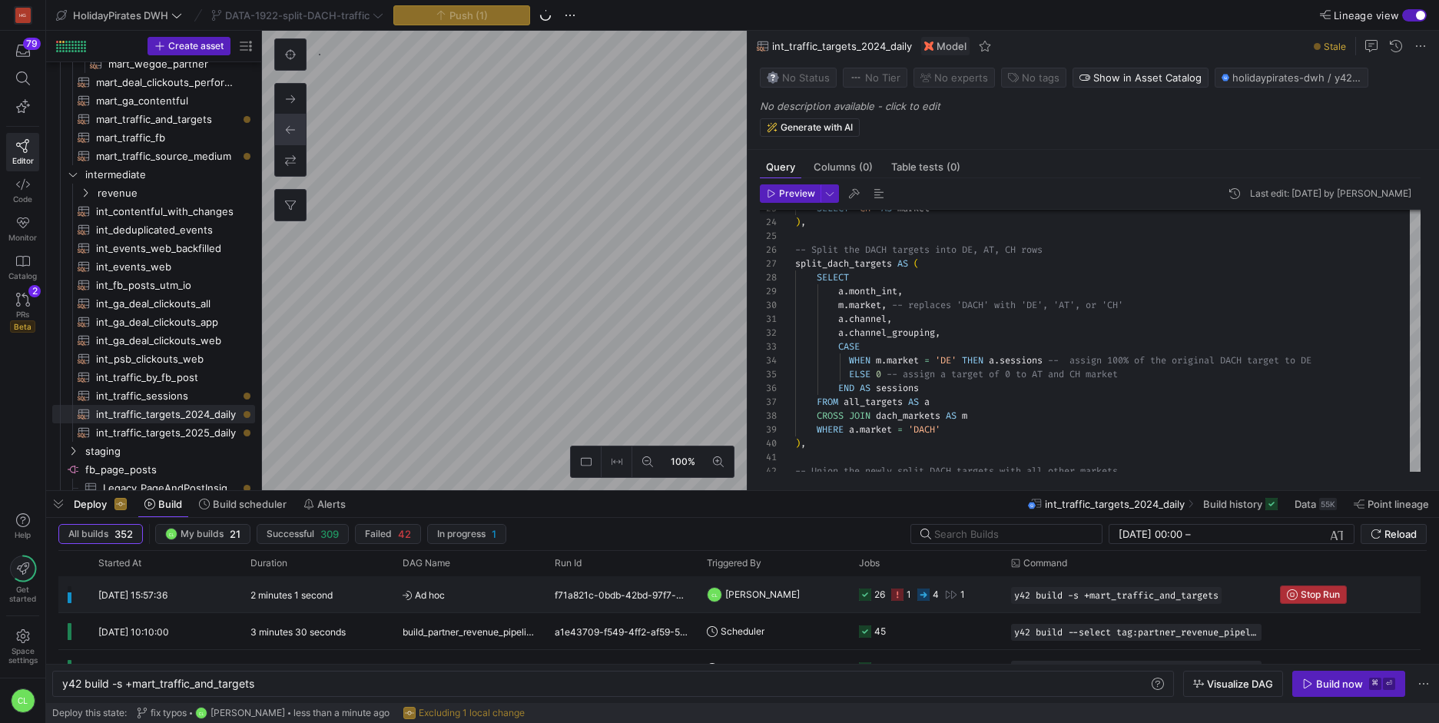
click at [1308, 594] on span "Stop Run" at bounding box center [1320, 594] width 39 height 11
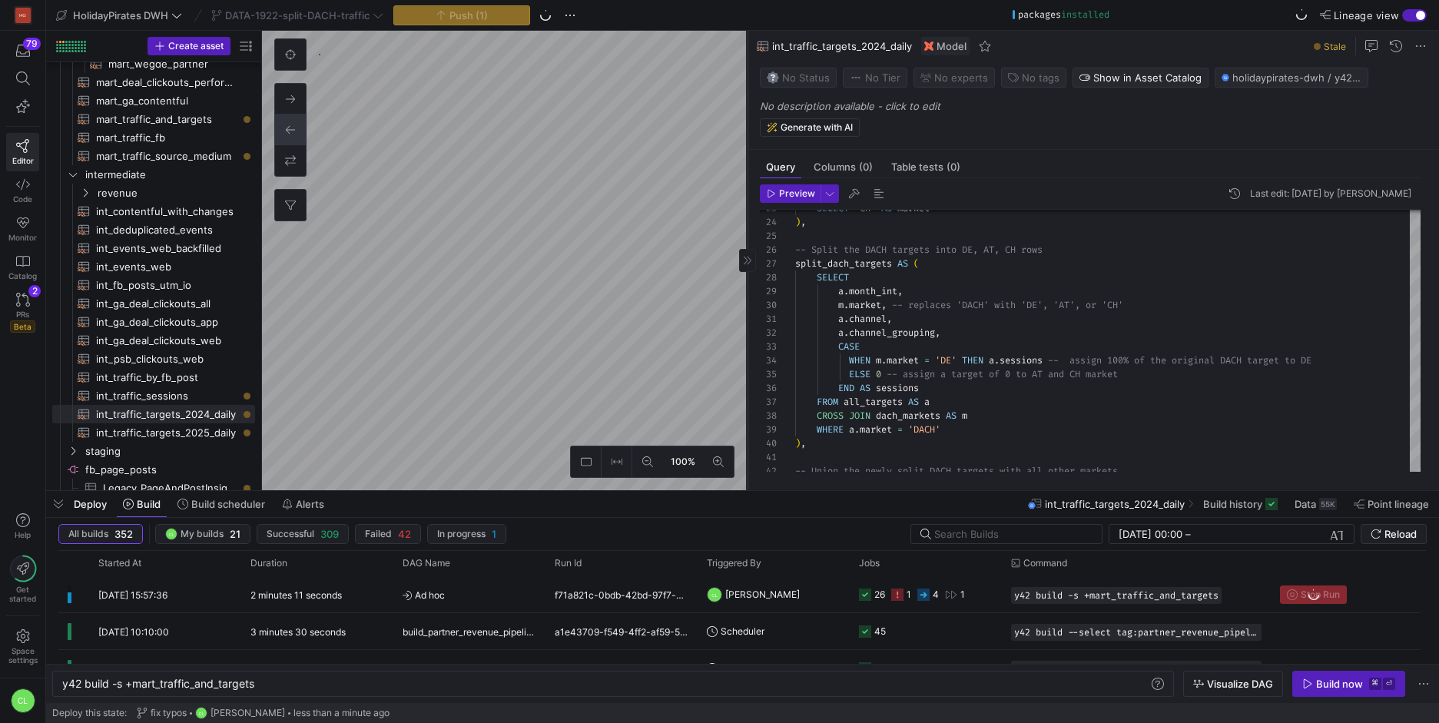
type textarea "{# In this model we map the monthly targets linearly to daily targets. DACH tar…"
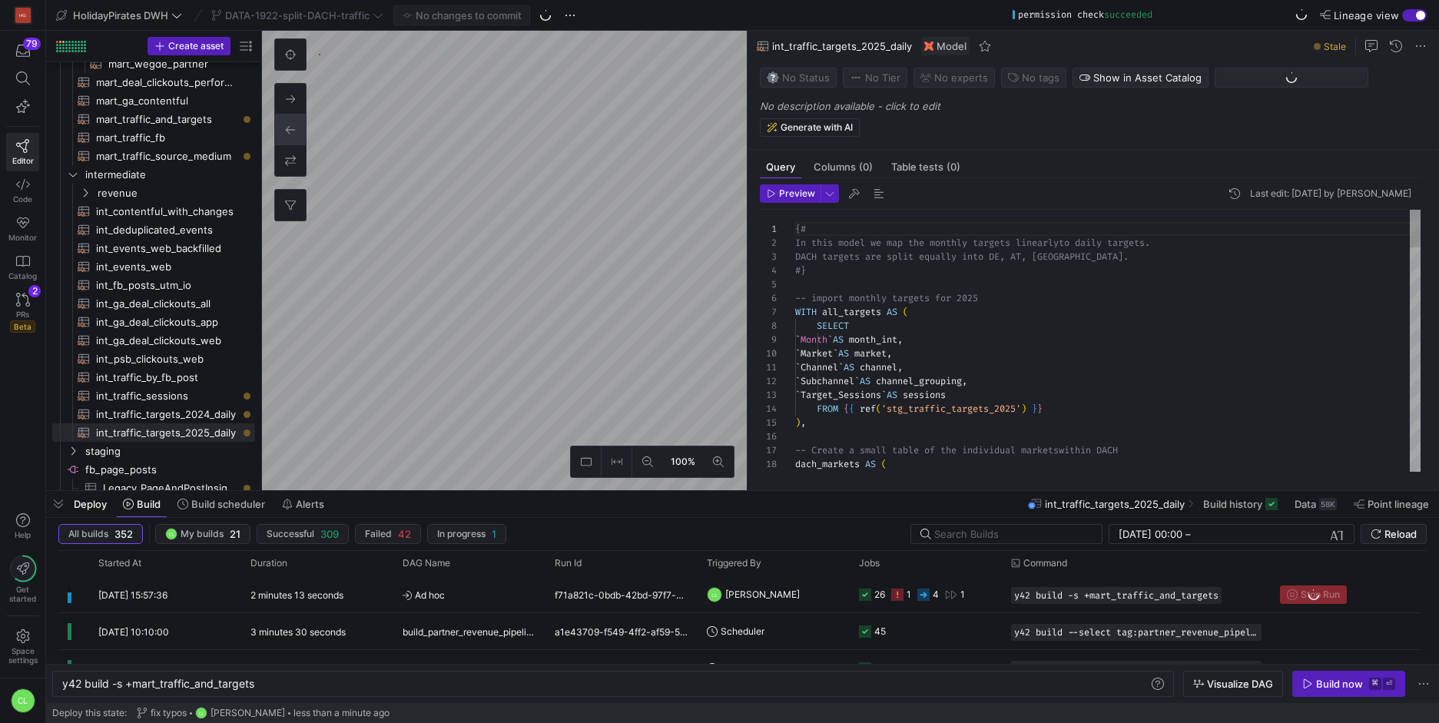
scroll to position [138, 0]
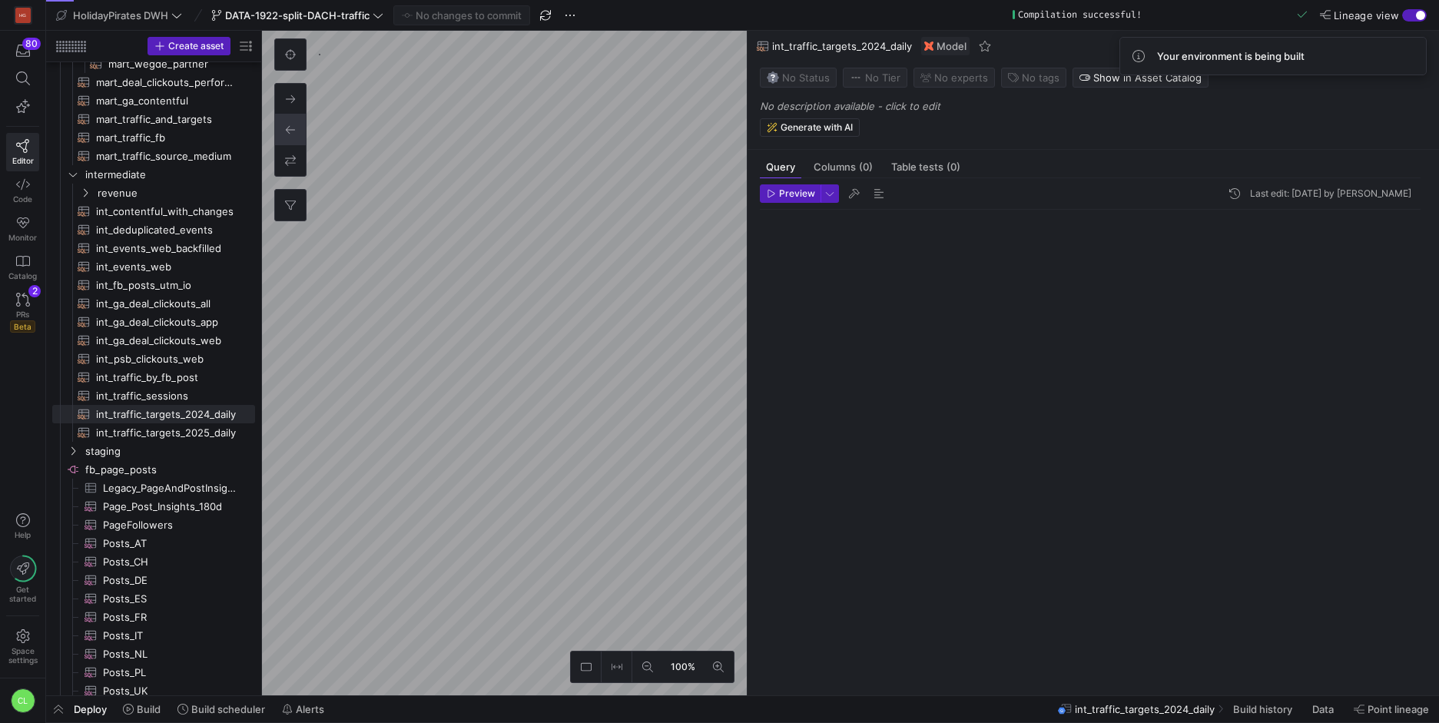
scroll to position [138, 0]
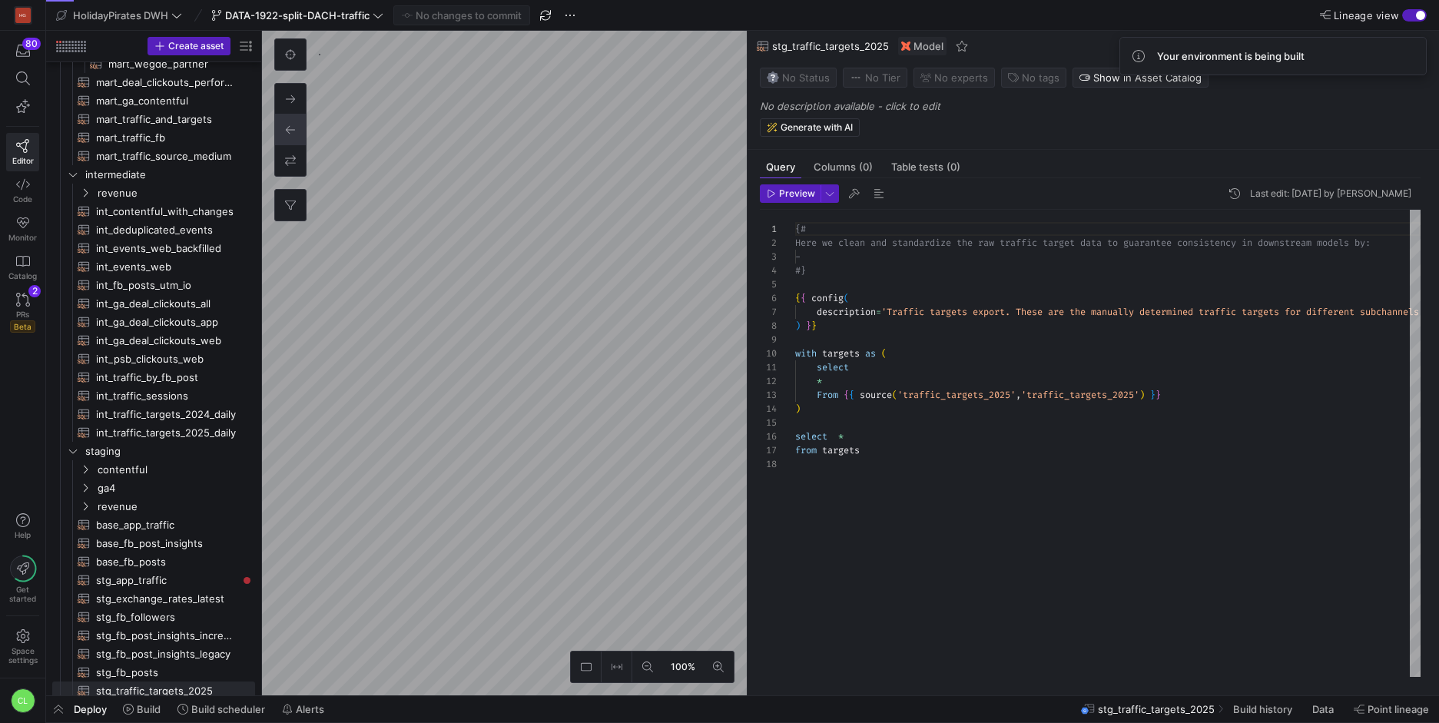
scroll to position [289, 0]
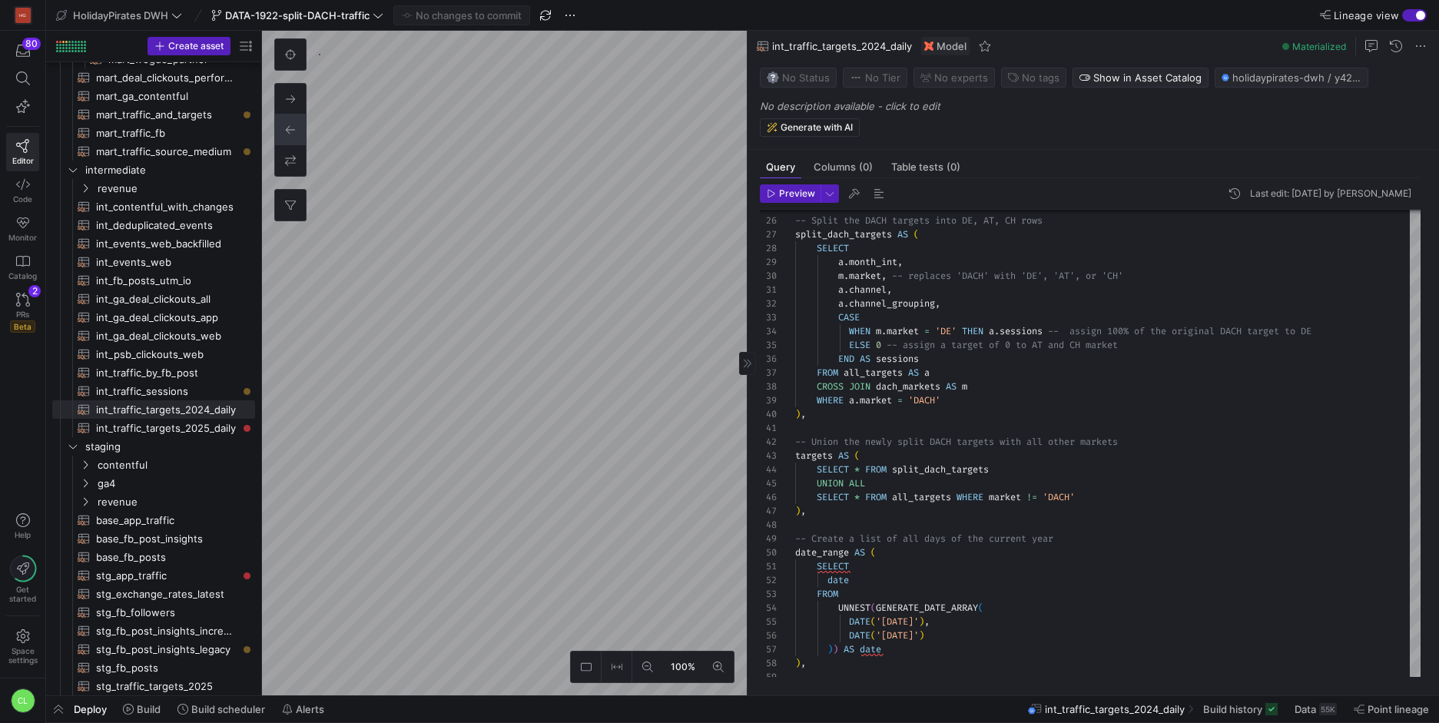
type textarea "{# In this model we map the monthly targets linearly to daily targets. DACH tar…"
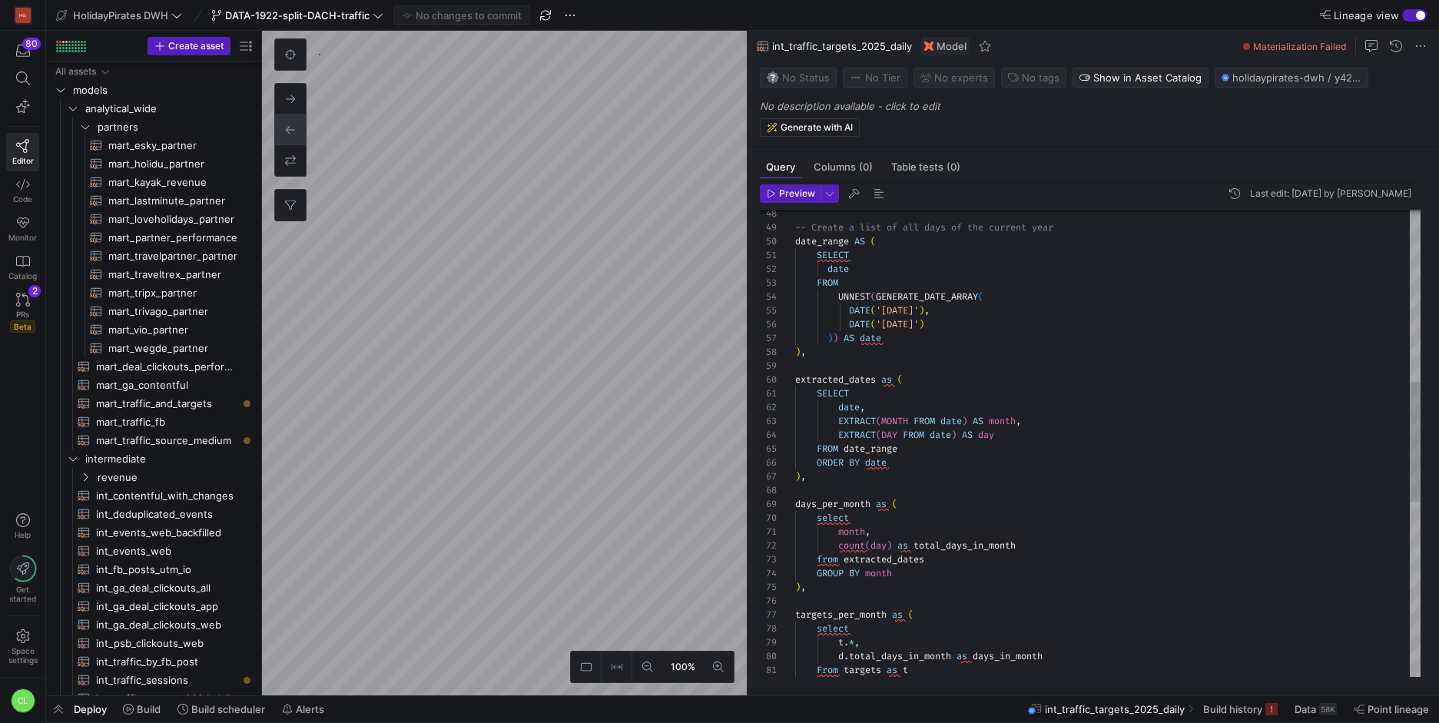
scroll to position [138, 0]
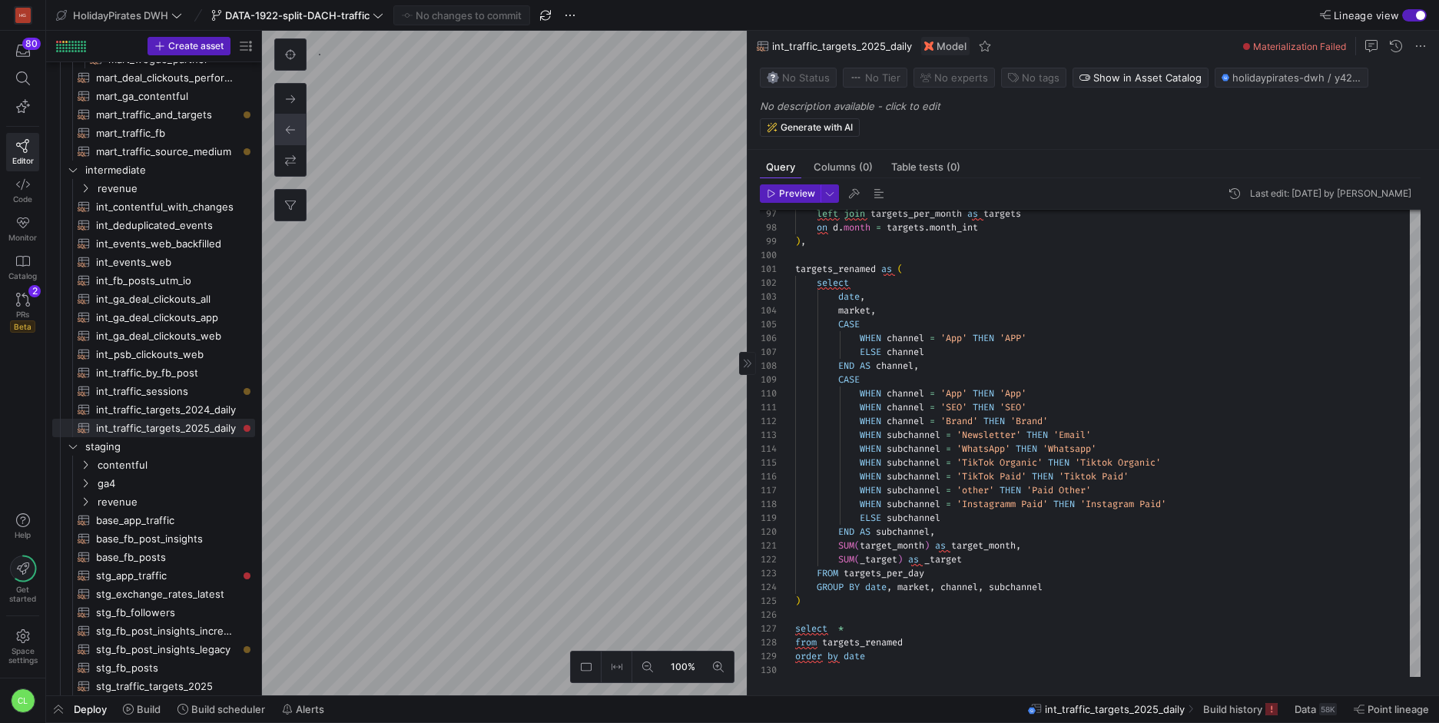
type textarea "{# In this model we combine traffic targets with recorded traffic events. The r…"
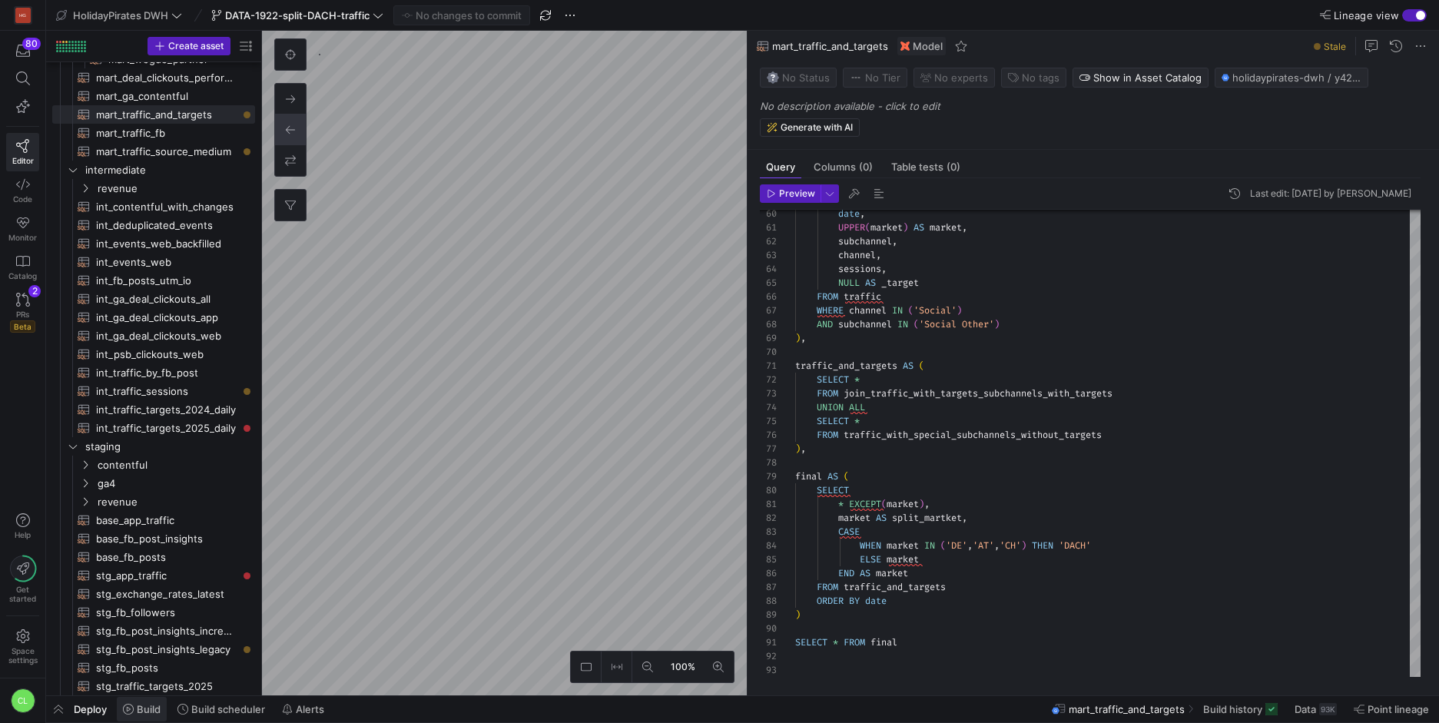
click at [147, 718] on span at bounding box center [142, 709] width 50 height 25
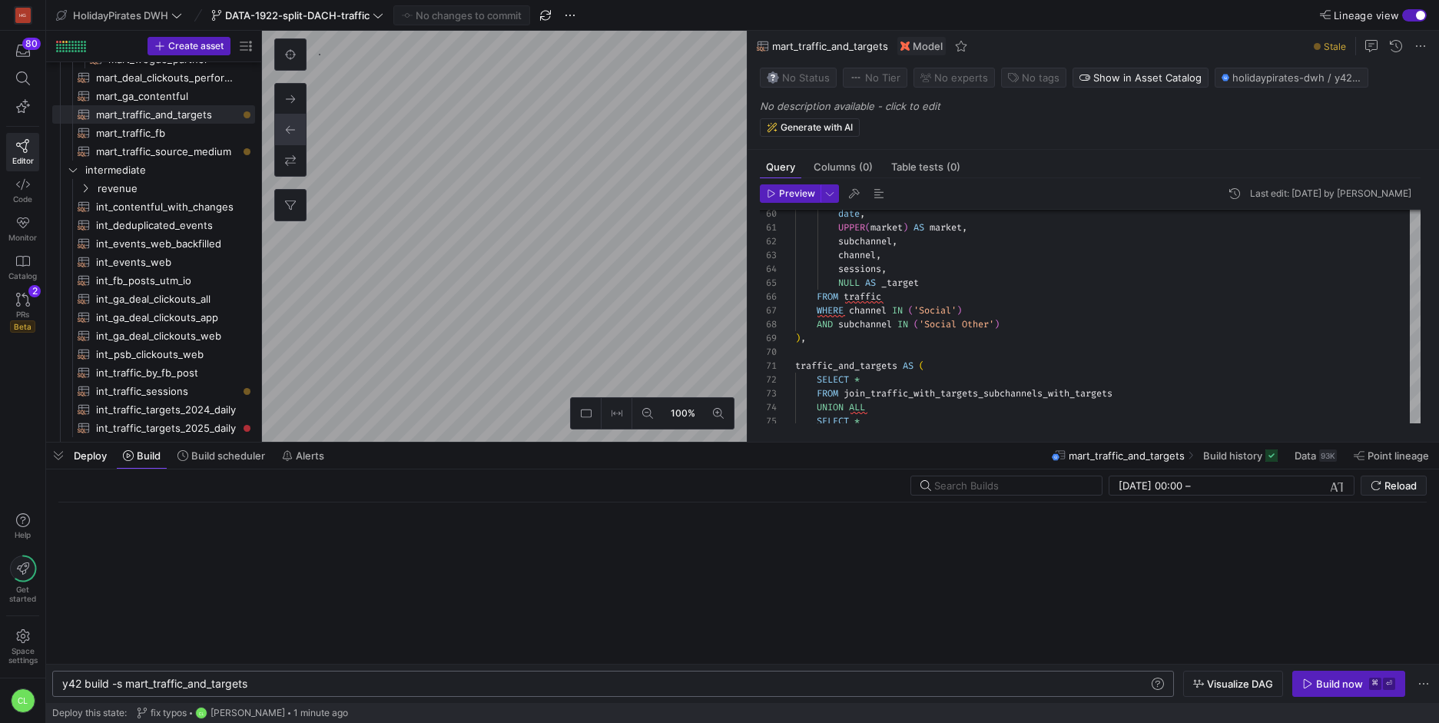
click at [130, 682] on div "y42 build -s mart_traffic_and_targets" at bounding box center [605, 684] width 1086 height 12
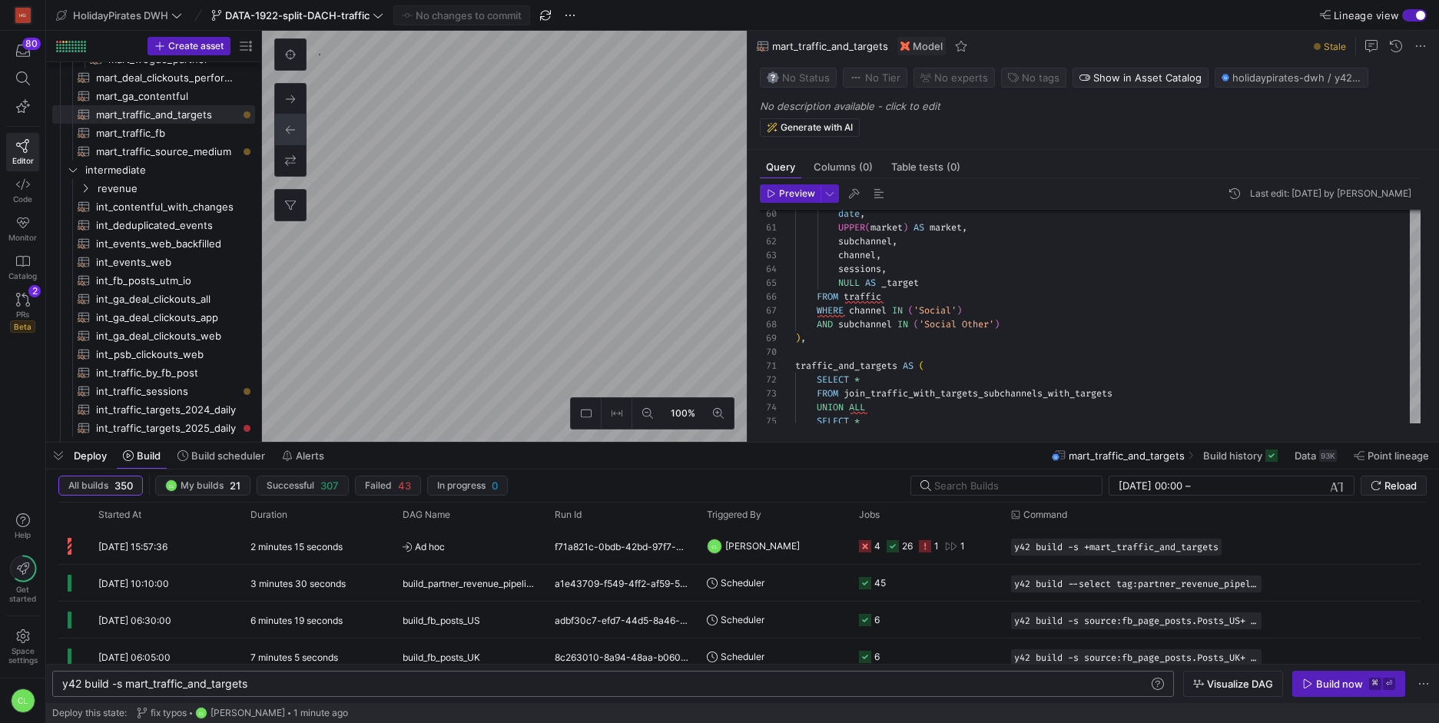
scroll to position [0, 71]
type textarea "y42 build -s +mart_traffic_and_targets"
click at [1339, 678] on div "Build now" at bounding box center [1339, 684] width 47 height 12
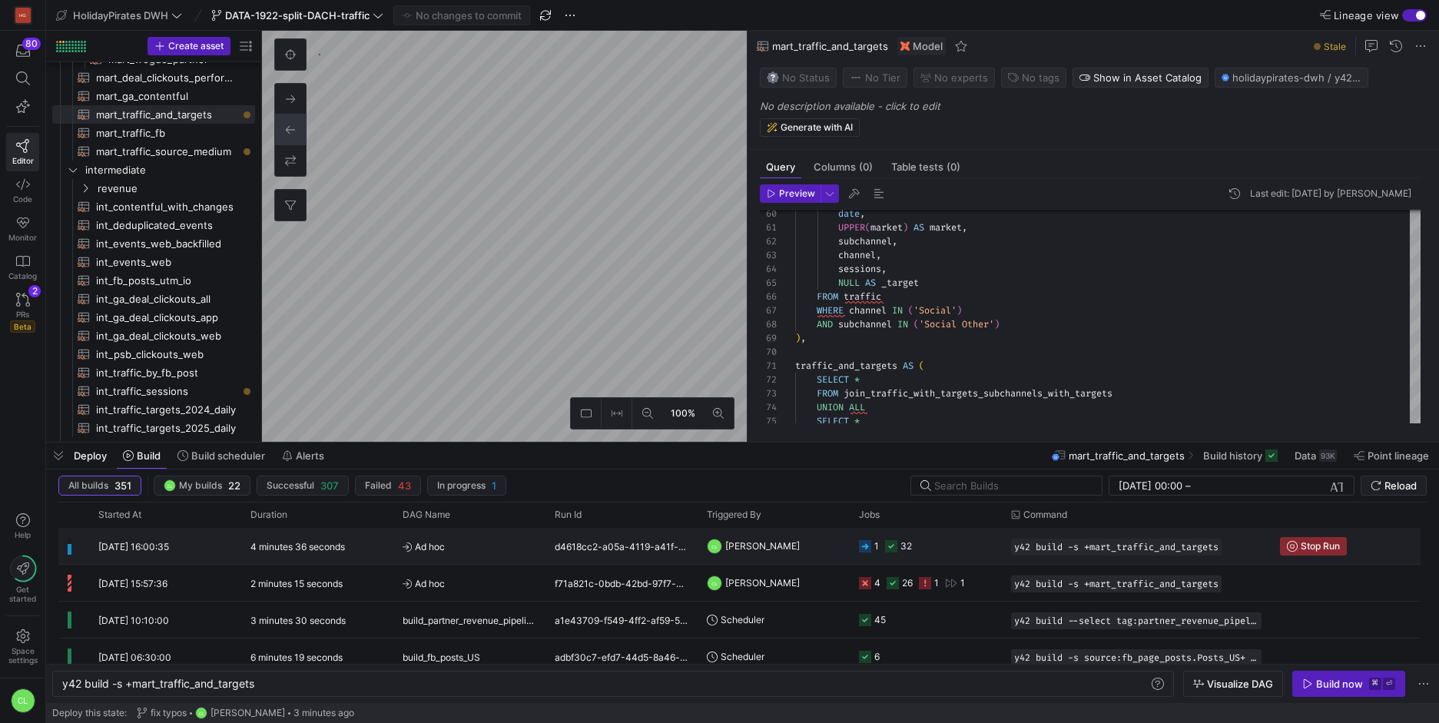
click at [889, 546] on icon "Press SPACE to select this row." at bounding box center [891, 546] width 12 height 12
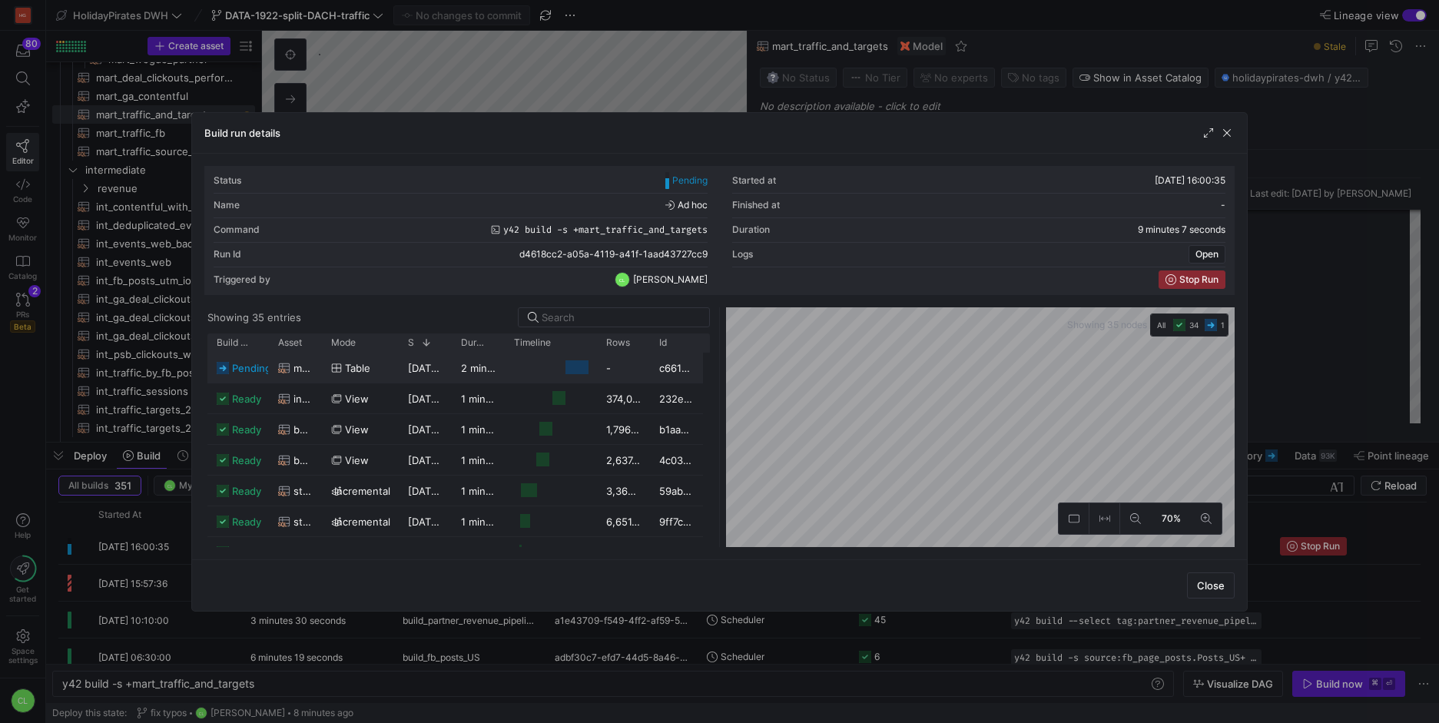
click at [1230, 136] on span "button" at bounding box center [1226, 132] width 15 height 15
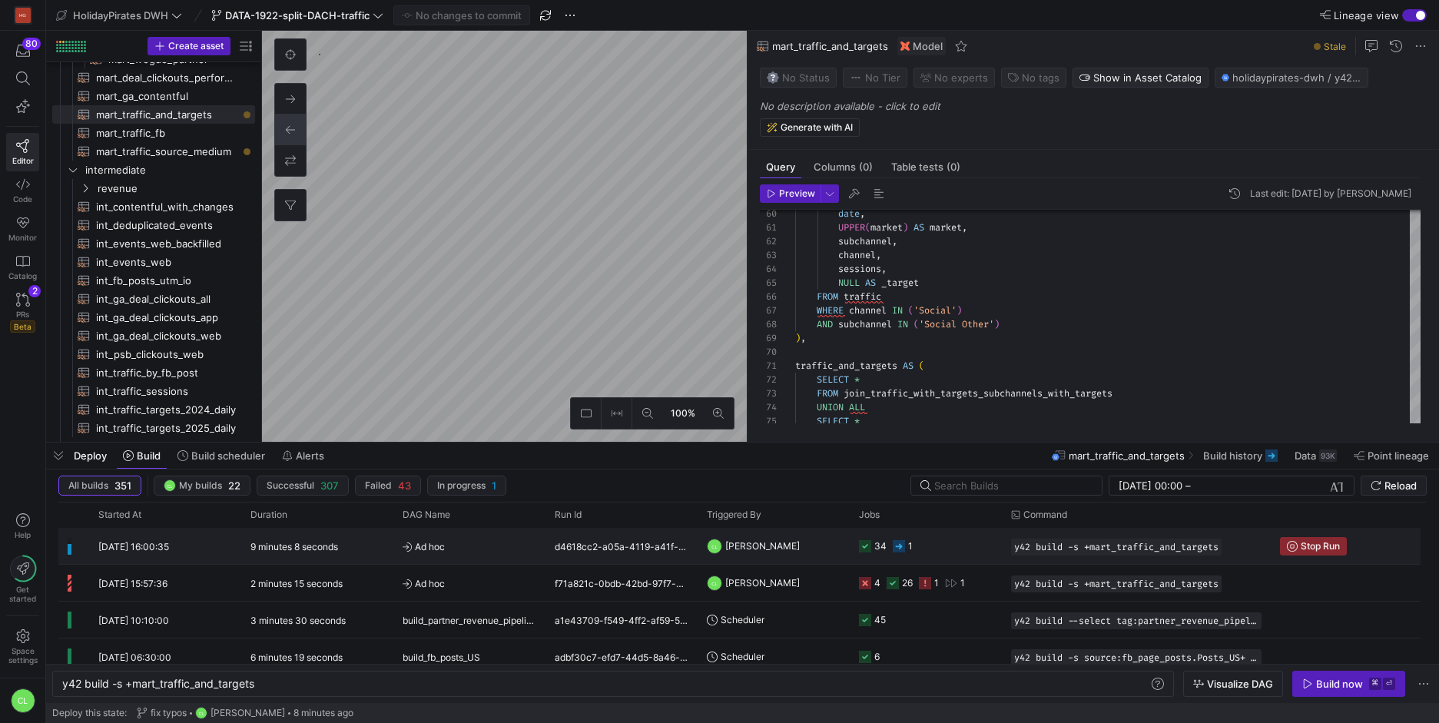
click at [936, 538] on y42-job-status-cell-renderer "34 1" at bounding box center [926, 546] width 134 height 35
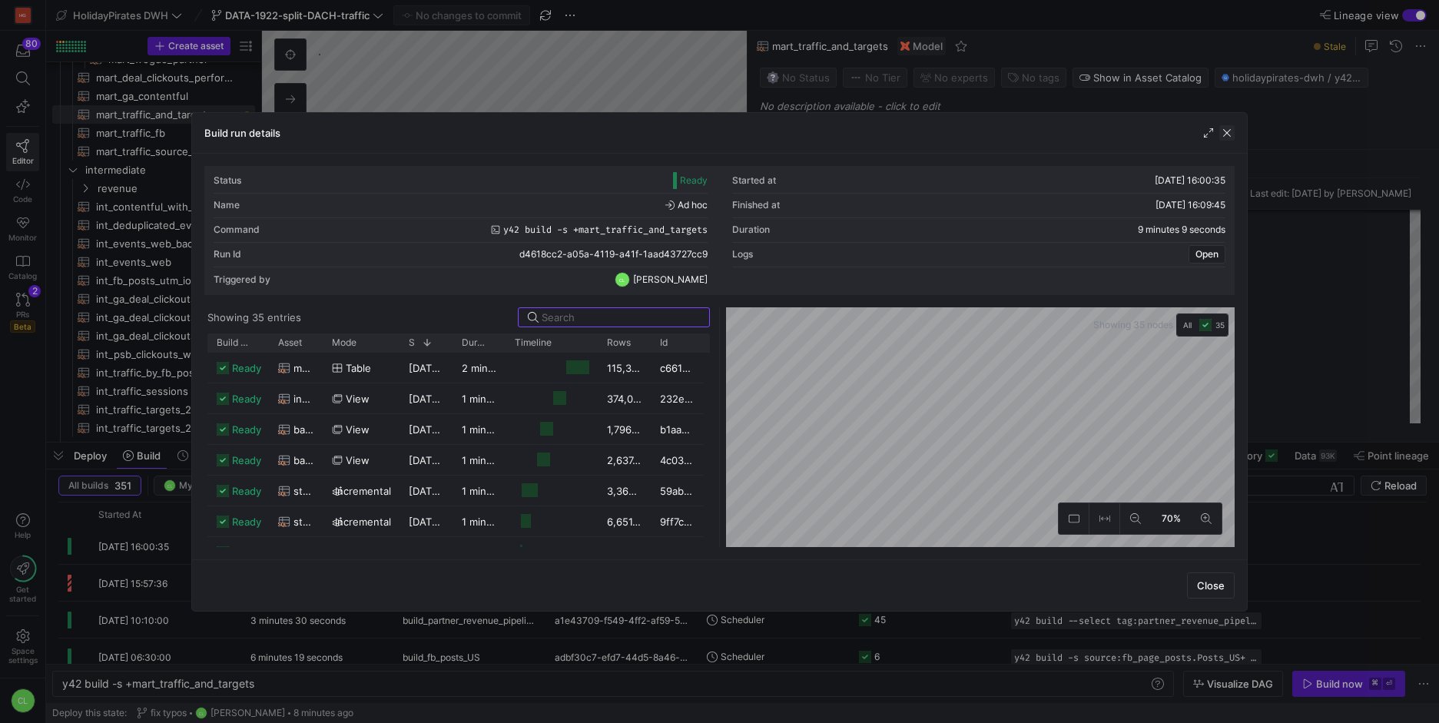
click at [1230, 135] on span "button" at bounding box center [1226, 132] width 15 height 15
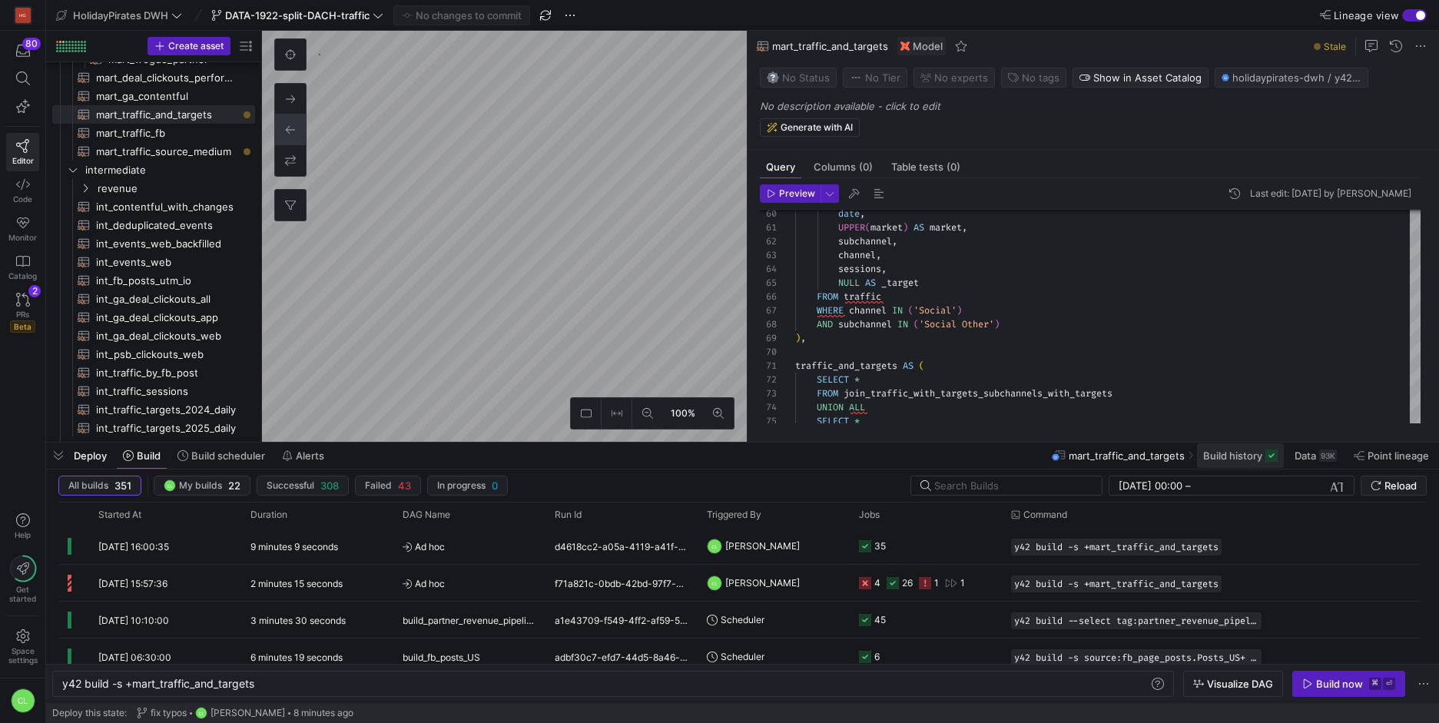
click at [1257, 460] on span "Build history" at bounding box center [1232, 455] width 59 height 12
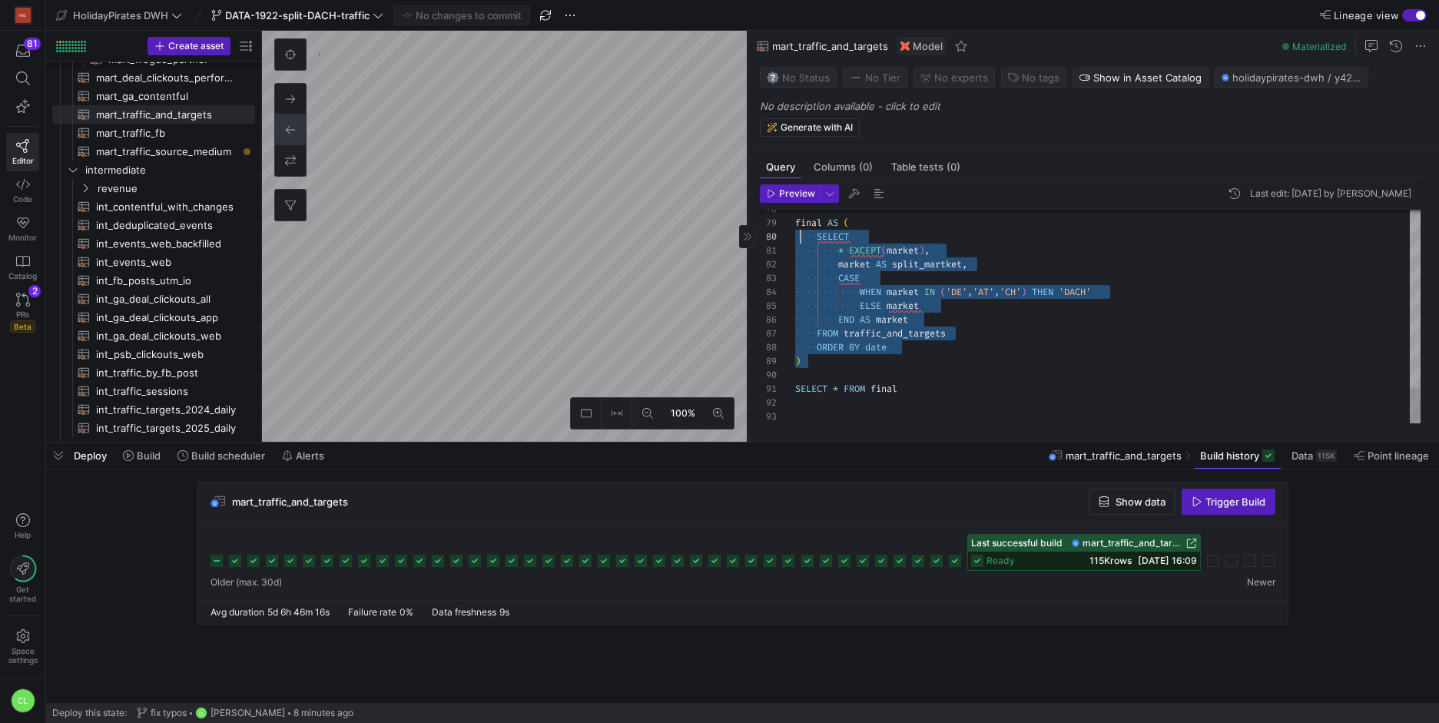
scroll to position [111, 0]
drag, startPoint x: 881, startPoint y: 354, endPoint x: 796, endPoint y: 227, distance: 153.0
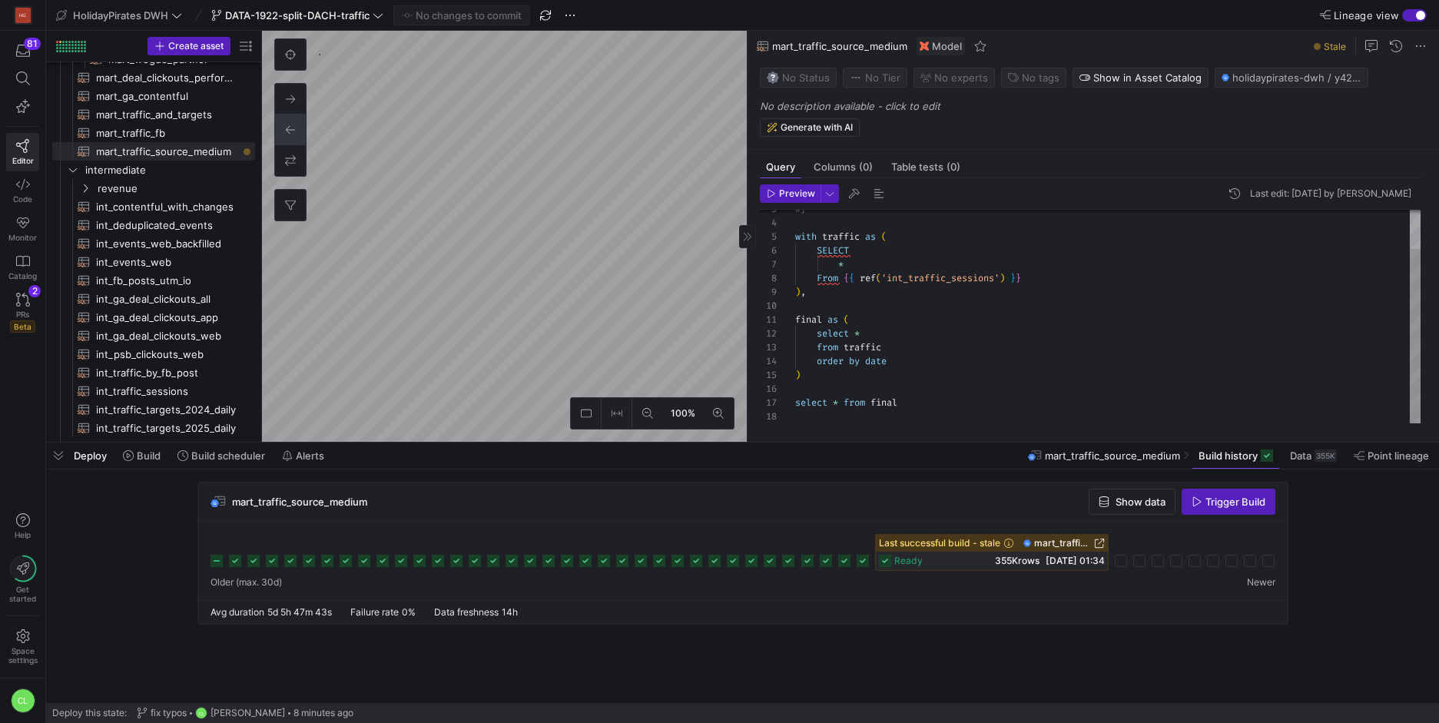
scroll to position [55, 5]
click at [919, 381] on div "#} with traffic as ( SELECT * From { { ref ( 'int_traffic_sessions' ) } } ) , f…" at bounding box center [1107, 292] width 625 height 261
drag, startPoint x: 931, startPoint y: 378, endPoint x: 787, endPoint y: 321, distance: 155.2
click at [795, 321] on div "#} with traffic as ( SELECT * From { { ref ( 'int_traffic_sessions' ) } } ) , f…" at bounding box center [1107, 292] width 625 height 261
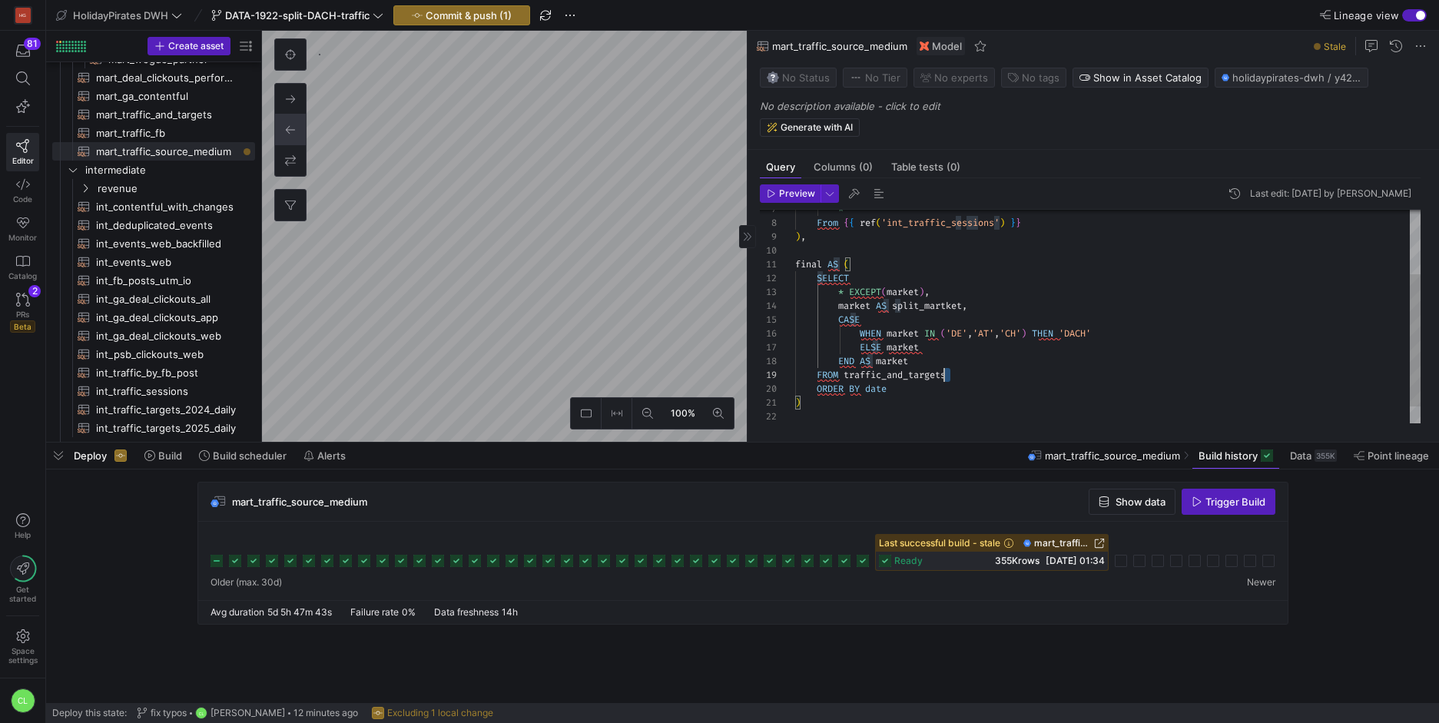
scroll to position [111, 88]
drag, startPoint x: 963, startPoint y: 373, endPoint x: 881, endPoint y: 375, distance: 82.2
click at [881, 375] on div "* From { { ref ( 'int_traffic_sessions' ) } } ) , final AS ( SELECT * EXCEPT ( …" at bounding box center [1107, 279] width 625 height 344
click at [1046, 351] on div "* From { { ref ( 'int_traffic_sessions' ) } } ) , final AS ( SELECT * EXCEPT ( …" at bounding box center [1107, 279] width 625 height 344
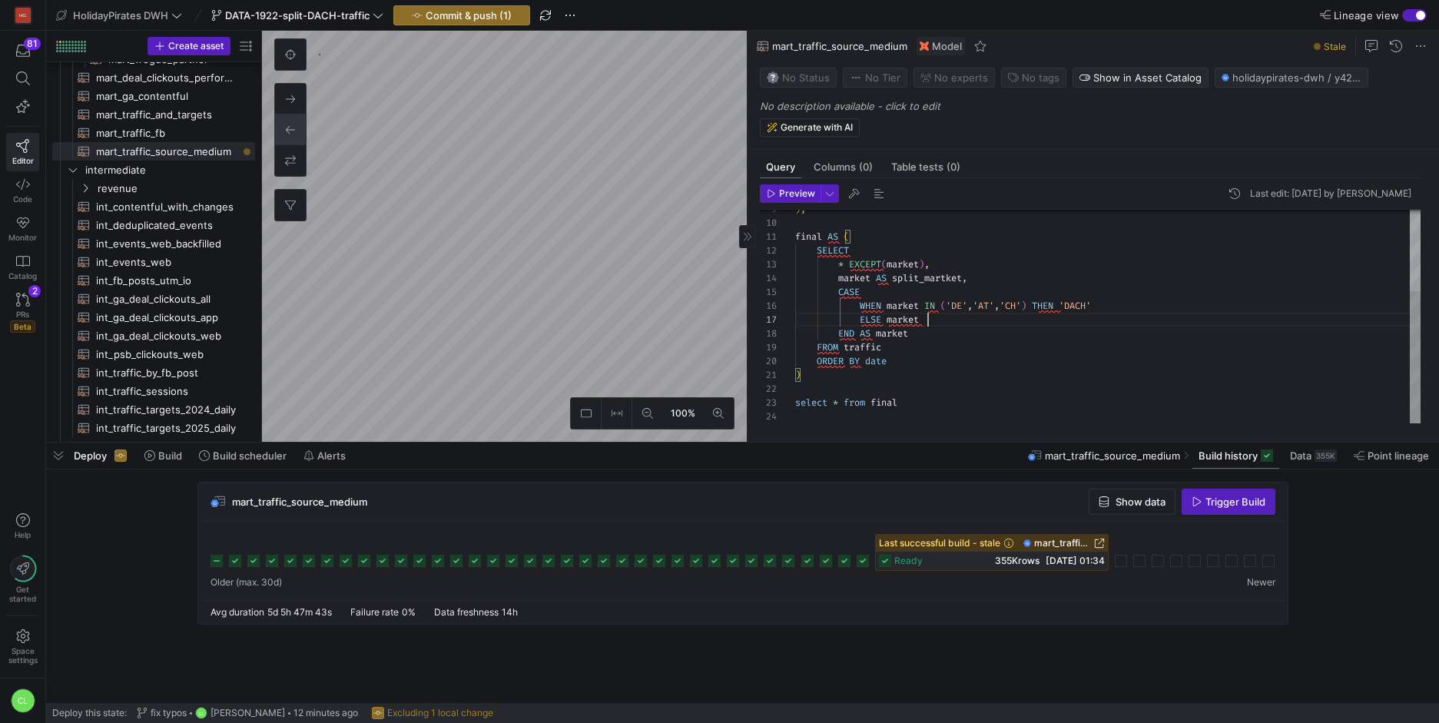
click at [873, 376] on div ") , final AS ( SELECT * EXCEPT ( market ) , market AS split_martket , CASE WHEN…" at bounding box center [1107, 251] width 625 height 344
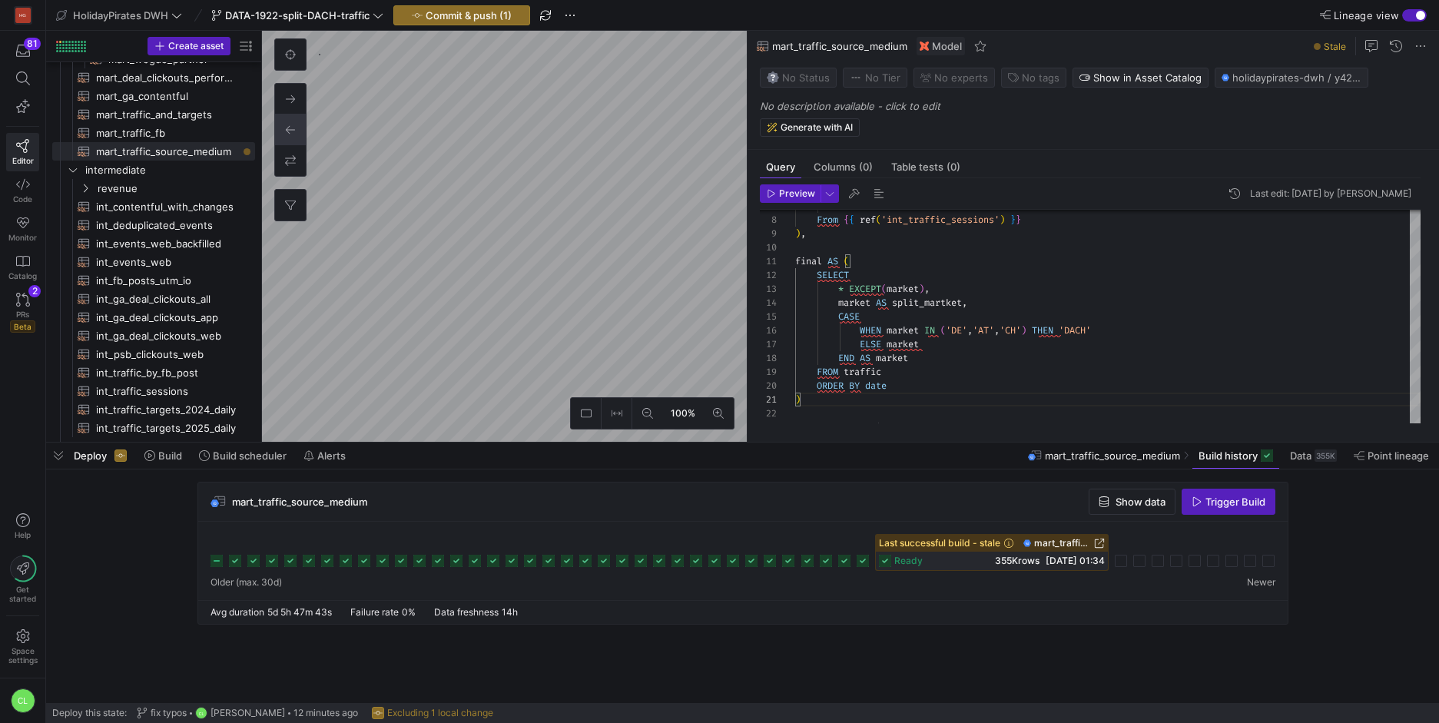
click at [946, 455] on div "Deploy Build Build scheduler Alerts mart_traffic_source_medium Build history Da…" at bounding box center [742, 456] width 1393 height 26
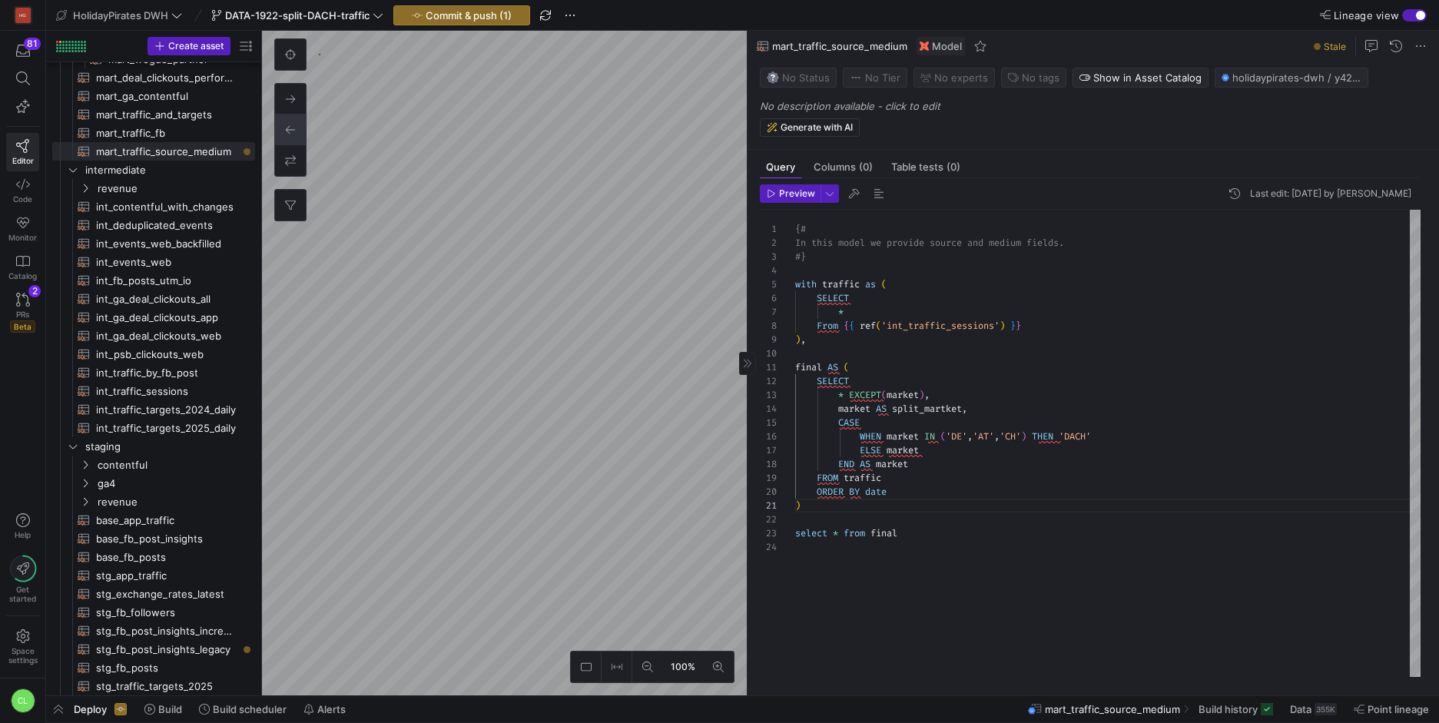
scroll to position [41, 94]
click at [890, 412] on div ") , final AS ( SELECT * EXCEPT ( market ) , market AS split_martket , CASE WHEN…" at bounding box center [1107, 443] width 625 height 467
drag, startPoint x: 953, startPoint y: 435, endPoint x: 1054, endPoint y: 441, distance: 101.6
click at [1054, 441] on div ") , final AS ( SELECT * EXCEPT ( market ) , market AS split_martket , CASE WHEN…" at bounding box center [1107, 443] width 625 height 467
click at [1125, 458] on div ") , final AS ( SELECT * EXCEPT ( market ) , market AS split_martket , CASE WHEN…" at bounding box center [1107, 443] width 625 height 467
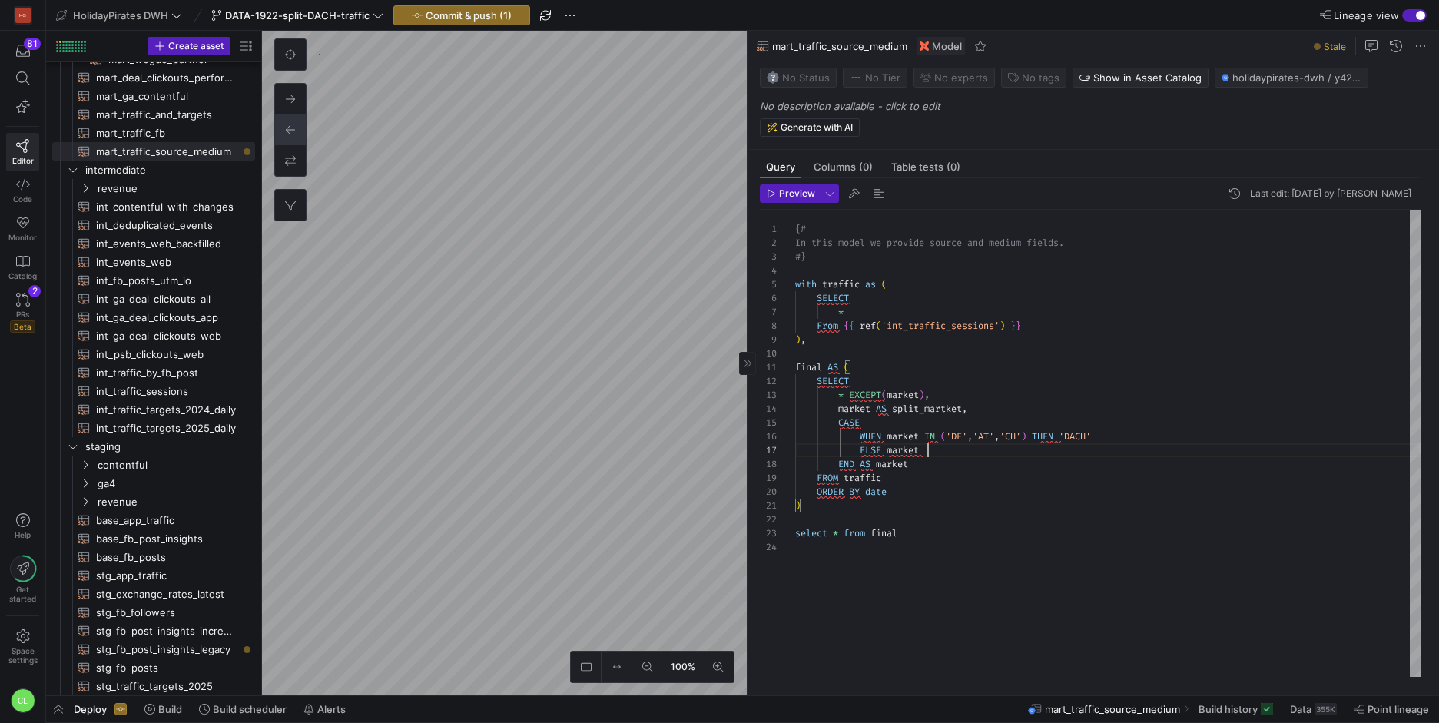
click at [975, 450] on div ") , final AS ( SELECT * EXCEPT ( market ) , market AS split_martket , CASE WHEN…" at bounding box center [1107, 443] width 625 height 467
click at [902, 466] on div ") , final AS ( SELECT * EXCEPT ( market ) , market AS split_martket , CASE WHEN…" at bounding box center [1107, 443] width 625 height 467
click at [913, 477] on div ") , final AS ( SELECT * EXCEPT ( market ) , market AS split_martket , CASE WHEN…" at bounding box center [1107, 443] width 625 height 467
click at [917, 494] on div ") , final AS ( SELECT * EXCEPT ( market ) , market AS split_martket , CASE WHEN…" at bounding box center [1107, 443] width 625 height 467
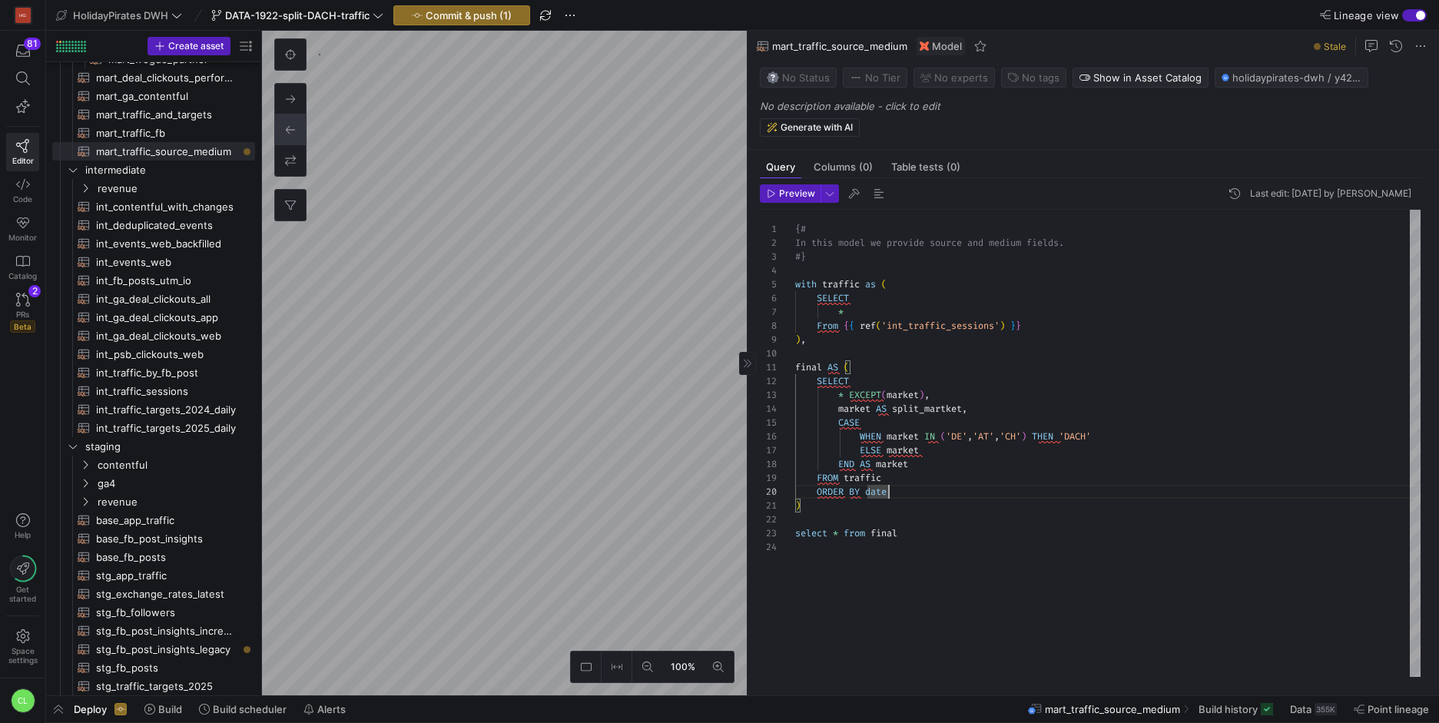
type textarea ") select * from final"
click at [926, 543] on div ") , final AS ( SELECT * EXCEPT ( market ) , market AS split_martket , CASE WHEN…" at bounding box center [1107, 443] width 625 height 467
click at [798, 194] on span "Preview" at bounding box center [797, 193] width 36 height 11
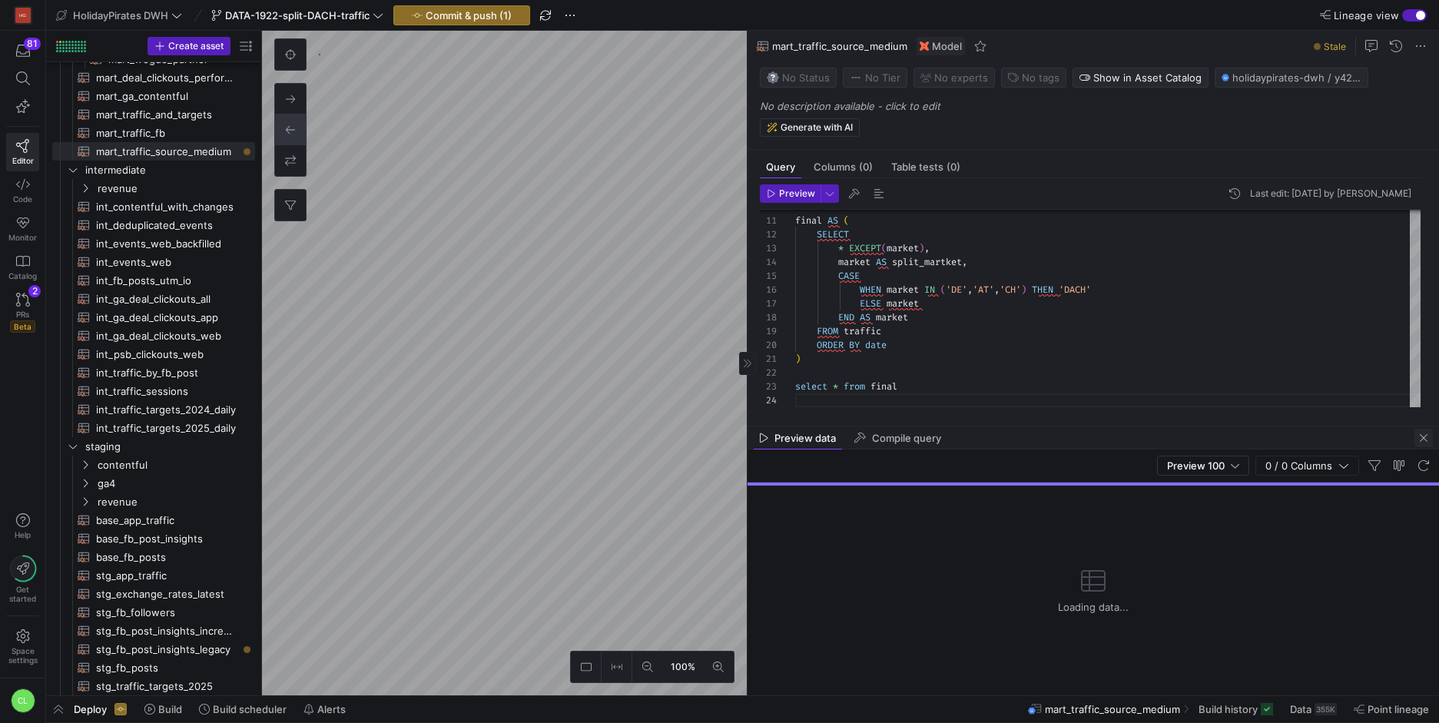
click at [1423, 436] on span "button" at bounding box center [1423, 438] width 18 height 18
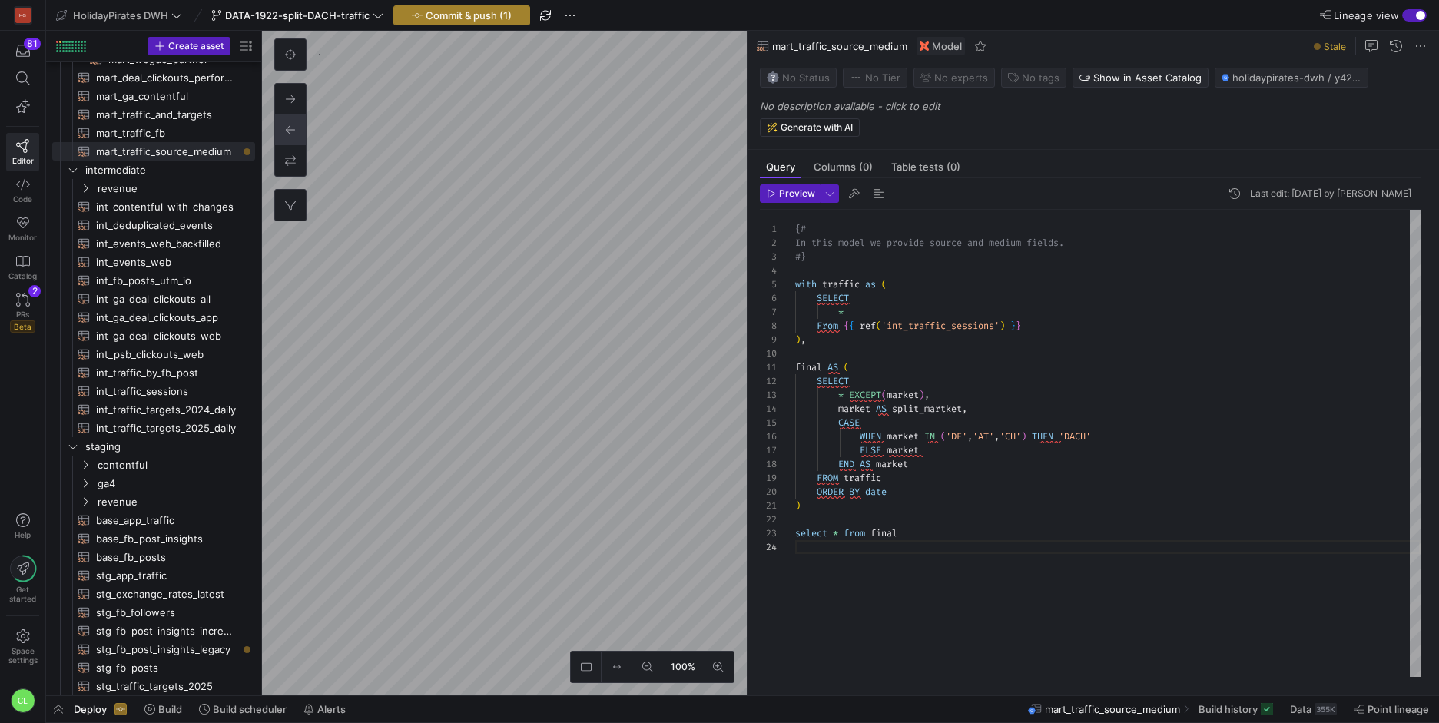
click at [493, 18] on span "Commit & push (1)" at bounding box center [469, 15] width 86 height 12
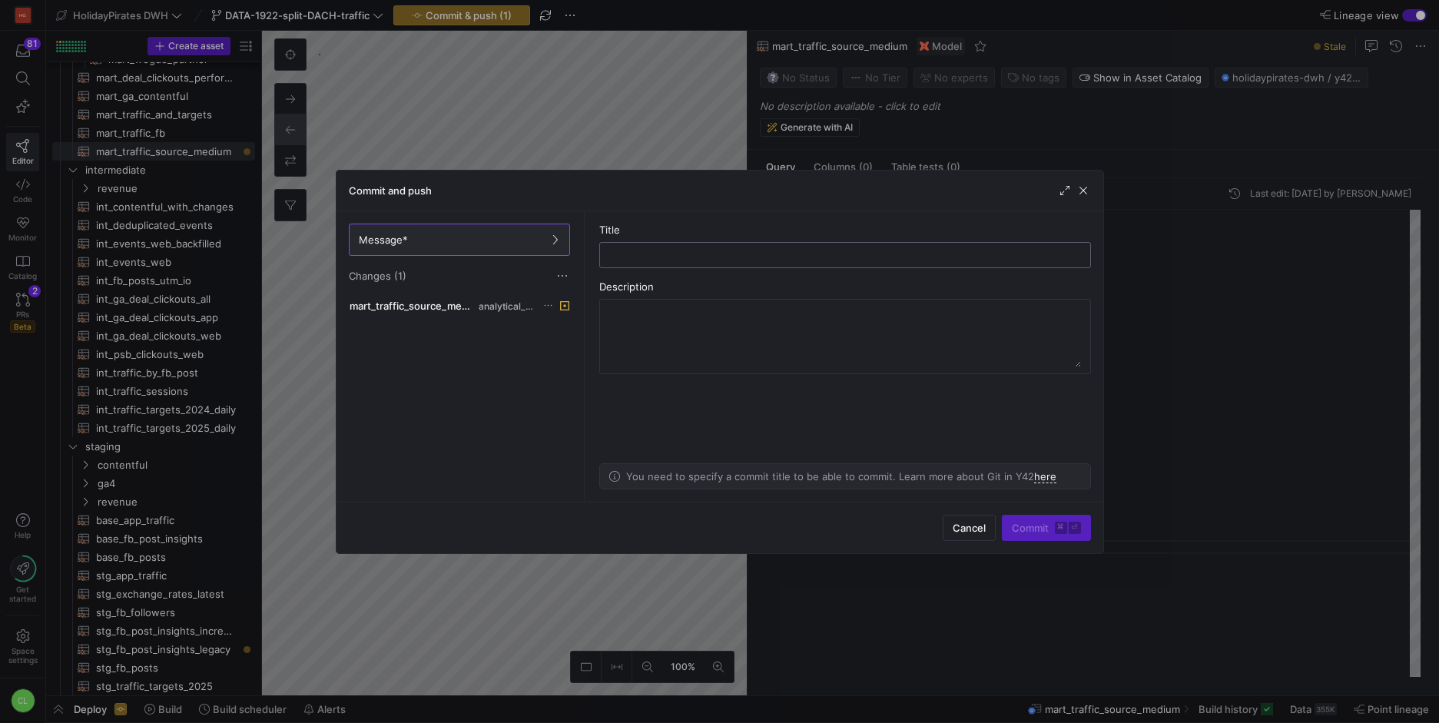
click at [737, 263] on div at bounding box center [845, 255] width 466 height 25
click at [745, 252] on input "text" at bounding box center [845, 255] width 466 height 12
type input "modify mart table with source and medium"
click at [452, 304] on span "mart_traffic_source_medium.sql" at bounding box center [413, 306] width 126 height 12
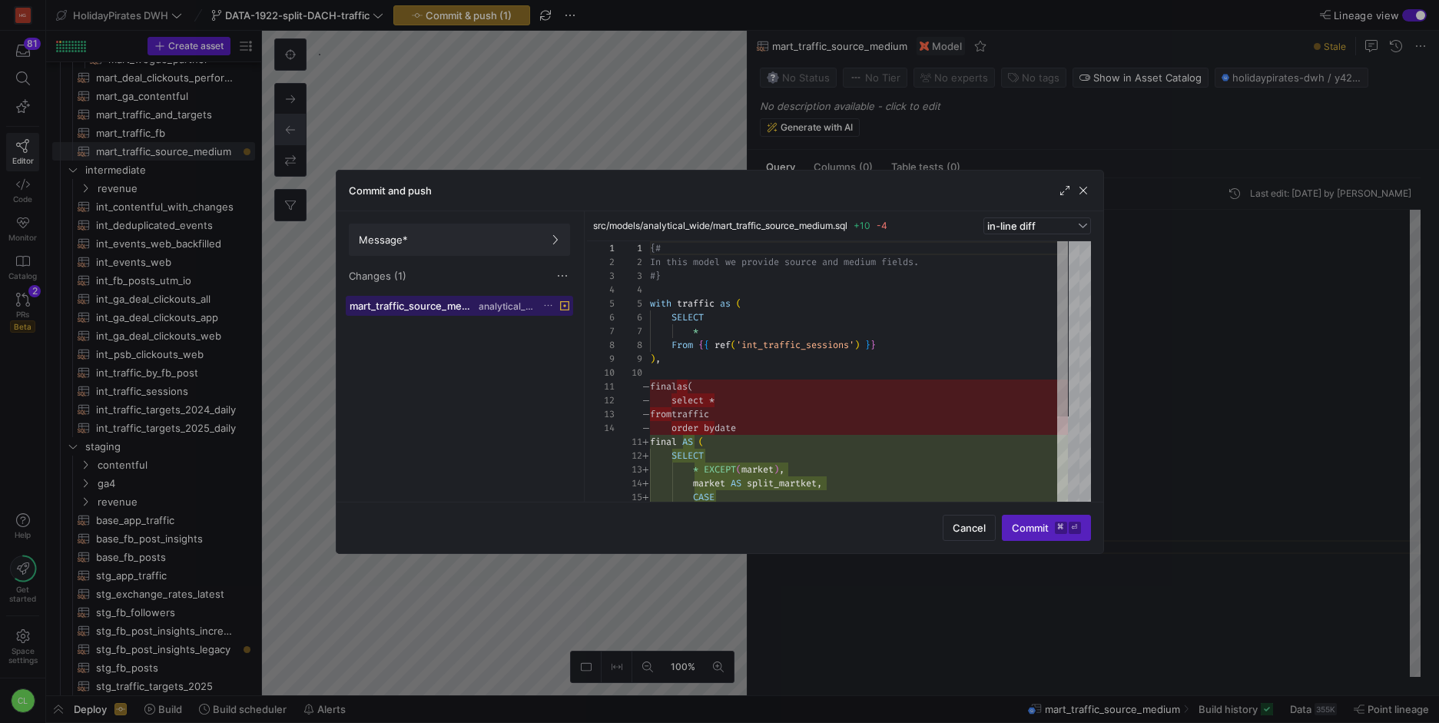
scroll to position [138, 0]
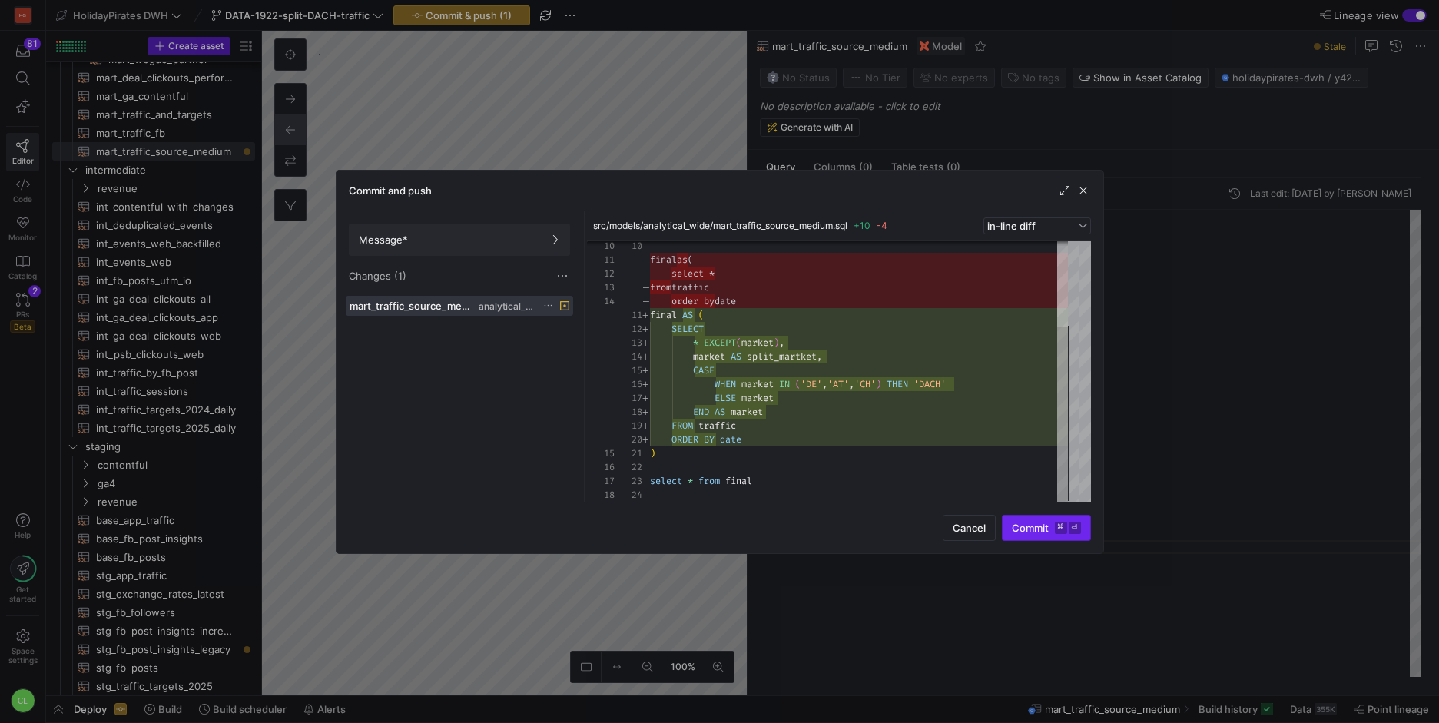
click at [1018, 524] on span "Commit ⌘ ⏎" at bounding box center [1046, 528] width 69 height 12
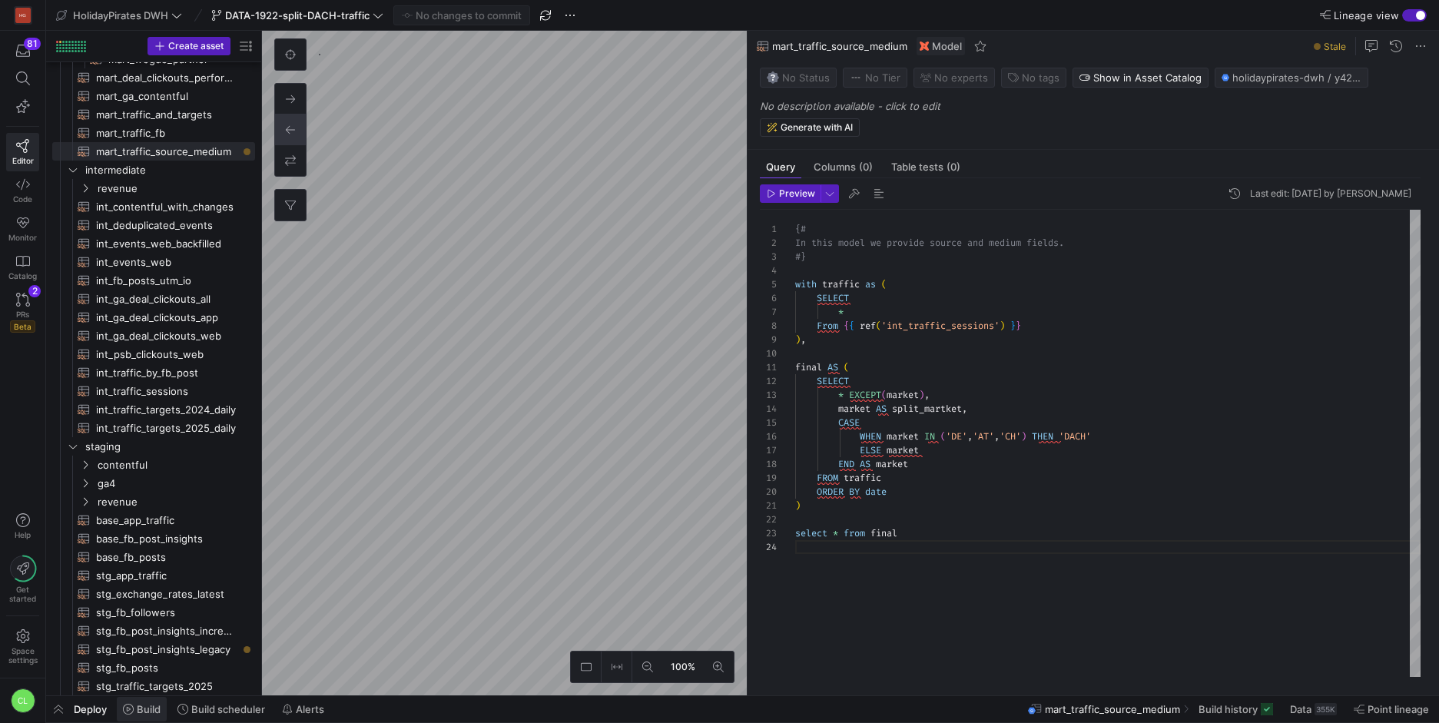
click at [148, 711] on span "Build" at bounding box center [149, 709] width 24 height 12
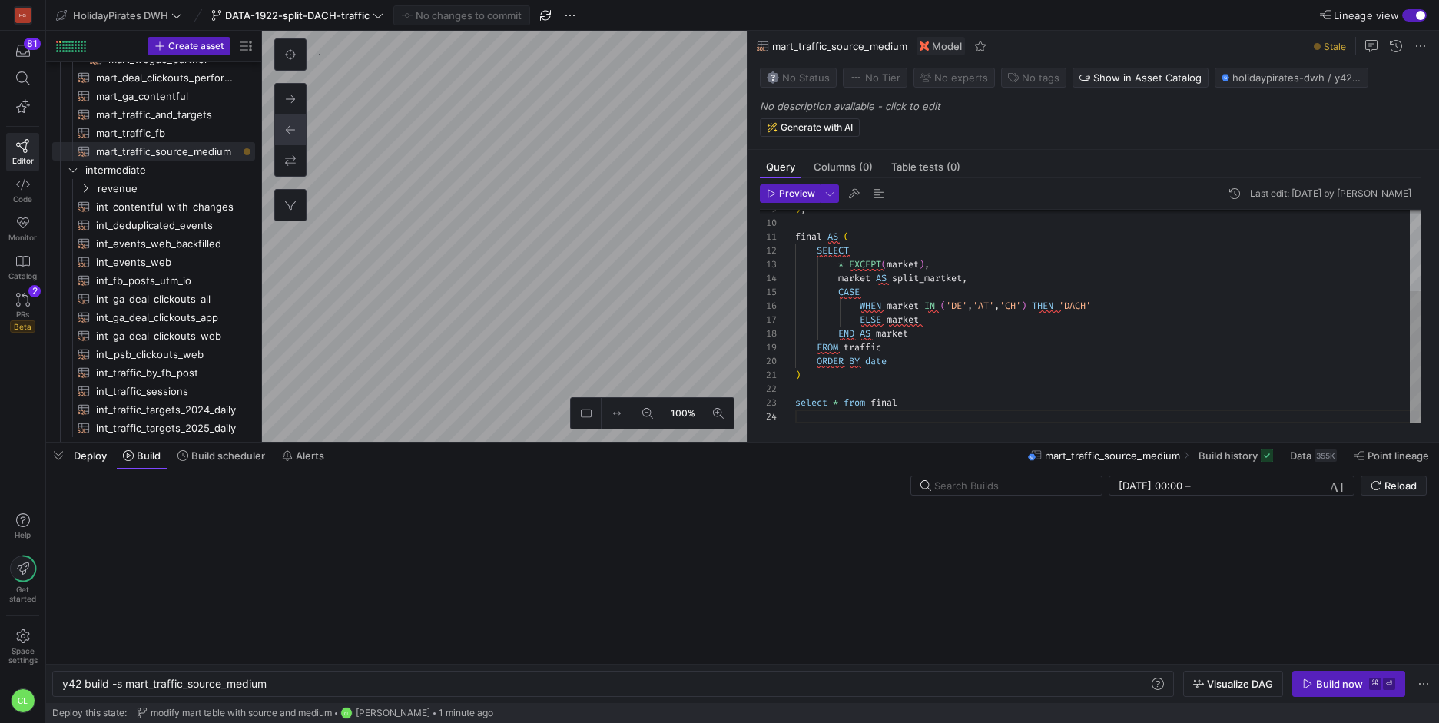
scroll to position [0, 207]
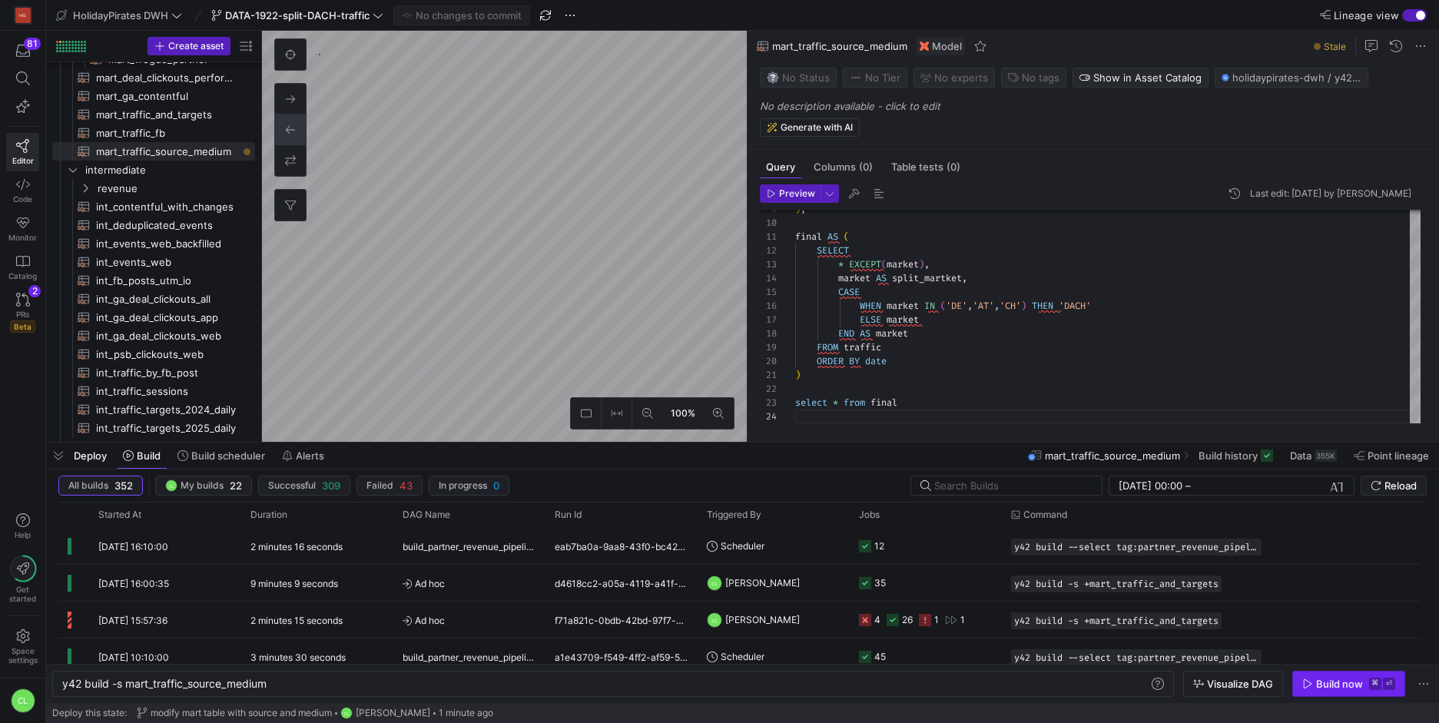
click at [1320, 676] on span "button" at bounding box center [1348, 684] width 111 height 25
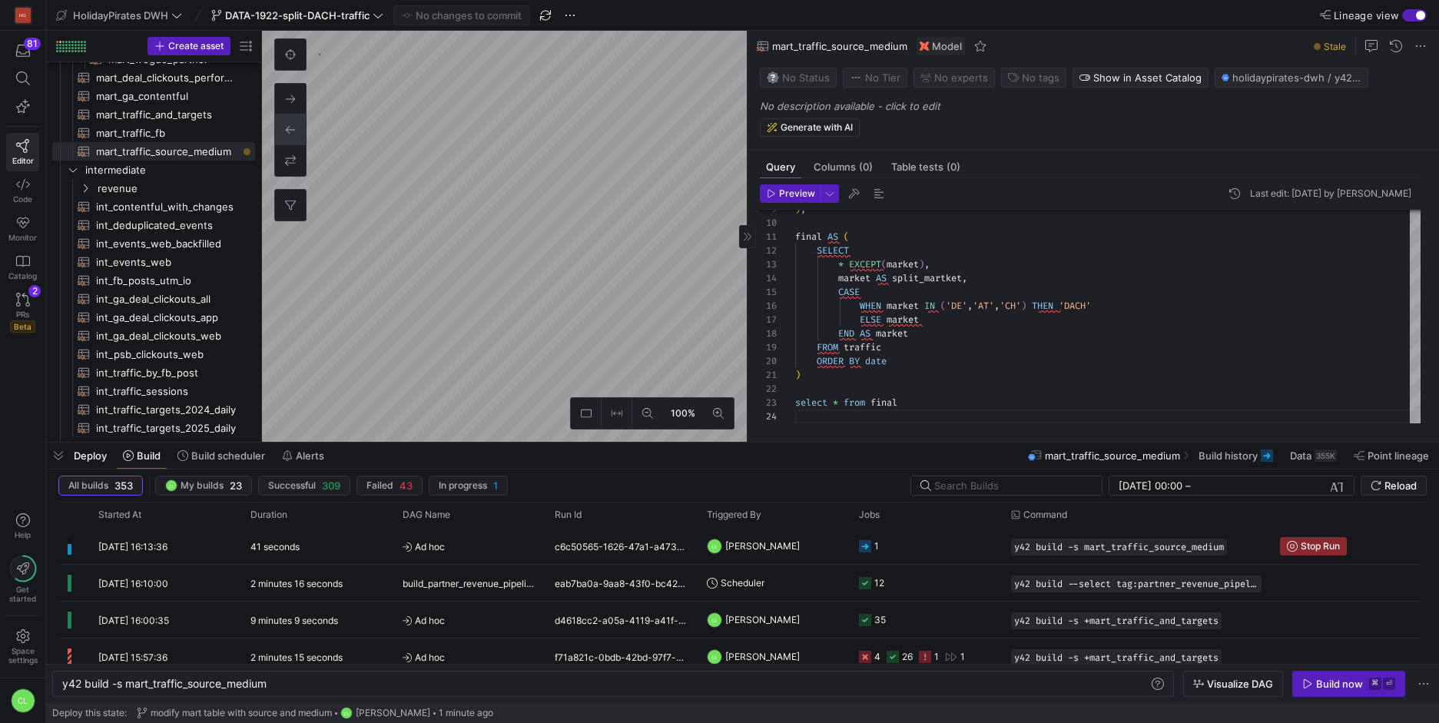
type textarea "{# In this model we combine traffic targets with recorded traffic events. The r…"
type textarea "y42 build -s mart_traffic_and_targets"
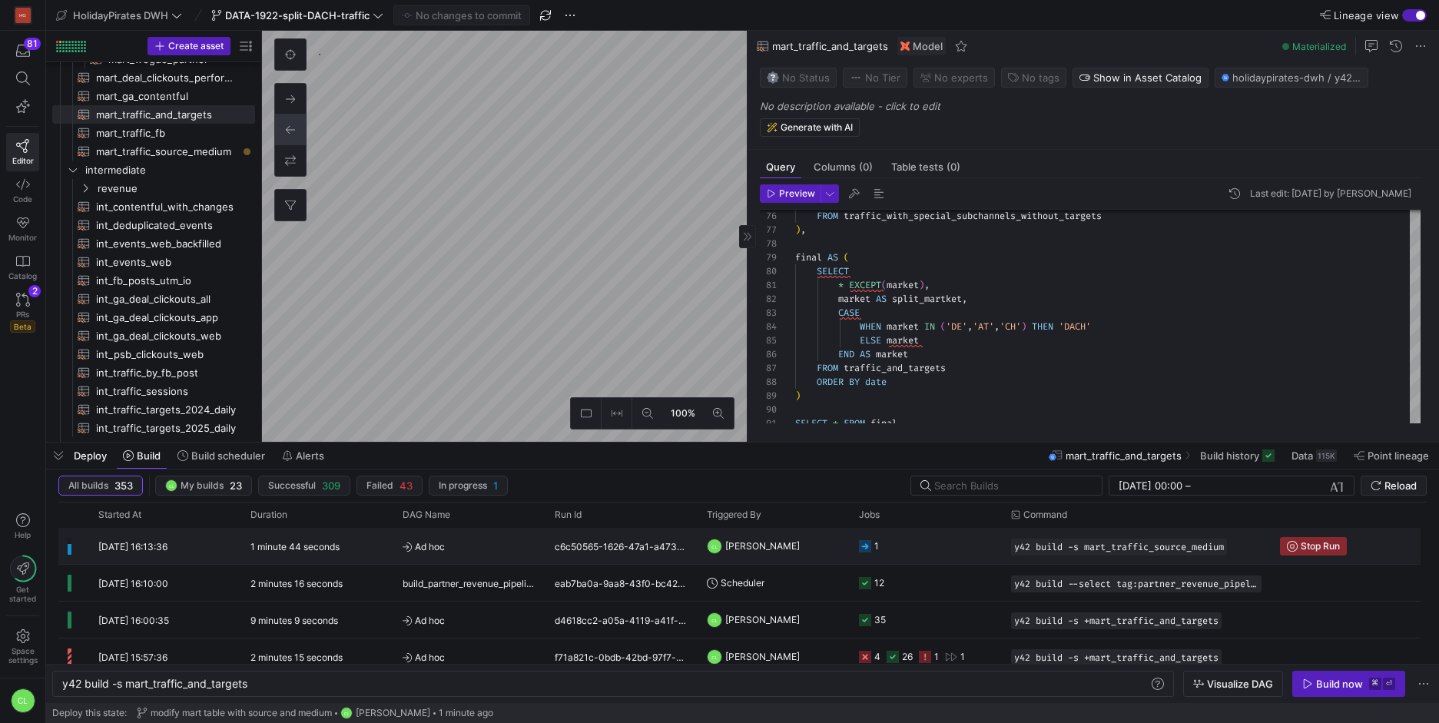
click at [933, 554] on y42-job-status-cell-renderer "1" at bounding box center [926, 546] width 134 height 35
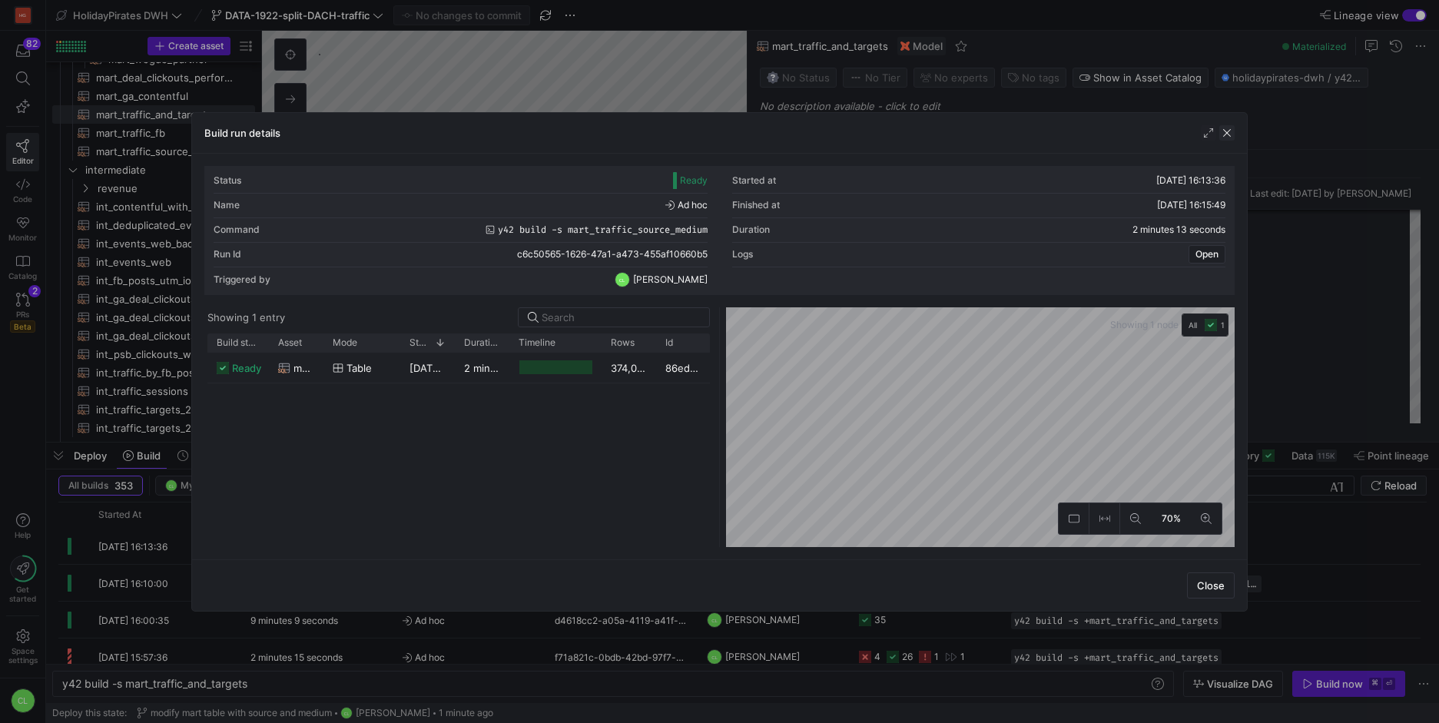
click at [1234, 129] on span "button" at bounding box center [1226, 132] width 15 height 15
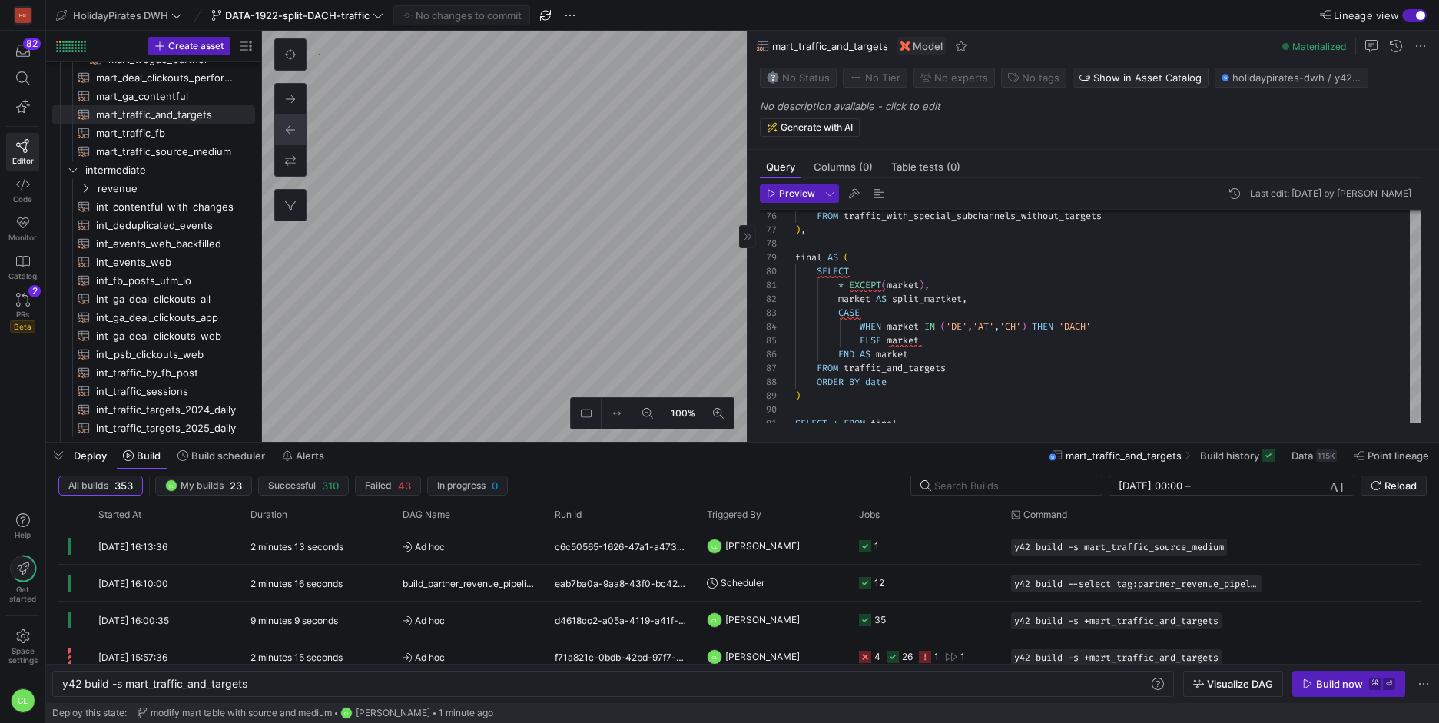
type textarea "{# In this model we provide source and medium fields. #} with traffic as ( SELE…"
type textarea "y42 build -s mart_traffic_source_medium"
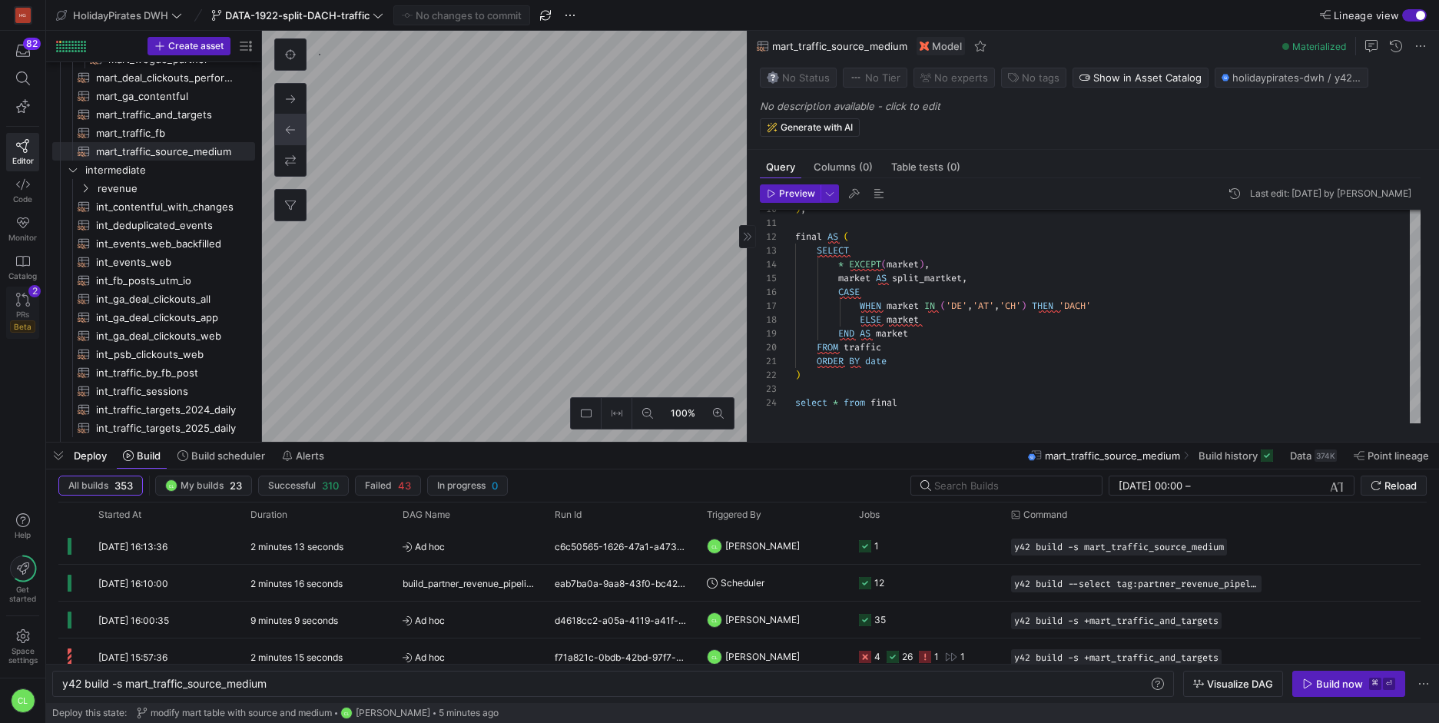
click at [16, 298] on icon at bounding box center [23, 300] width 14 height 14
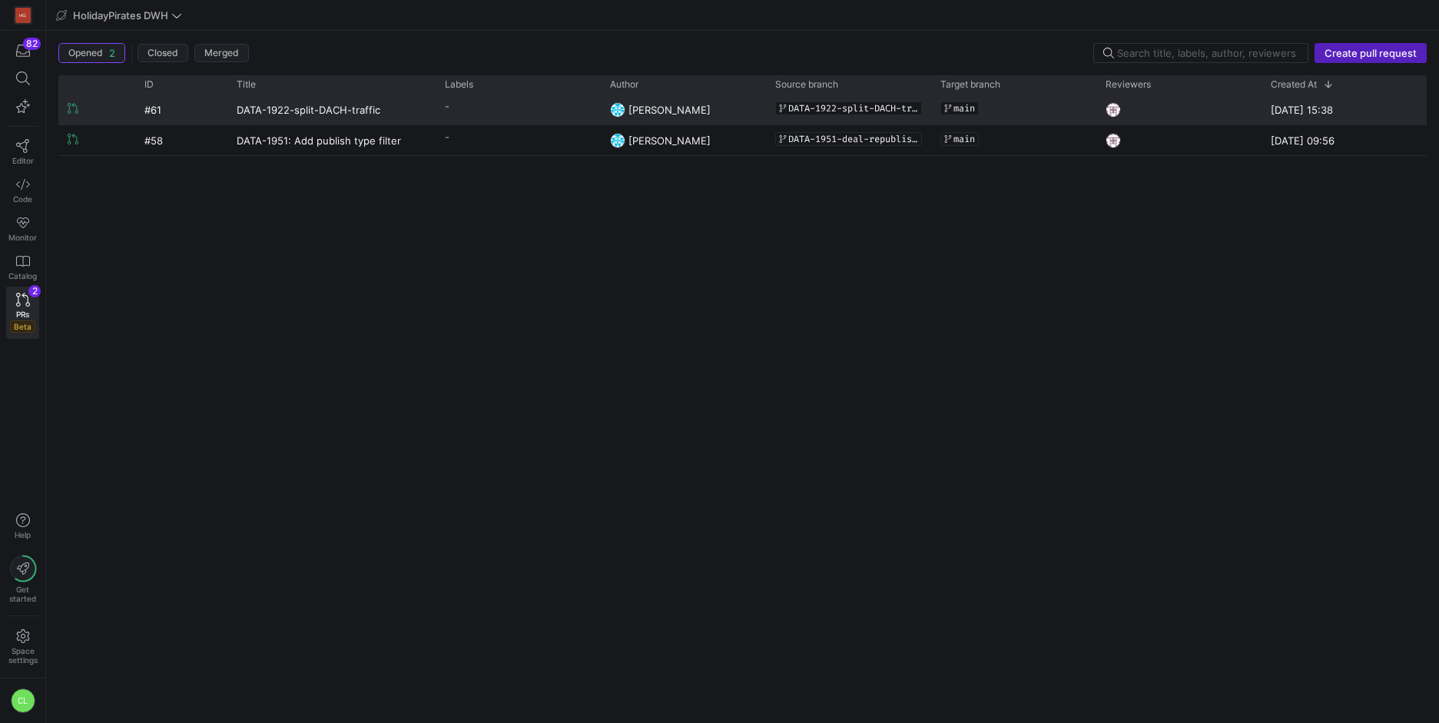
click at [560, 120] on div "-" at bounding box center [518, 110] width 165 height 30
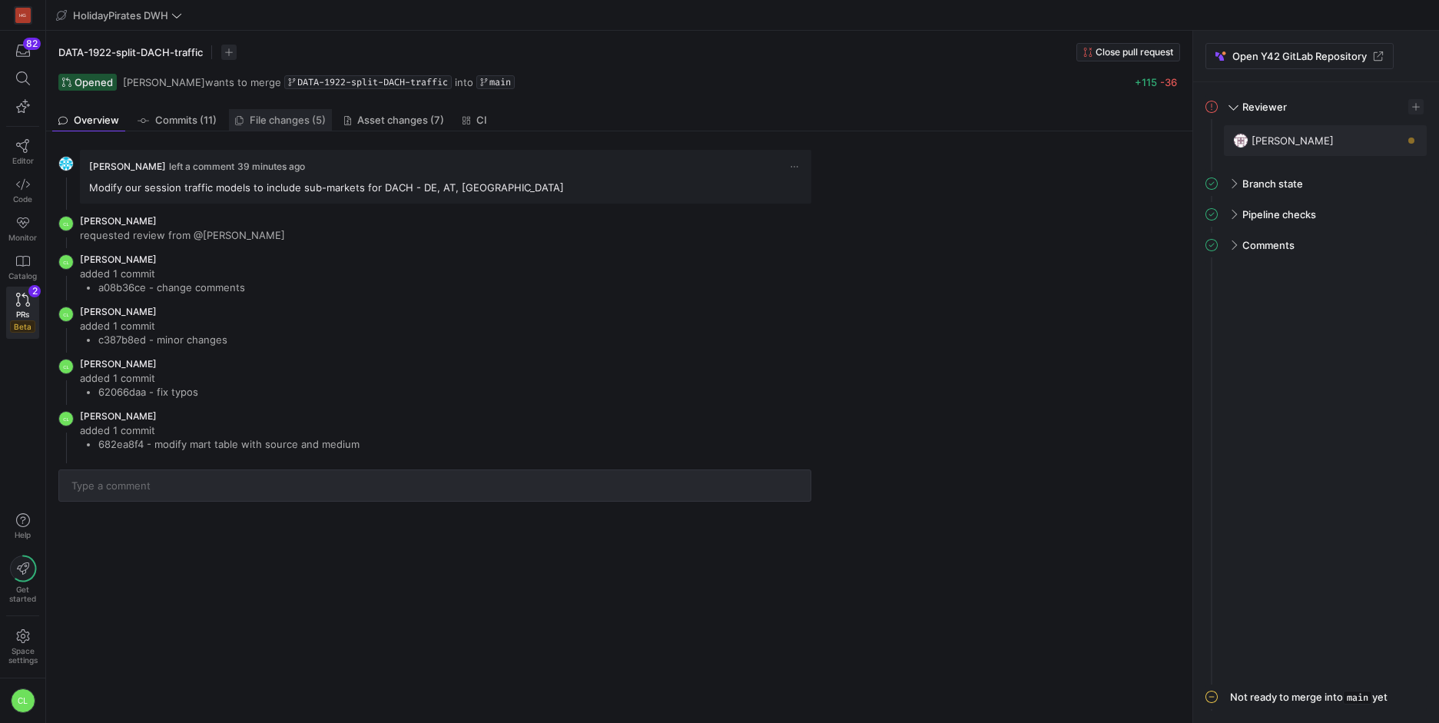
click at [267, 121] on span "File changes (5)" at bounding box center [288, 120] width 76 height 10
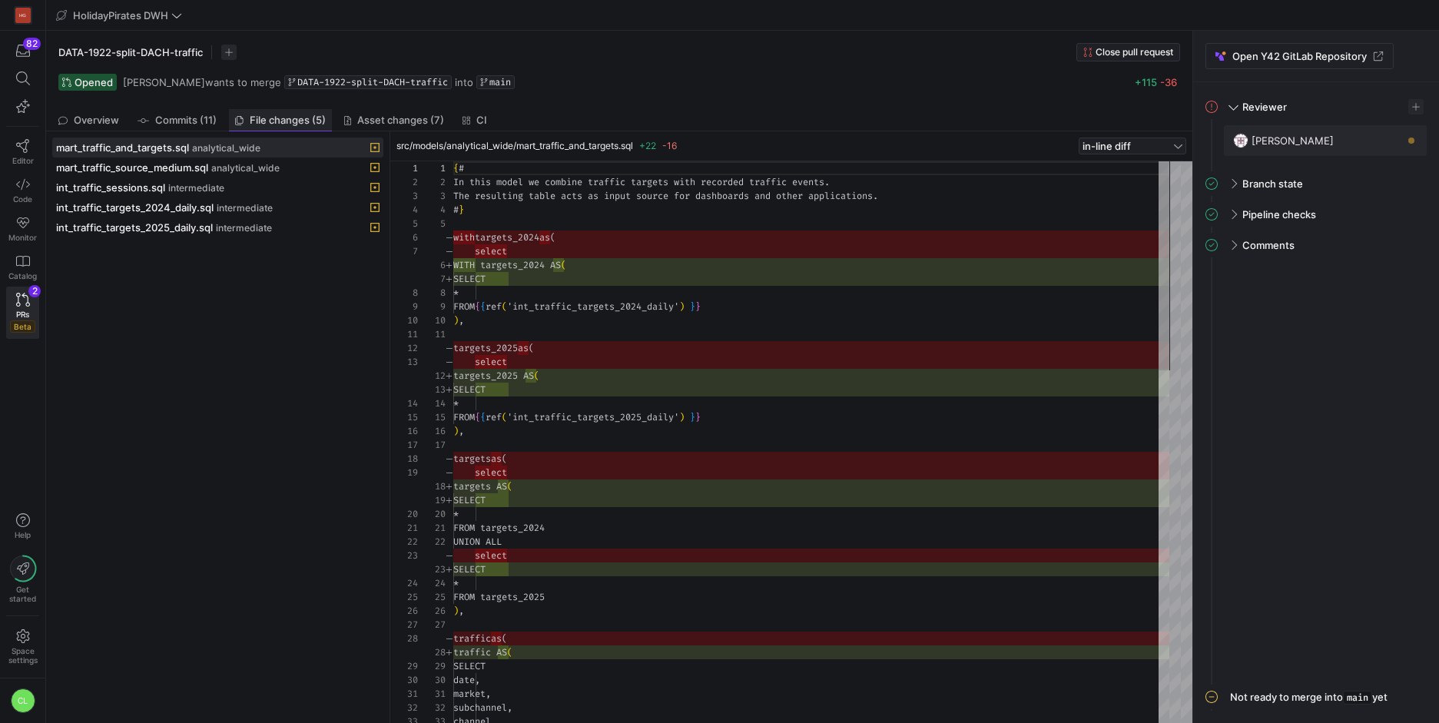
scroll to position [138, 0]
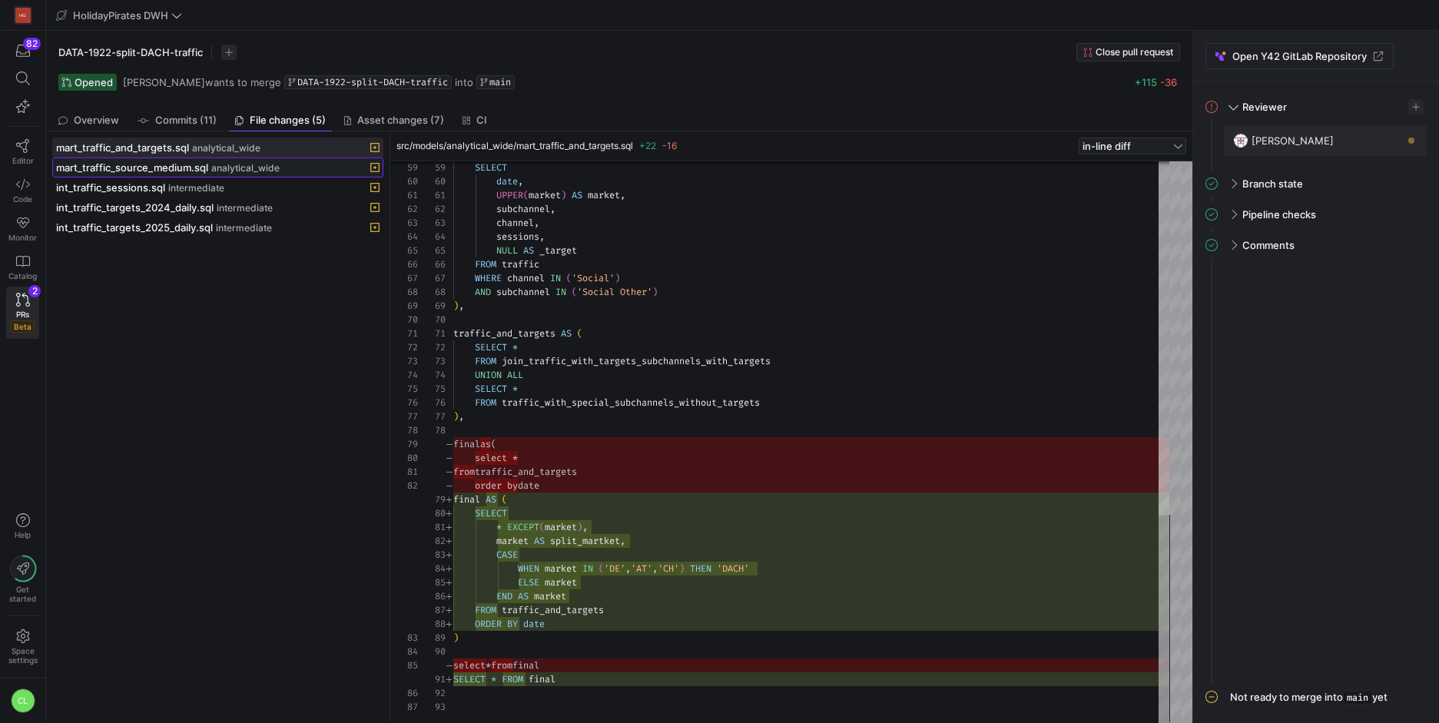
click at [178, 171] on span "mart_traffic_source_medium.sql" at bounding box center [132, 167] width 152 height 12
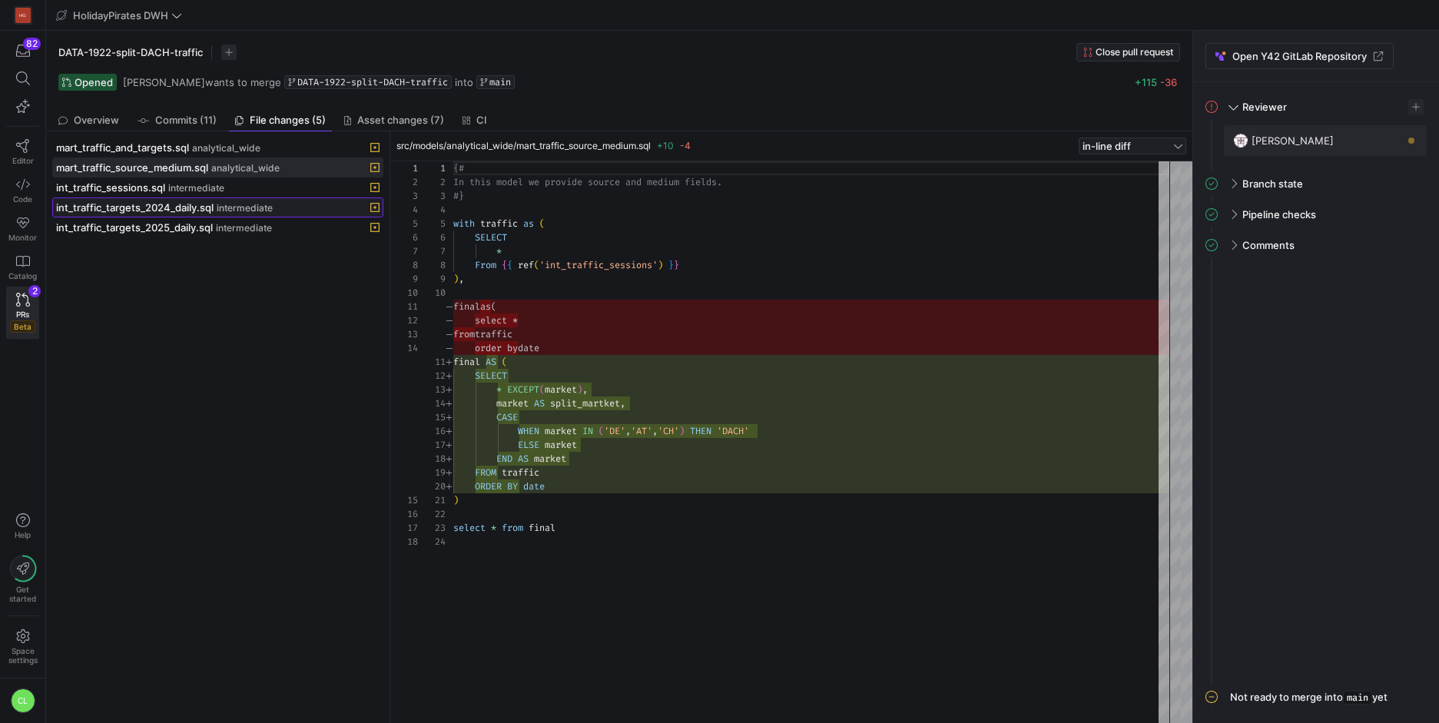
click at [200, 211] on span "int_traffic_targets_2024_daily.sql" at bounding box center [135, 207] width 158 height 12
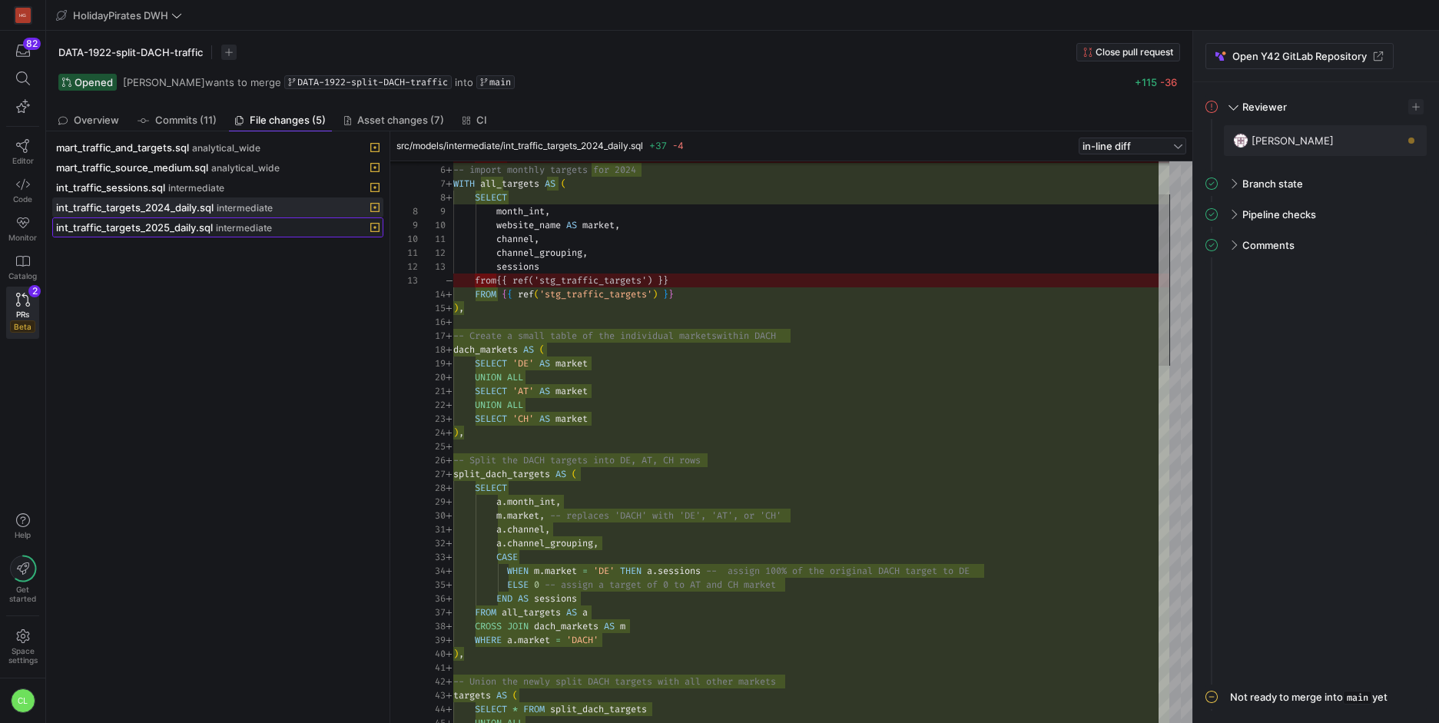
click at [203, 228] on span "int_traffic_targets_2025_daily.sql" at bounding box center [134, 227] width 157 height 12
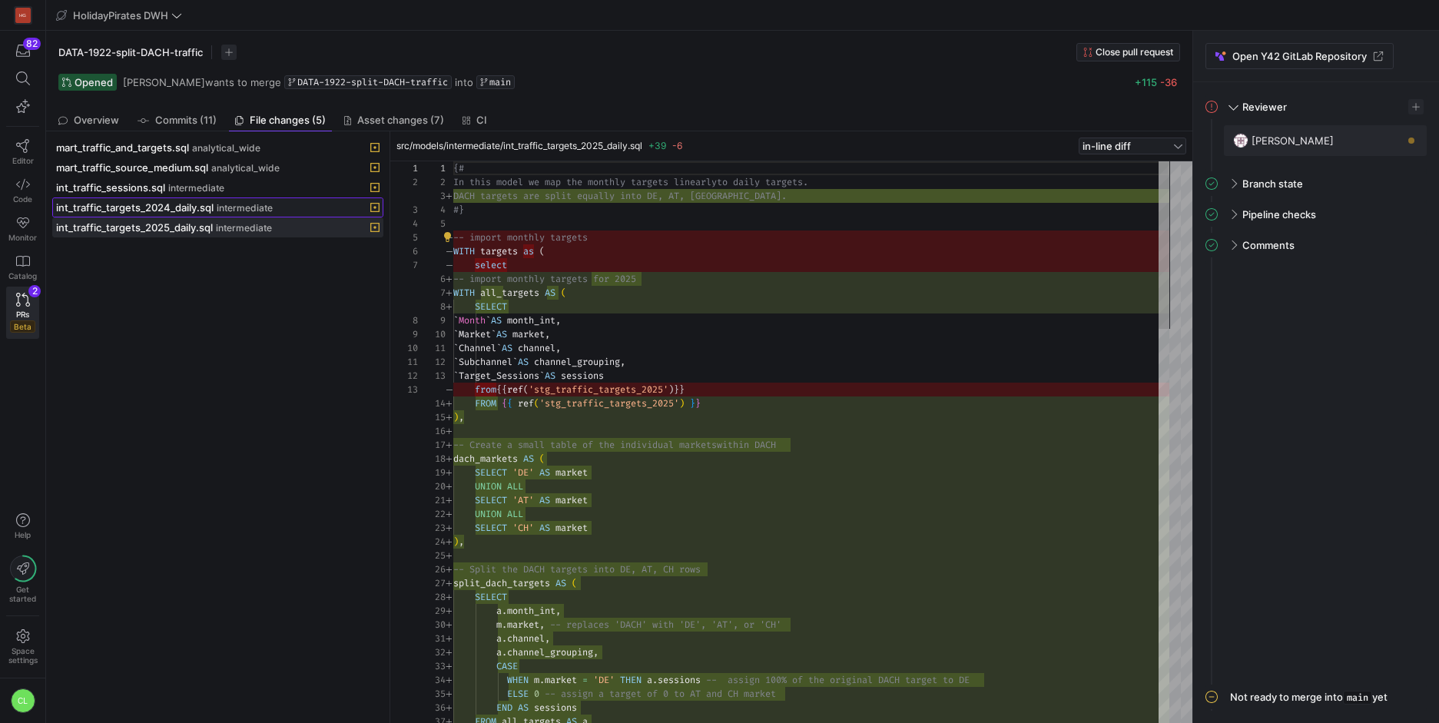
click at [209, 203] on span "int_traffic_targets_2024_daily.sql" at bounding box center [135, 207] width 158 height 12
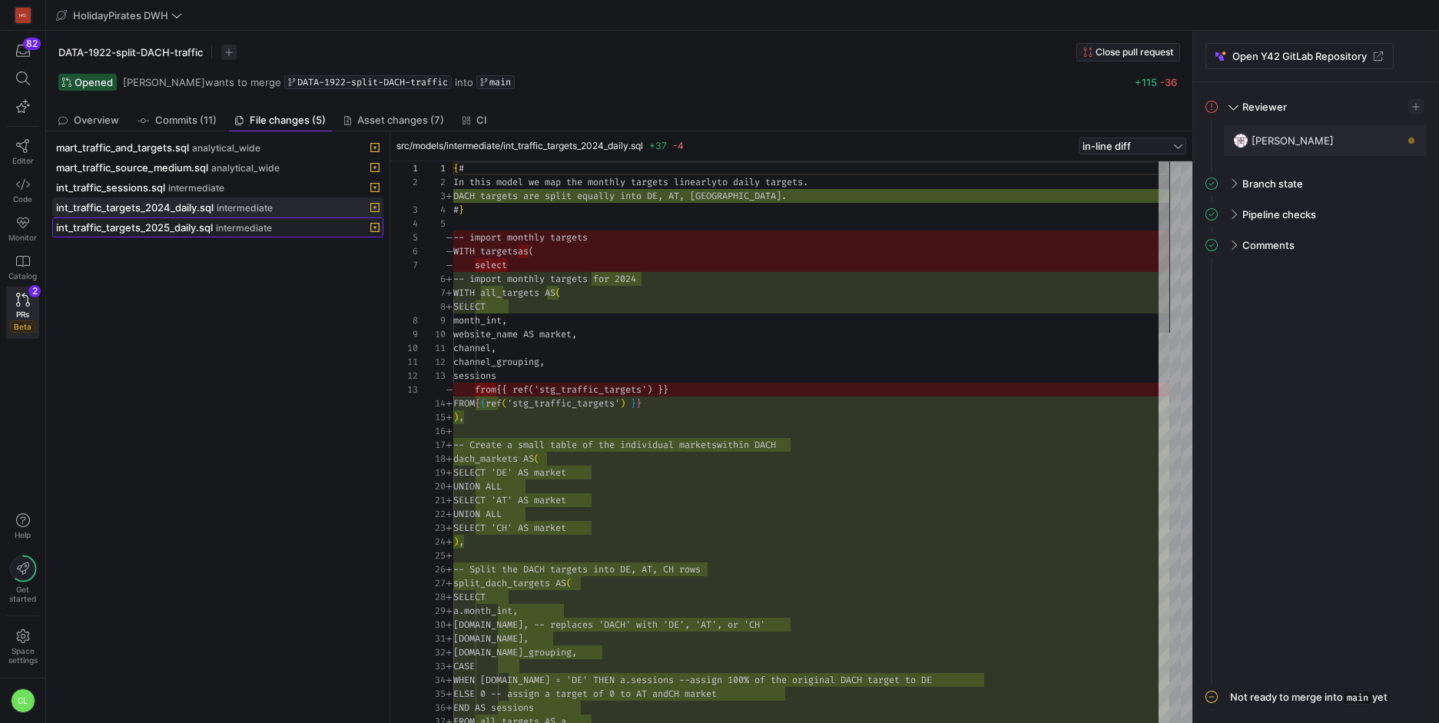
click at [221, 232] on span "intermediate" at bounding box center [244, 228] width 56 height 11
click at [235, 214] on span at bounding box center [218, 207] width 330 height 18
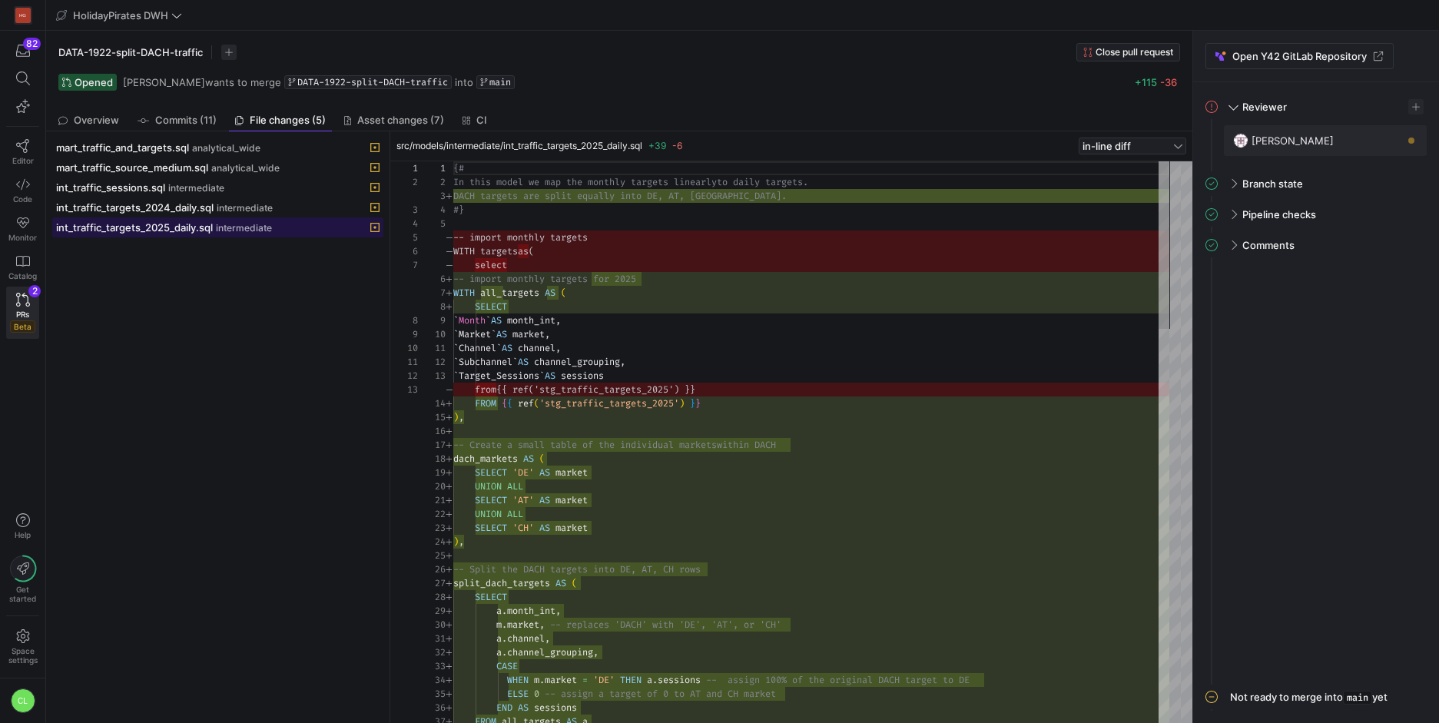
click at [231, 230] on span "intermediate" at bounding box center [244, 228] width 56 height 11
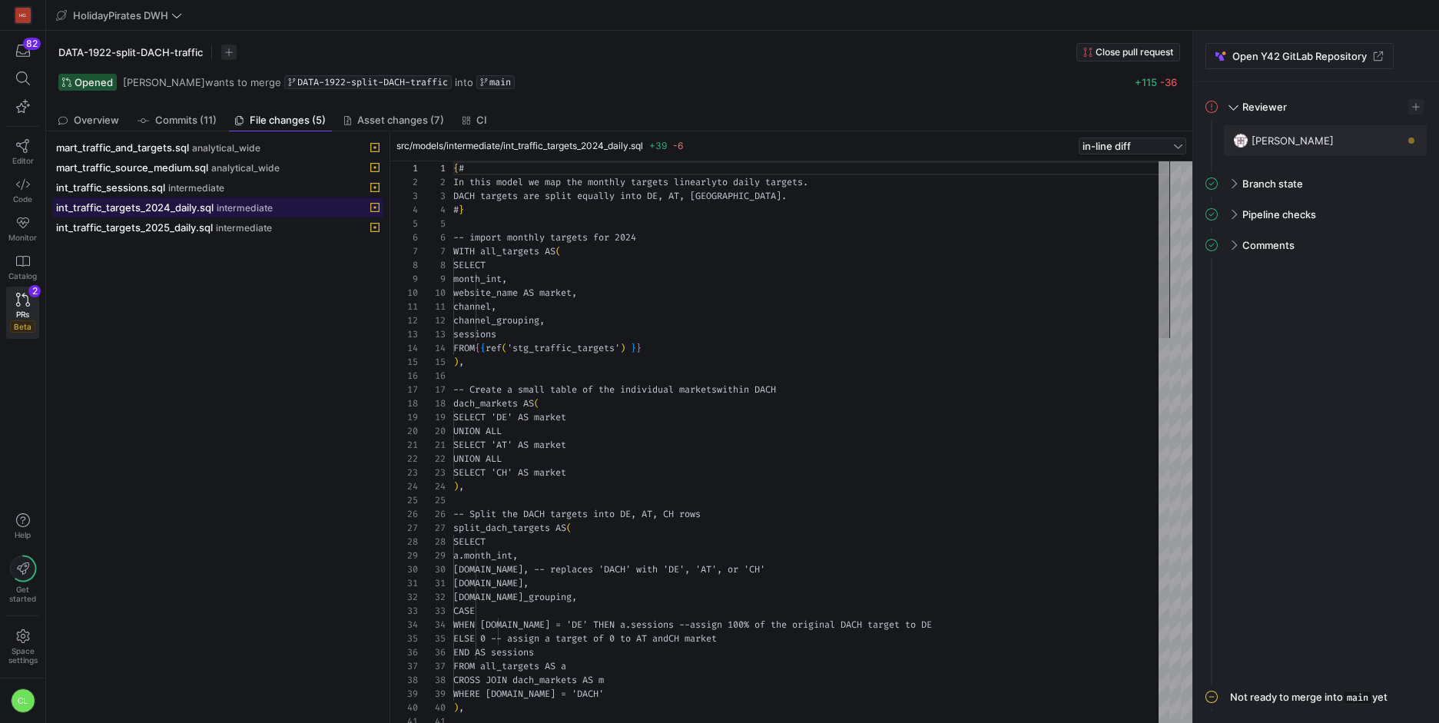
click at [142, 210] on span "int_traffic_targets_2024_daily.sql" at bounding box center [135, 207] width 158 height 12
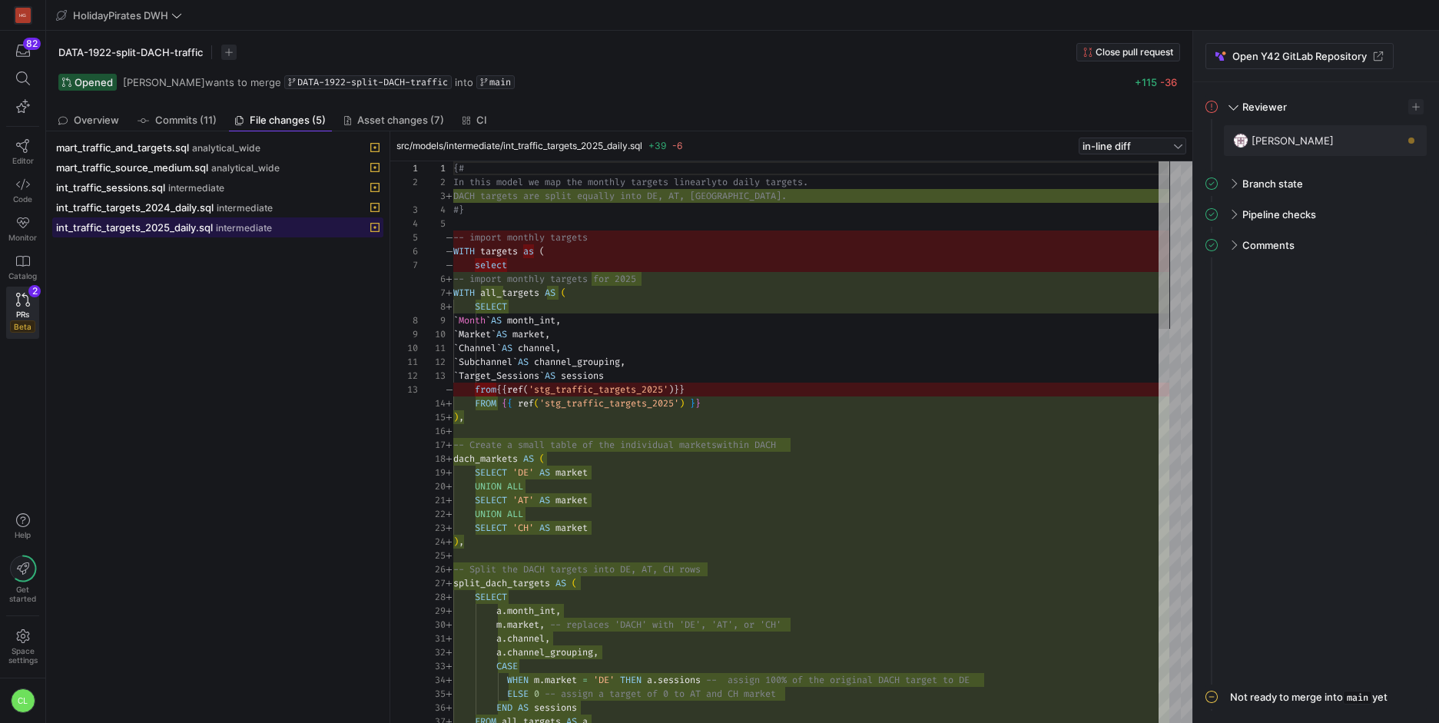
click at [231, 232] on span "intermediate" at bounding box center [244, 228] width 56 height 11
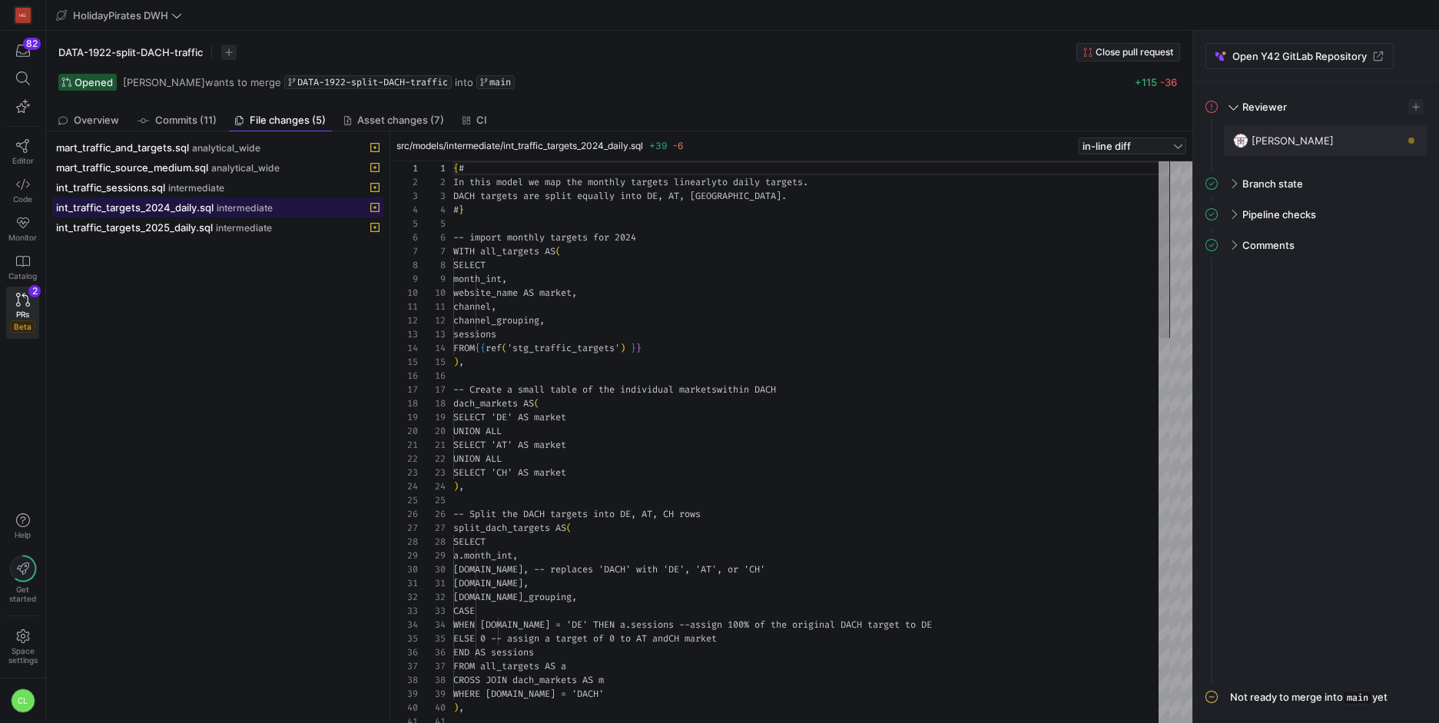
click at [213, 212] on span "int_traffic_targets_2024_daily.sql" at bounding box center [135, 207] width 158 height 12
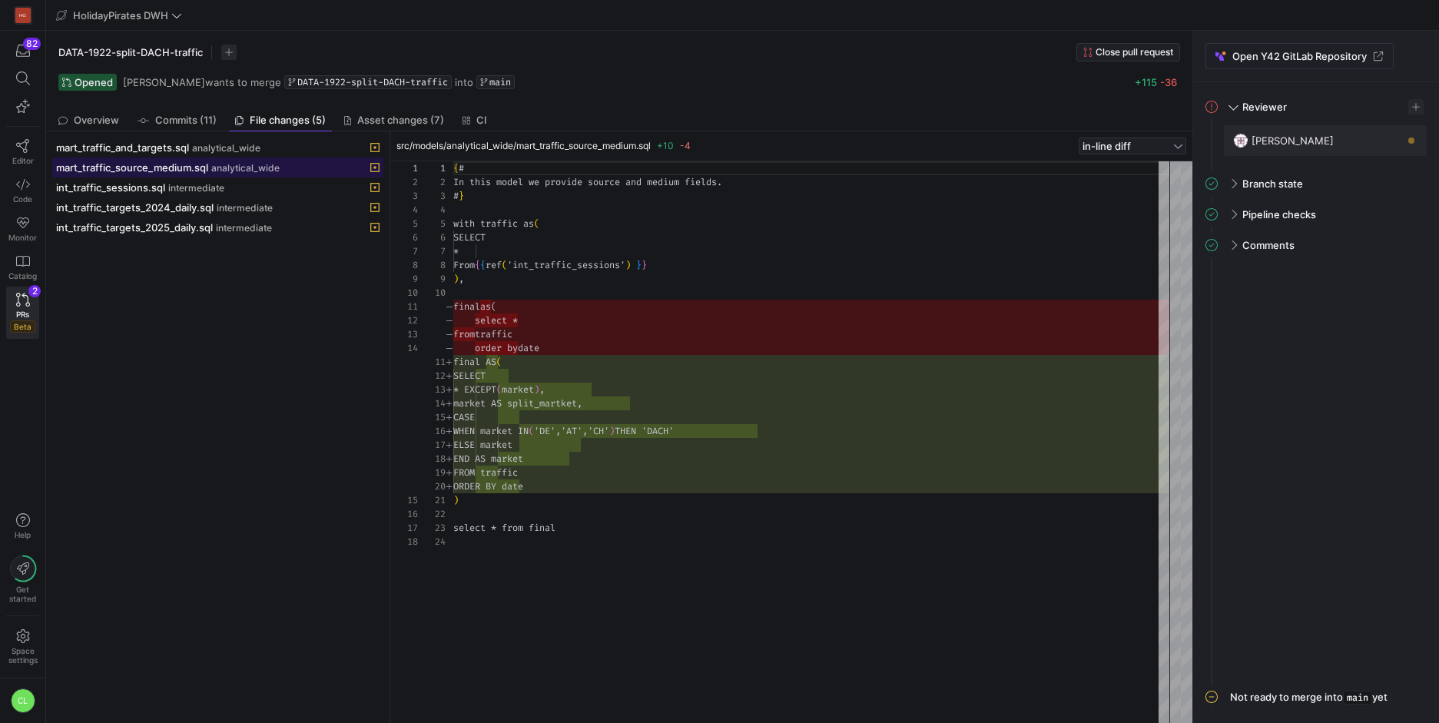
click at [129, 175] on span at bounding box center [218, 167] width 330 height 18
click at [131, 182] on span "int_traffic_sessions.sql" at bounding box center [110, 187] width 109 height 12
click at [147, 165] on span "mart_traffic_source_medium.sql" at bounding box center [132, 167] width 152 height 12
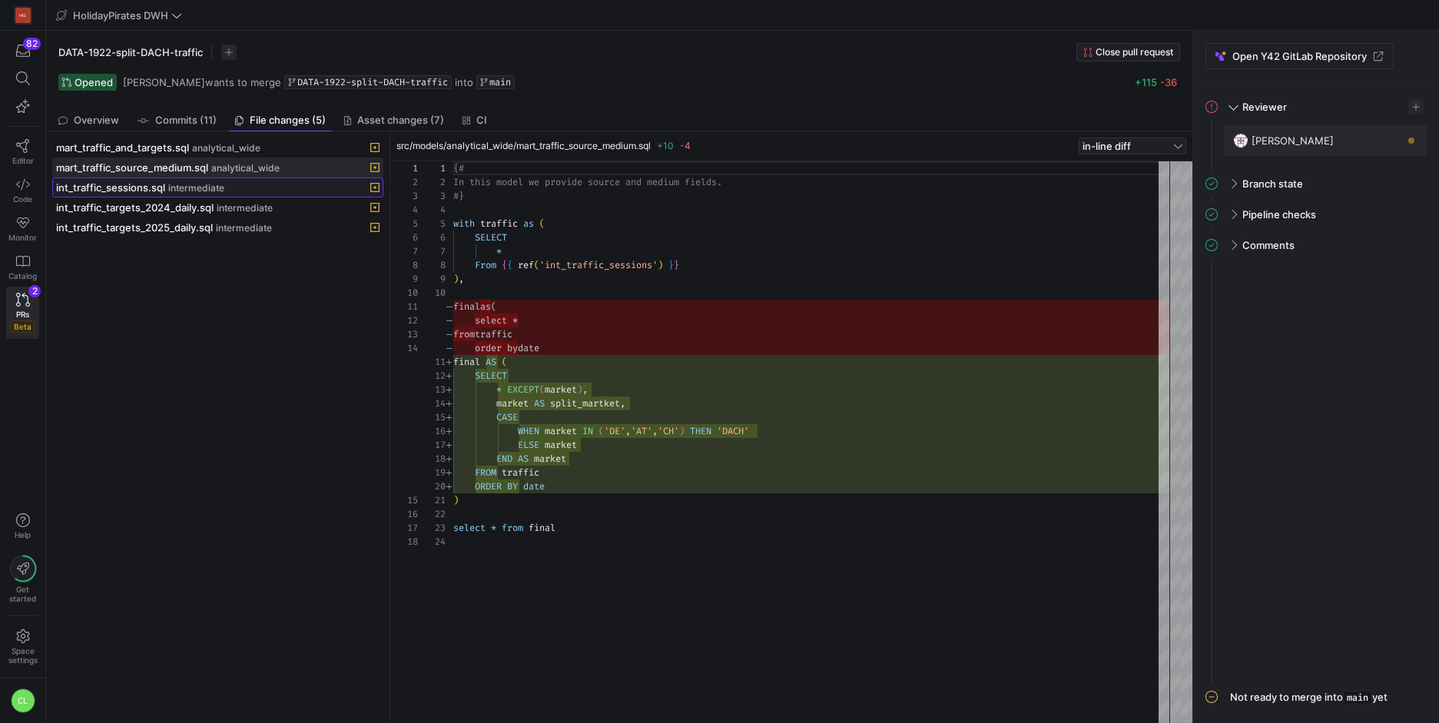
click at [160, 189] on span "int_traffic_sessions.sql" at bounding box center [110, 187] width 109 height 12
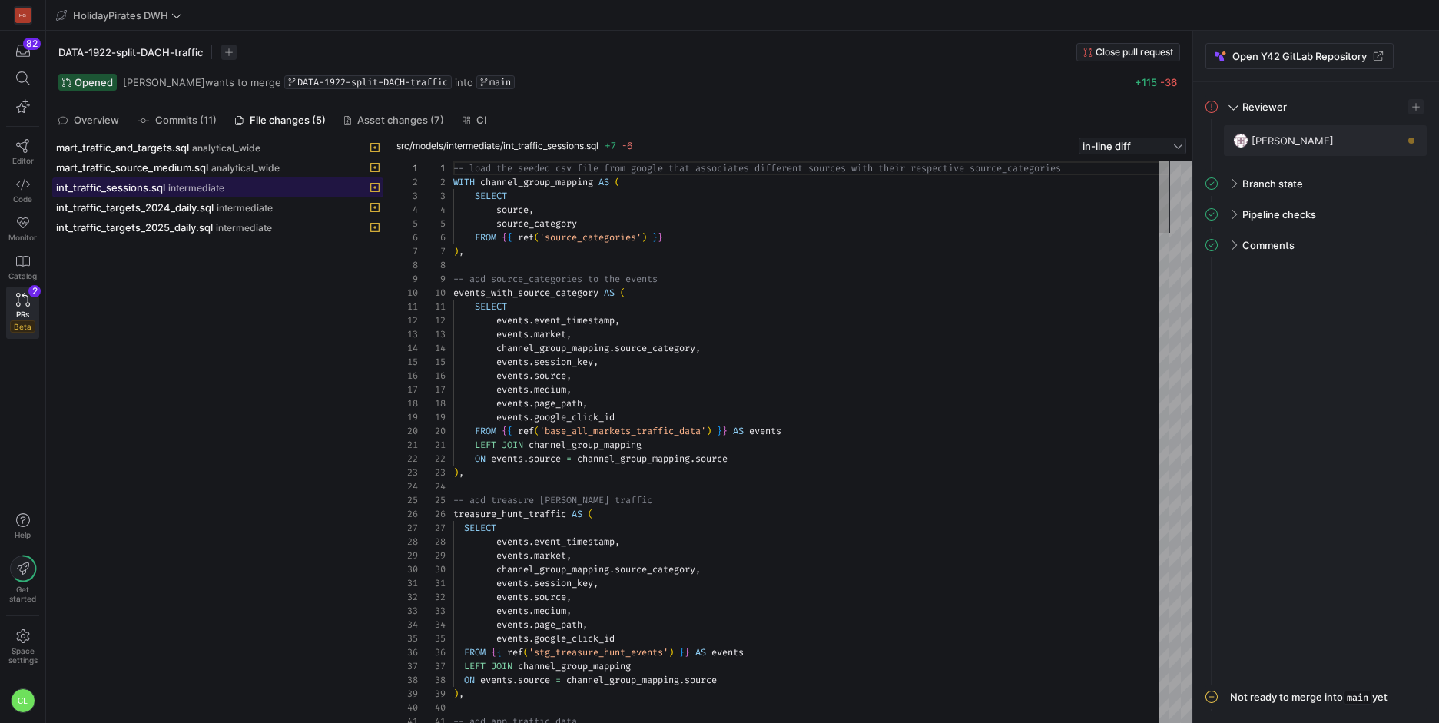
click at [176, 181] on div "int_traffic_sessions.sql intermediate" at bounding box center [201, 187] width 290 height 12
click at [182, 175] on span at bounding box center [218, 167] width 330 height 18
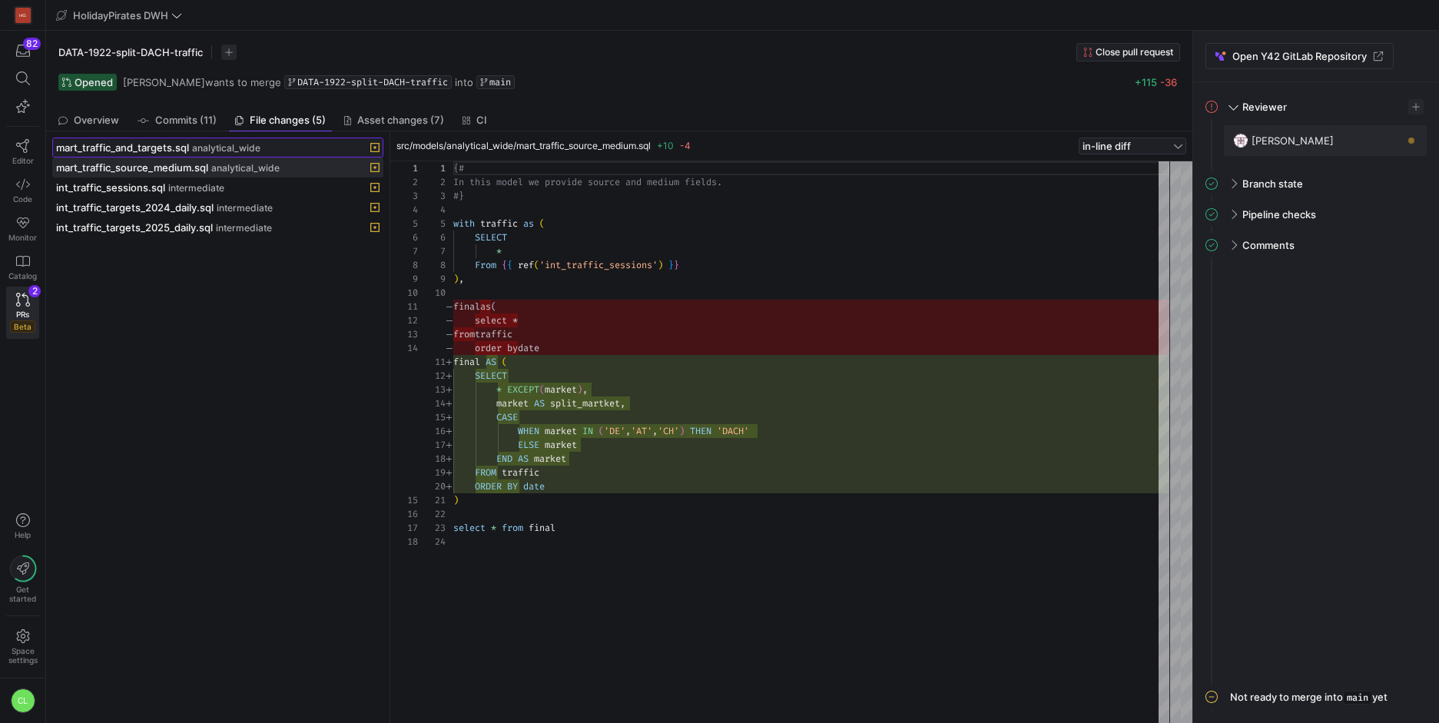
click at [230, 151] on span "analytical_wide" at bounding box center [226, 148] width 68 height 11
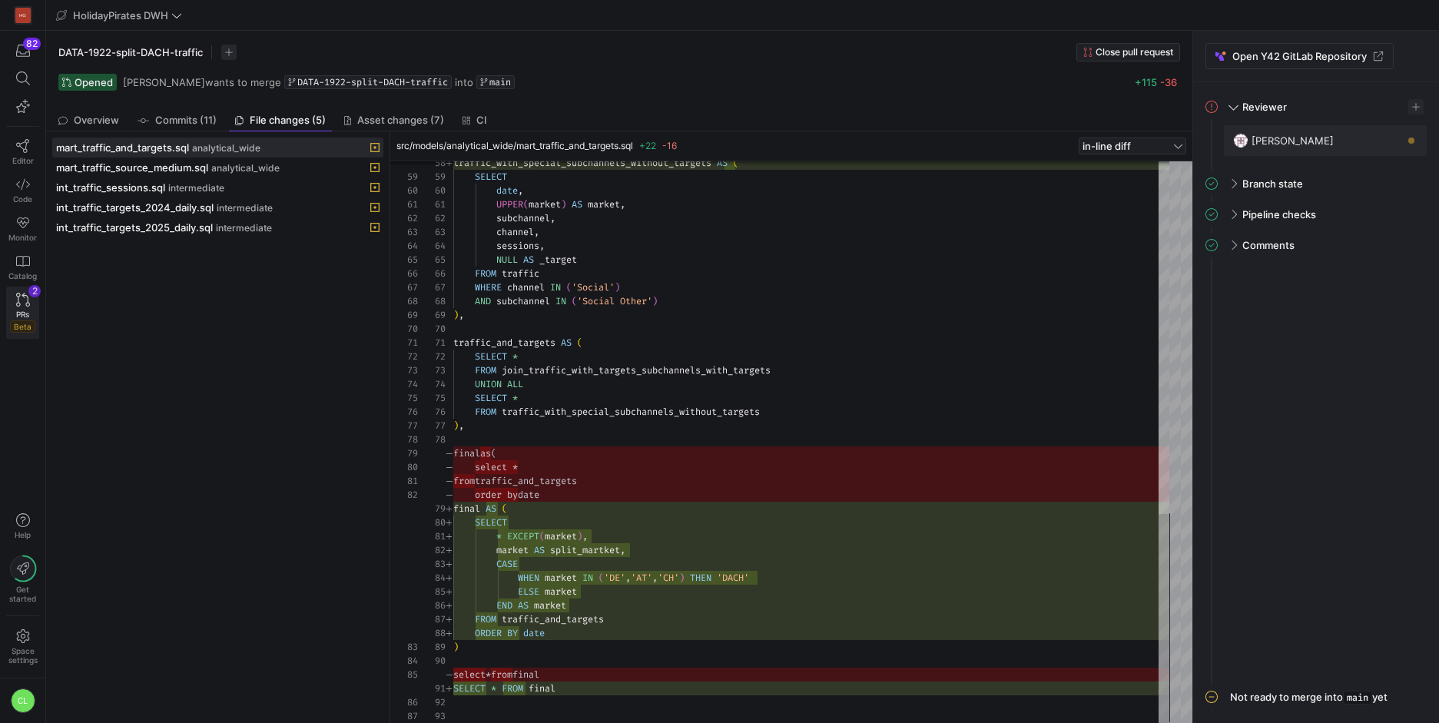
click at [25, 300] on icon at bounding box center [23, 300] width 14 height 14
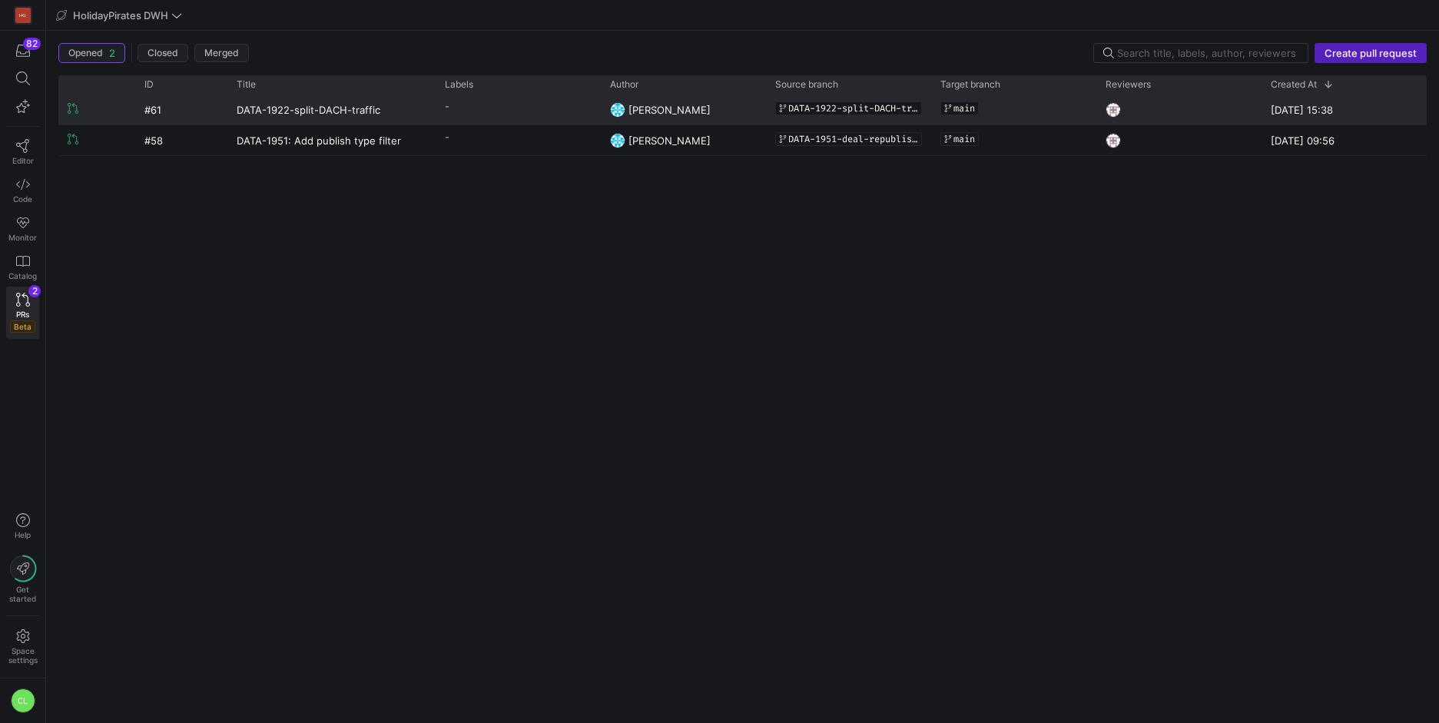
click at [504, 116] on y42-pull-request-list-view-label-cell-renderer "-" at bounding box center [518, 106] width 147 height 22
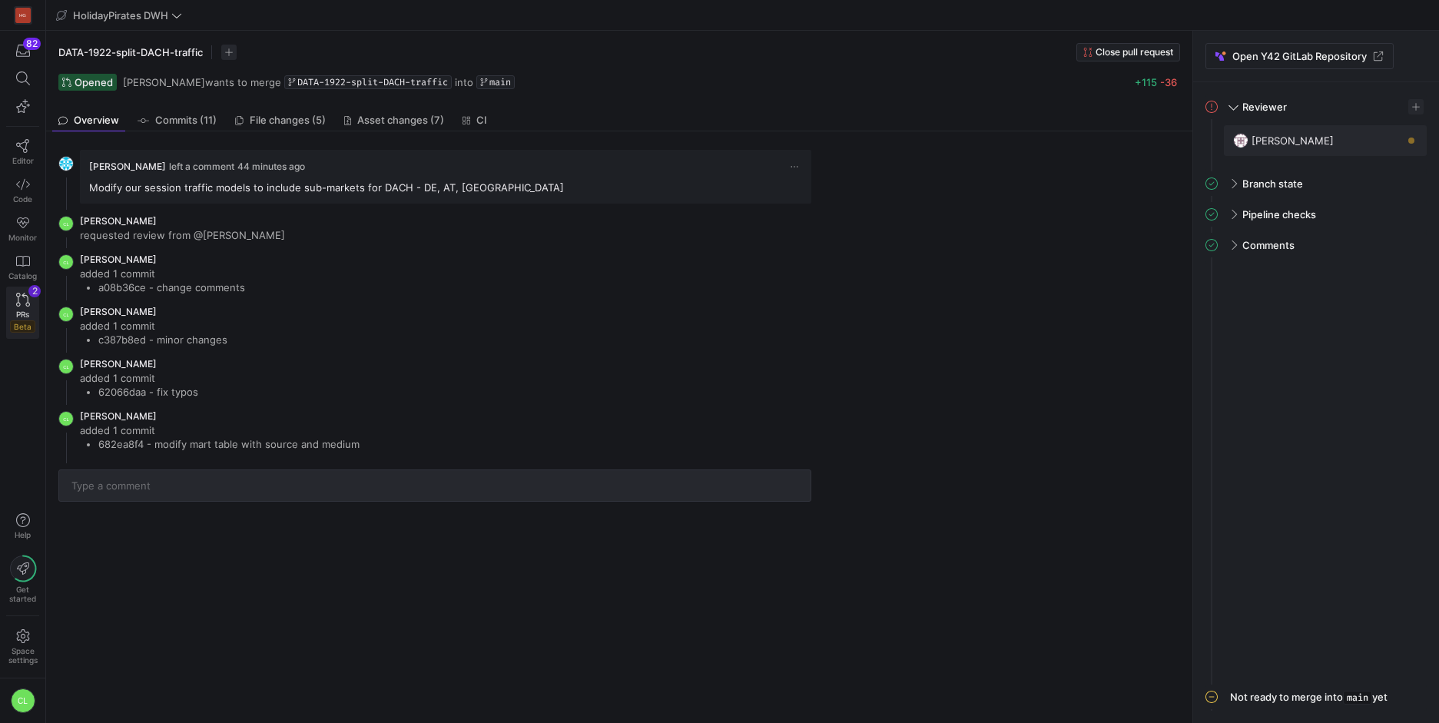
click at [26, 300] on icon at bounding box center [23, 300] width 14 height 14
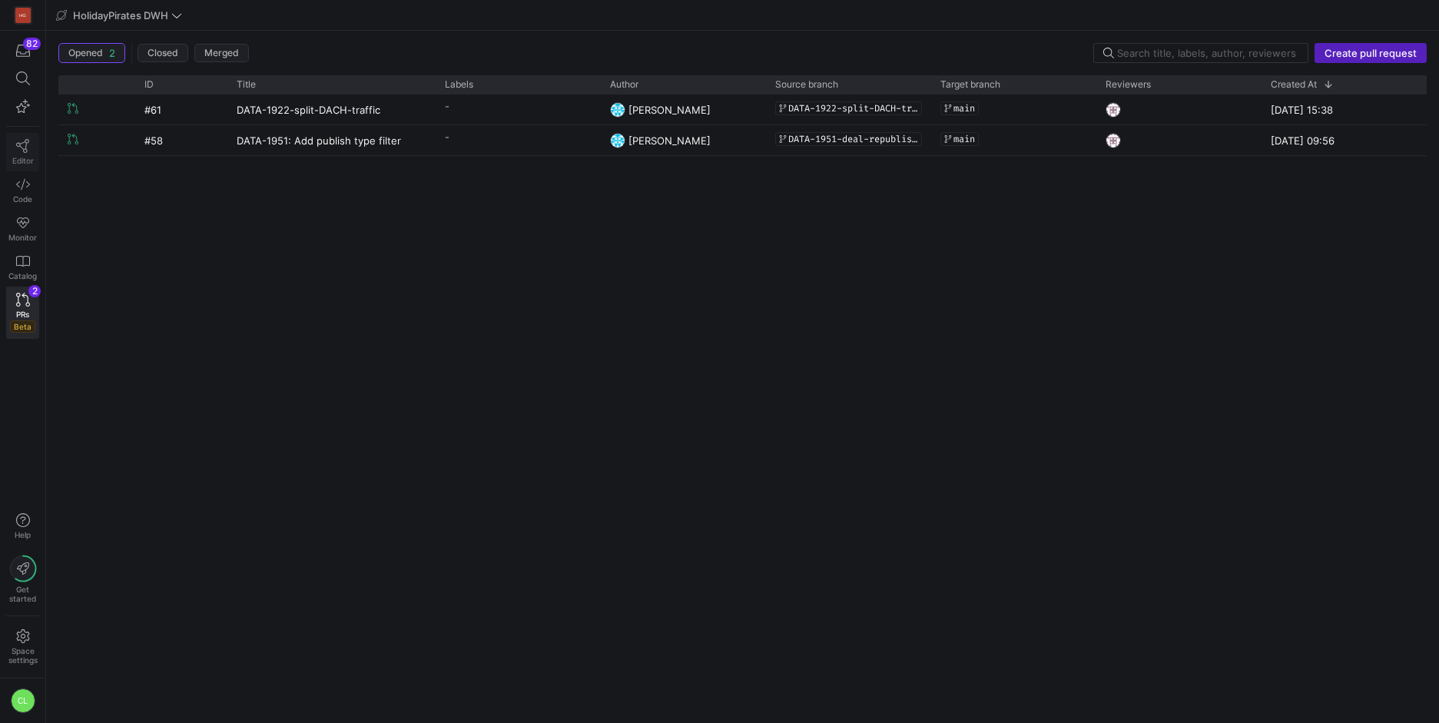
click at [25, 144] on icon at bounding box center [23, 146] width 14 height 14
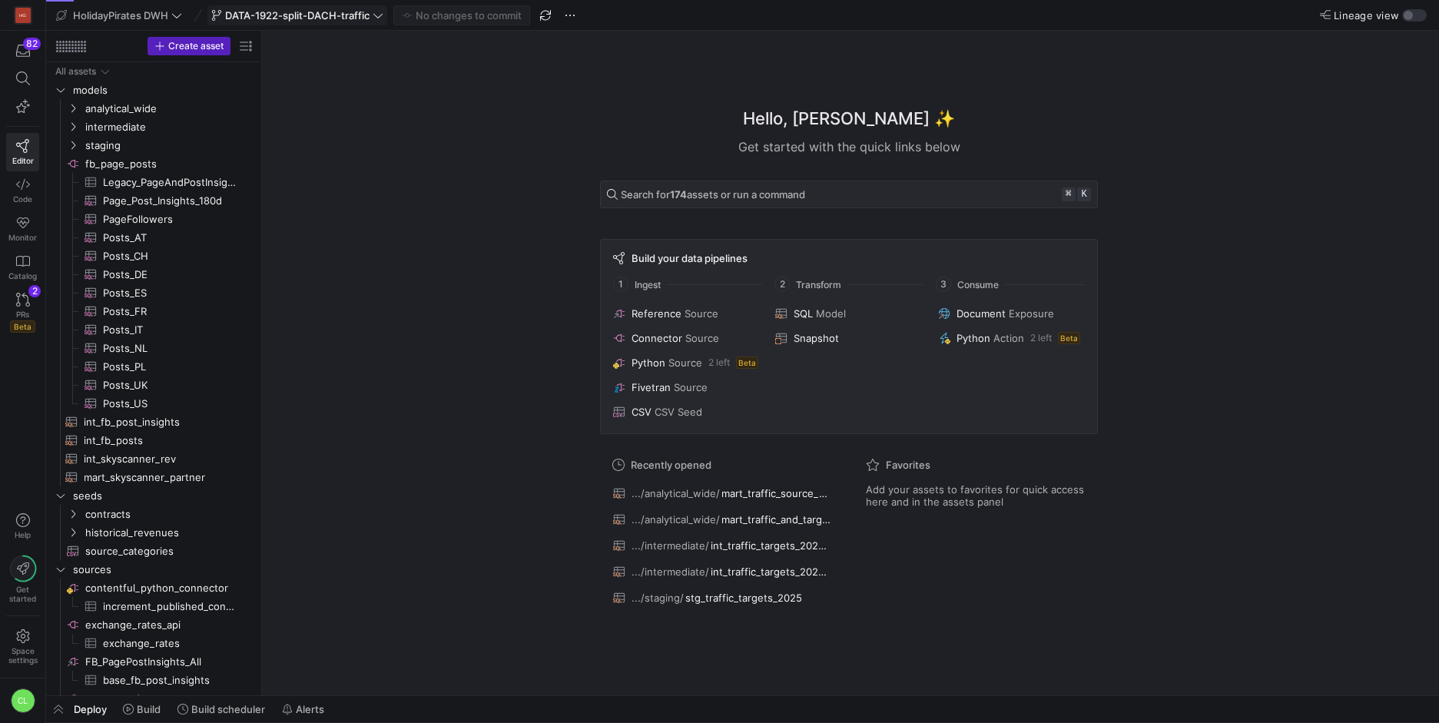
click at [352, 18] on span "DATA-1922-split-DACH-traffic" at bounding box center [297, 15] width 144 height 12
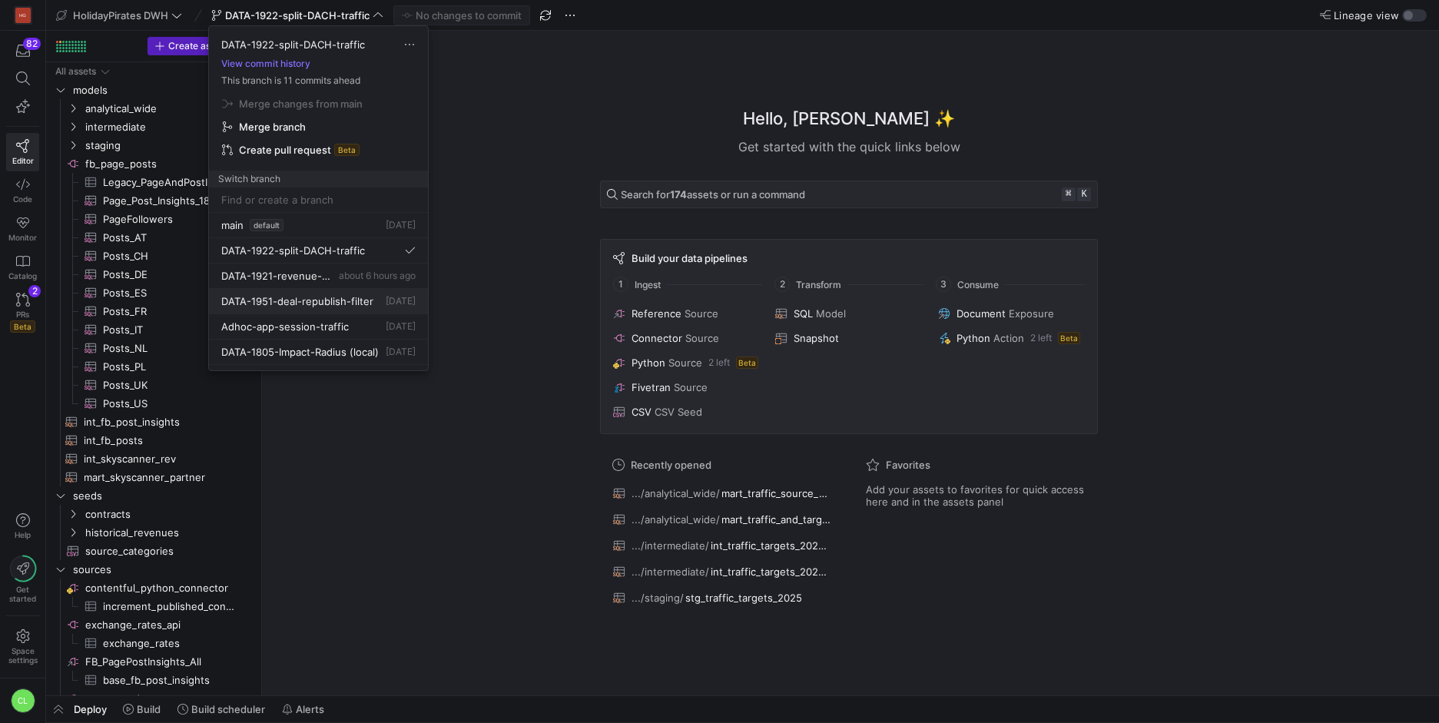
click at [347, 302] on span "DATA-1951-deal-republish-filter" at bounding box center [297, 301] width 152 height 12
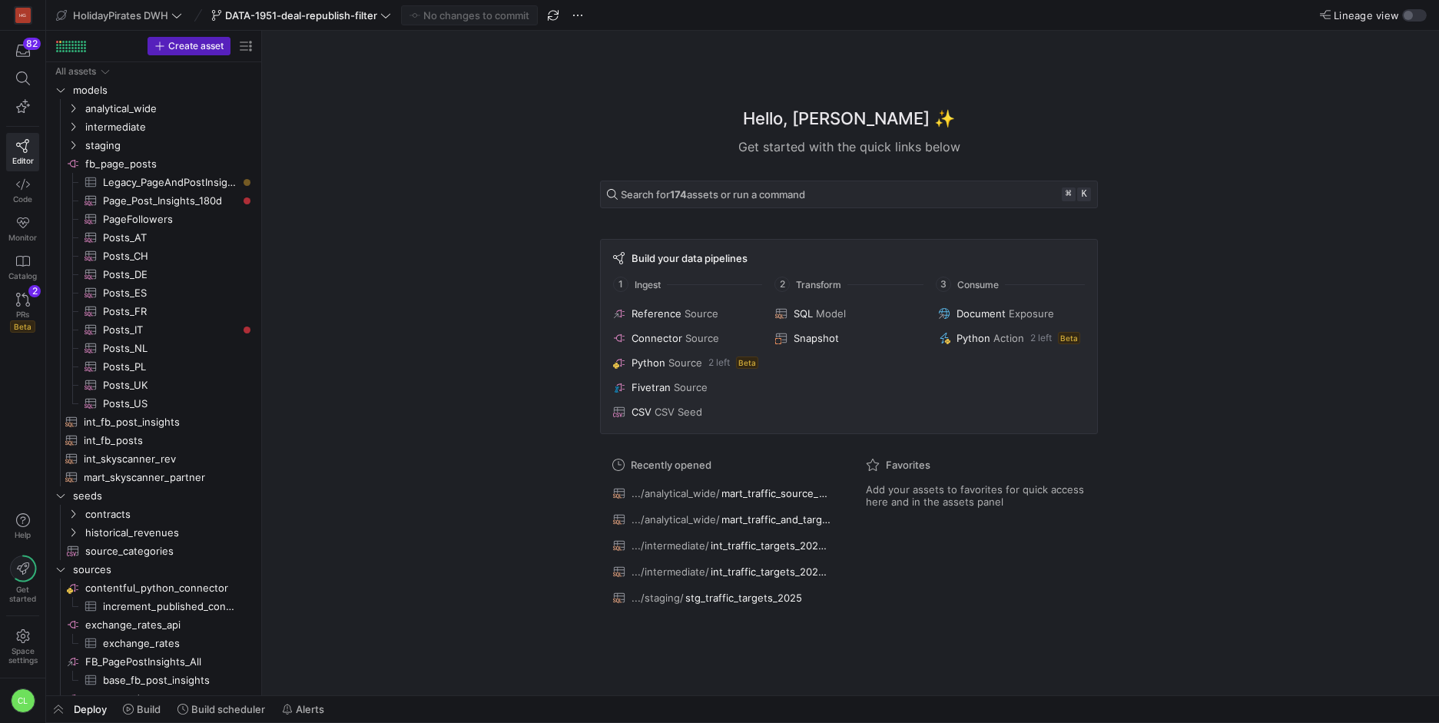
click at [1418, 23] on y42-top-nav "HolidayPirates DWH DATA-1951-deal-republish-filter No changes to commit Lineage…" at bounding box center [742, 15] width 1393 height 31
click at [1418, 18] on div "button" at bounding box center [1414, 15] width 25 height 12
